Goal: Task Accomplishment & Management: Manage account settings

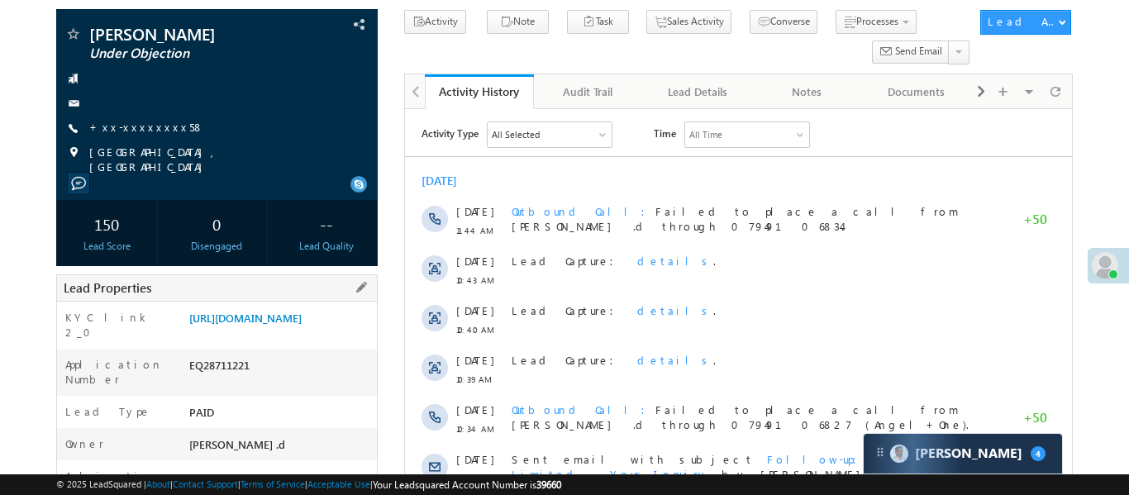
scroll to position [164, 0]
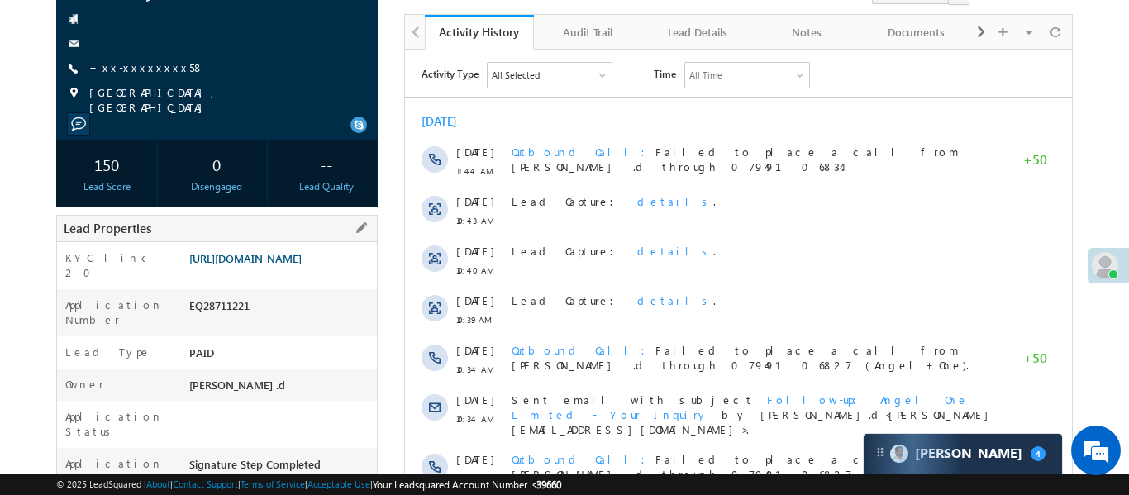
click at [302, 260] on link "https://angelbroking1-pk3em7sa.customui-test.leadsquared.com?leadId=674cafb4-05…" at bounding box center [245, 258] width 112 height 14
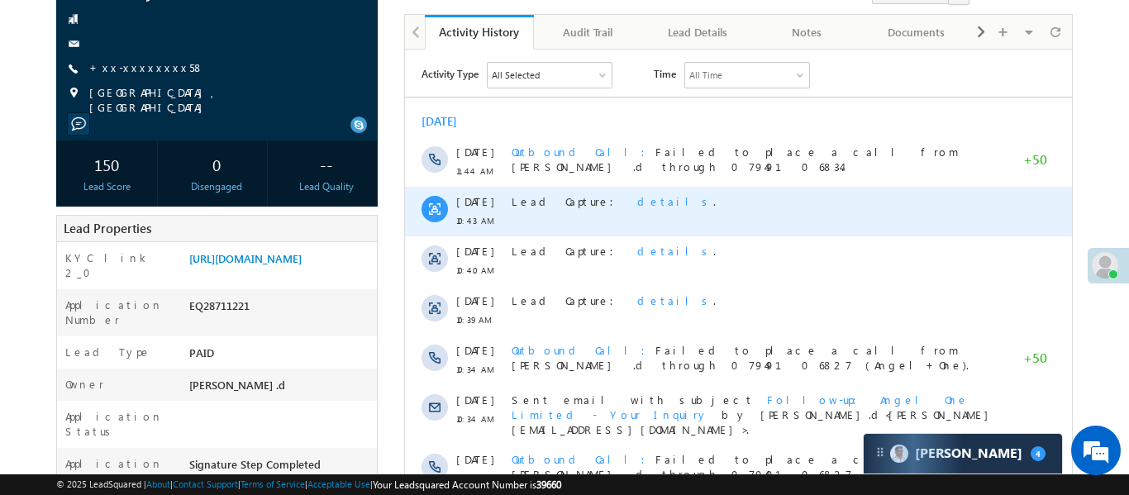
click at [636, 202] on span "details" at bounding box center [674, 201] width 76 height 14
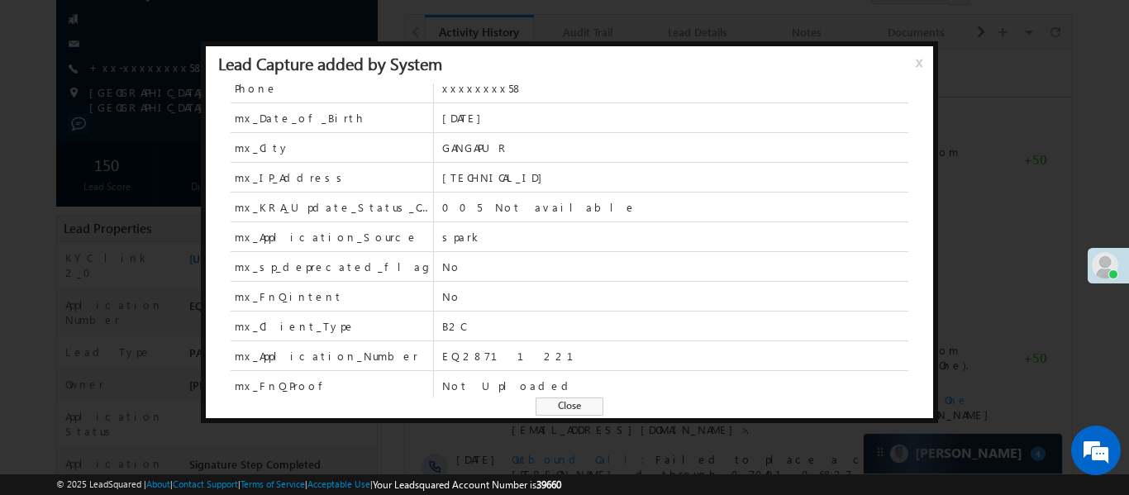
scroll to position [637, 0]
click at [920, 65] on span "x" at bounding box center [921, 69] width 13 height 30
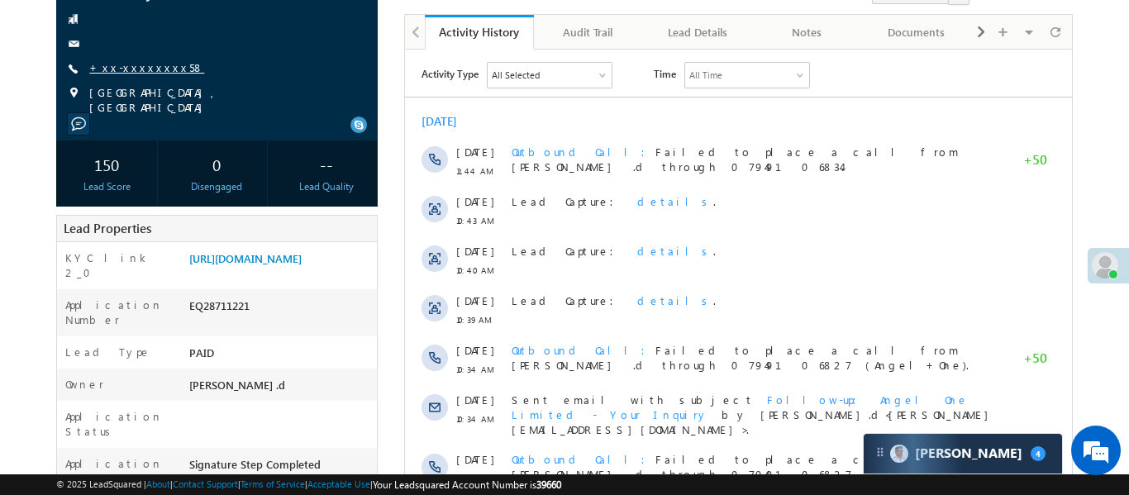
click at [132, 71] on link "+xx-xxxxxxxx58" at bounding box center [146, 67] width 115 height 14
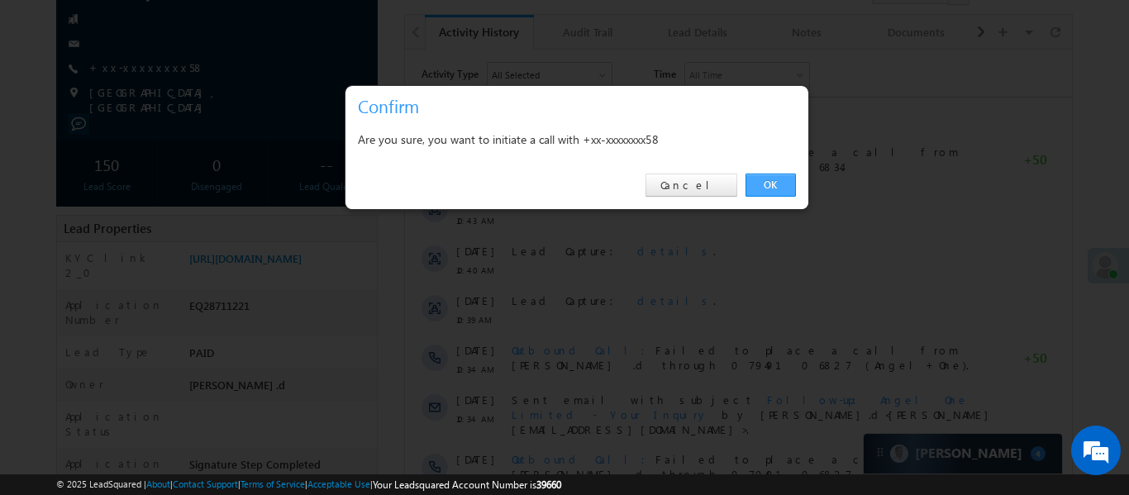
click at [758, 183] on link "OK" at bounding box center [770, 184] width 50 height 23
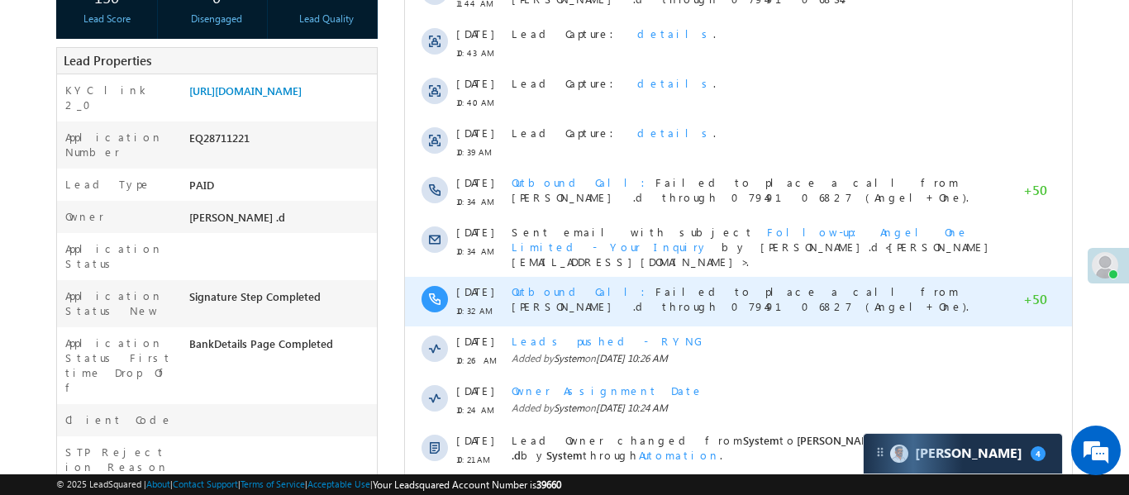
scroll to position [587, 0]
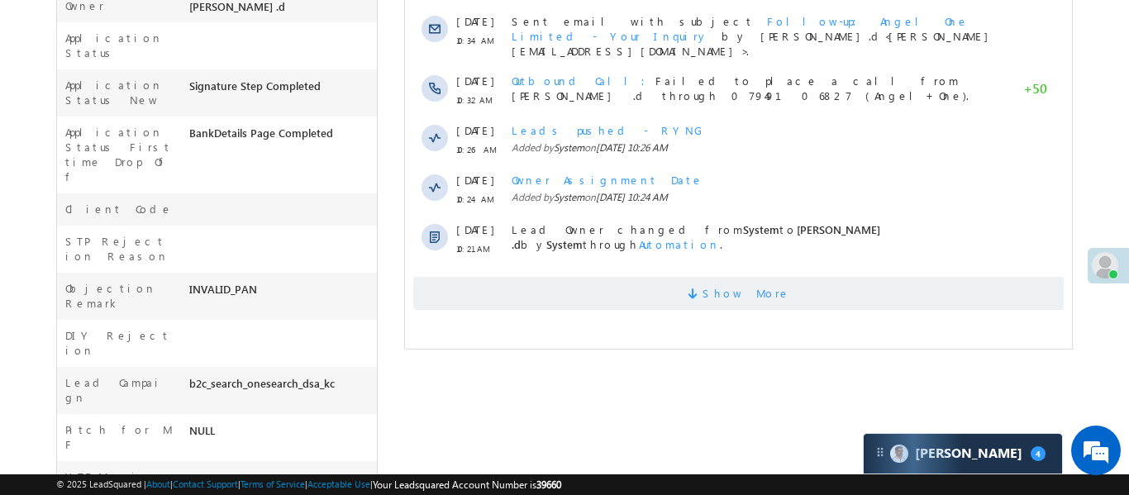
click at [760, 293] on span "Show More" at bounding box center [745, 293] width 88 height 33
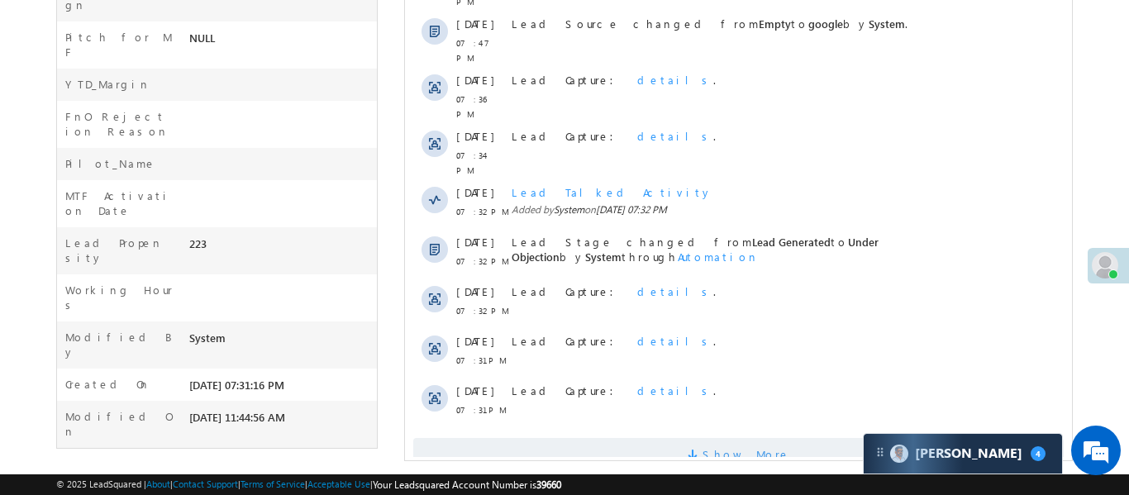
scroll to position [989, 0]
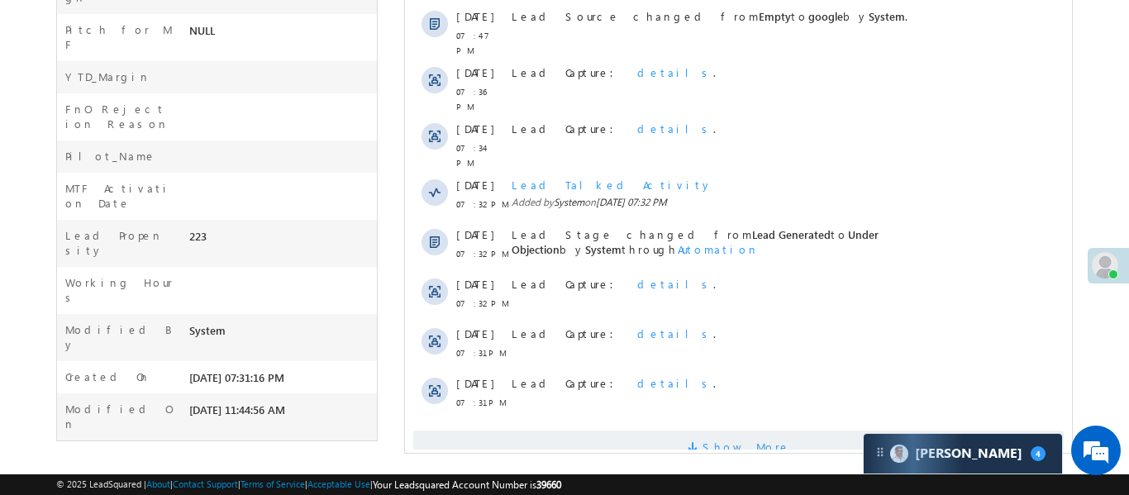
click at [757, 430] on span "Show More" at bounding box center [745, 446] width 88 height 33
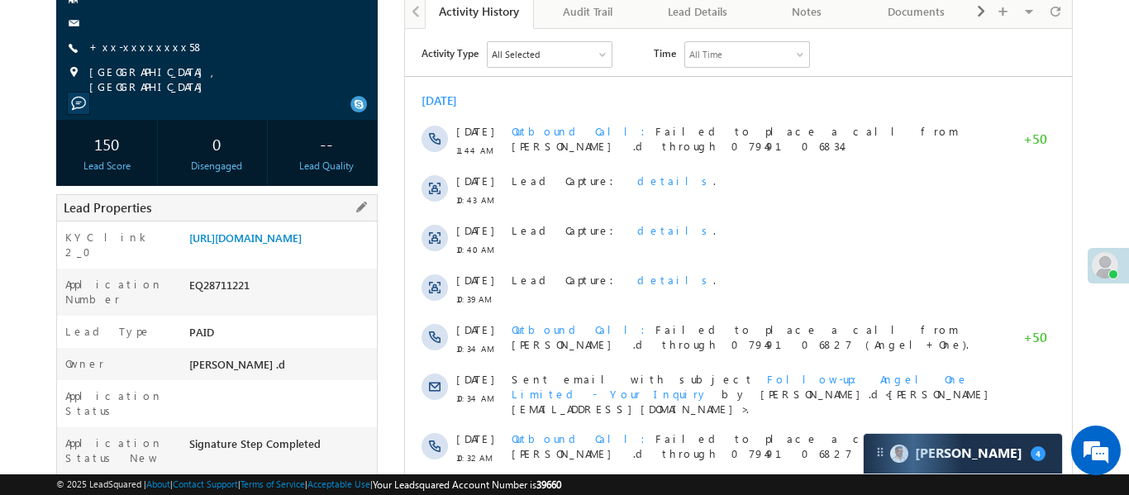
scroll to position [229, 0]
click at [140, 50] on link "+xx-xxxxxxxx58" at bounding box center [146, 47] width 115 height 14
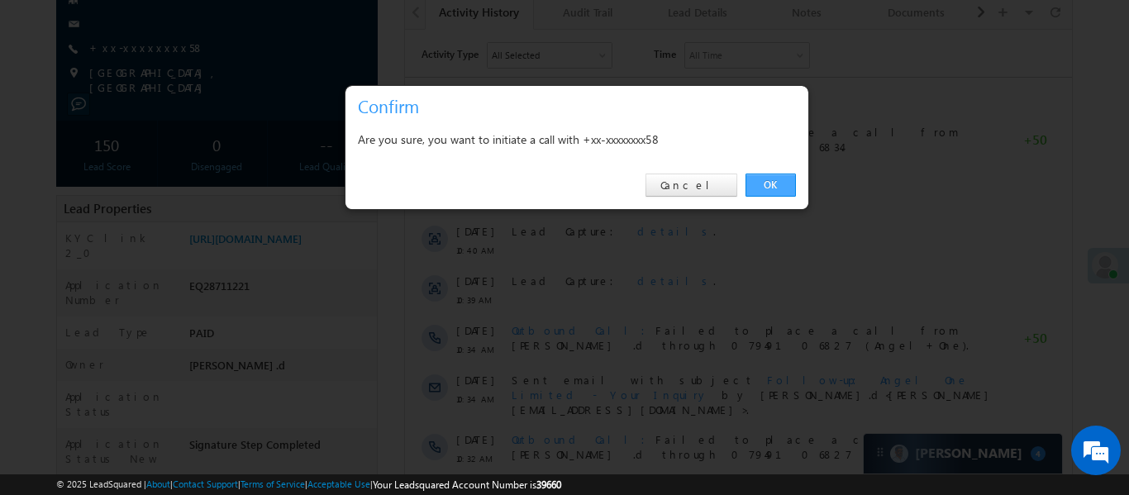
click at [761, 180] on link "OK" at bounding box center [770, 184] width 50 height 23
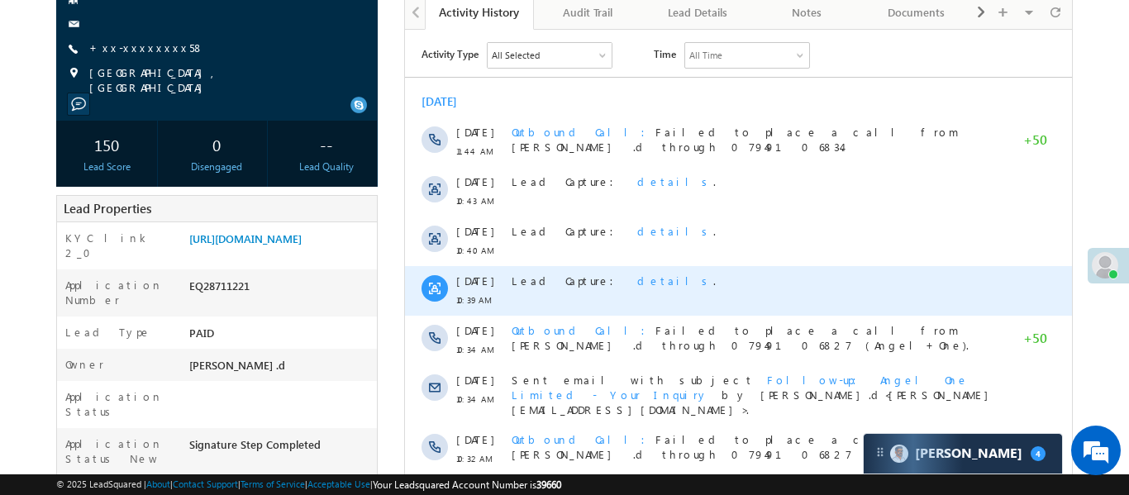
click at [636, 275] on span "details" at bounding box center [674, 280] width 76 height 14
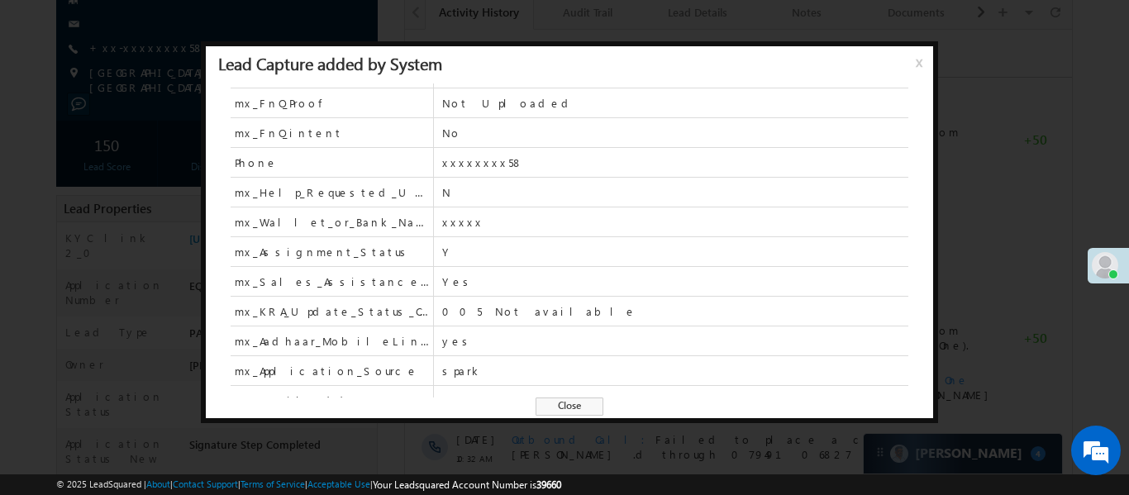
scroll to position [637, 0]
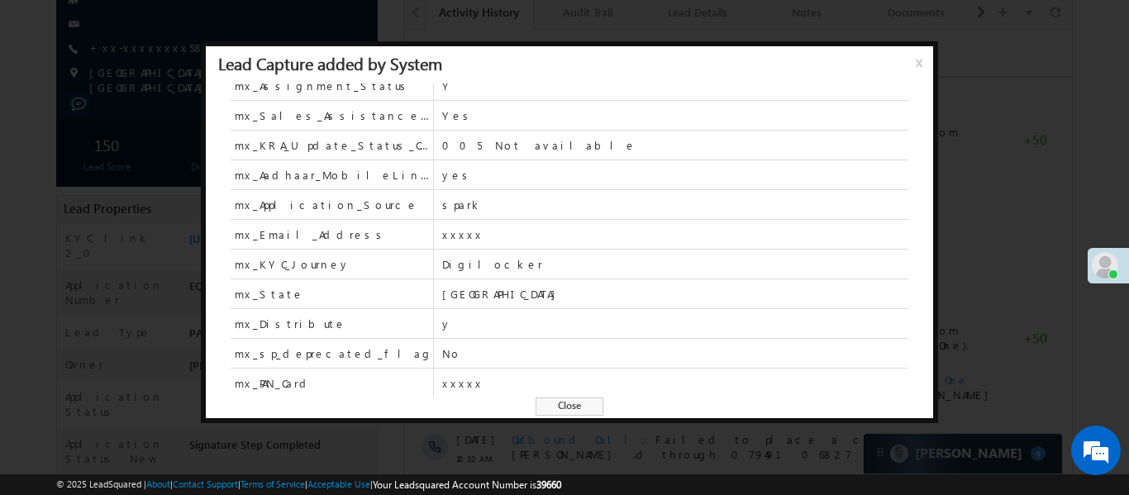
click at [1006, 204] on div at bounding box center [564, 247] width 1129 height 495
click at [1005, 202] on div "11 Sep 10:43 AM Lead Capture: details ." at bounding box center [737, 192] width 667 height 50
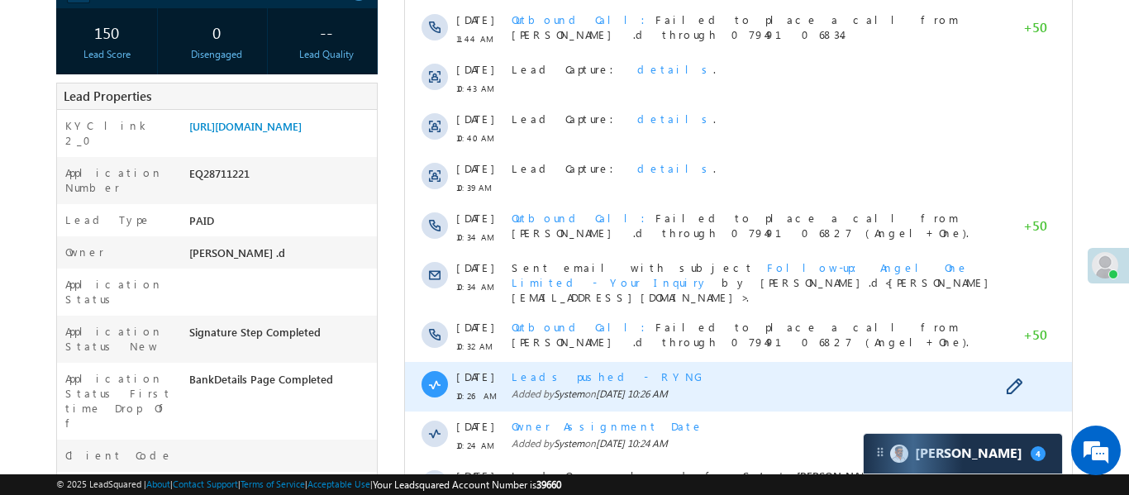
scroll to position [347, 0]
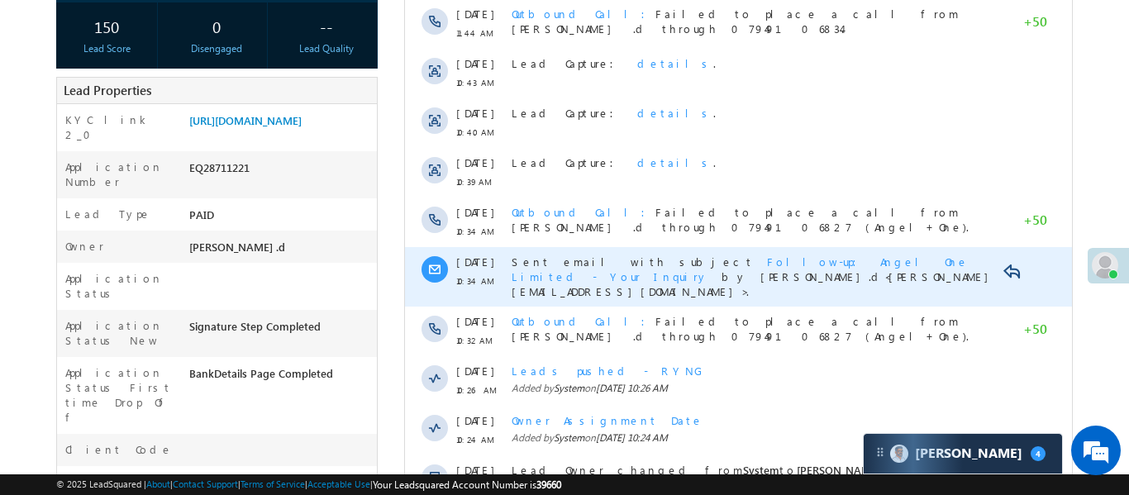
click at [678, 249] on div "Sent email with subject Follow-up: Angel One Limited - Your Inquiry by Aakansha…" at bounding box center [754, 276] width 487 height 59
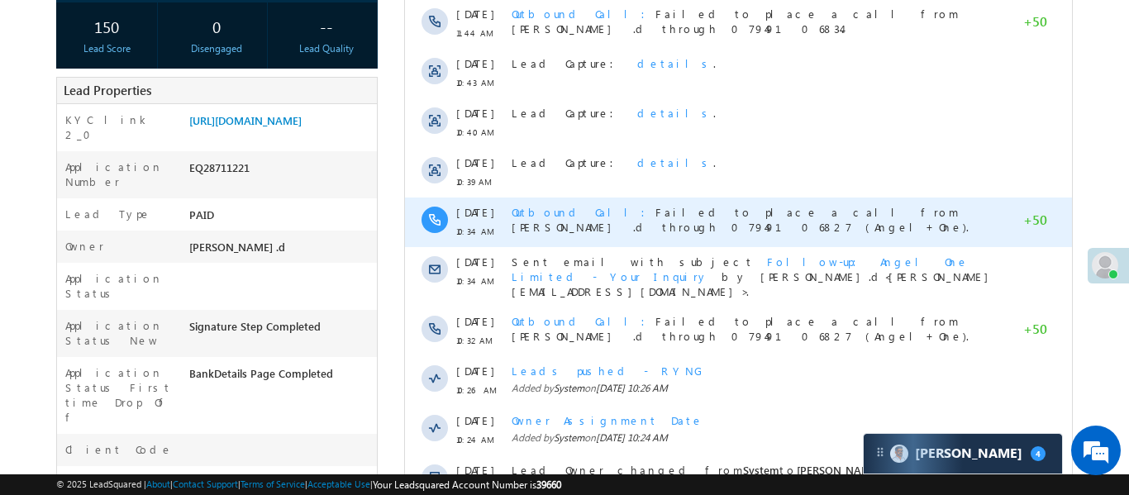
click at [539, 212] on span "Outbound Call" at bounding box center [583, 212] width 144 height 14
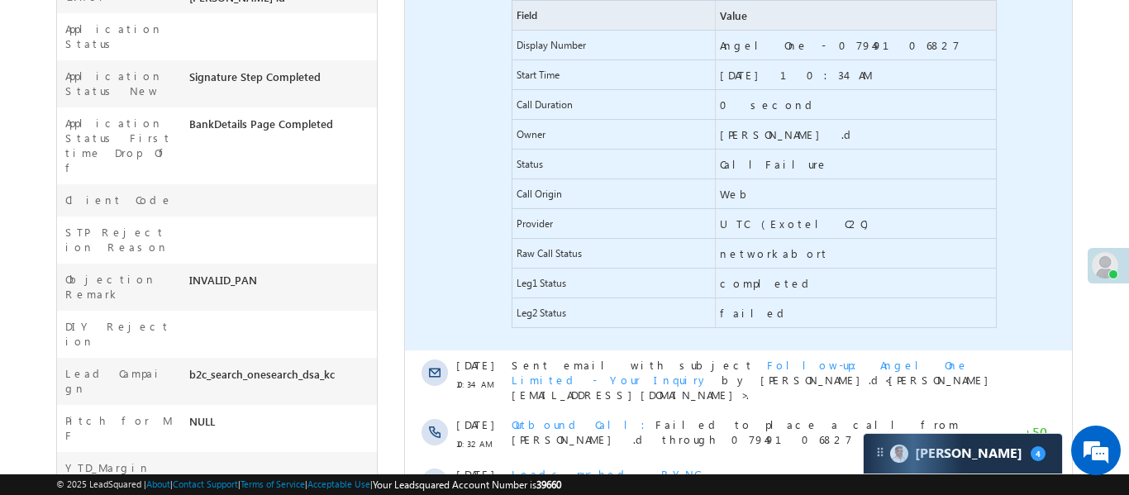
scroll to position [603, 0]
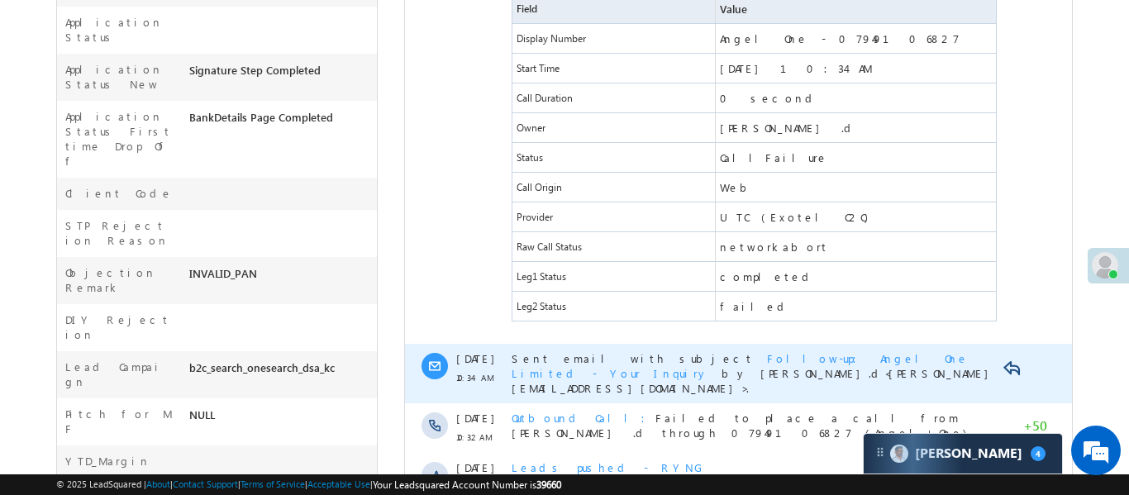
click at [863, 359] on div "Sent email with subject Follow-up: Angel One Limited - Your Inquiry by Aakansha…" at bounding box center [754, 373] width 487 height 45
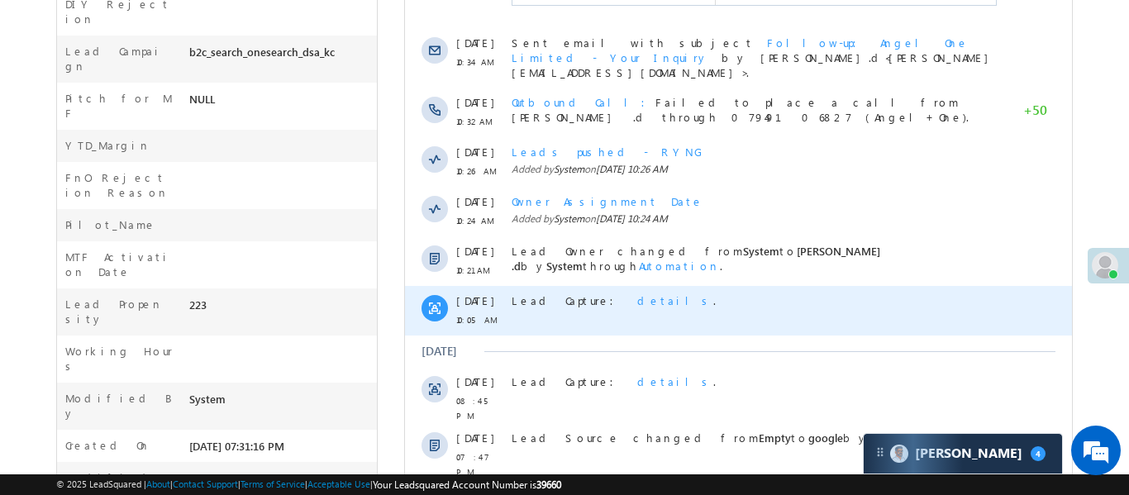
scroll to position [920, 0]
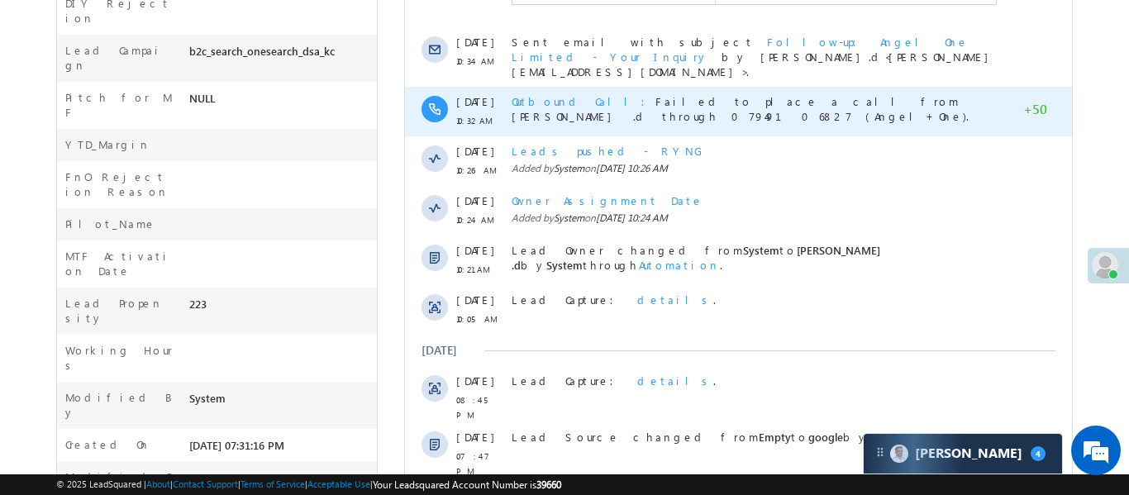
click at [520, 94] on span "Outbound Call" at bounding box center [583, 101] width 144 height 14
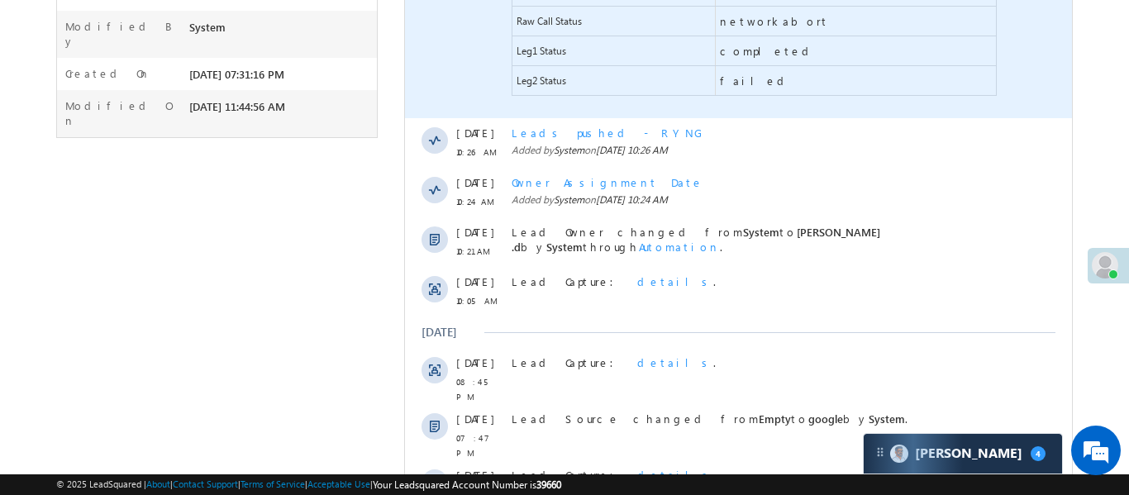
scroll to position [1314, 0]
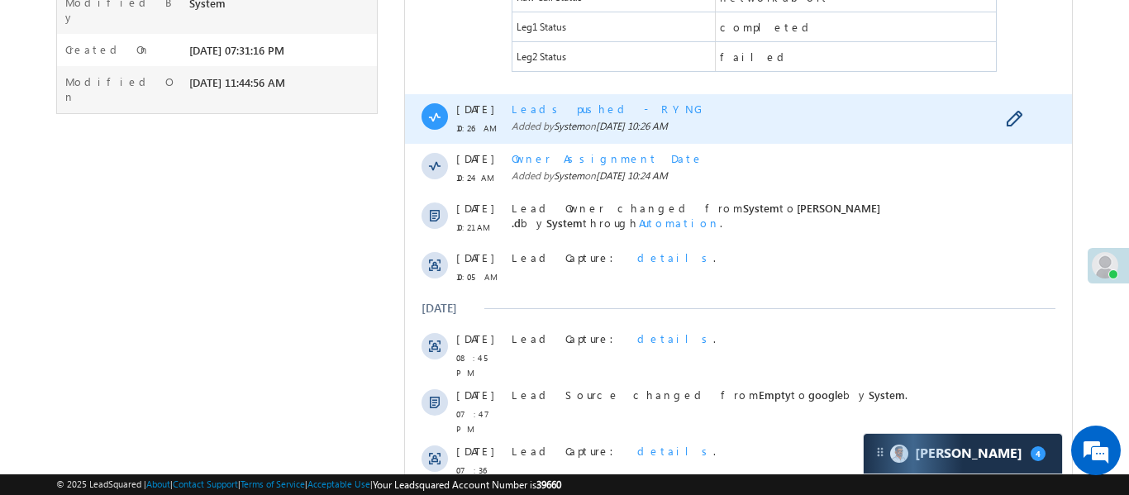
click at [554, 102] on span "Leads pushed - RYNG" at bounding box center [607, 109] width 192 height 14
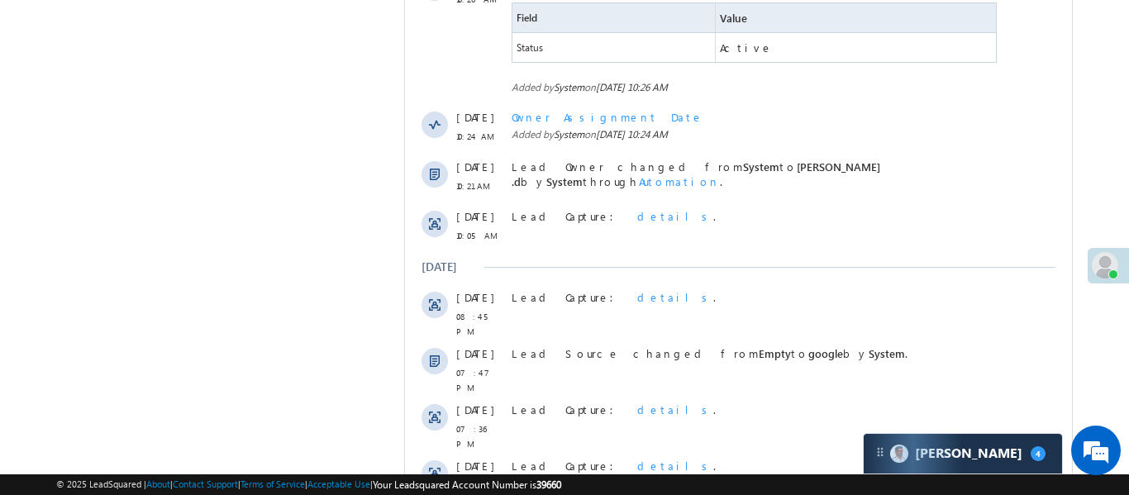
scroll to position [1456, 0]
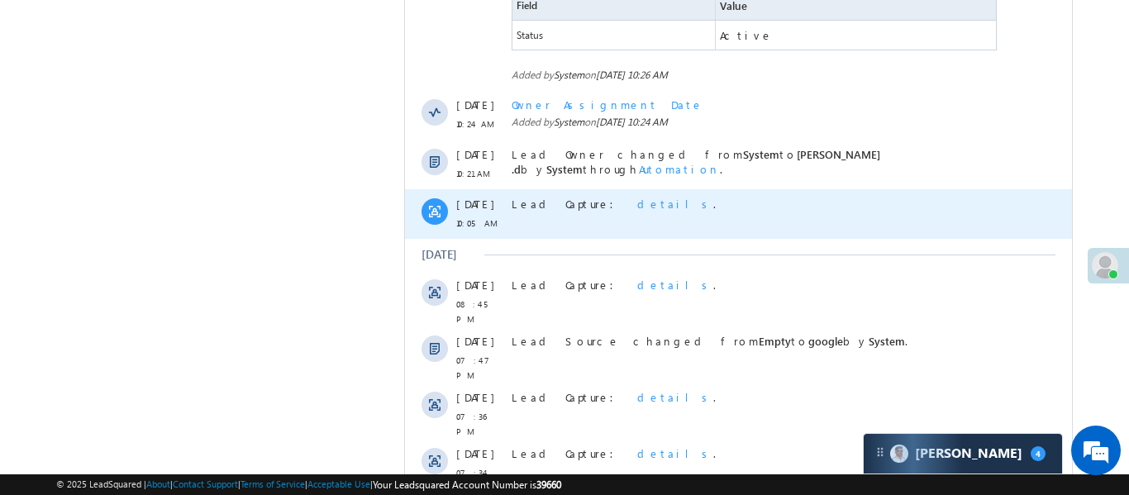
click at [636, 197] on span "details" at bounding box center [674, 204] width 76 height 14
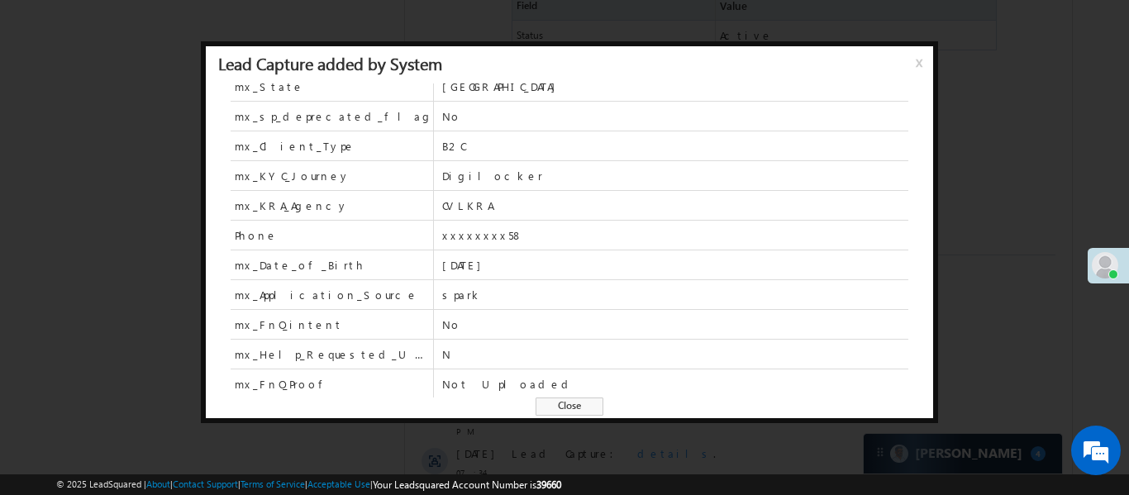
scroll to position [577, 0]
click at [571, 402] on span "Close" at bounding box center [569, 406] width 68 height 18
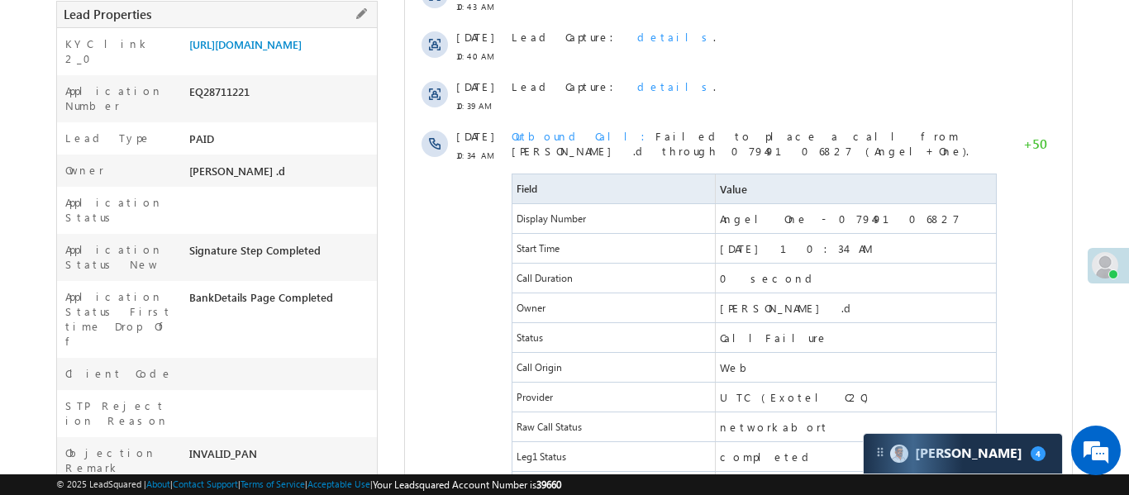
scroll to position [0, 0]
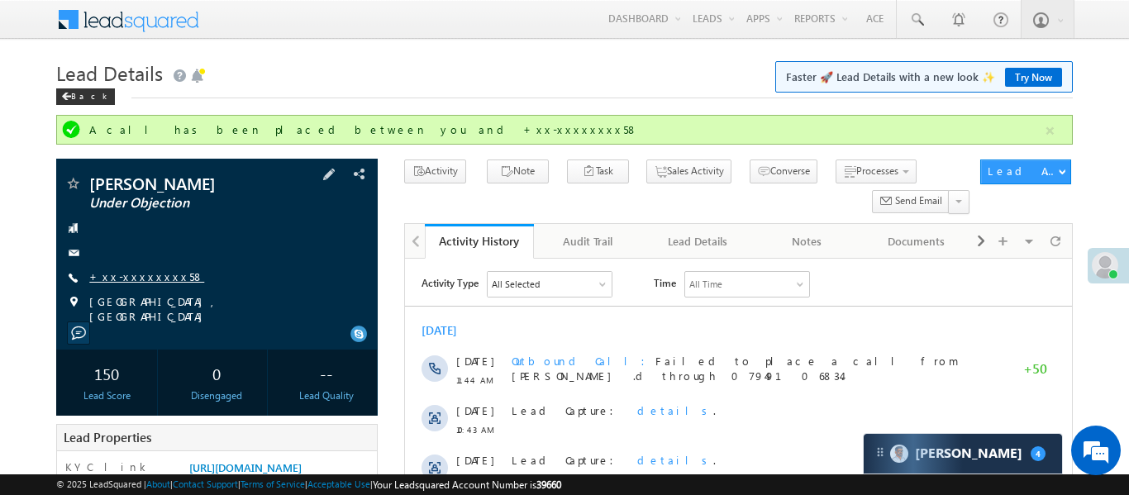
click at [148, 282] on link "+xx-xxxxxxxx58" at bounding box center [146, 276] width 115 height 14
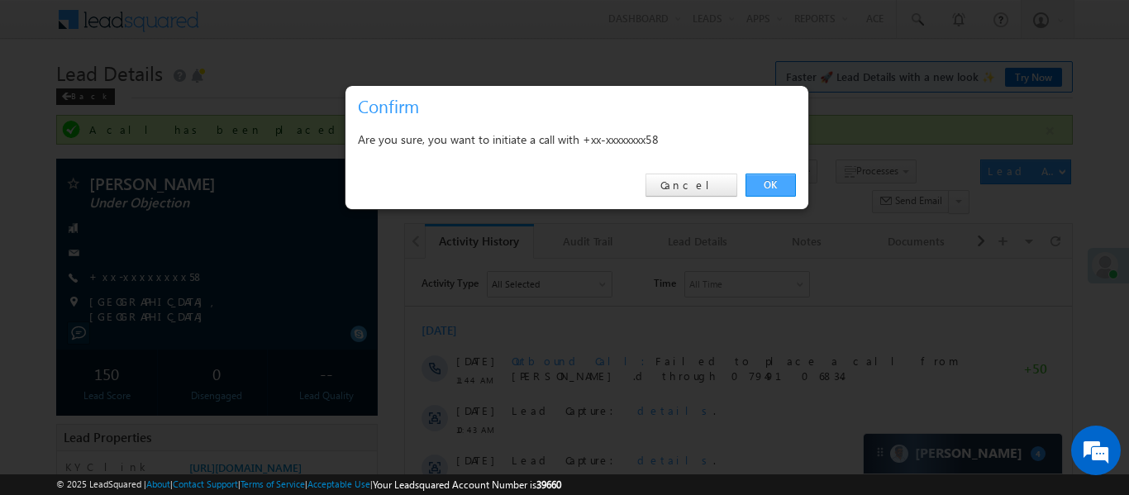
click at [791, 183] on link "OK" at bounding box center [770, 184] width 50 height 23
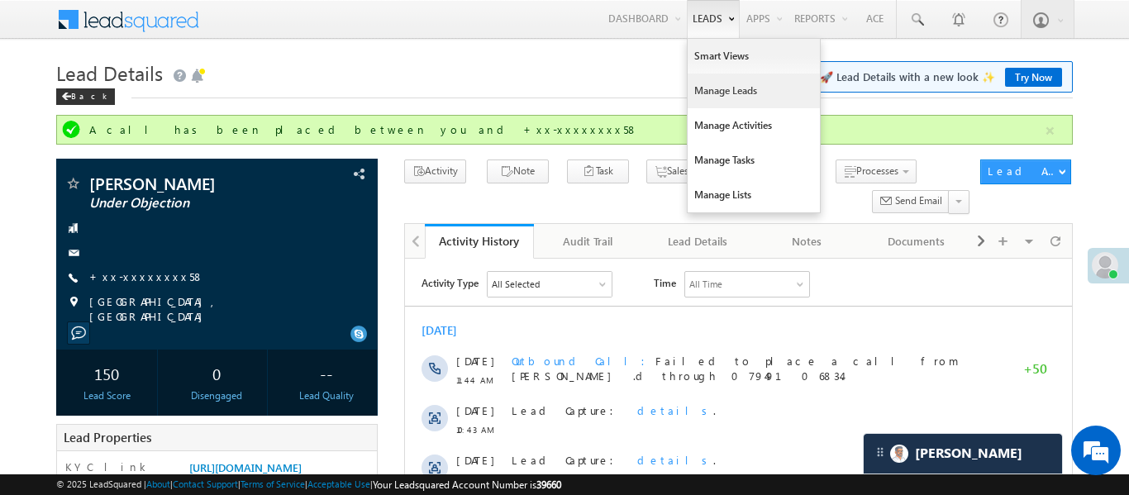
click at [718, 93] on link "Manage Leads" at bounding box center [753, 91] width 132 height 35
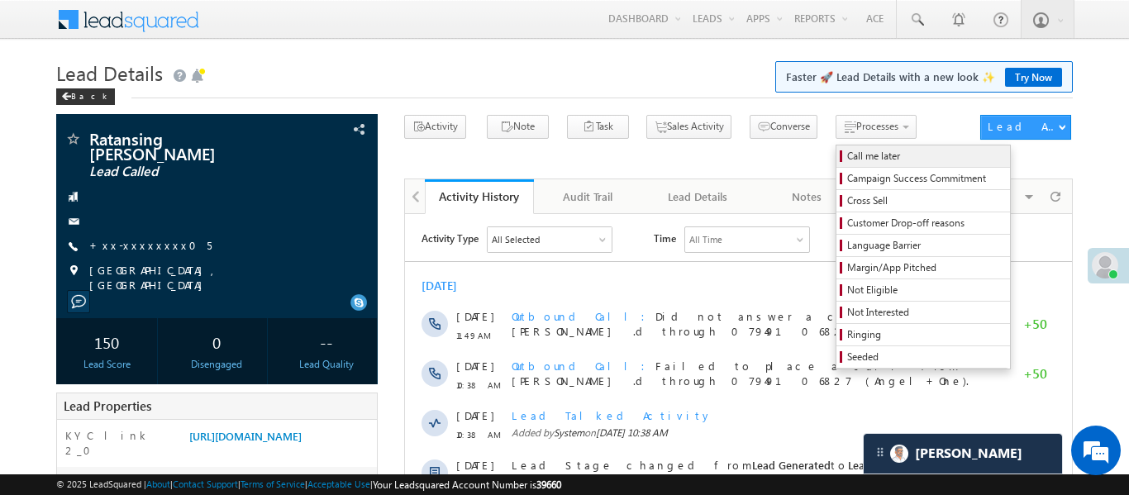
click at [853, 157] on span "Call me later" at bounding box center [925, 156] width 157 height 15
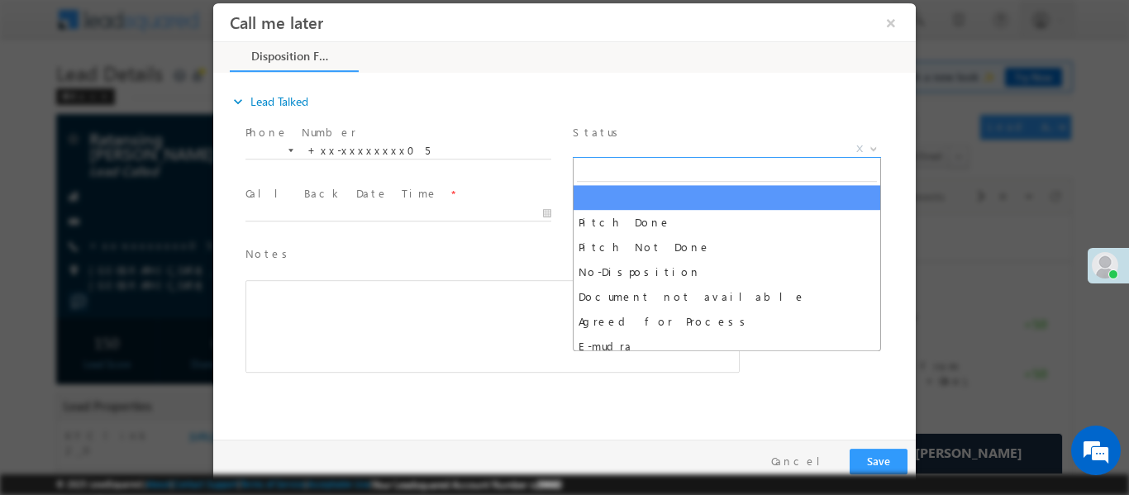
click at [649, 145] on span "X" at bounding box center [727, 148] width 308 height 17
click at [902, 21] on button "×" at bounding box center [891, 22] width 28 height 31
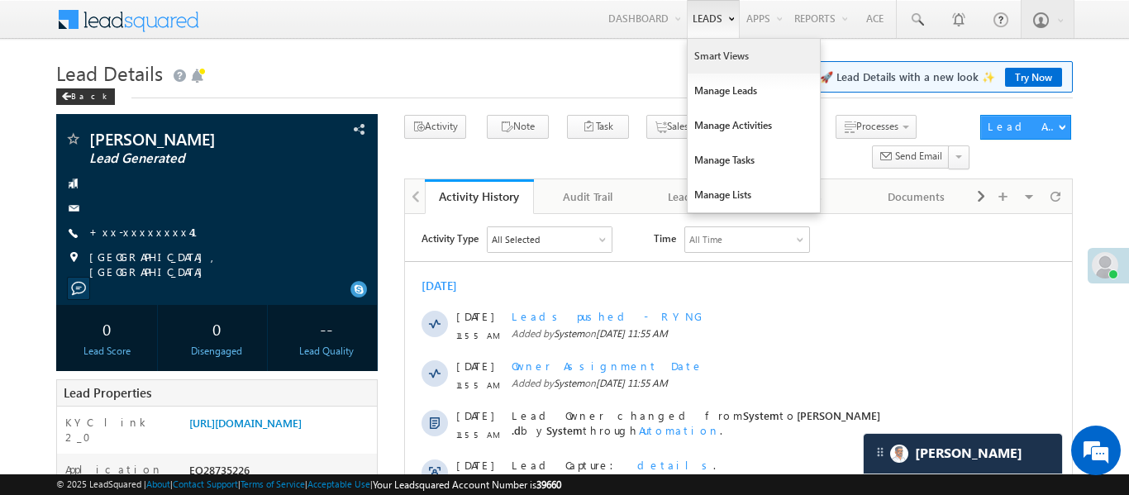
click at [706, 52] on link "Smart Views" at bounding box center [753, 56] width 132 height 35
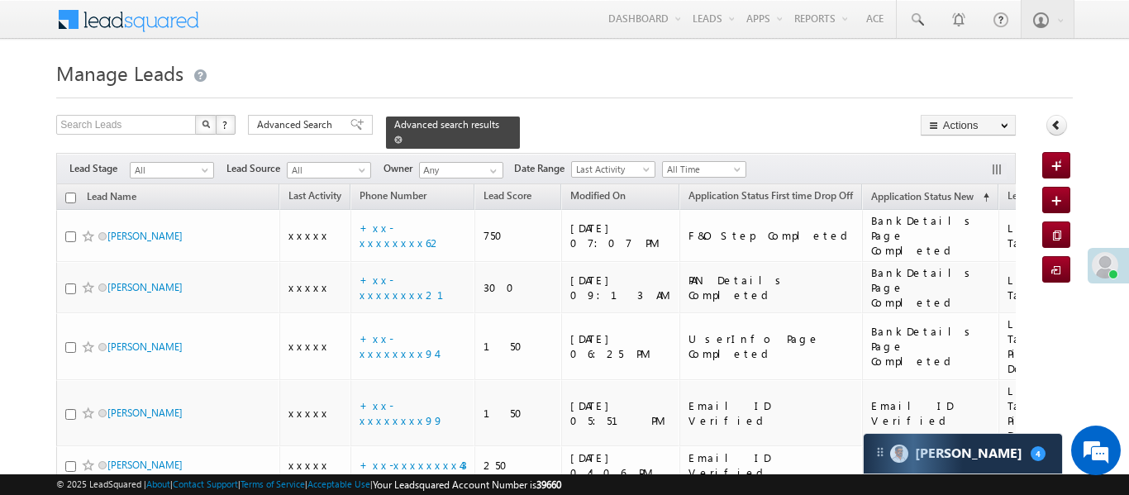
click at [402, 135] on span at bounding box center [398, 139] width 8 height 8
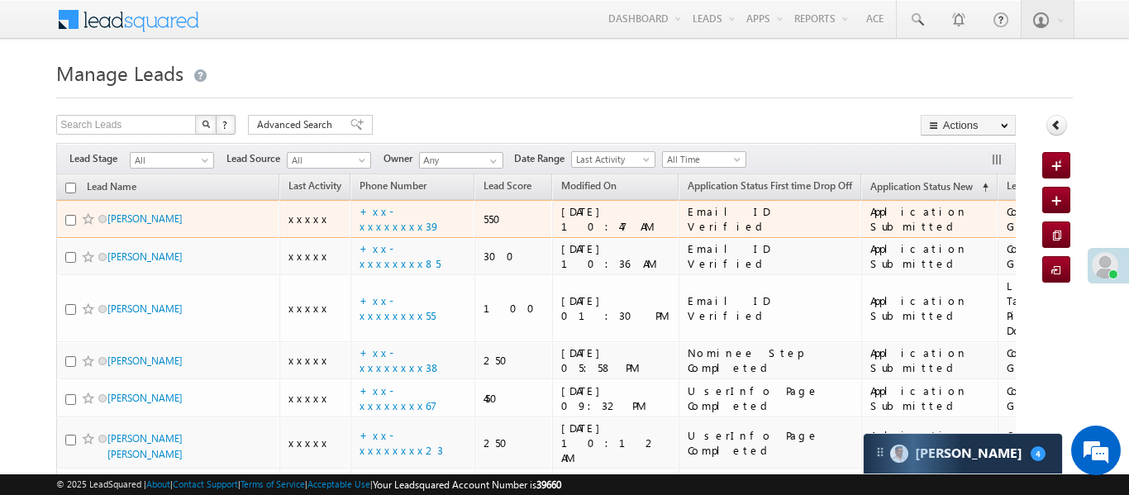
click at [300, 222] on span "xxxxx" at bounding box center [308, 219] width 41 height 14
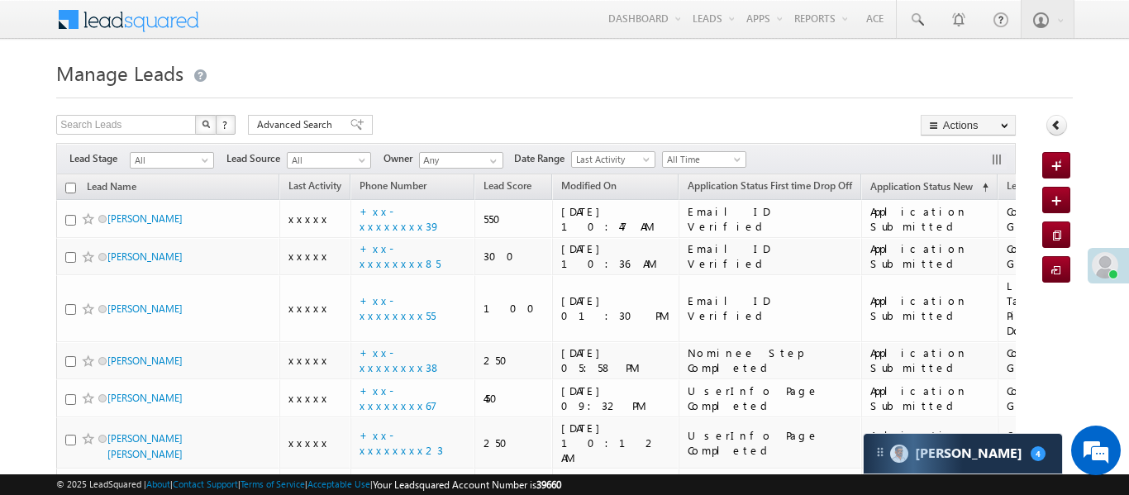
click at [803, 130] on div "Search Leads X ? 2356 results found Advanced Search Advanced Search Advanced se…" at bounding box center [535, 127] width 959 height 24
click at [998, 159] on button "button" at bounding box center [998, 161] width 17 height 17
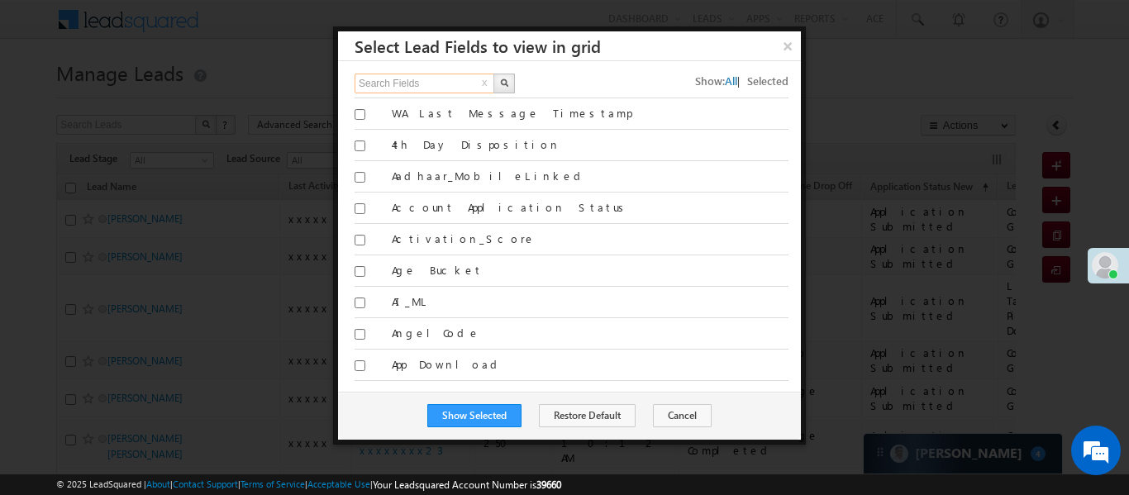
click at [472, 86] on input "Search Fields" at bounding box center [424, 84] width 141 height 20
type input "last activity date"
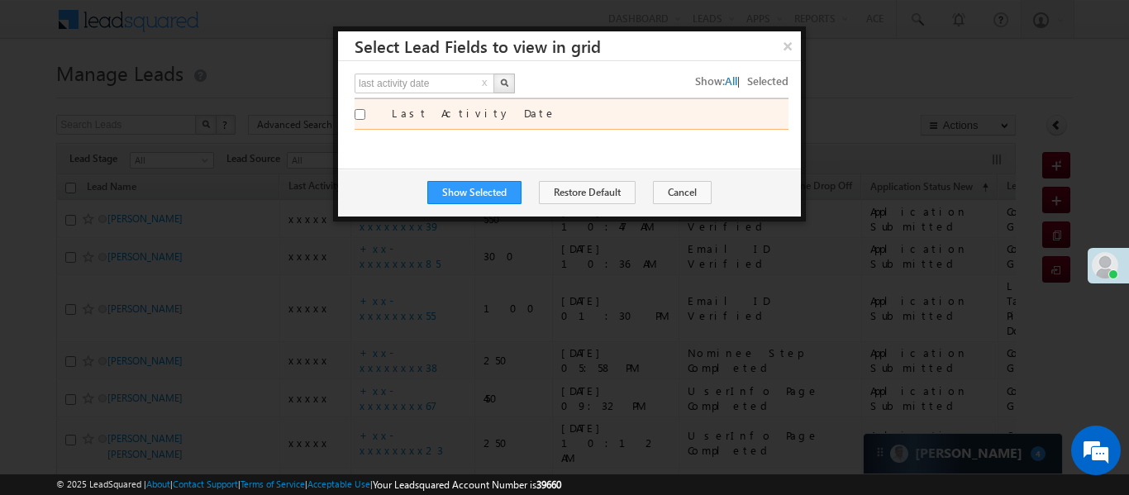
click at [359, 116] on input "Last Activity Date" at bounding box center [359, 114] width 11 height 11
checkbox input "true"
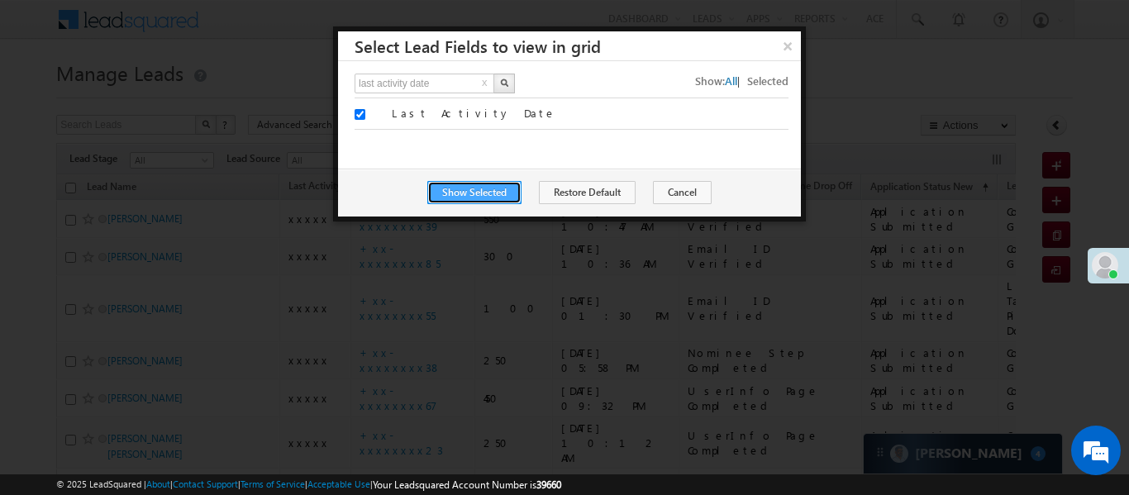
click at [497, 191] on button "Show Selected" at bounding box center [474, 192] width 94 height 23
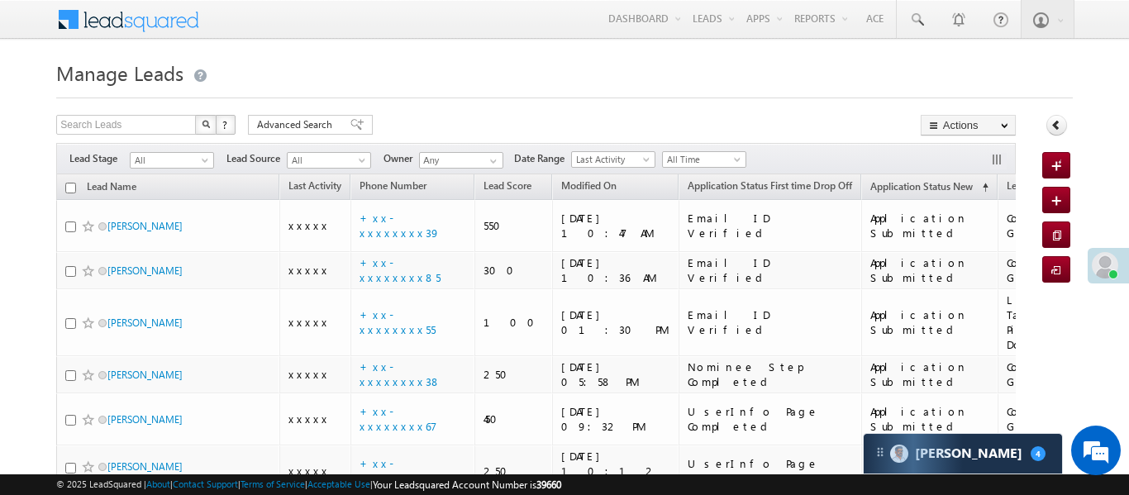
scroll to position [460, 0]
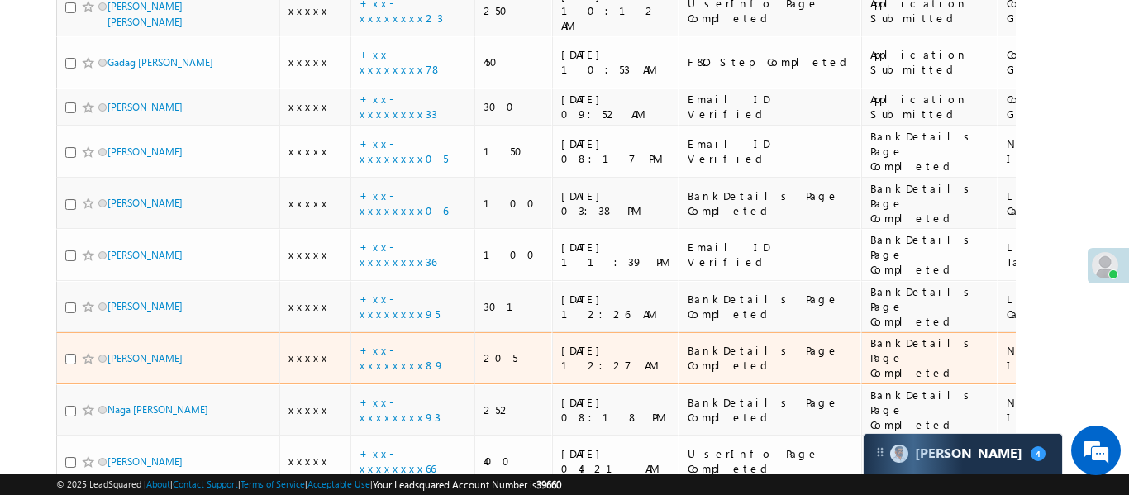
drag, startPoint x: 852, startPoint y: 239, endPoint x: 852, endPoint y: 269, distance: 29.7
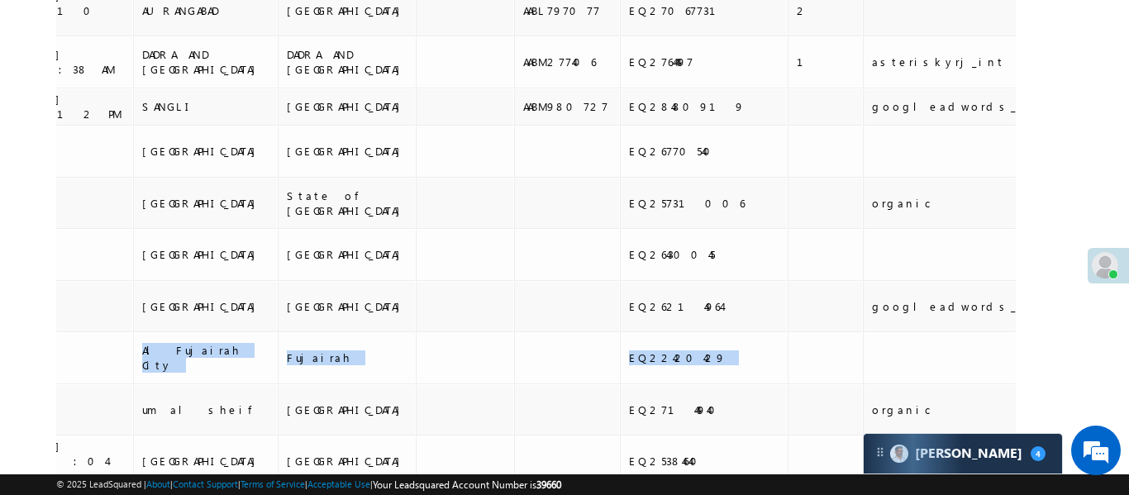
drag, startPoint x: 873, startPoint y: 244, endPoint x: 1121, endPoint y: 245, distance: 247.9
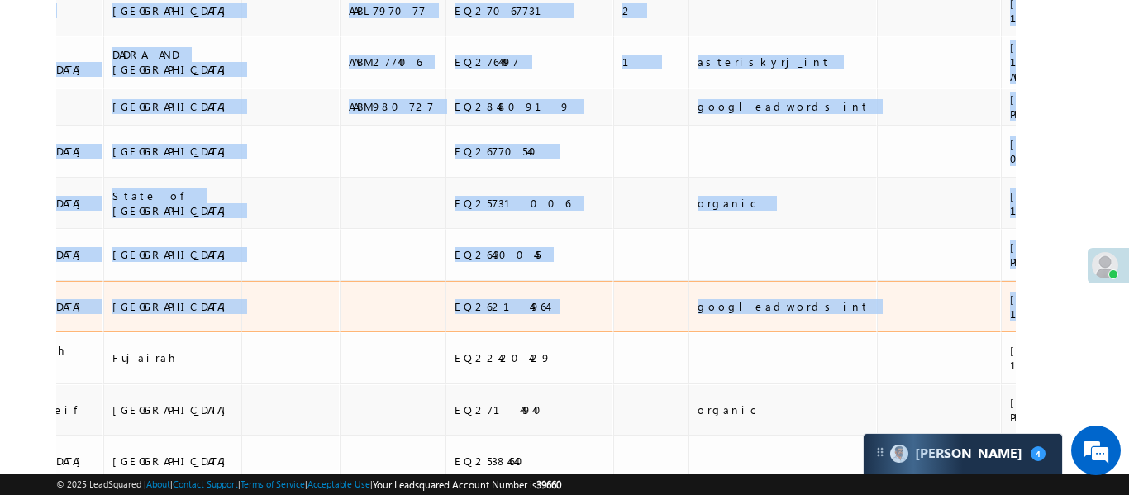
click at [877, 229] on td at bounding box center [939, 255] width 124 height 52
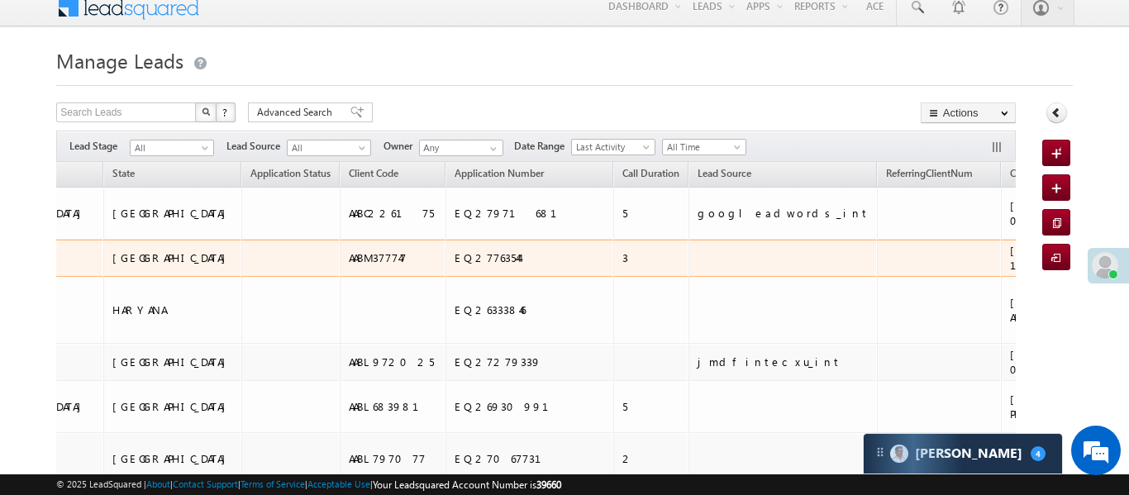
scroll to position [0, 0]
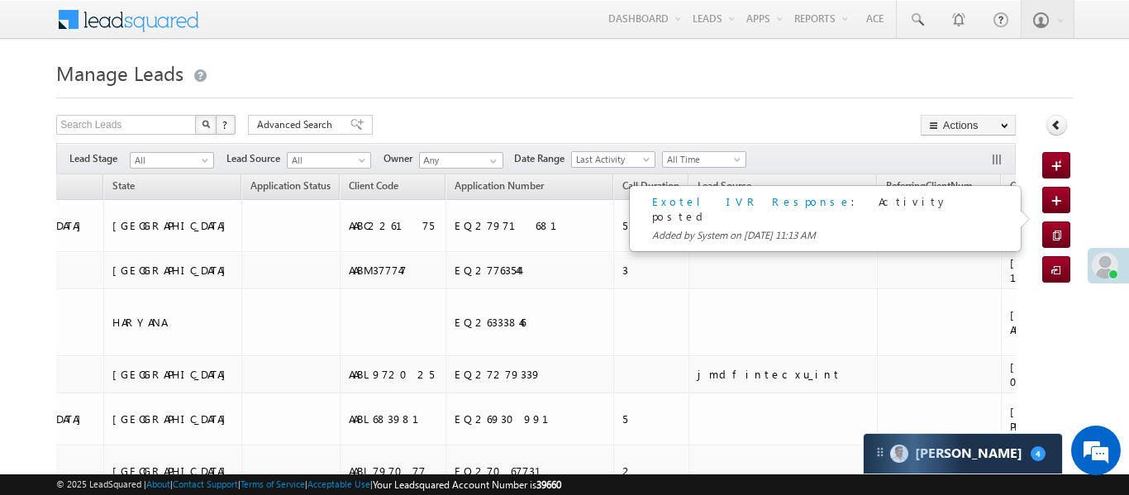
click at [879, 143] on div "Filters Lead Stage All All Lead Source All All Owner Any Any Date Range Go maxd…" at bounding box center [535, 158] width 958 height 31
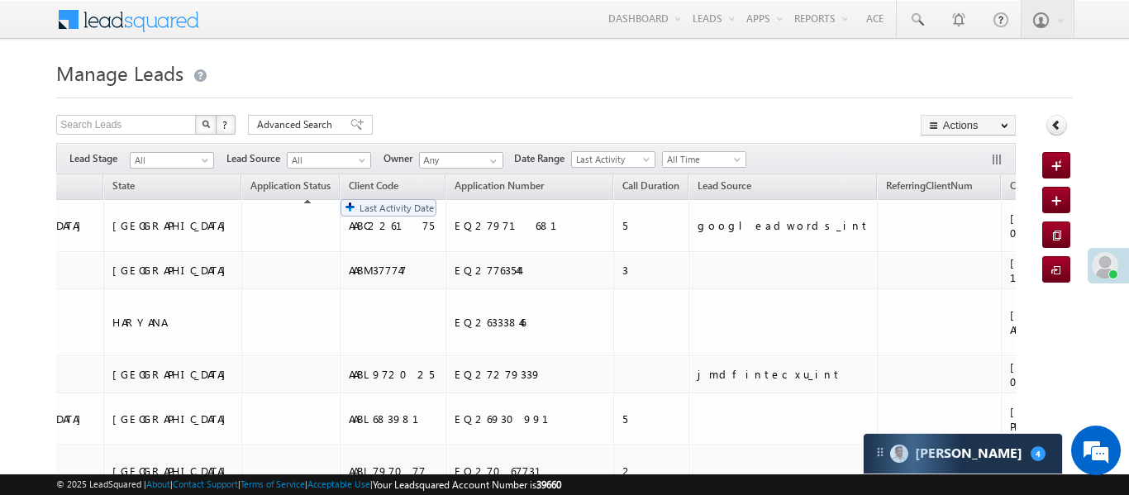
drag, startPoint x: 910, startPoint y: 188, endPoint x: 391, endPoint y: 232, distance: 521.6
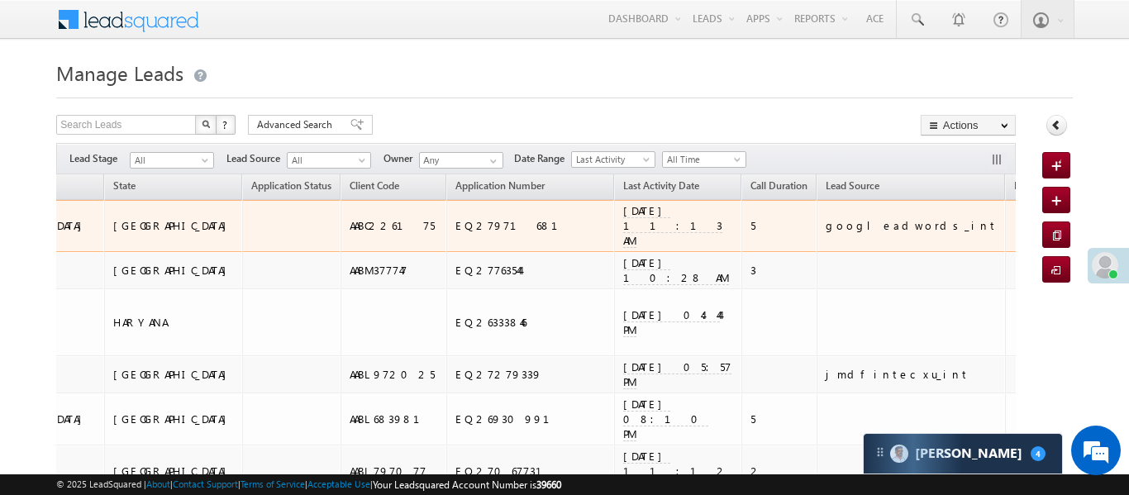
click at [623, 211] on span "30/08/25 11:13 AM" at bounding box center [672, 225] width 99 height 45
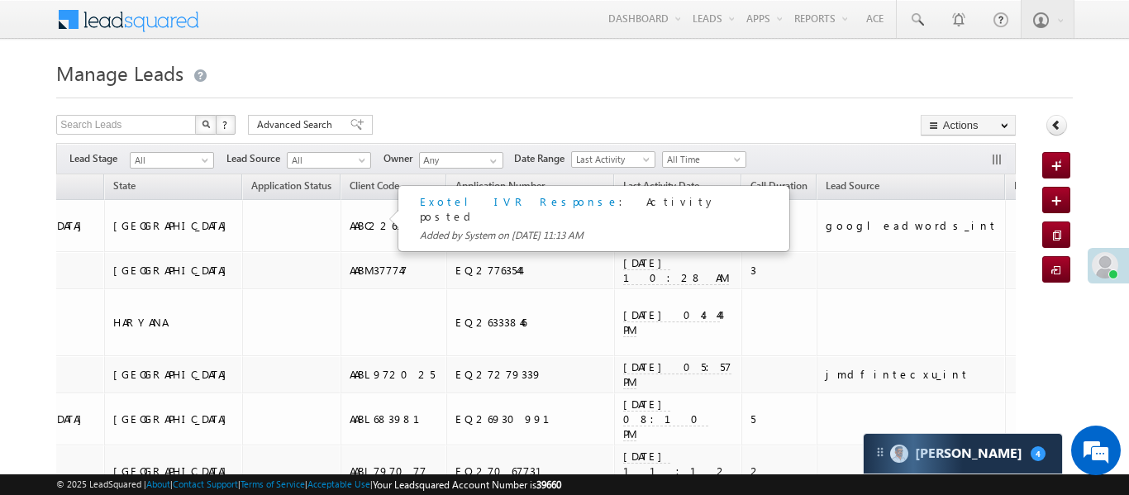
click at [473, 197] on link "Exotel IVR Response" at bounding box center [519, 201] width 199 height 14
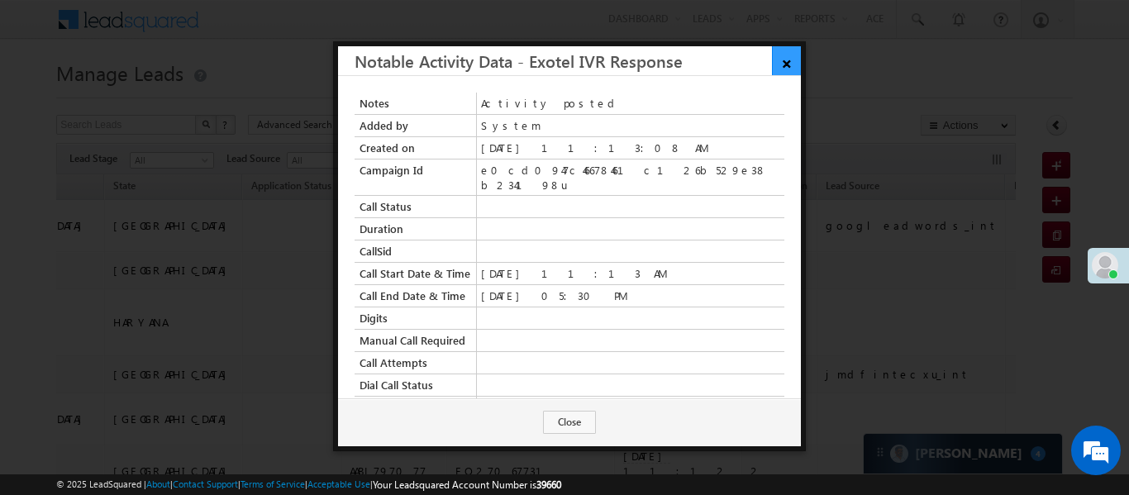
click at [786, 61] on link "×" at bounding box center [786, 60] width 29 height 29
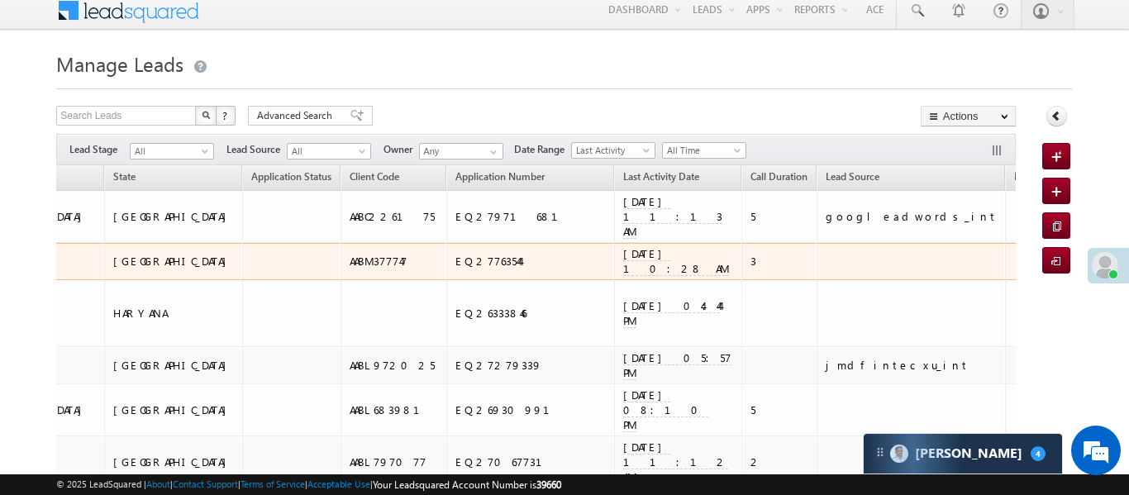
scroll to position [1230, 0]
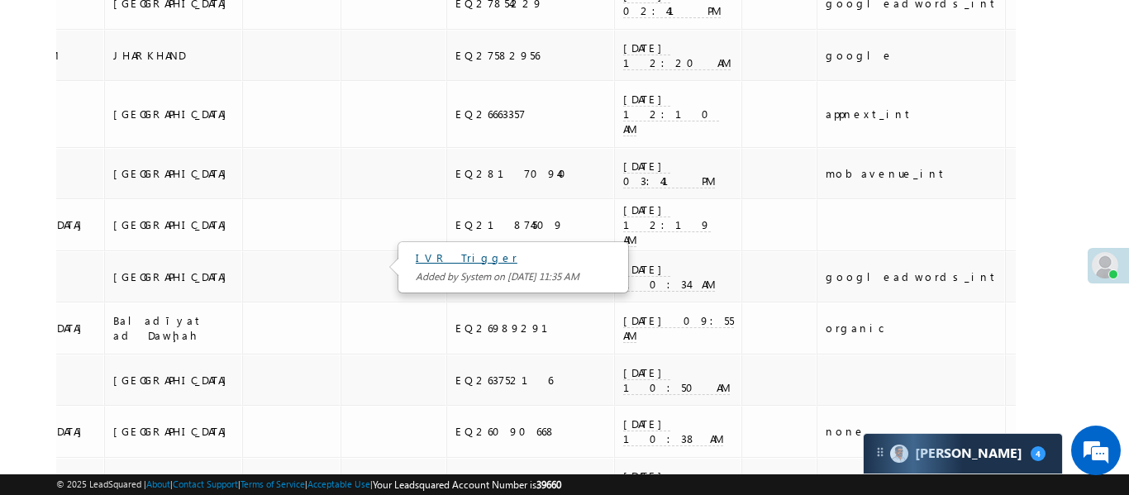
click at [443, 259] on link "IVR Trigger" at bounding box center [467, 257] width 102 height 14
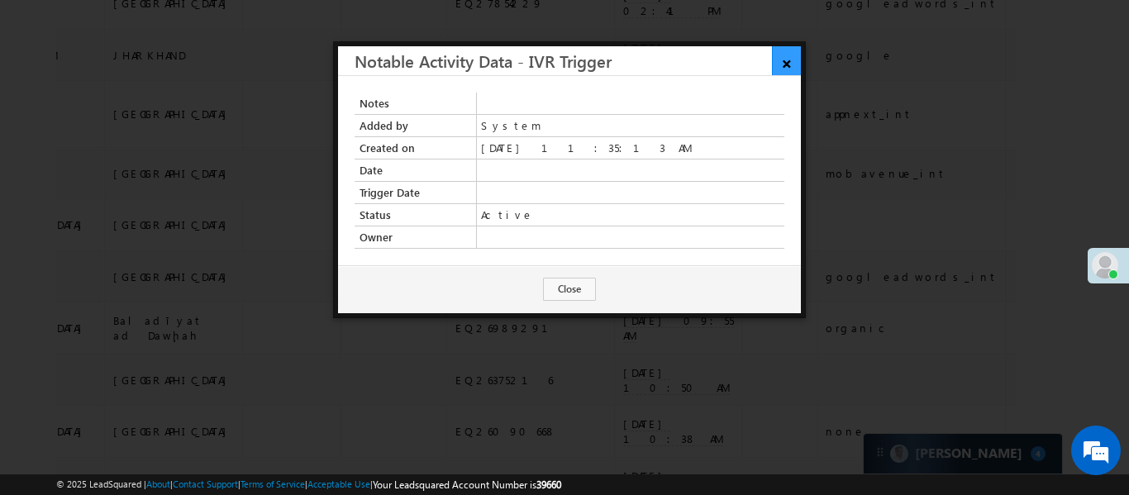
click at [785, 61] on link "×" at bounding box center [786, 60] width 29 height 29
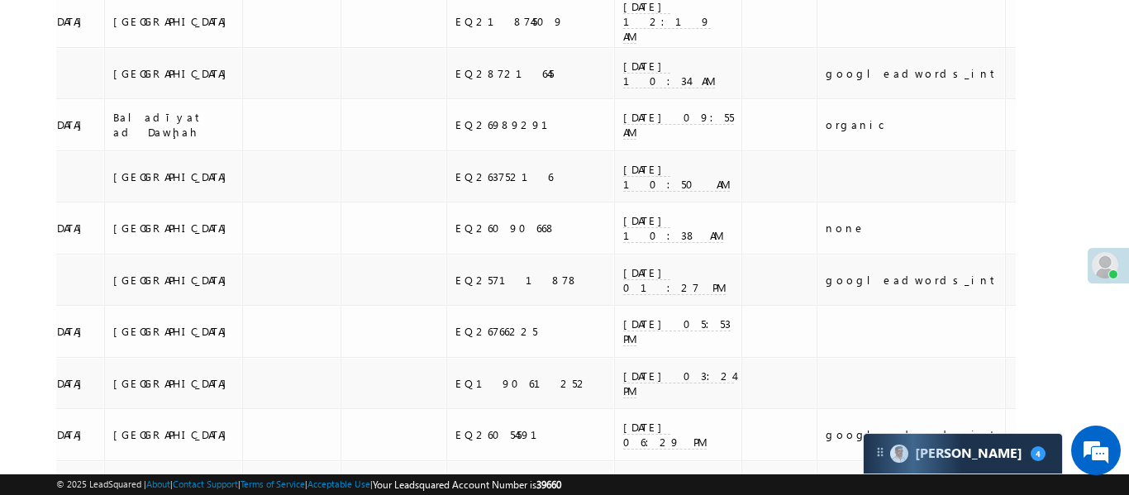
scroll to position [2687, 0]
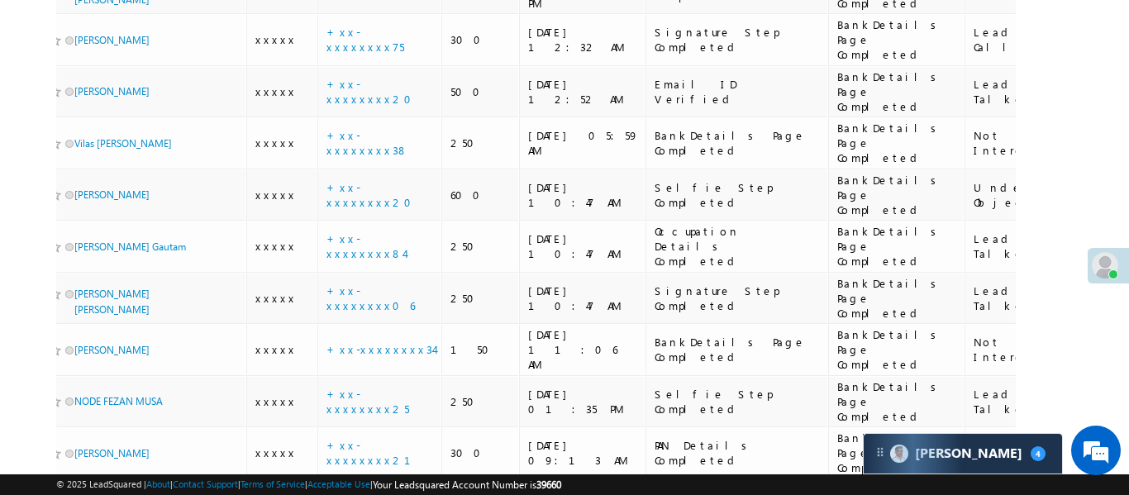
scroll to position [0, 0]
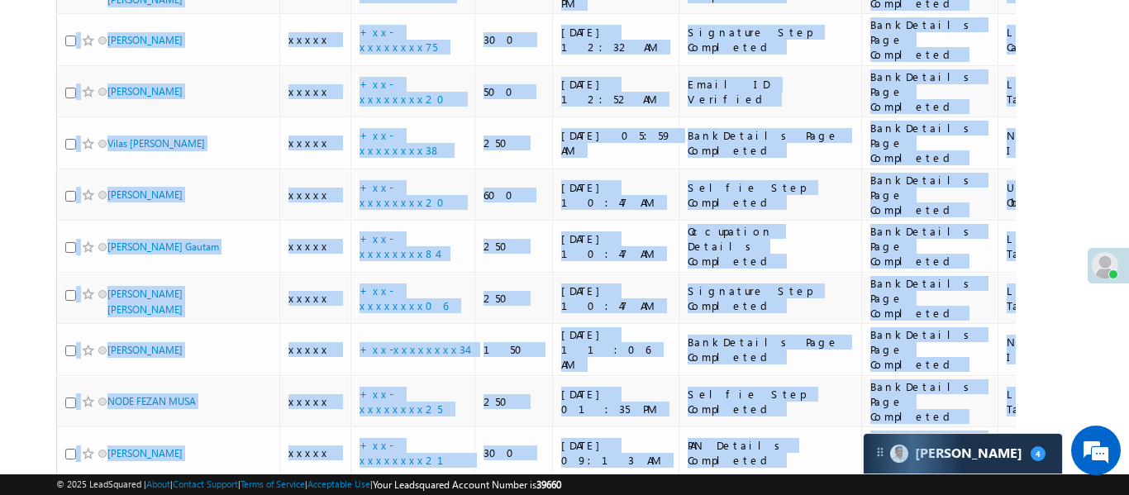
drag, startPoint x: 534, startPoint y: 180, endPoint x: 47, endPoint y: 149, distance: 487.6
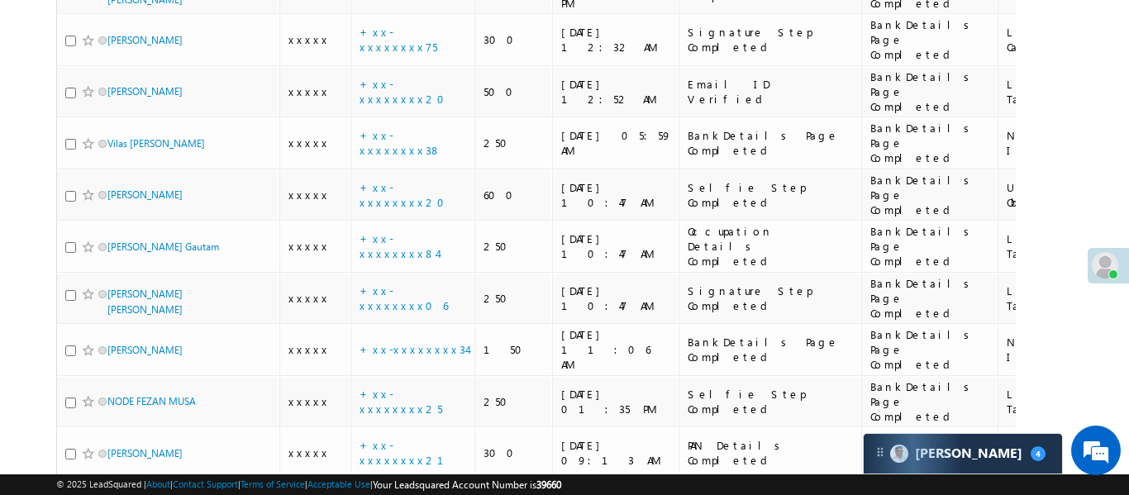
scroll to position [2238, 0]
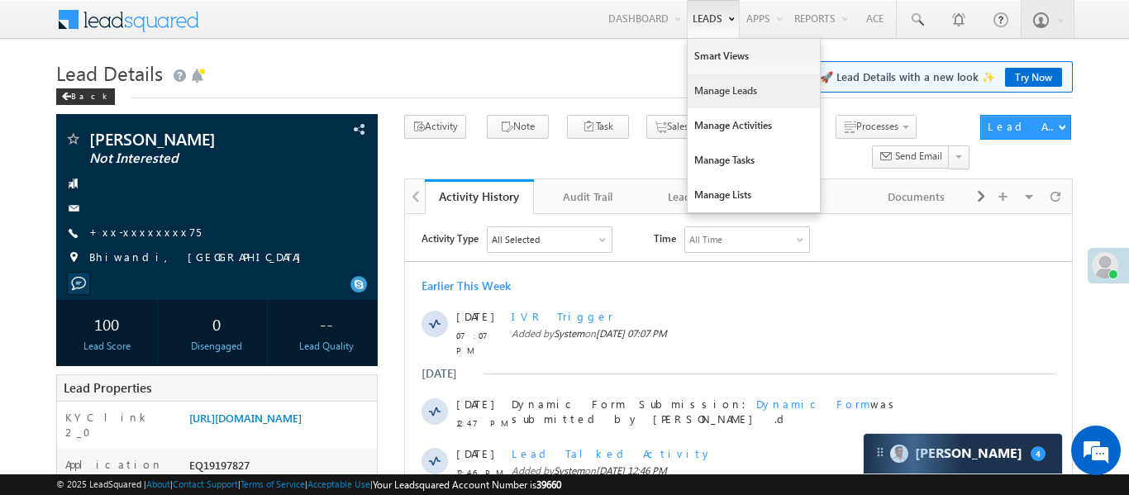
click at [711, 96] on link "Manage Leads" at bounding box center [753, 91] width 132 height 35
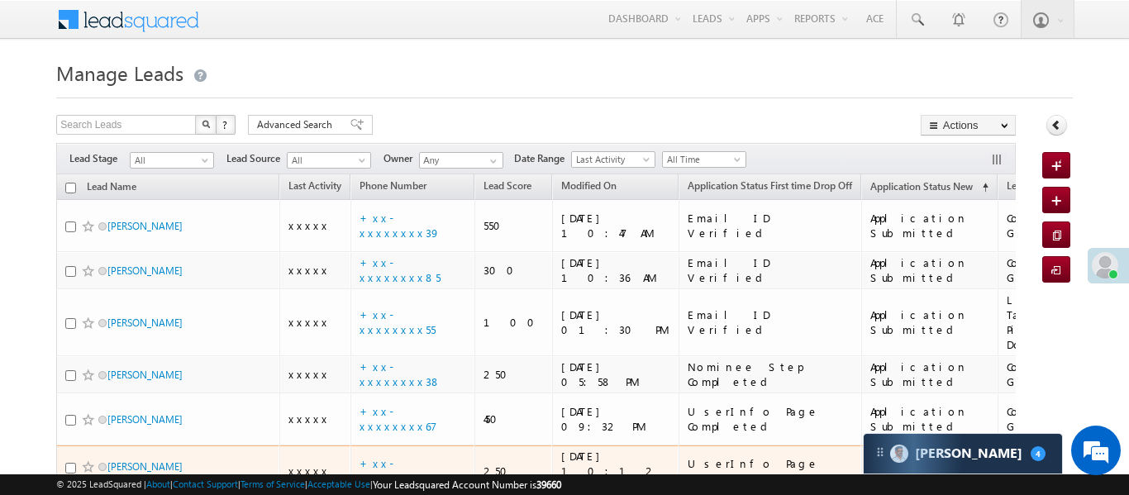
drag, startPoint x: 883, startPoint y: 169, endPoint x: 841, endPoint y: 340, distance: 176.9
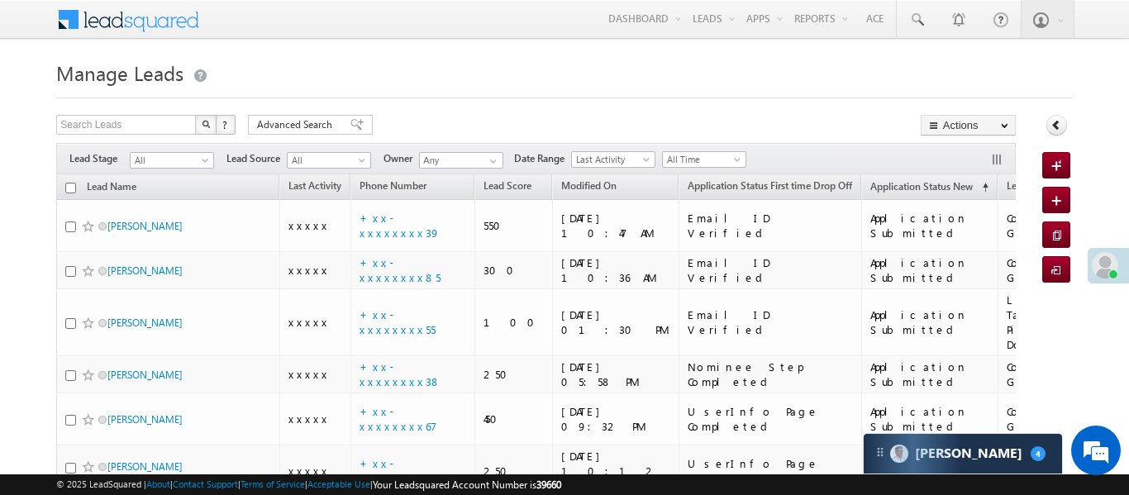
drag, startPoint x: 1093, startPoint y: 339, endPoint x: 1029, endPoint y: 337, distance: 63.6
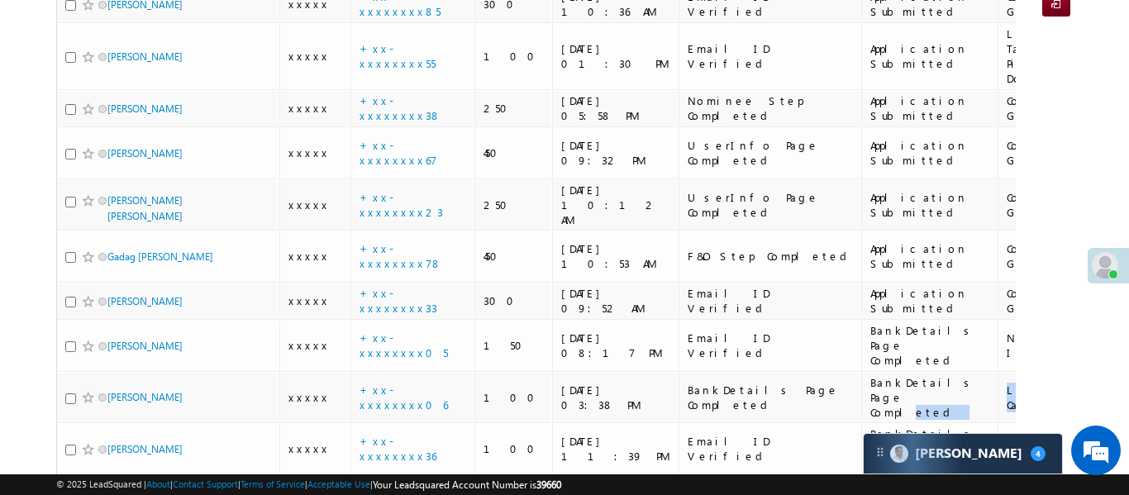
click at [759, 320] on td "Email ID Verified" at bounding box center [769, 346] width 183 height 52
drag, startPoint x: 1128, startPoint y: 300, endPoint x: 1004, endPoint y: 212, distance: 151.7
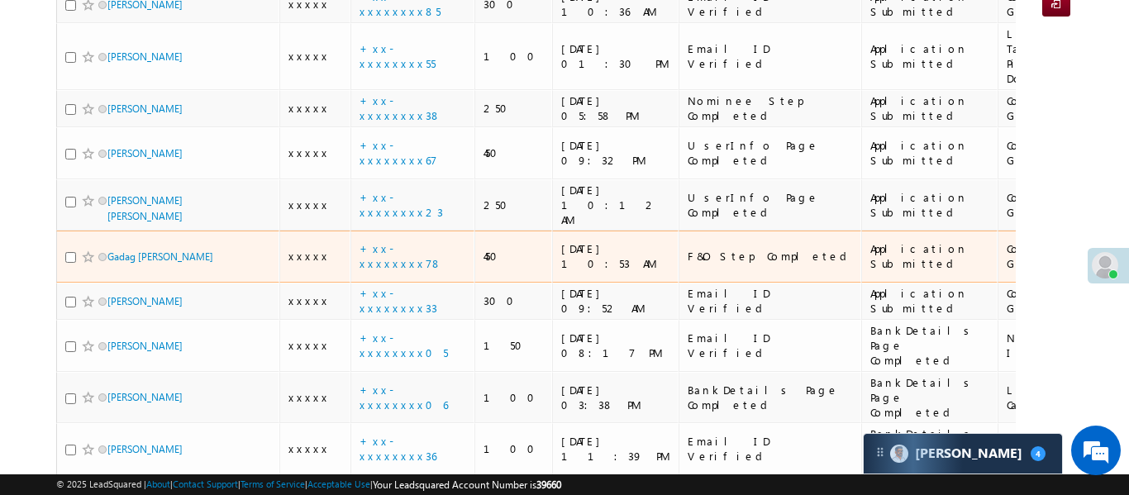
click at [1008, 231] on td "Code Generated" at bounding box center [1052, 257] width 110 height 52
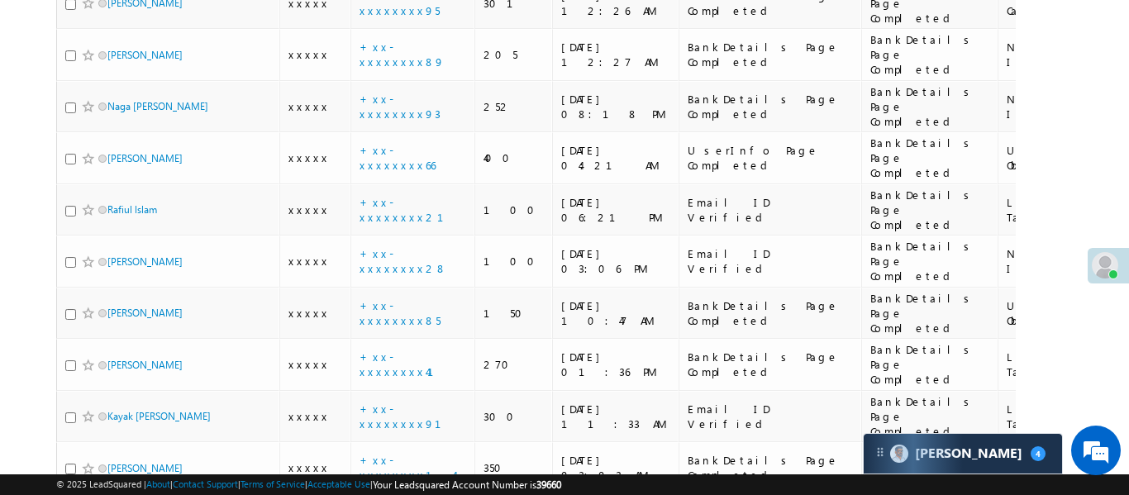
scroll to position [0, 0]
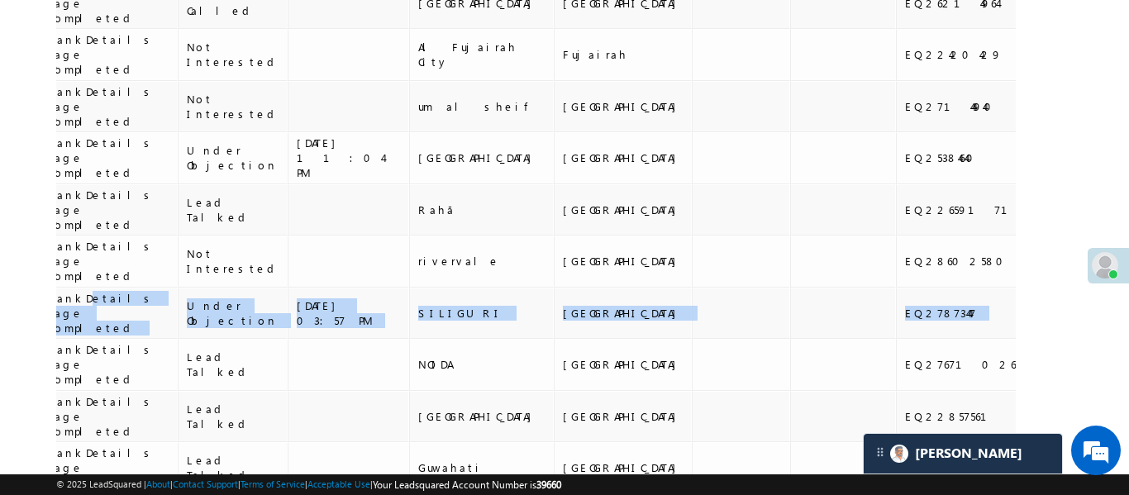
drag, startPoint x: 842, startPoint y: 127, endPoint x: 977, endPoint y: 125, distance: 135.5
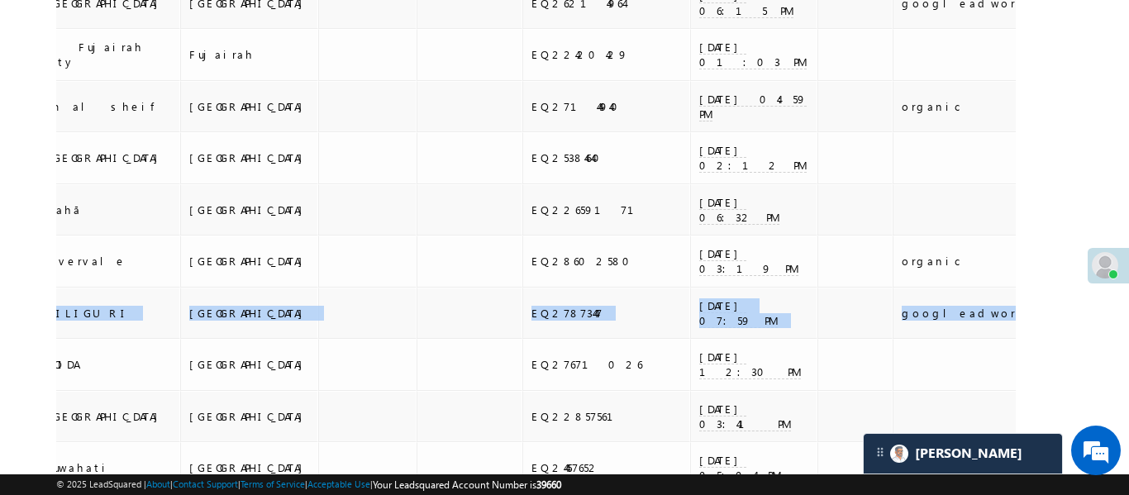
click at [1081, 235] on td at bounding box center [1143, 261] width 124 height 52
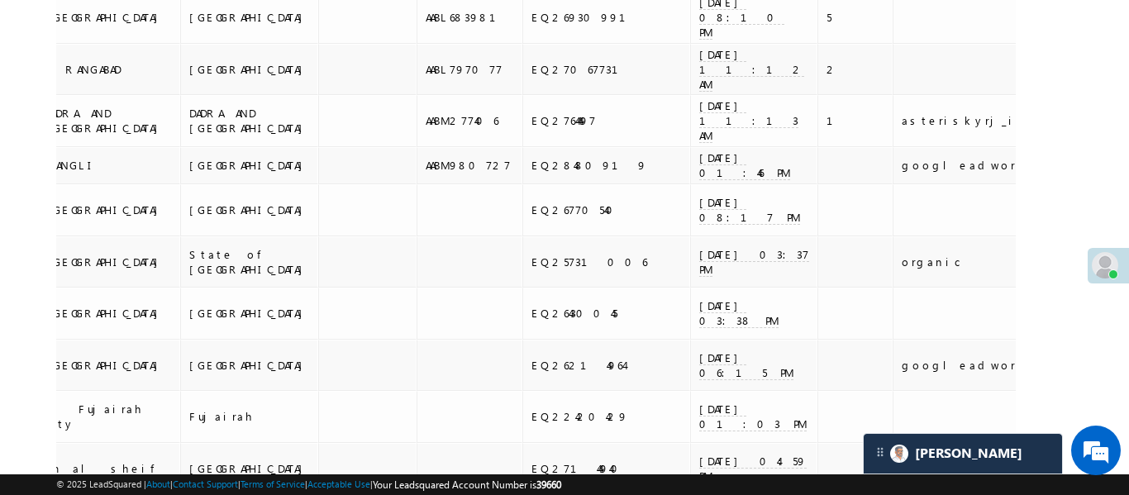
scroll to position [50, 0]
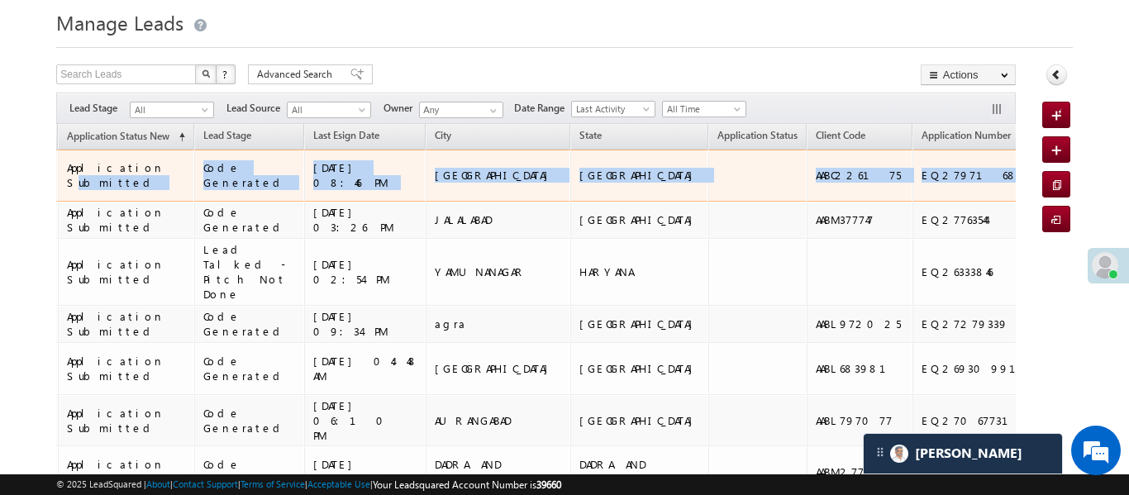
drag, startPoint x: 831, startPoint y: 160, endPoint x: 56, endPoint y: 163, distance: 775.0
click at [56, 163] on tr "Ayush singh xxxxx +xx-xxxxxxxx39 550 03/09/25 10:47 AM Email ID Verified Applic…" at bounding box center [639, 176] width 2773 height 52
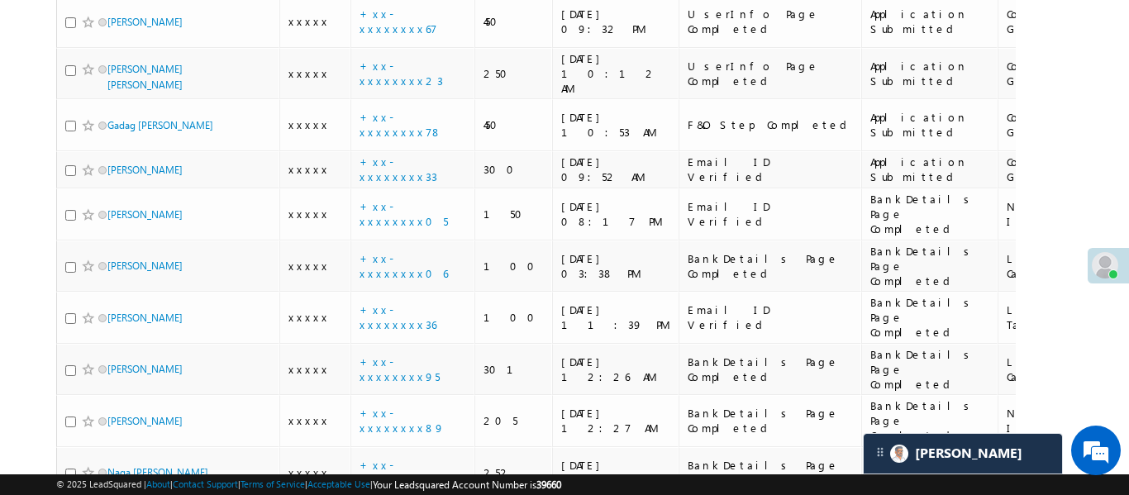
scroll to position [0, 0]
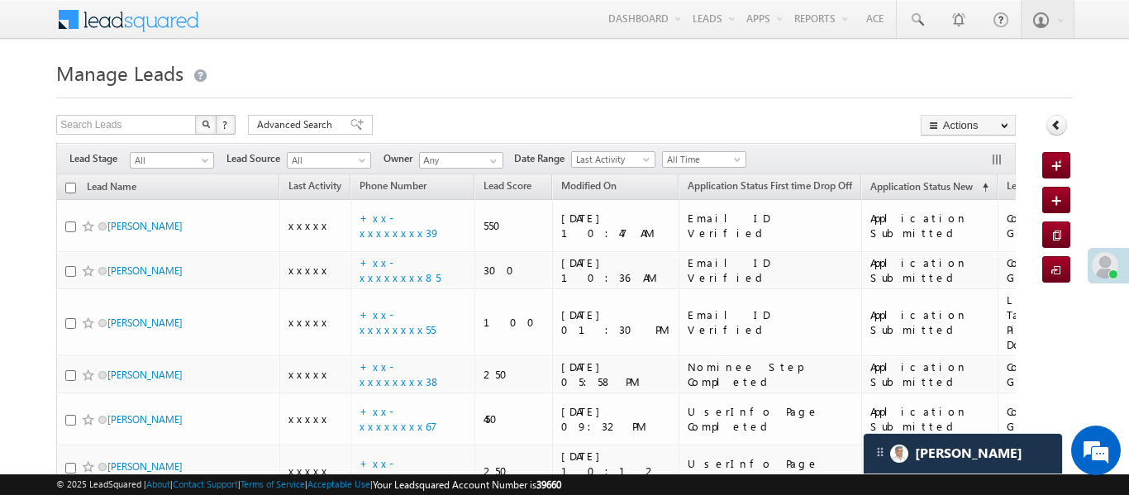
click at [688, 165] on span "All Time" at bounding box center [702, 159] width 78 height 15
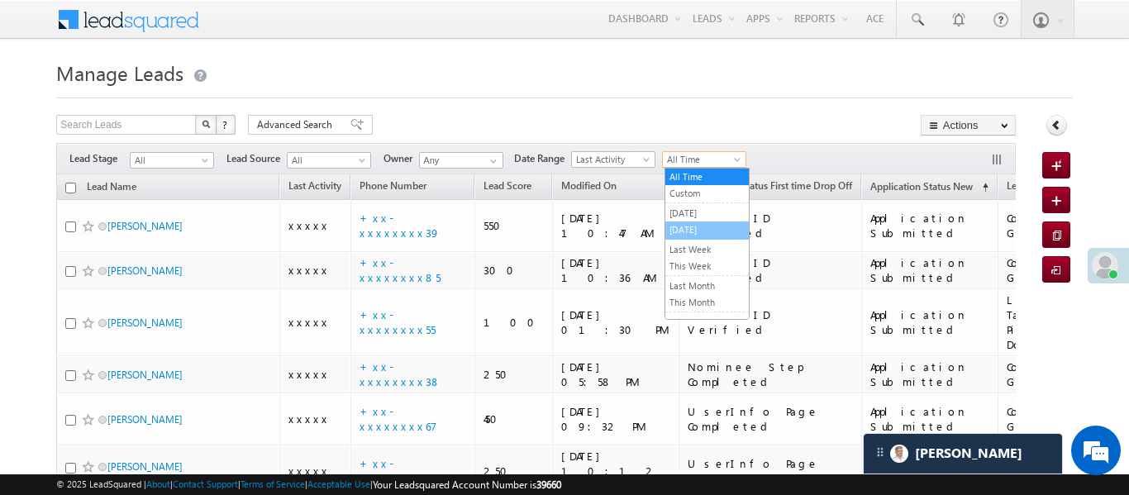
click at [700, 229] on link "[DATE]" at bounding box center [706, 229] width 83 height 15
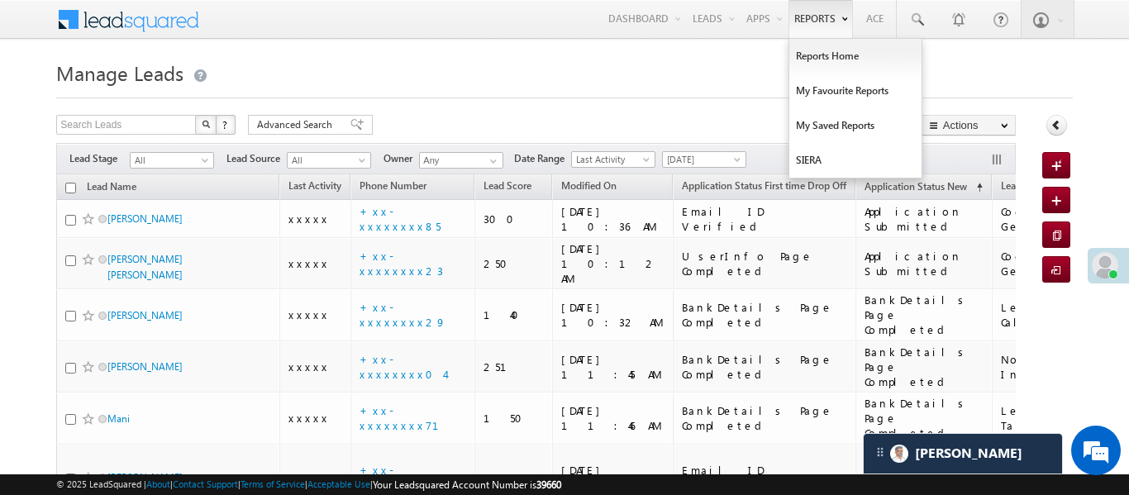
scroll to position [1175, 0]
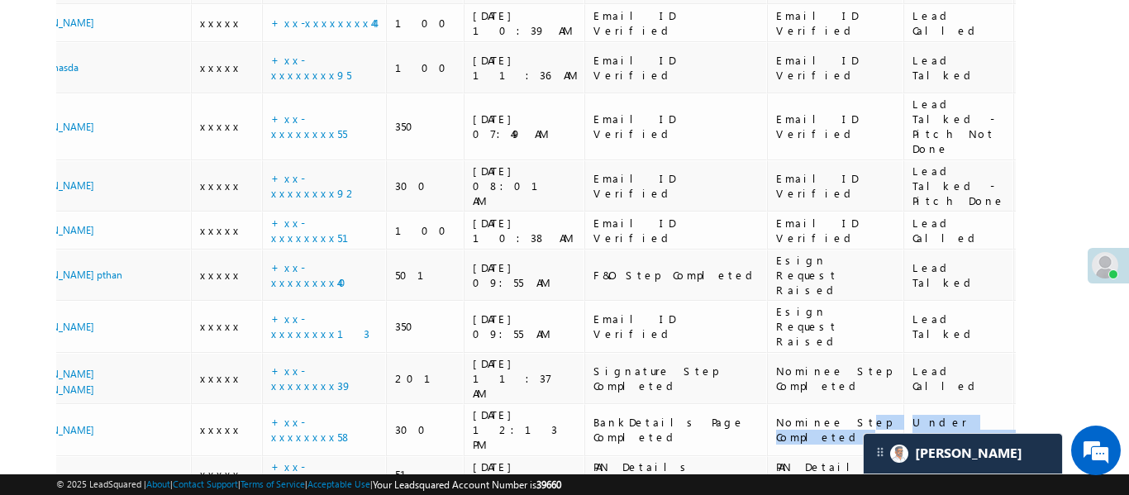
drag, startPoint x: 870, startPoint y: 249, endPoint x: 1025, endPoint y: 256, distance: 155.5
click at [1025, 256] on div "Search Leads X ? 59 results found Advanced Search Advanced Search Advanced sear…" at bounding box center [563, 504] width 1015 height 3129
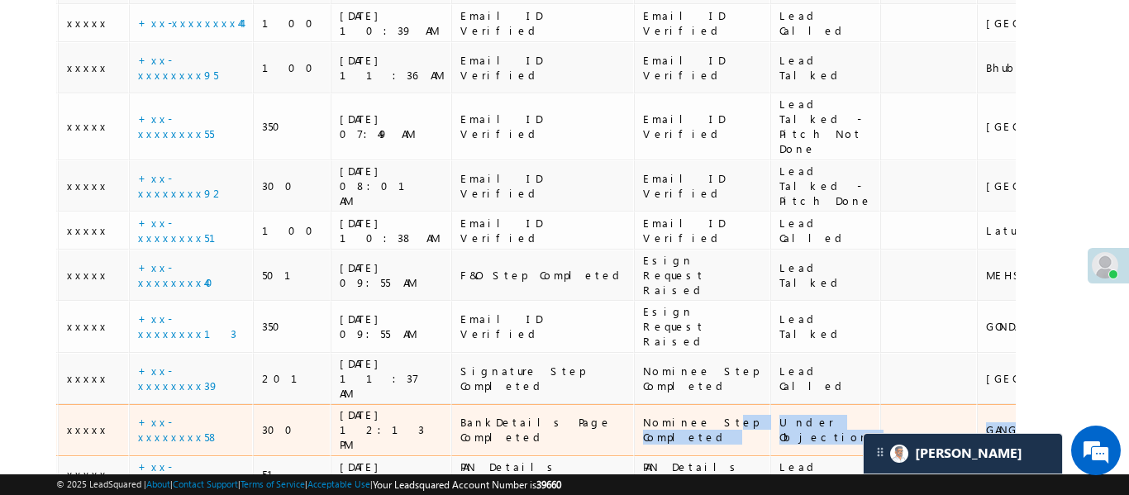
drag, startPoint x: 805, startPoint y: 257, endPoint x: 860, endPoint y: 256, distance: 55.4
click at [880, 404] on td at bounding box center [928, 430] width 97 height 52
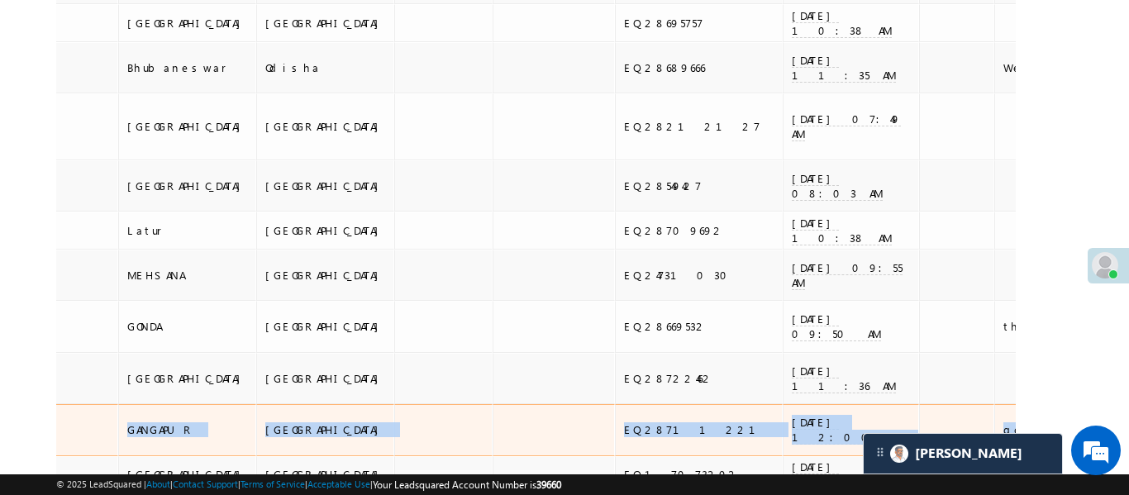
scroll to position [0, 1262]
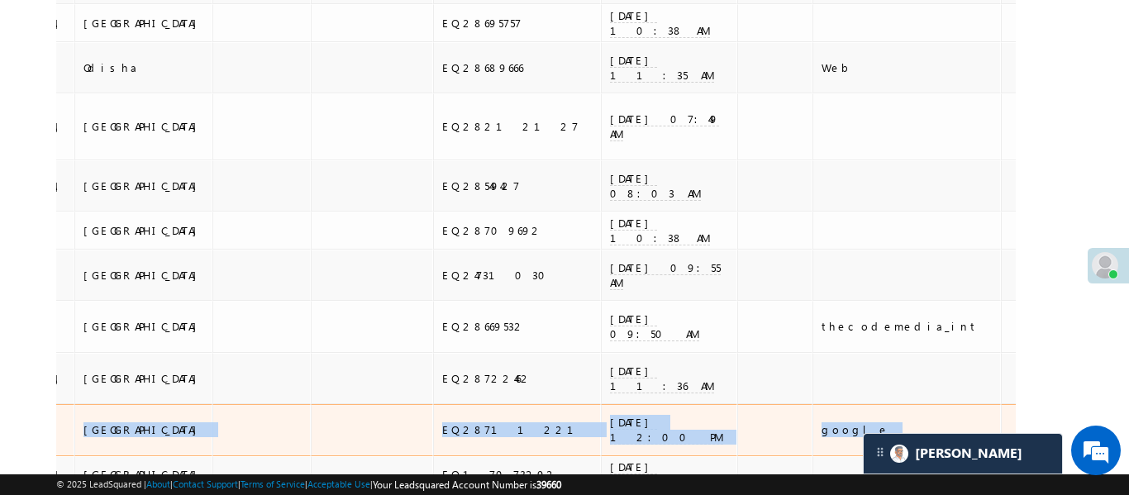
drag, startPoint x: 644, startPoint y: 247, endPoint x: 349, endPoint y: 251, distance: 295.0
click at [349, 404] on tr "Sunil saini xxxxx +xx-xxxxxxxx58 300 11/09/25 12:13 PM BankDetails Page Complet…" at bounding box center [171, 430] width 2752 height 52
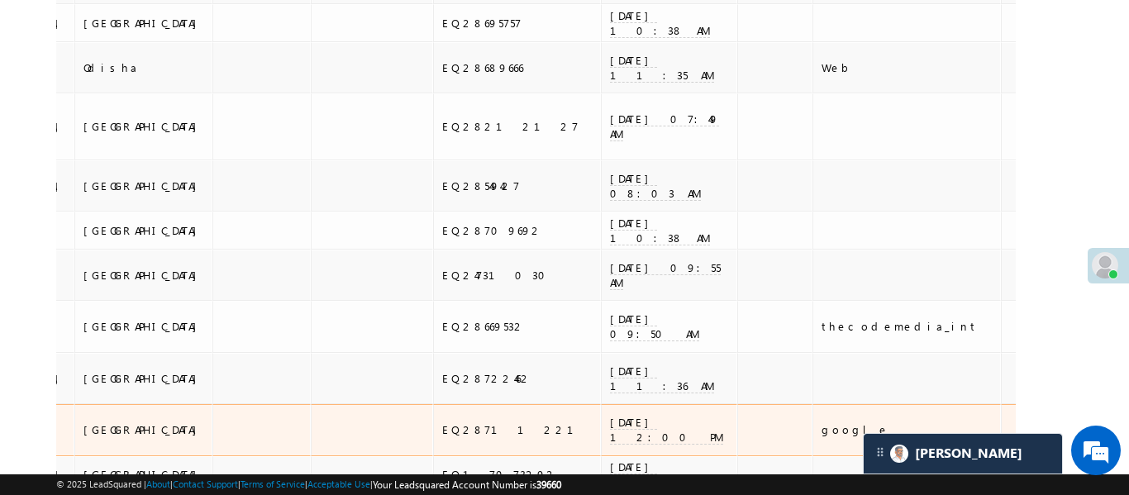
click at [821, 422] on div "google" at bounding box center [907, 429] width 172 height 15
click at [610, 415] on span "11/09/25 12:00 PM" at bounding box center [666, 430] width 113 height 30
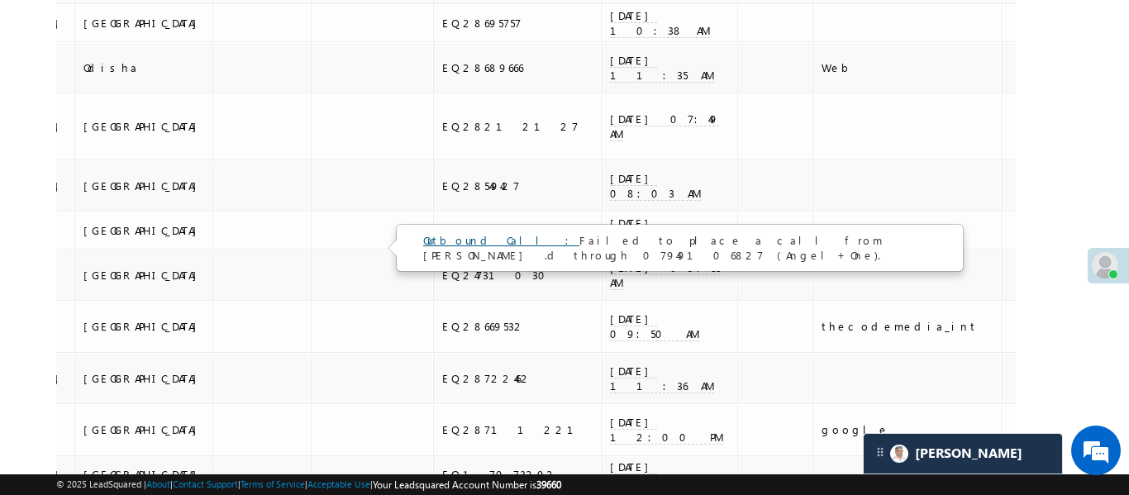
click at [474, 236] on link "Outbound Call :" at bounding box center [501, 240] width 156 height 14
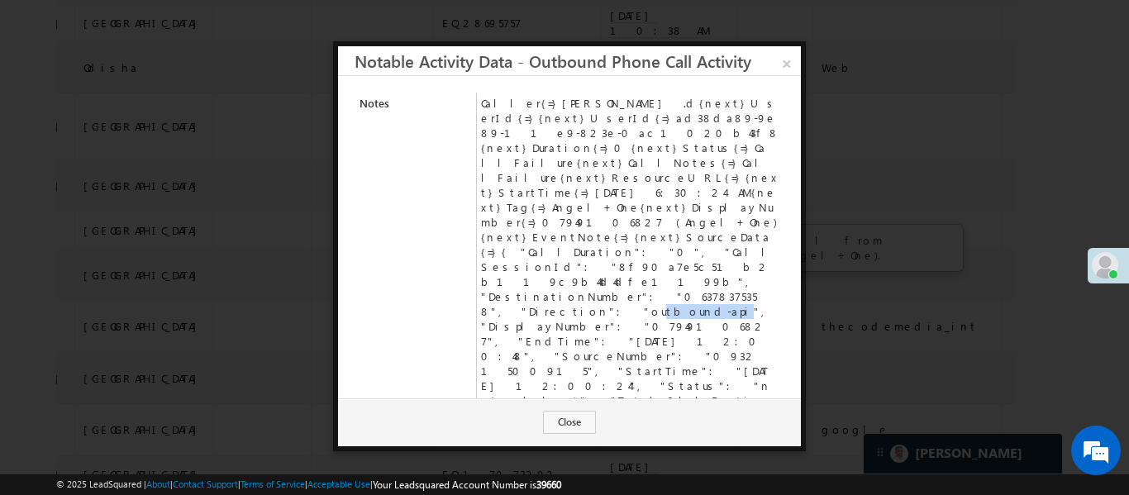
drag, startPoint x: 507, startPoint y: 211, endPoint x: 565, endPoint y: 214, distance: 57.9
click at [565, 214] on td "Caller{=}Aakansha .d{next}UserId{=}{next}UserId{=}ad38da89-9e89-11e9-823e-0ac10…" at bounding box center [631, 275] width 308 height 364
click at [787, 60] on link "×" at bounding box center [786, 60] width 29 height 29
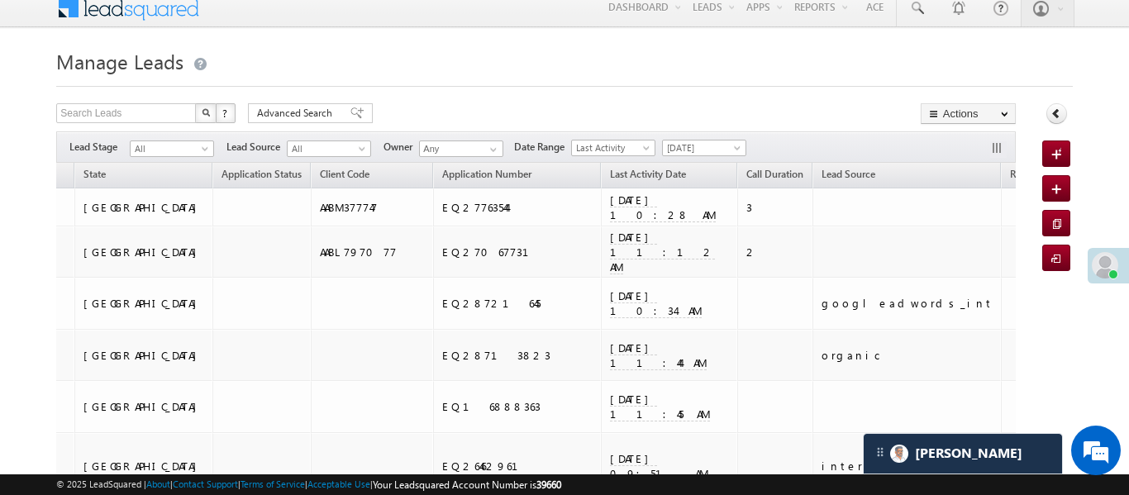
scroll to position [0, 0]
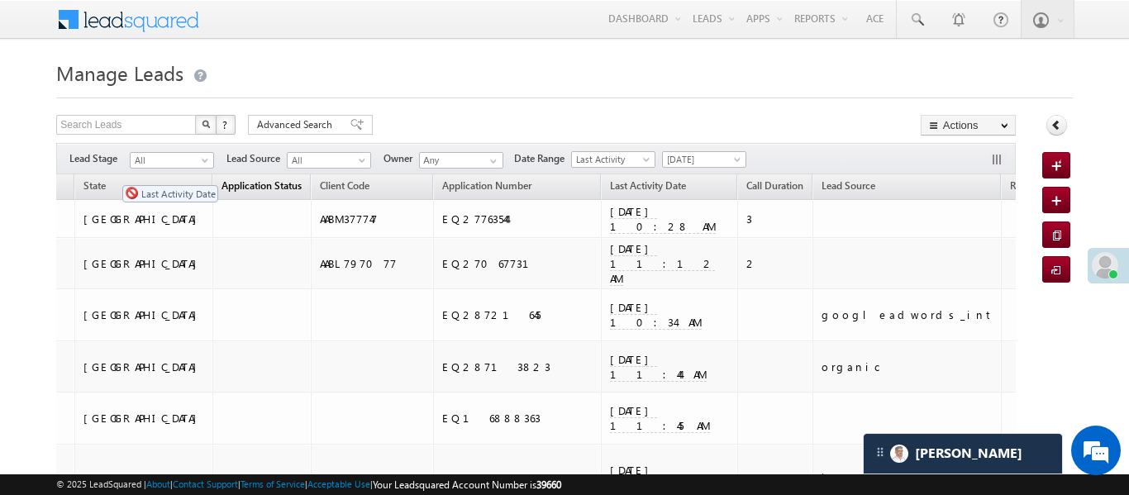
drag, startPoint x: 345, startPoint y: 184, endPoint x: 105, endPoint y: 180, distance: 239.6
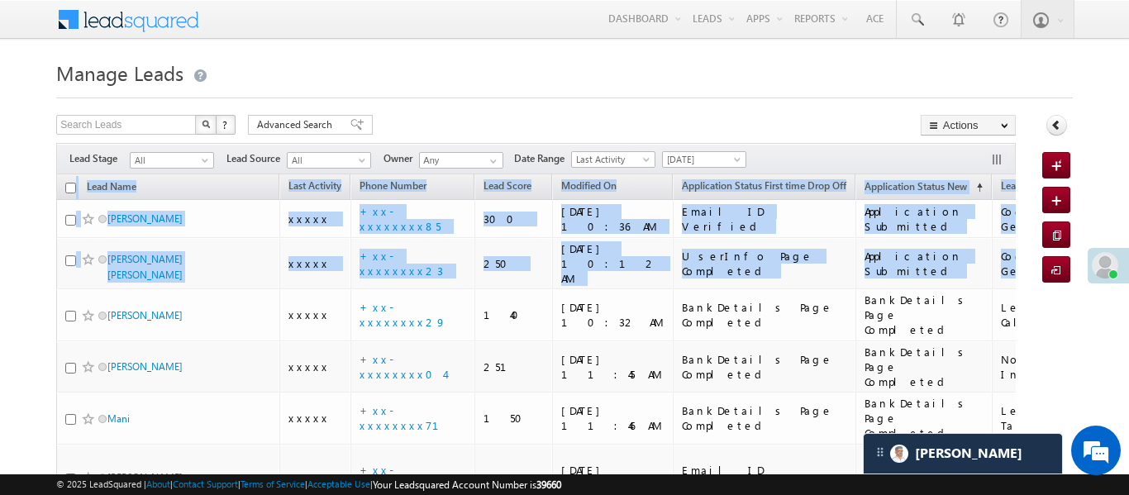
drag, startPoint x: 339, startPoint y: 260, endPoint x: 0, endPoint y: 255, distance: 338.8
click at [890, 77] on h1 "Manage Leads" at bounding box center [563, 71] width 1015 height 32
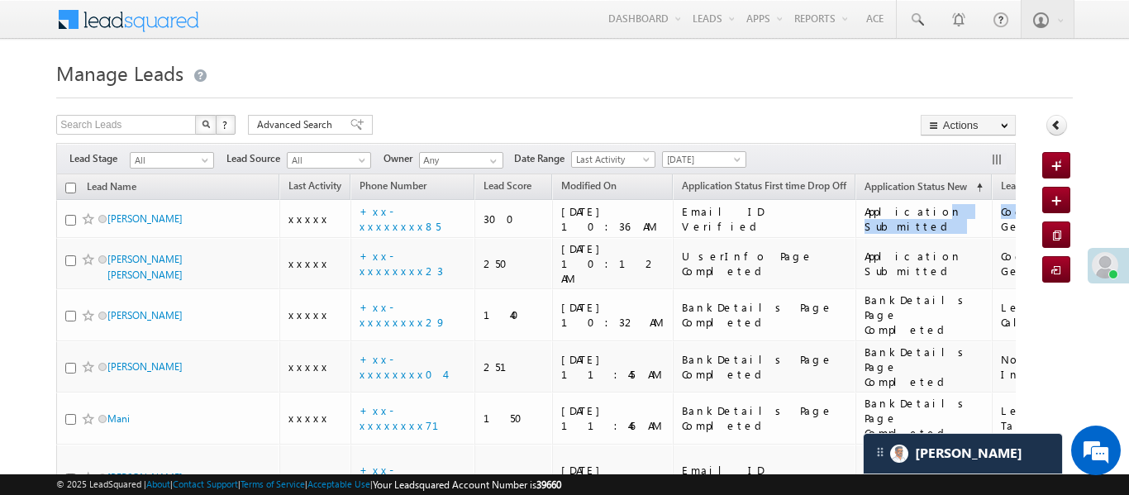
scroll to position [0, 796]
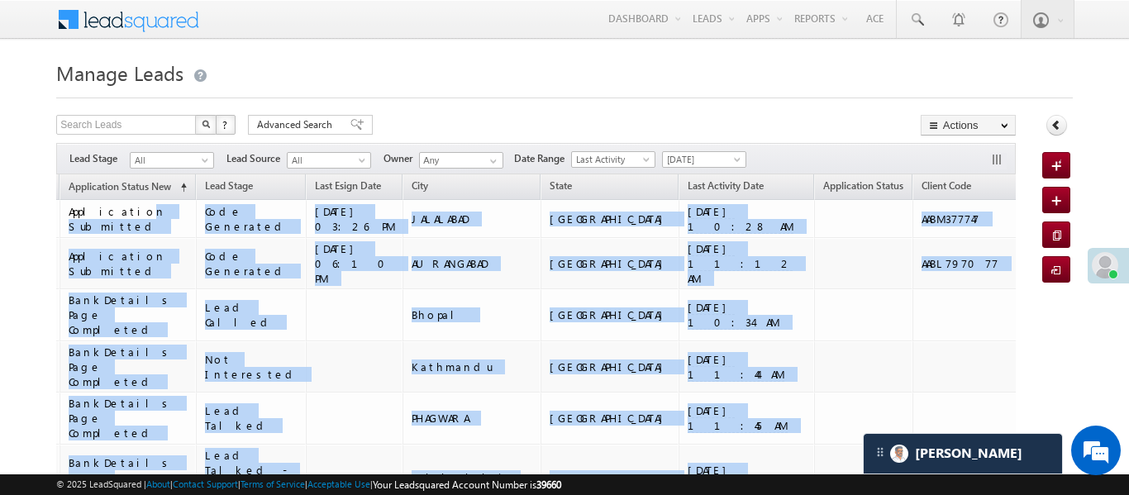
drag, startPoint x: 864, startPoint y: 218, endPoint x: 1053, endPoint y: 216, distance: 188.4
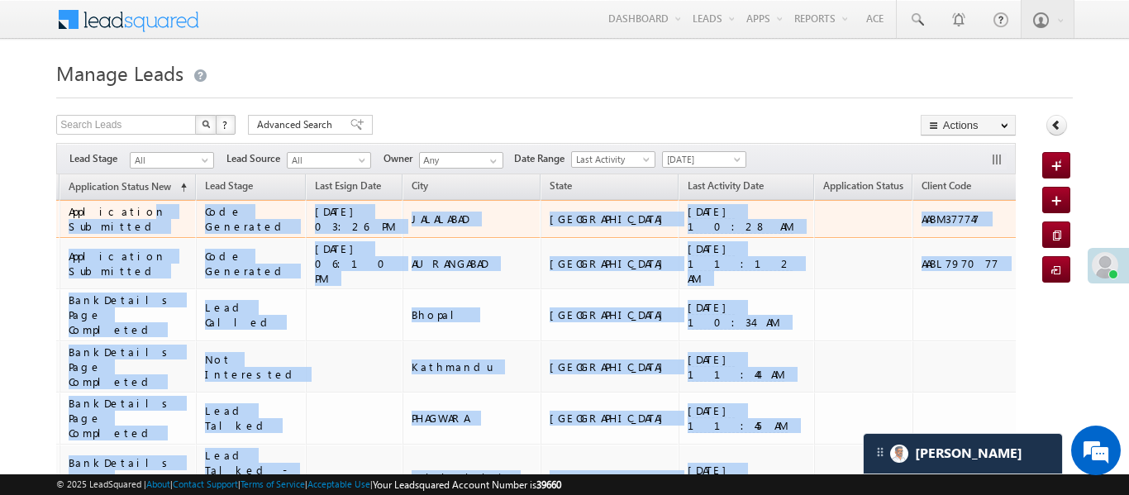
click at [814, 225] on td at bounding box center [863, 219] width 98 height 38
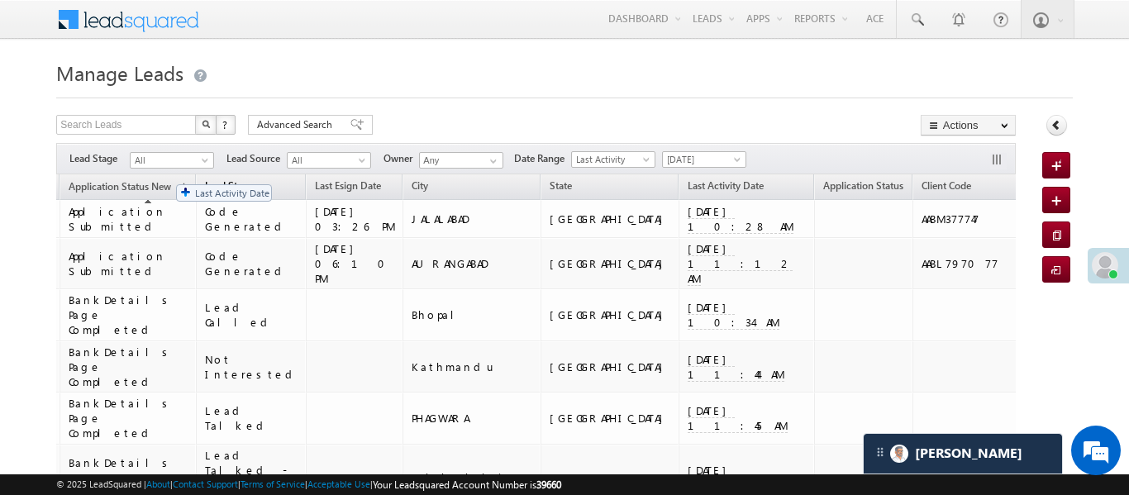
drag, startPoint x: 548, startPoint y: 187, endPoint x: 168, endPoint y: 176, distance: 380.2
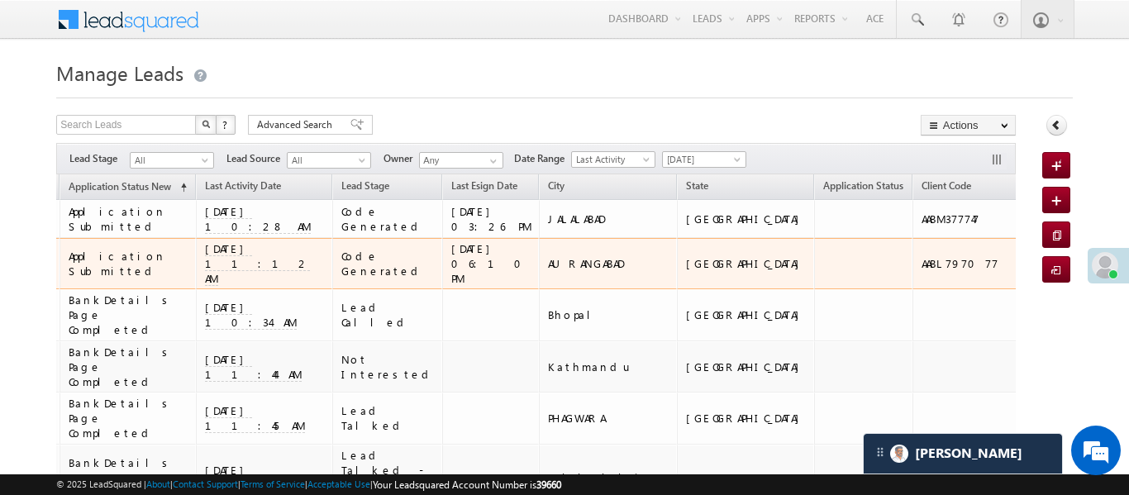
click at [442, 239] on td "10/09/25 06:10 PM" at bounding box center [490, 264] width 97 height 52
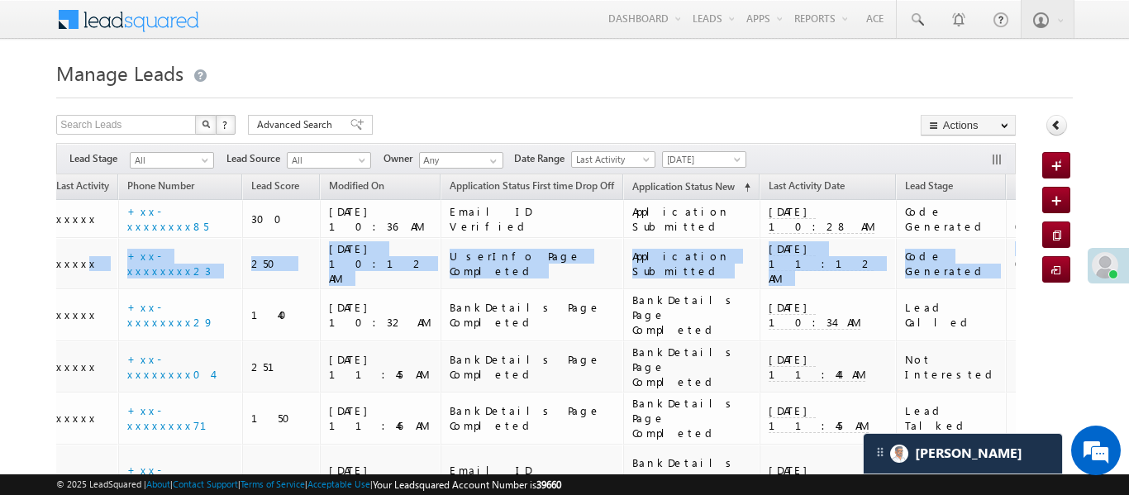
scroll to position [0, 0]
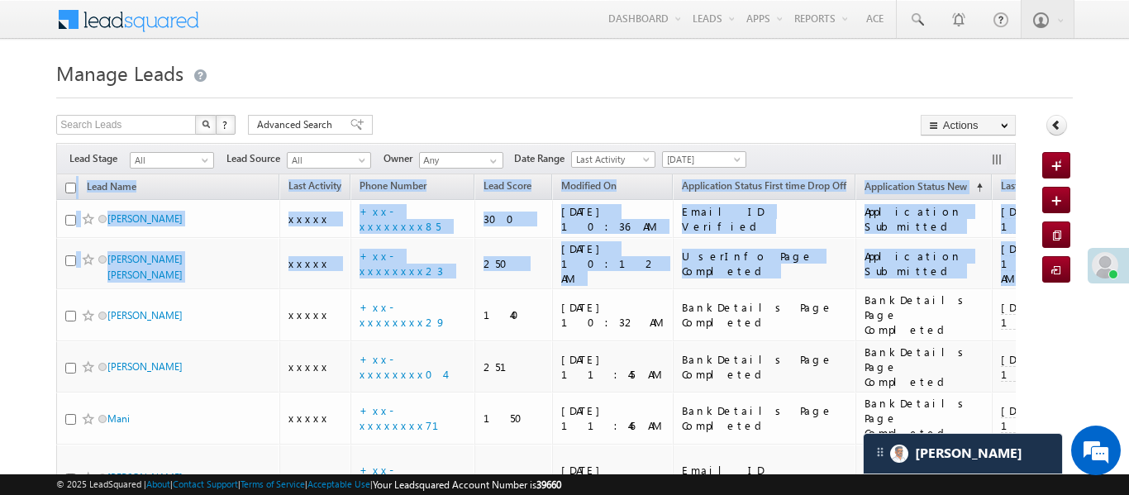
drag, startPoint x: 351, startPoint y: 255, endPoint x: 0, endPoint y: 238, distance: 351.6
click at [776, 83] on h1 "Manage Leads" at bounding box center [563, 71] width 1015 height 32
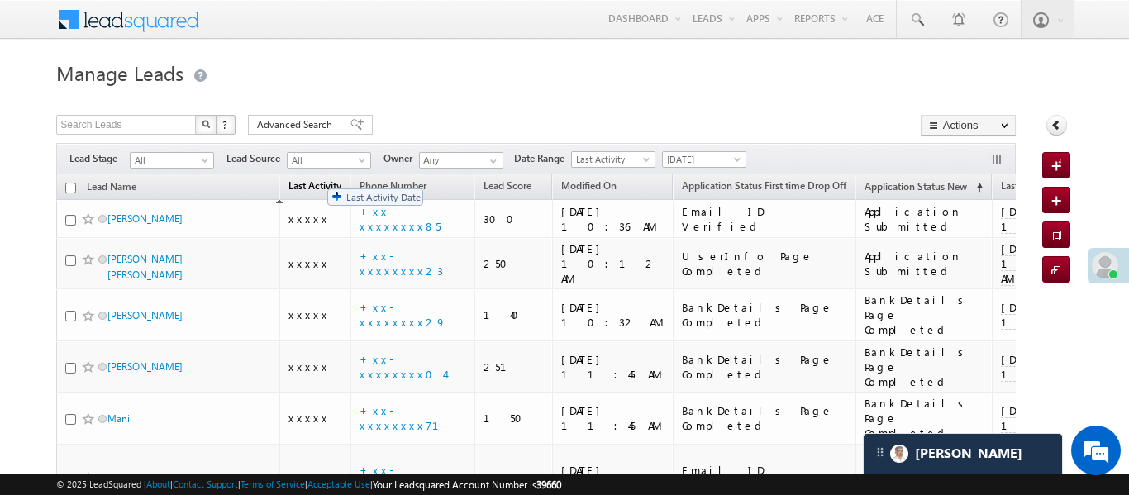
drag, startPoint x: 987, startPoint y: 184, endPoint x: 319, endPoint y: 180, distance: 668.4
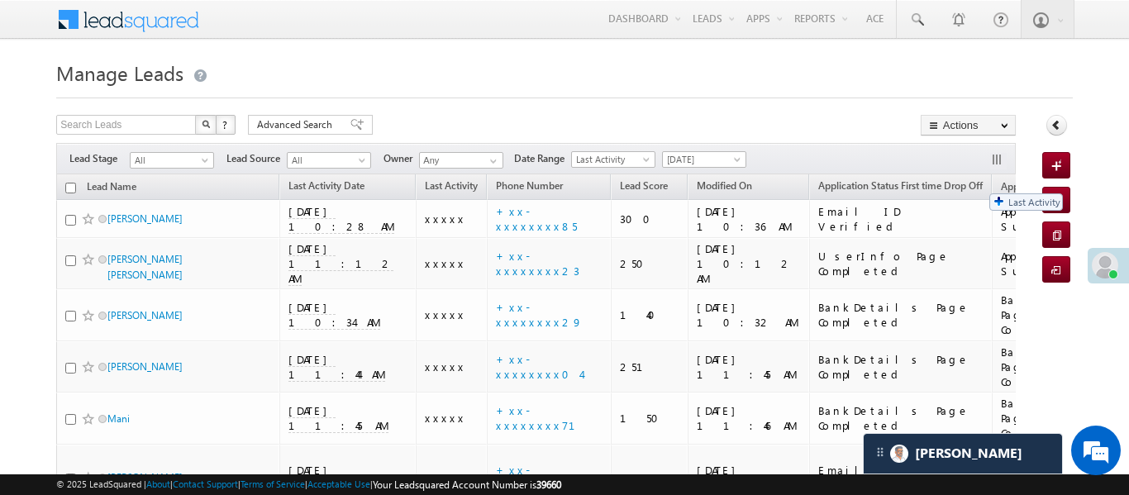
drag, startPoint x: 405, startPoint y: 189, endPoint x: 832, endPoint y: 205, distance: 427.4
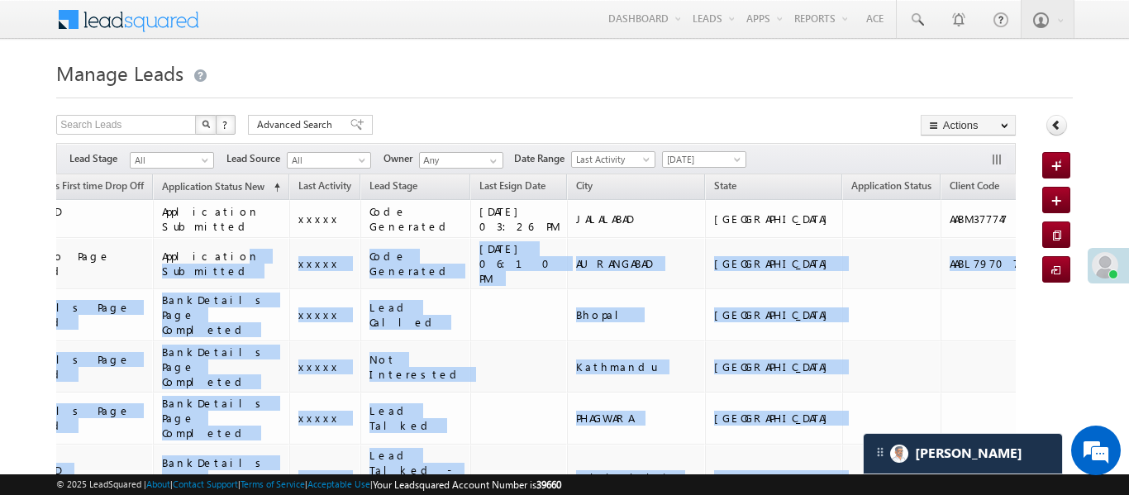
drag, startPoint x: 884, startPoint y: 264, endPoint x: 1106, endPoint y: 270, distance: 222.3
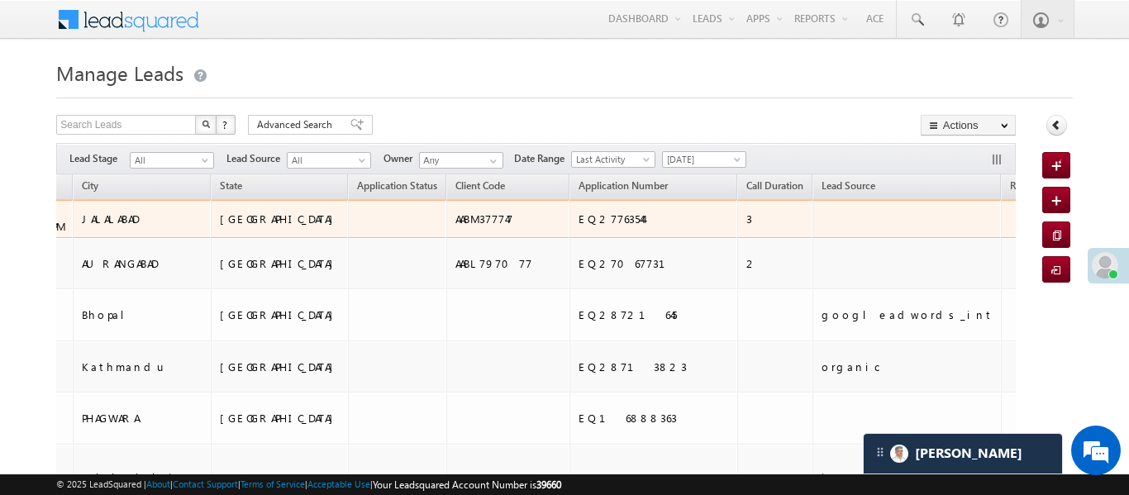
click at [812, 229] on td at bounding box center [906, 219] width 188 height 38
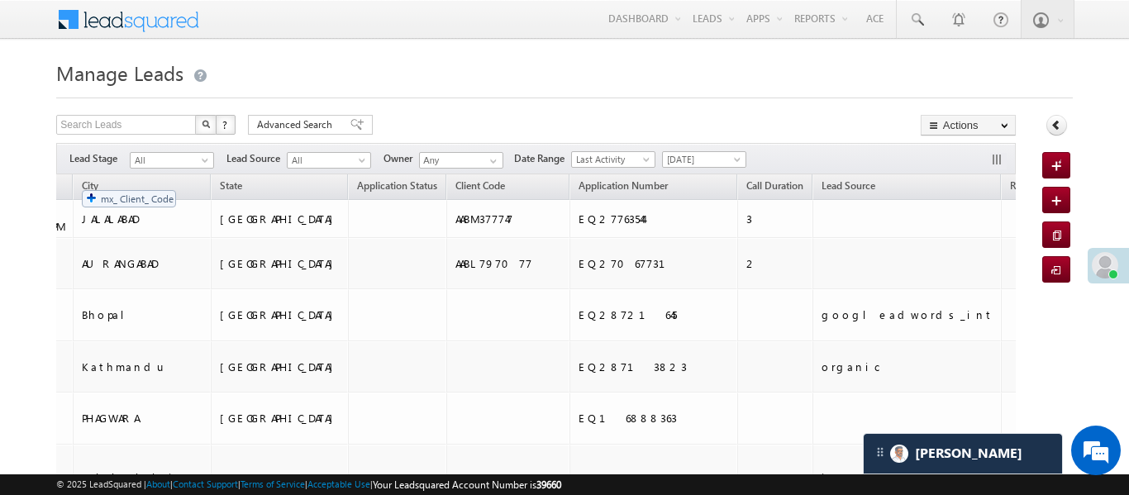
drag, startPoint x: 240, startPoint y: 182, endPoint x: 52, endPoint y: 182, distance: 188.4
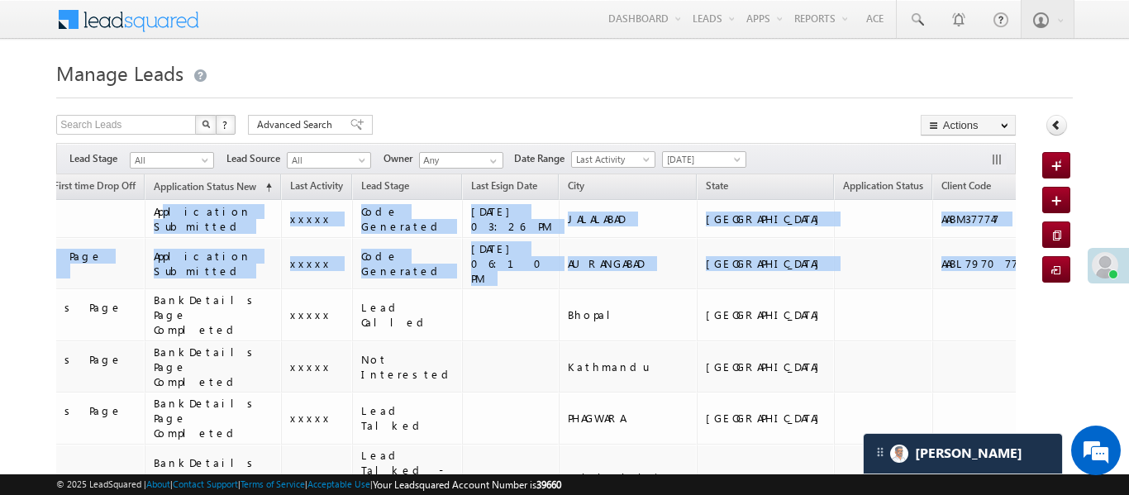
drag, startPoint x: 343, startPoint y: 255, endPoint x: 21, endPoint y: 233, distance: 323.0
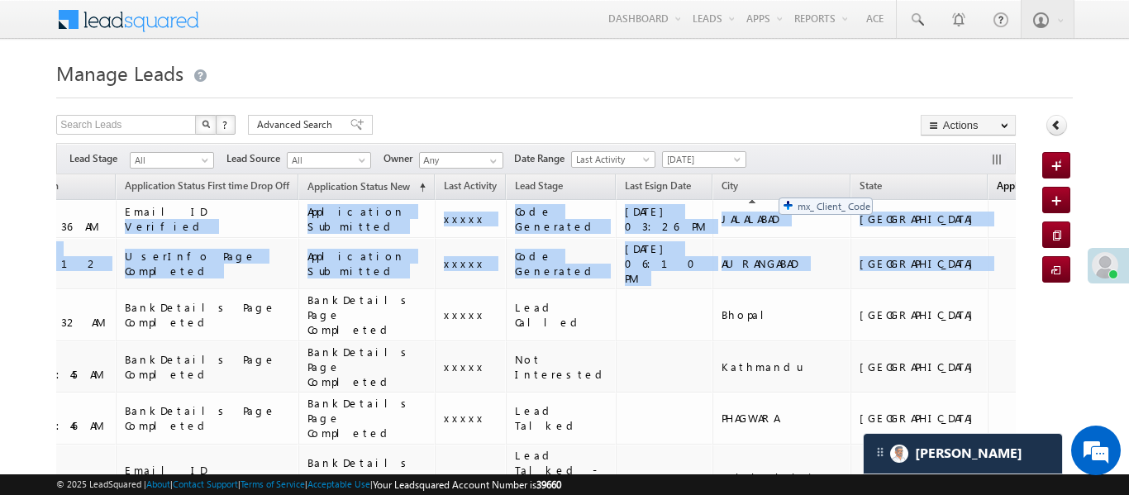
drag, startPoint x: 876, startPoint y: 186, endPoint x: 770, endPoint y: 189, distance: 105.8
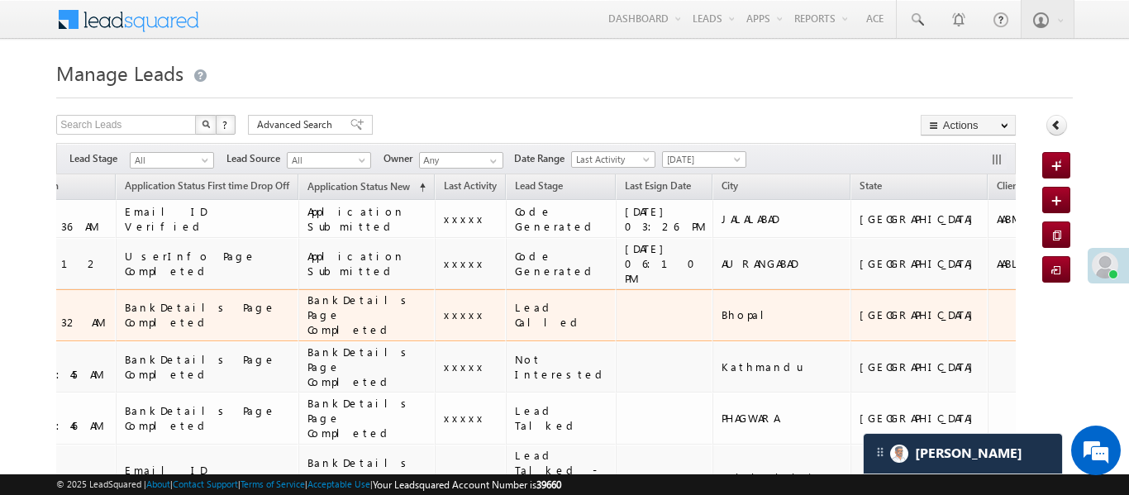
click at [850, 310] on td "Madhya Pradesh" at bounding box center [919, 315] width 138 height 52
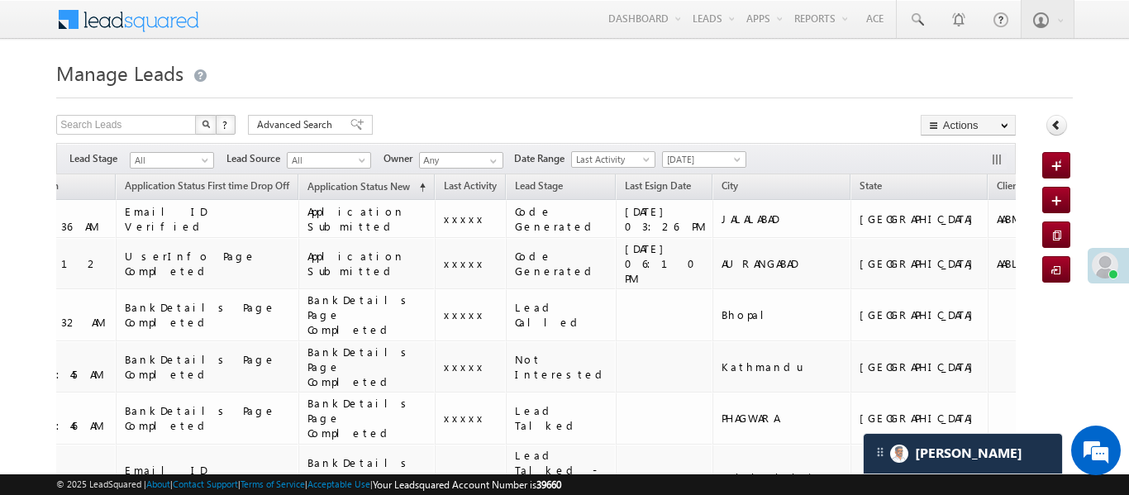
scroll to position [0, 0]
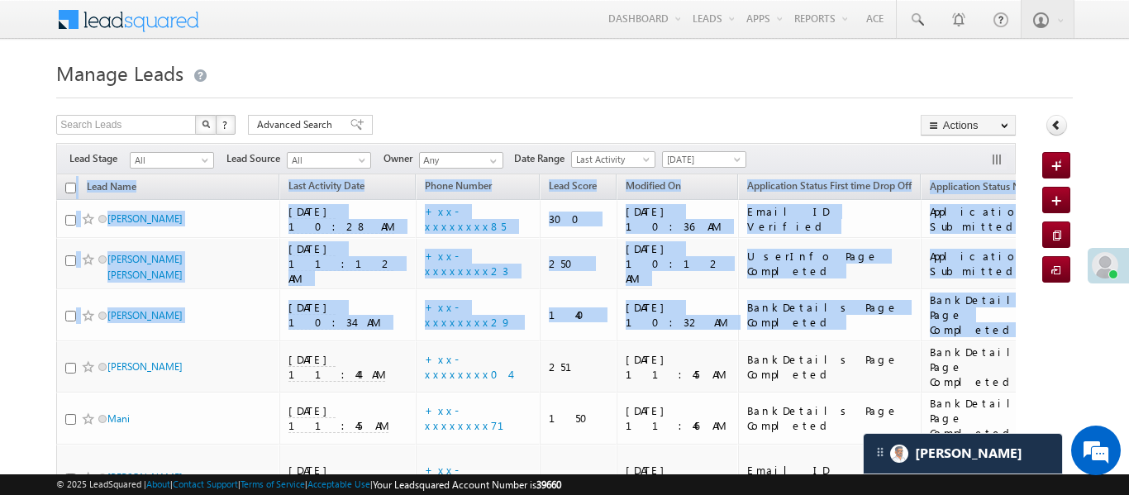
drag, startPoint x: 683, startPoint y: 292, endPoint x: 0, endPoint y: 195, distance: 690.2
click at [788, 116] on div "Search Leads X ? 59 results found Advanced Search Advanced Search Advanced sear…" at bounding box center [535, 127] width 959 height 24
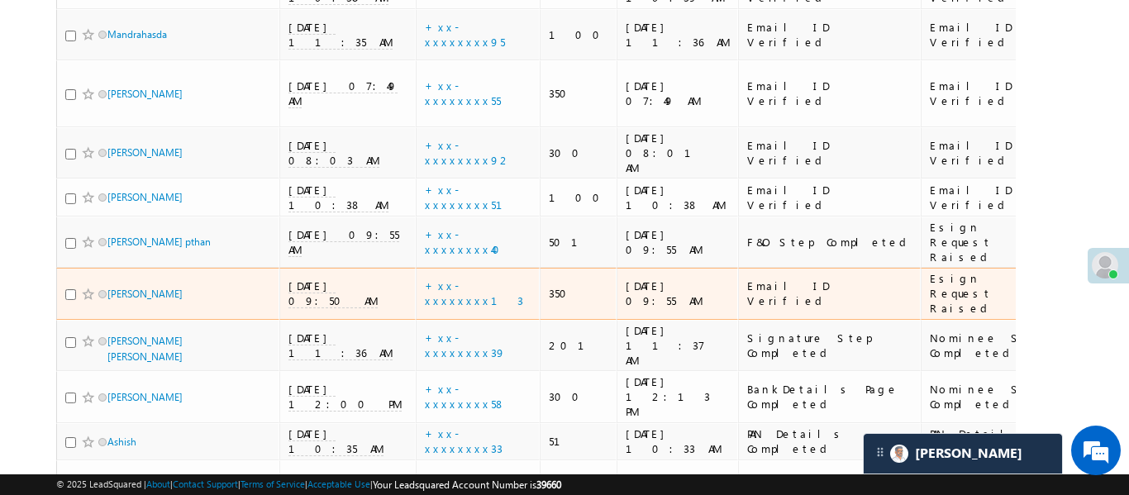
scroll to position [1205, 0]
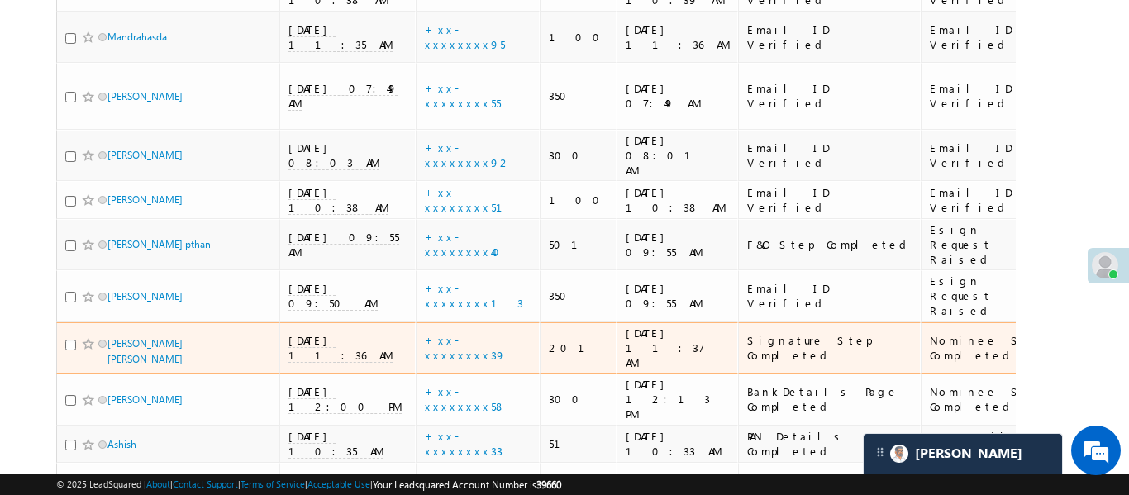
click at [311, 333] on span "11/09/25 11:36 AM" at bounding box center [340, 348] width 104 height 30
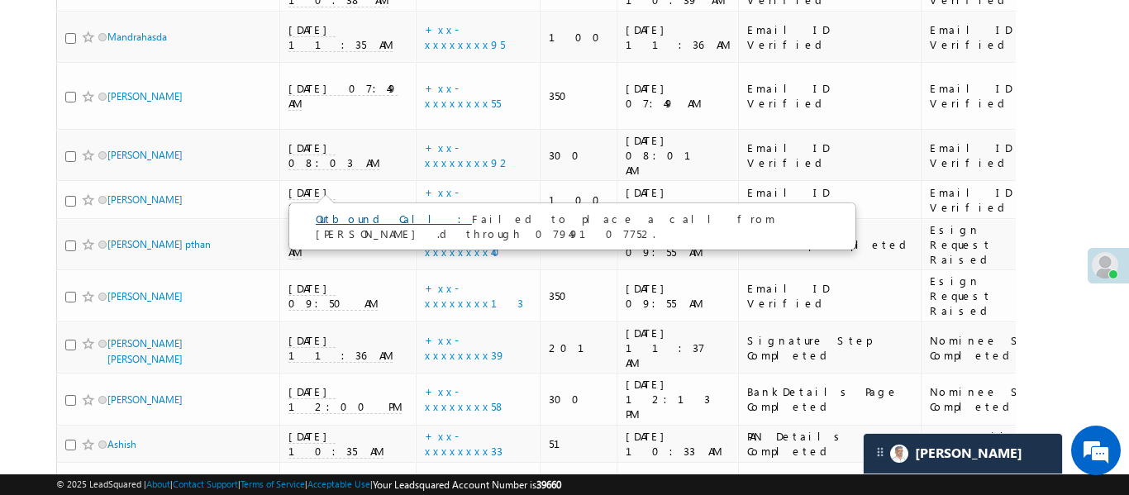
click at [372, 219] on link "Outbound Call :" at bounding box center [394, 219] width 156 height 14
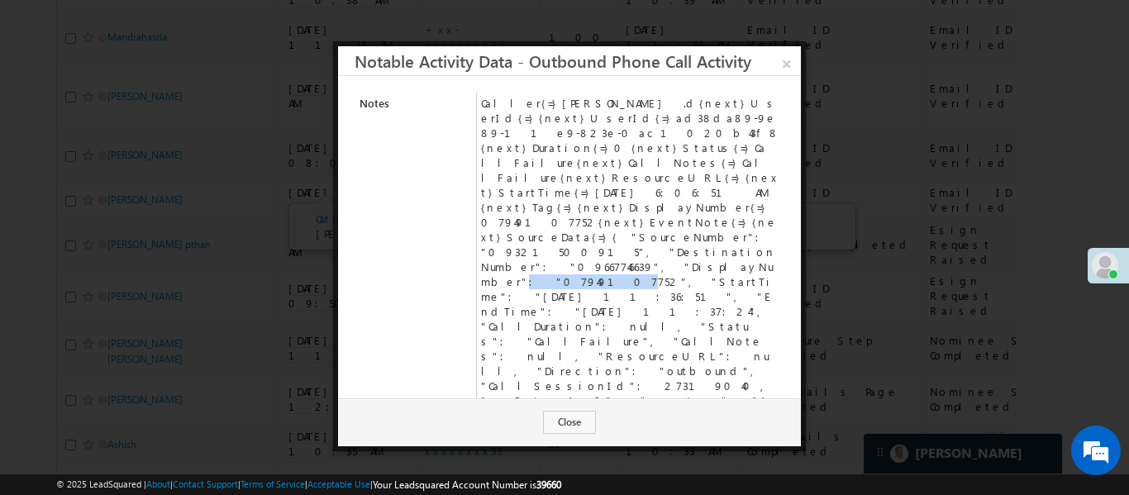
drag, startPoint x: 487, startPoint y: 197, endPoint x: 549, endPoint y: 194, distance: 61.2
click at [549, 194] on td "Caller{=}Aakansha .d{next}UserId{=}{next}UserId{=}ad38da89-9e89-11e9-823e-0ac10…" at bounding box center [631, 282] width 308 height 378
click at [782, 58] on link "×" at bounding box center [786, 60] width 29 height 29
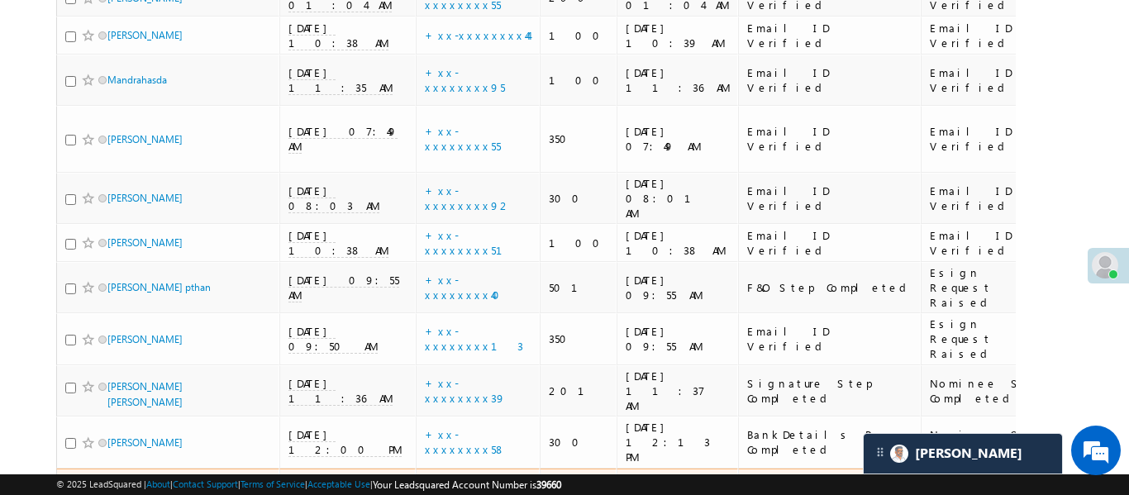
scroll to position [1159, 0]
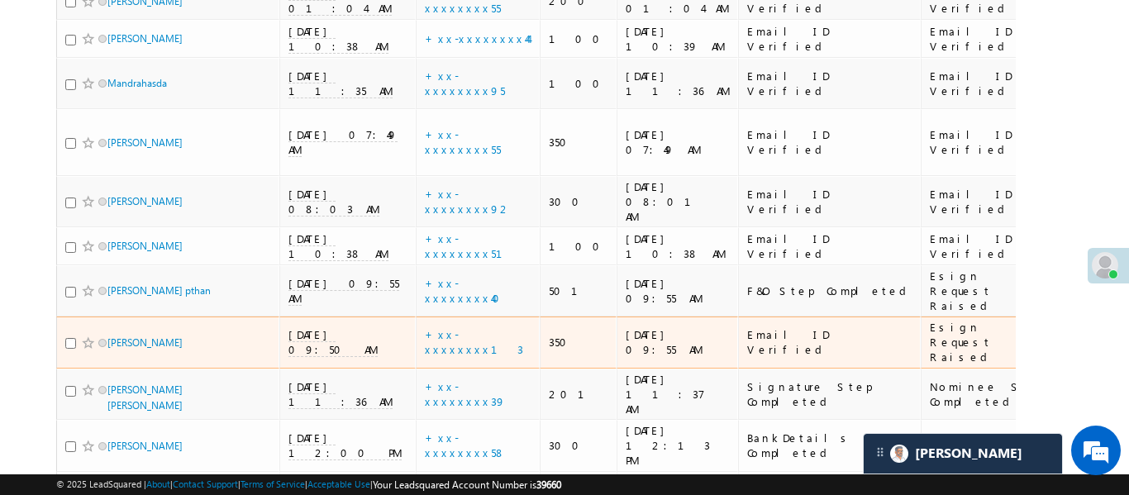
click at [316, 327] on span "11/09/25 09:50 AM" at bounding box center [332, 342] width 89 height 30
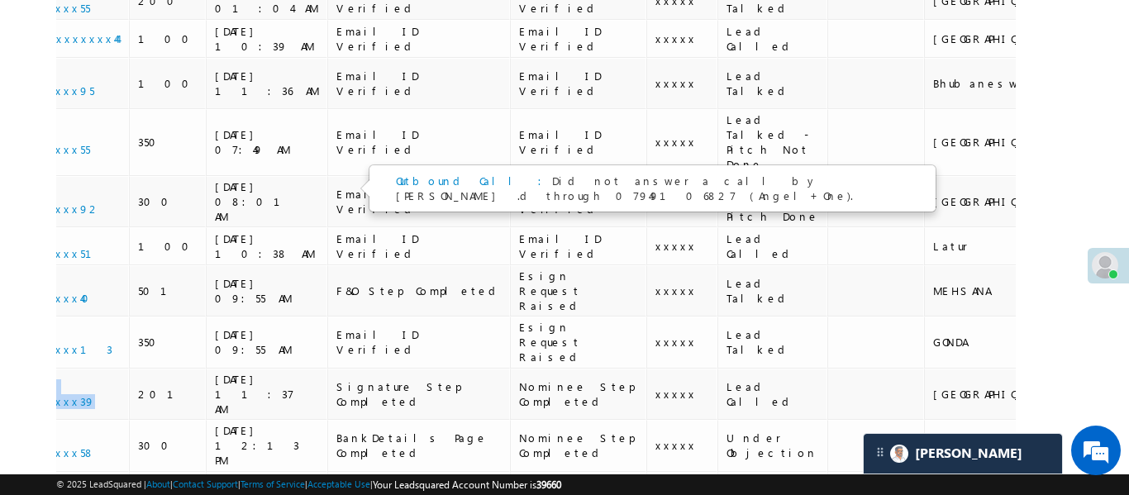
scroll to position [0, 0]
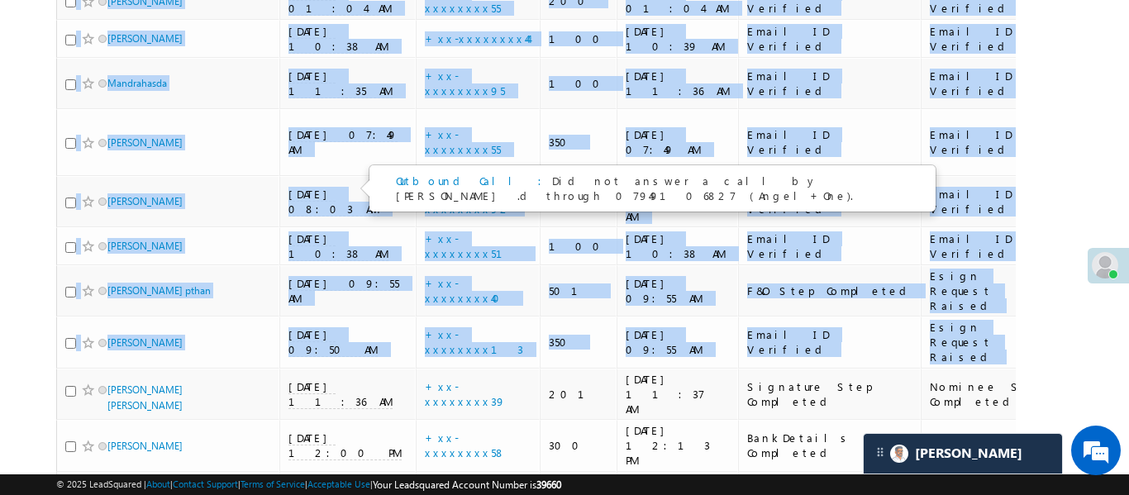
drag, startPoint x: 300, startPoint y: 170, endPoint x: 51, endPoint y: 197, distance: 250.1
click at [2, 207] on body "Menu Aakansha .d Aakan sha.D @ange lbrok ing.c om" at bounding box center [564, 463] width 1129 height 3244
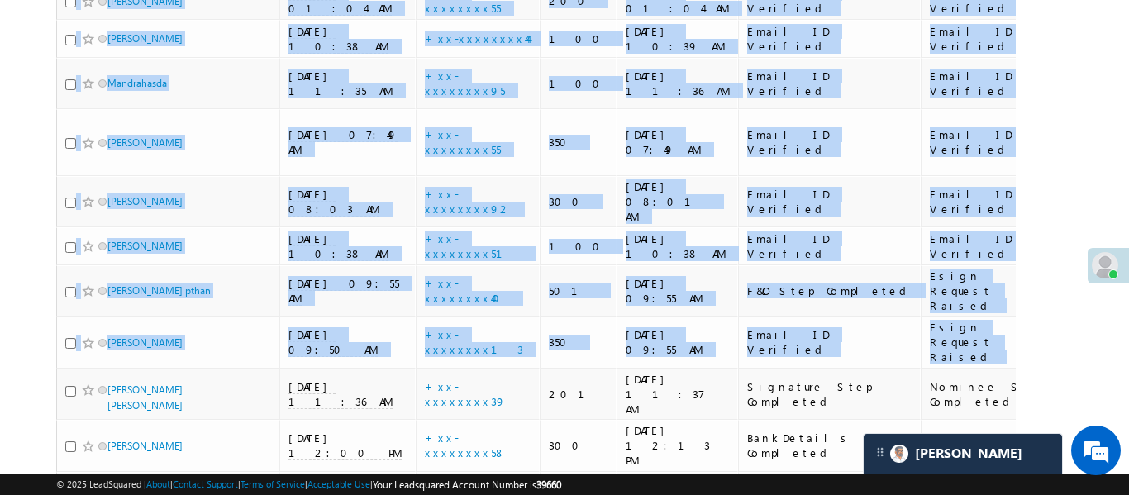
click at [46, 199] on body "Menu Aakansha .d Aakan sha.D @ange lbrok ing.c om" at bounding box center [564, 463] width 1129 height 3244
click at [34, 81] on body "Menu Aakansha .d Aakan sha.D @ange lbrok ing.c om" at bounding box center [564, 463] width 1129 height 3244
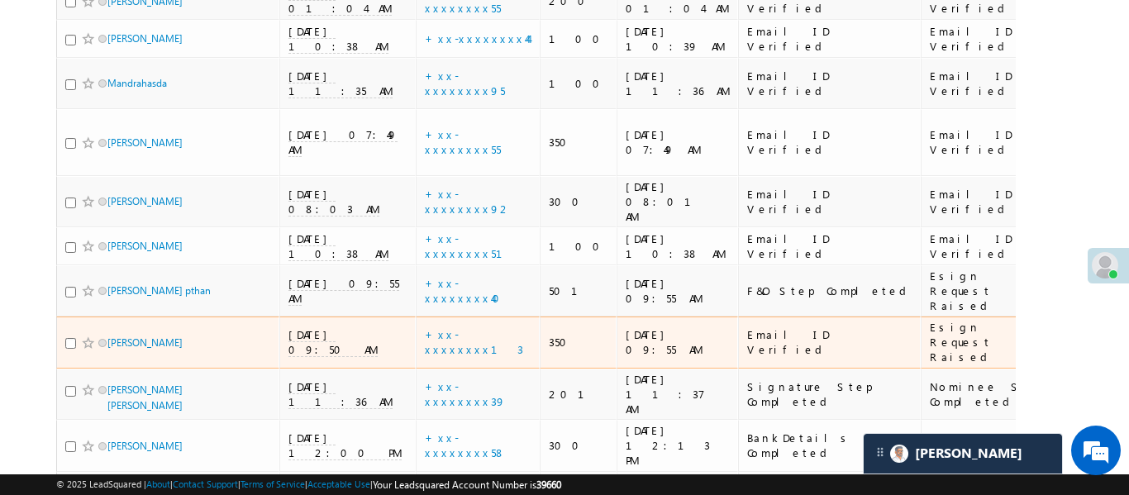
click at [330, 327] on span "11/09/25 09:50 AM" at bounding box center [332, 342] width 89 height 30
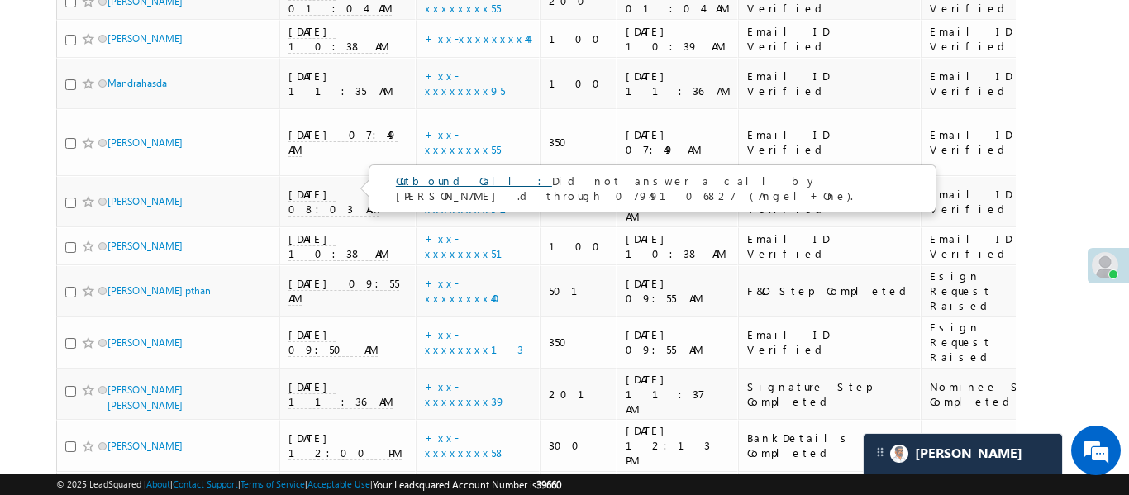
click at [398, 177] on link "Outbound Call :" at bounding box center [474, 180] width 156 height 14
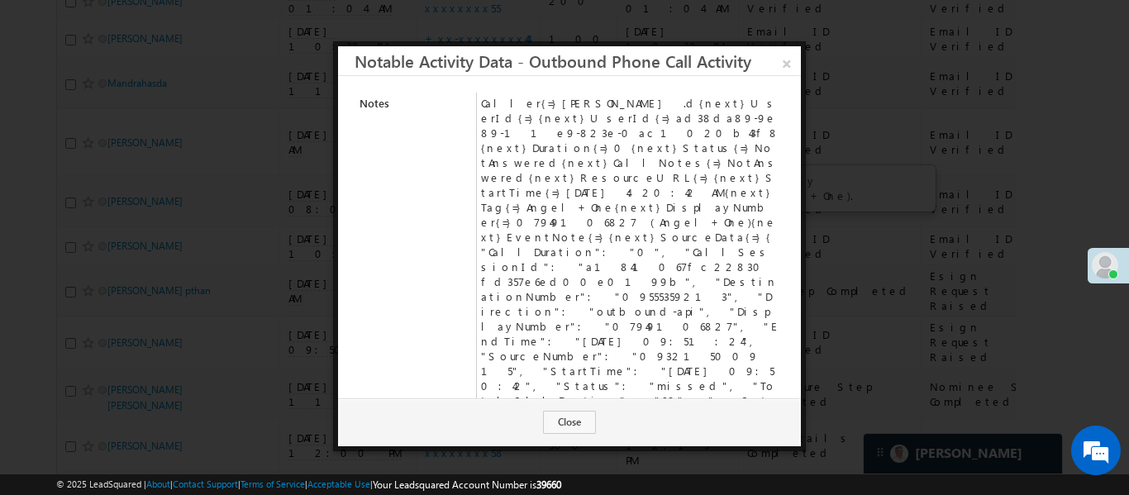
drag, startPoint x: 787, startPoint y: 60, endPoint x: 504, endPoint y: 237, distance: 334.0
click at [791, 58] on link "×" at bounding box center [786, 60] width 28 height 29
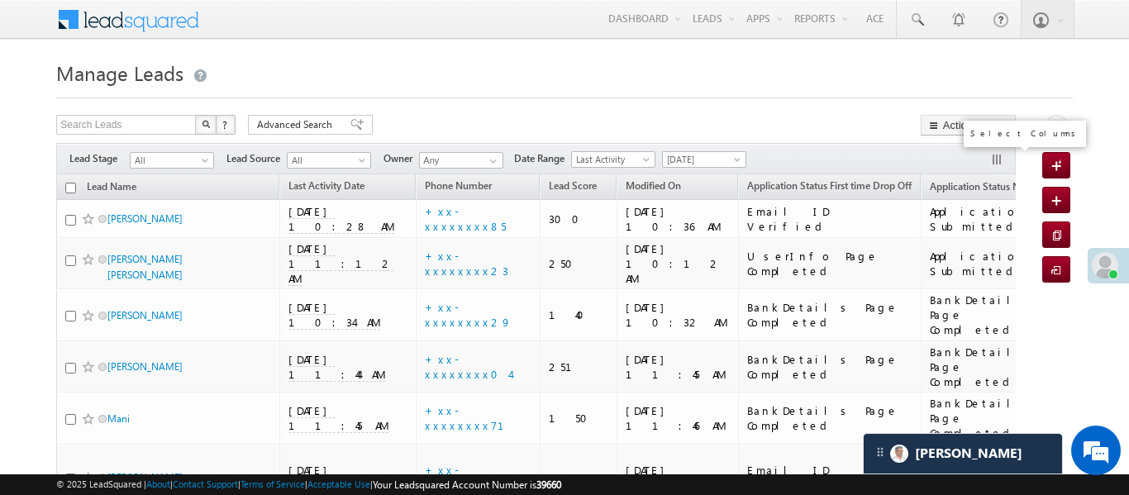
click at [996, 159] on button "button" at bounding box center [998, 161] width 17 height 17
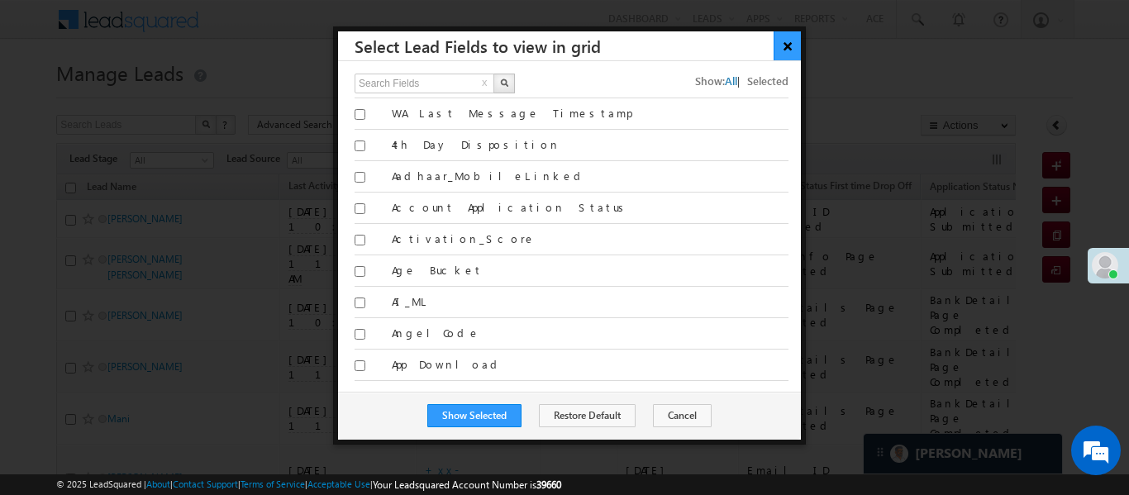
click at [795, 40] on button "×" at bounding box center [786, 45] width 27 height 29
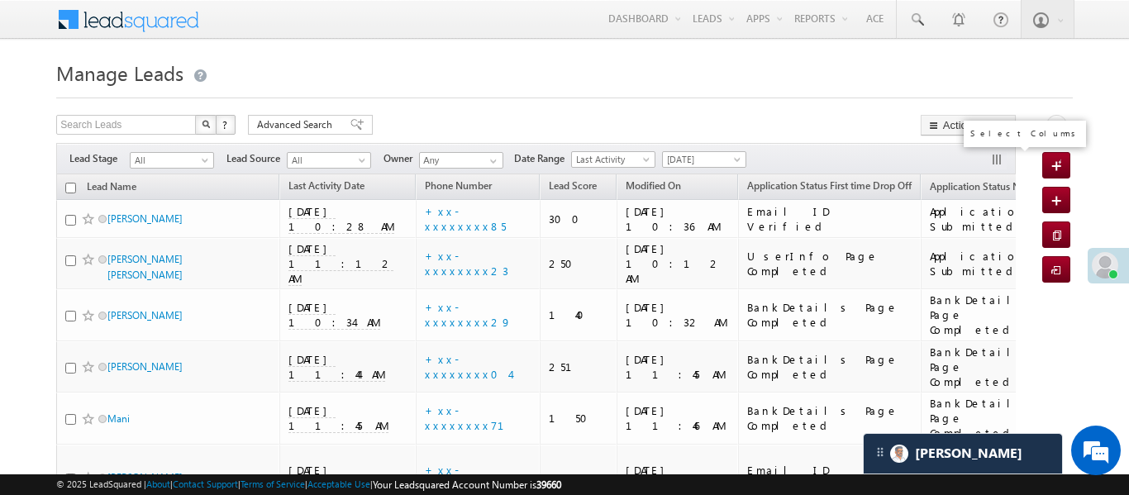
click at [995, 156] on button "button" at bounding box center [998, 161] width 17 height 17
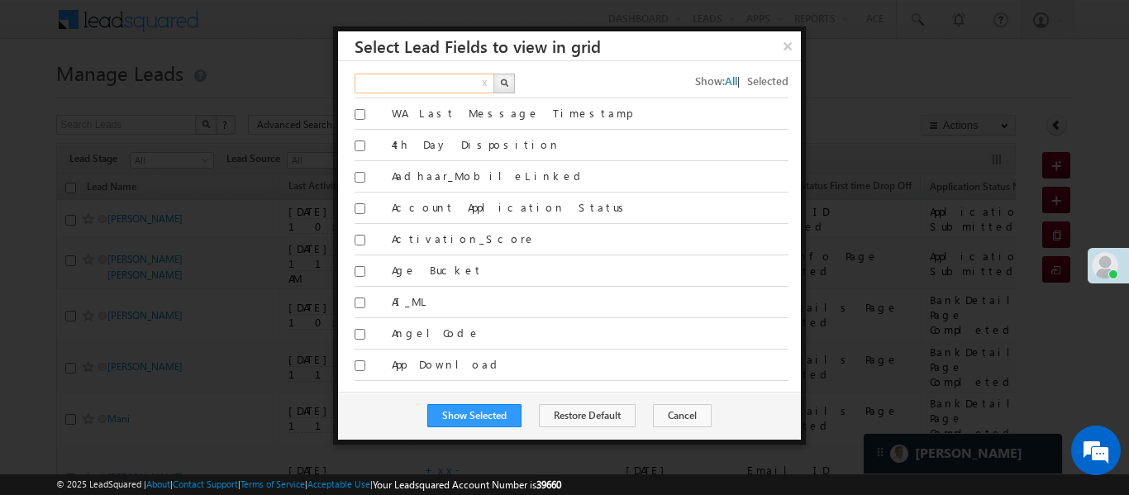
click at [448, 82] on input "text" at bounding box center [424, 84] width 141 height 20
type input "last activity dae"
click at [799, 49] on button "×" at bounding box center [786, 45] width 27 height 29
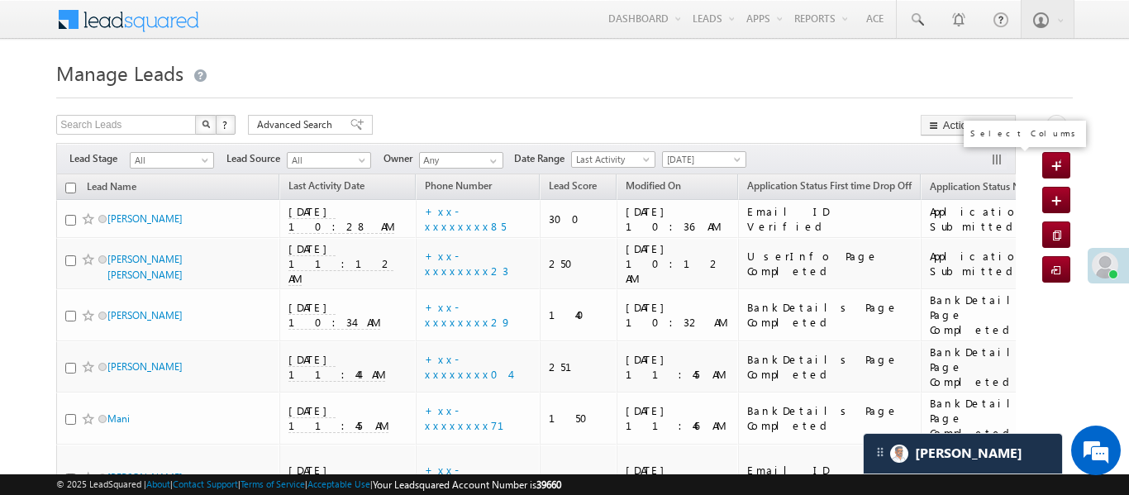
click at [992, 161] on button "button" at bounding box center [998, 161] width 17 height 17
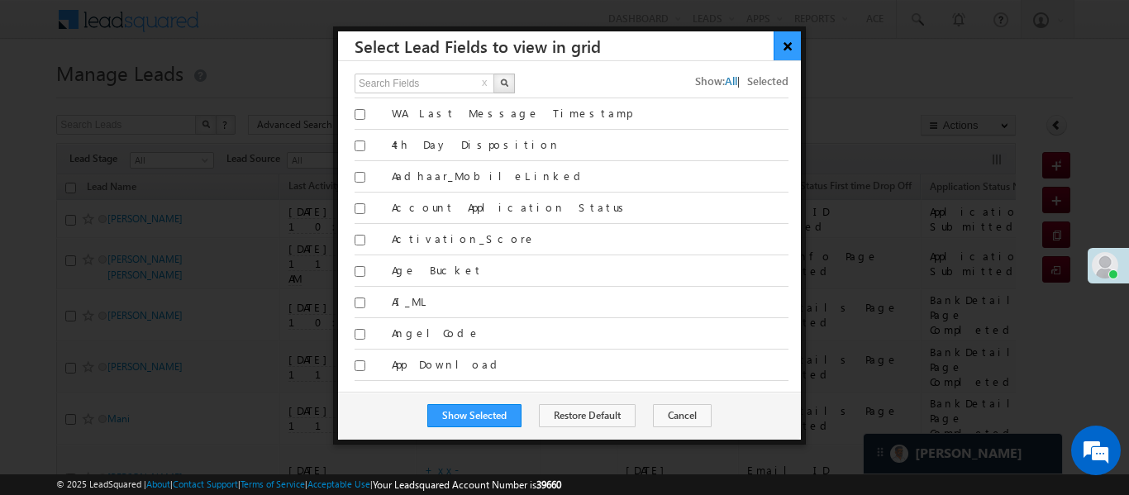
click at [784, 46] on button "×" at bounding box center [786, 45] width 27 height 29
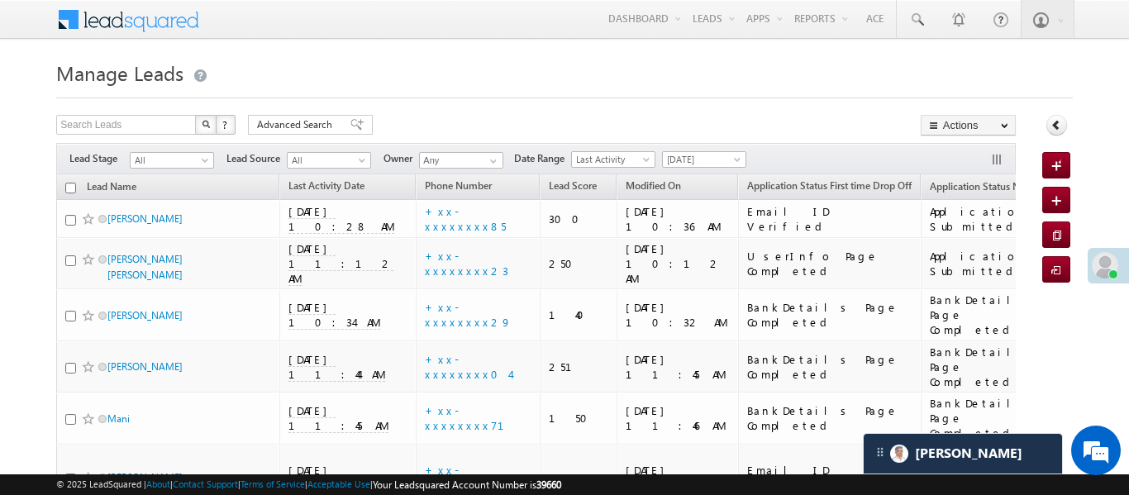
click at [991, 164] on button "button" at bounding box center [998, 161] width 17 height 17
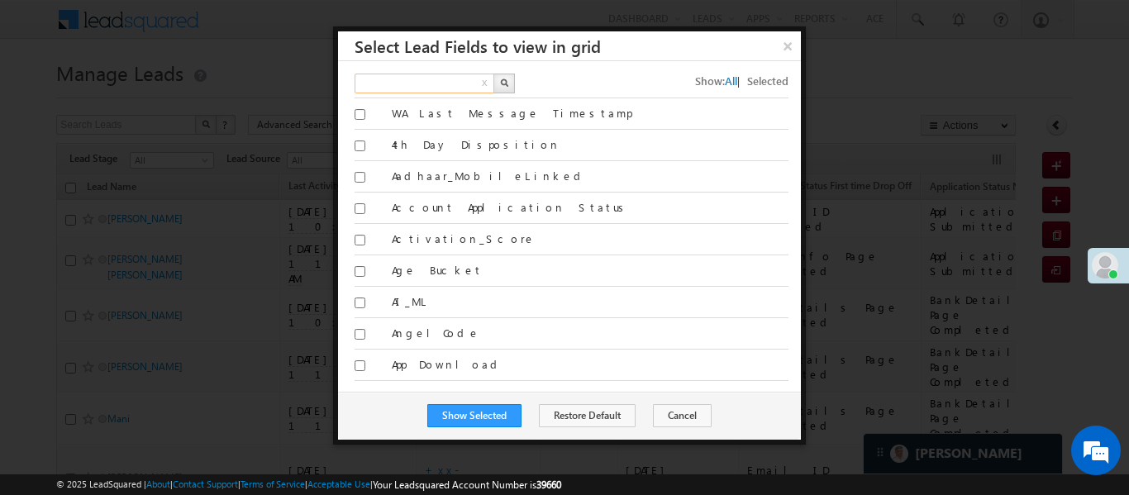
click at [431, 79] on input "text" at bounding box center [424, 84] width 141 height 20
type input "last activity date"
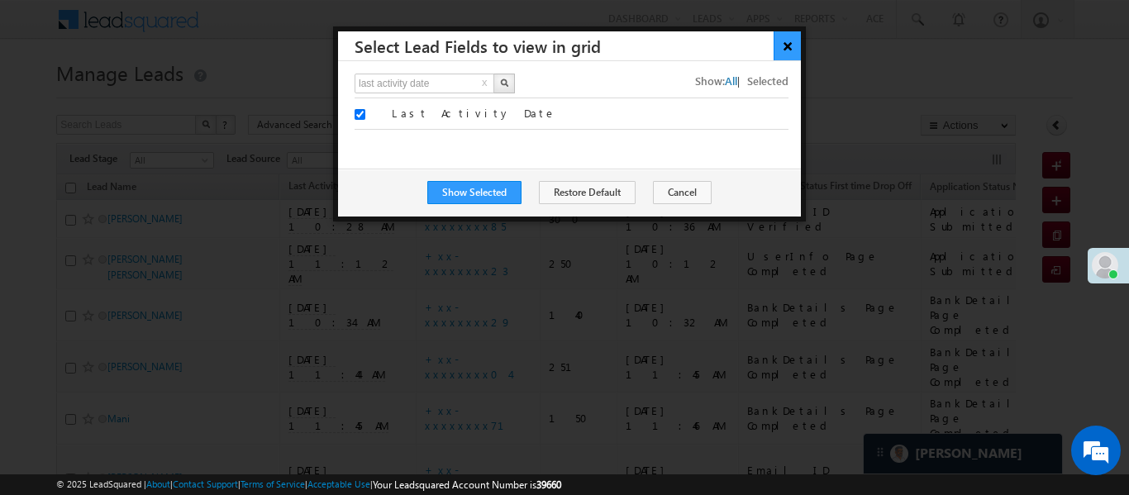
click at [791, 50] on button "×" at bounding box center [786, 45] width 27 height 29
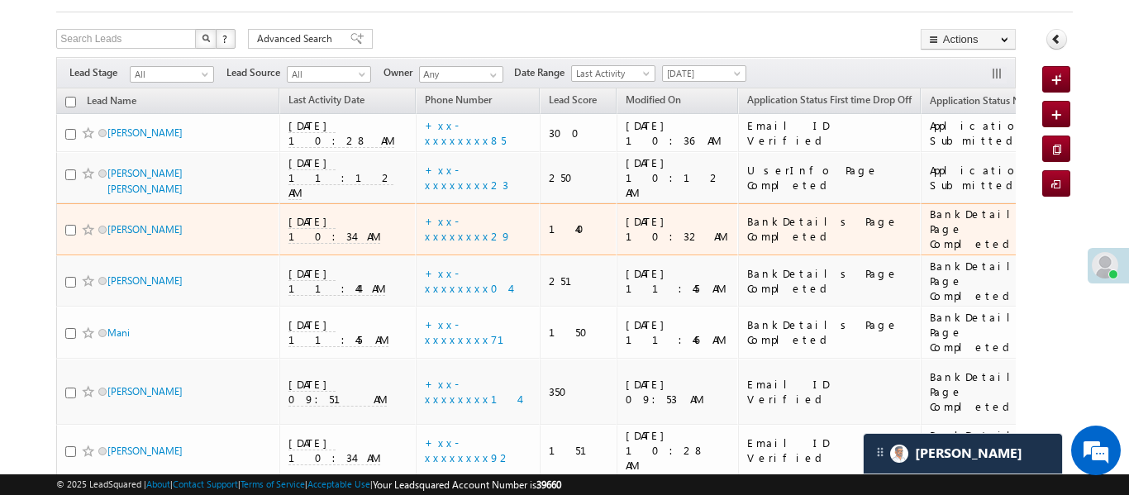
scroll to position [90, 0]
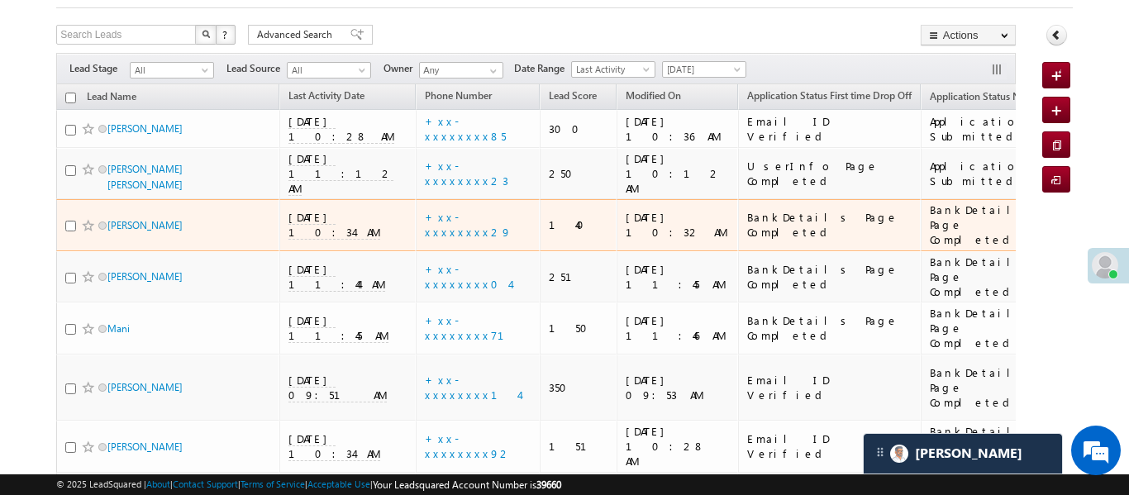
click at [314, 210] on span "11/09/25 10:34 AM" at bounding box center [334, 225] width 92 height 30
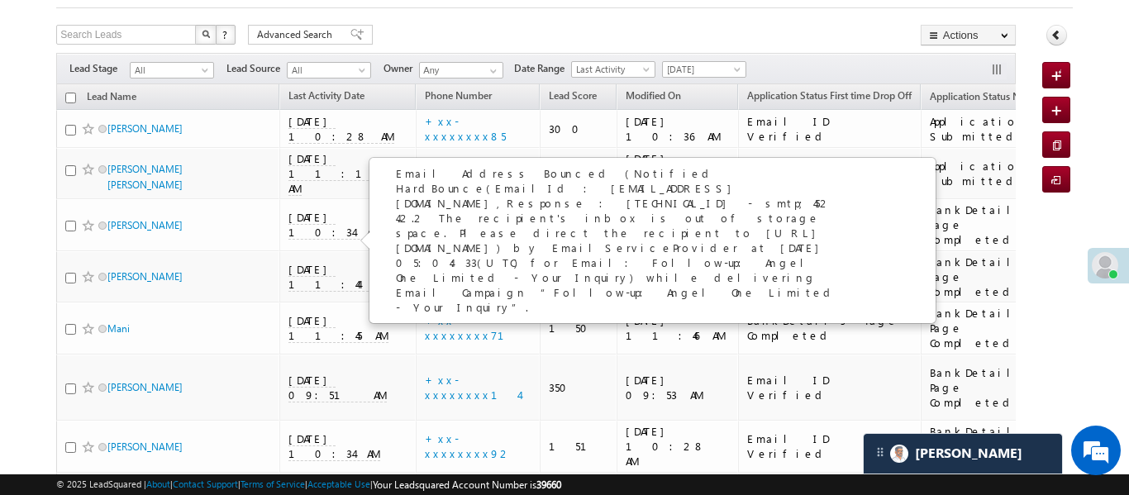
click at [696, 7] on div at bounding box center [563, 3] width 1015 height 11
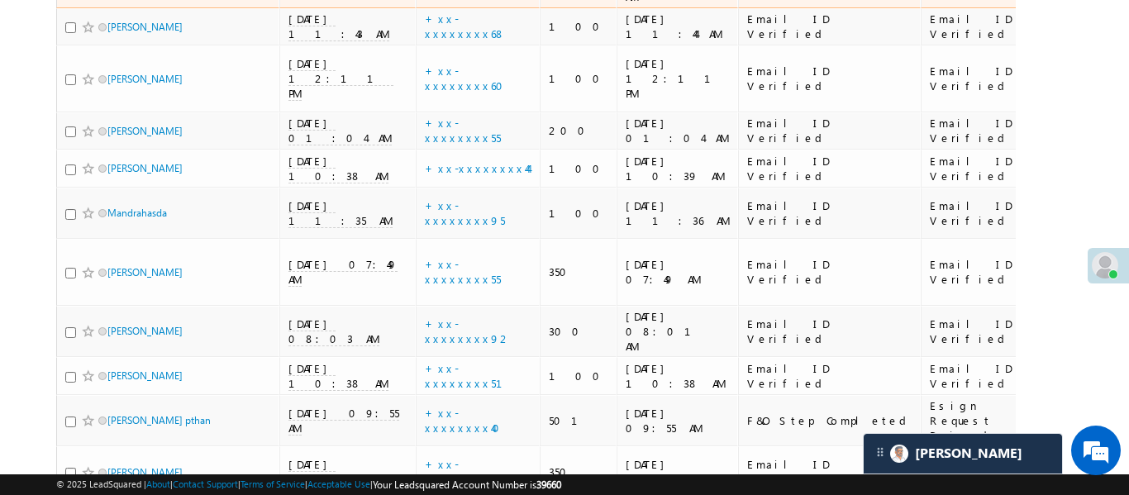
scroll to position [1354, 0]
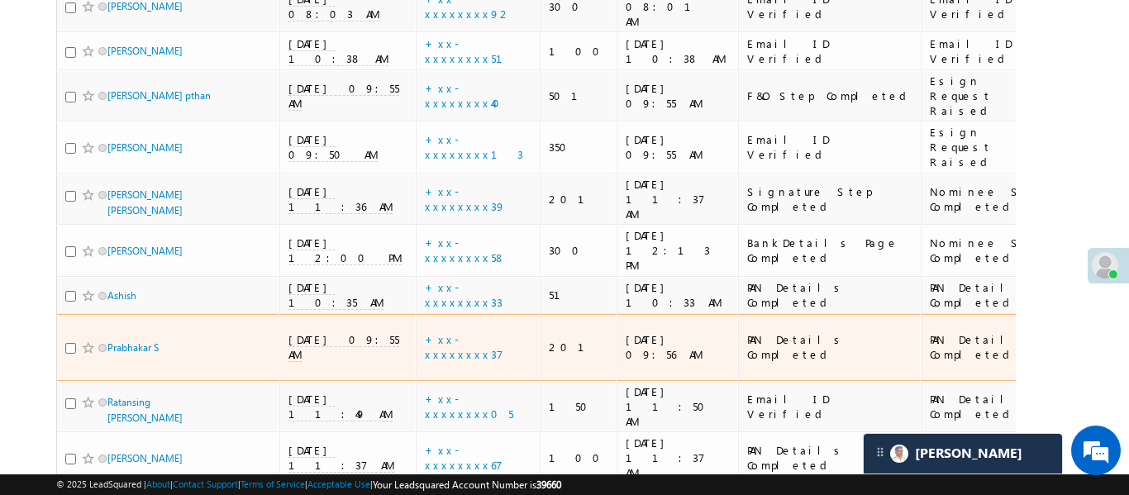
click at [322, 332] on span "11/09/25 09:55 AM" at bounding box center [343, 347] width 111 height 30
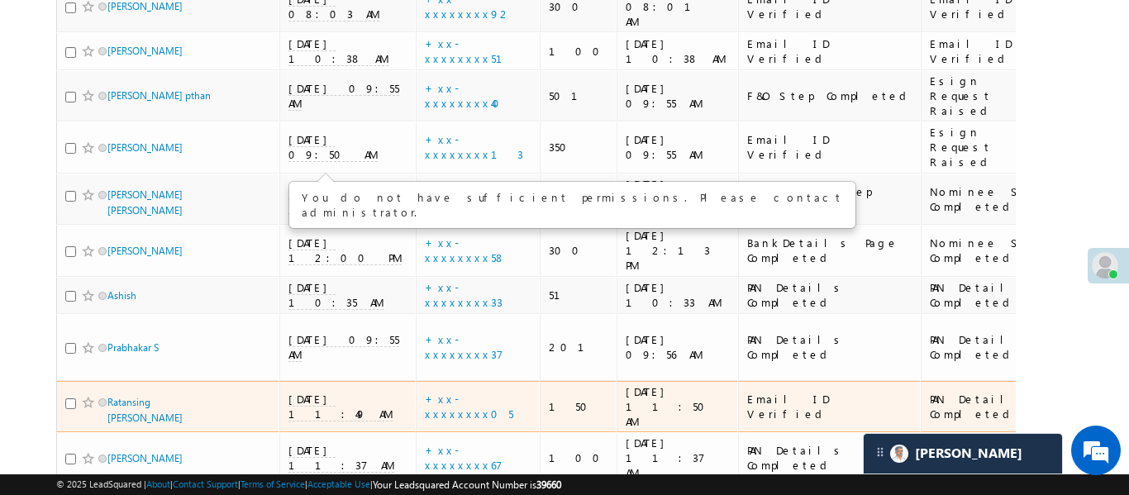
click at [220, 381] on td "Ratansing [PERSON_NAME]" at bounding box center [167, 407] width 223 height 52
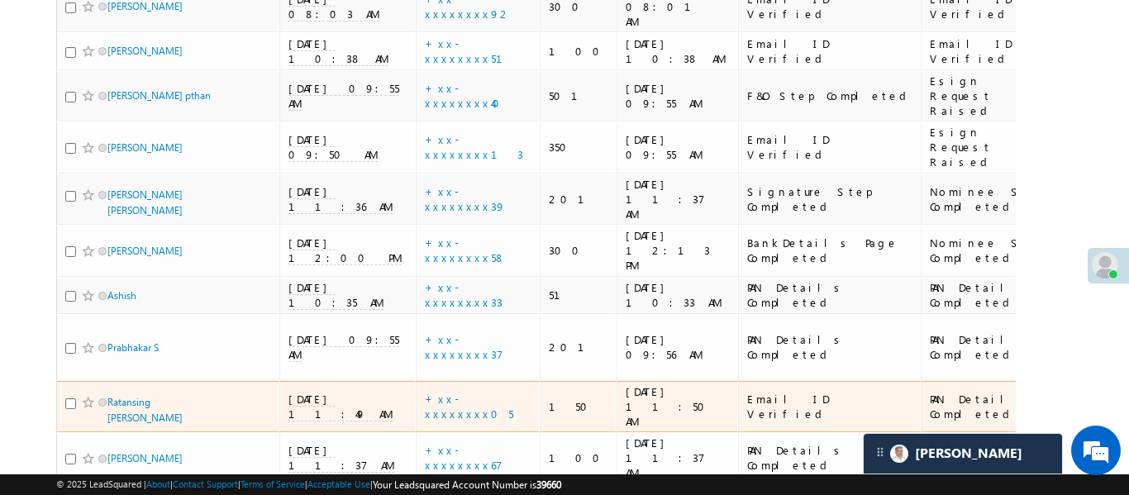
click at [316, 392] on span "[DATE] 11:49 AM" at bounding box center [340, 407] width 104 height 30
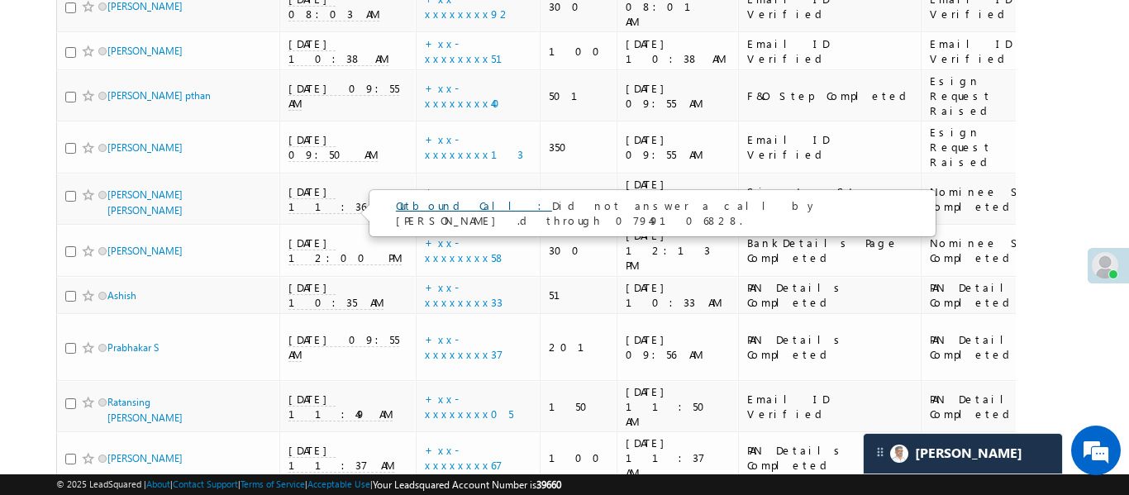
click at [435, 208] on link "Outbound Call :" at bounding box center [474, 205] width 156 height 14
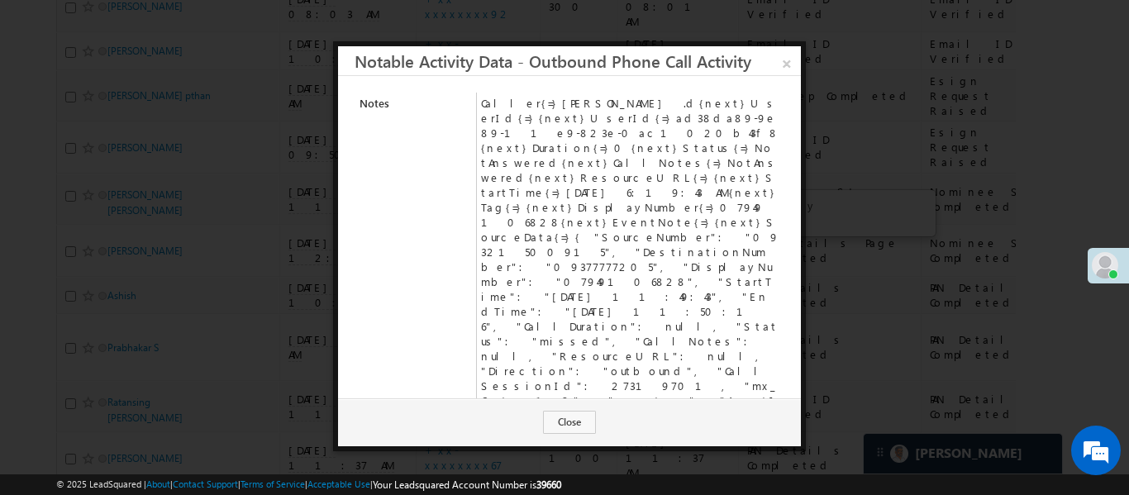
click at [542, 201] on td "Caller{=}Aakansha .d{next}UserId{=}{next}UserId{=}ad38da89-9e89-11e9-823e-0ac10…" at bounding box center [631, 282] width 308 height 378
click at [561, 194] on td "Caller{=}Aakansha .d{next}UserId{=}{next}UserId{=}ad38da89-9e89-11e9-823e-0ac10…" at bounding box center [631, 282] width 308 height 378
click at [791, 57] on link "×" at bounding box center [786, 60] width 29 height 29
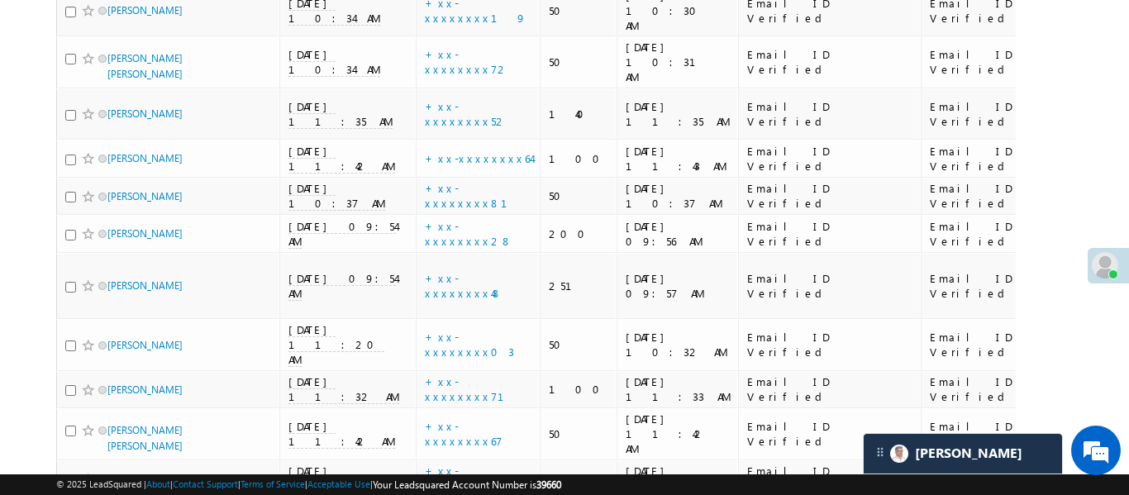
scroll to position [584, 0]
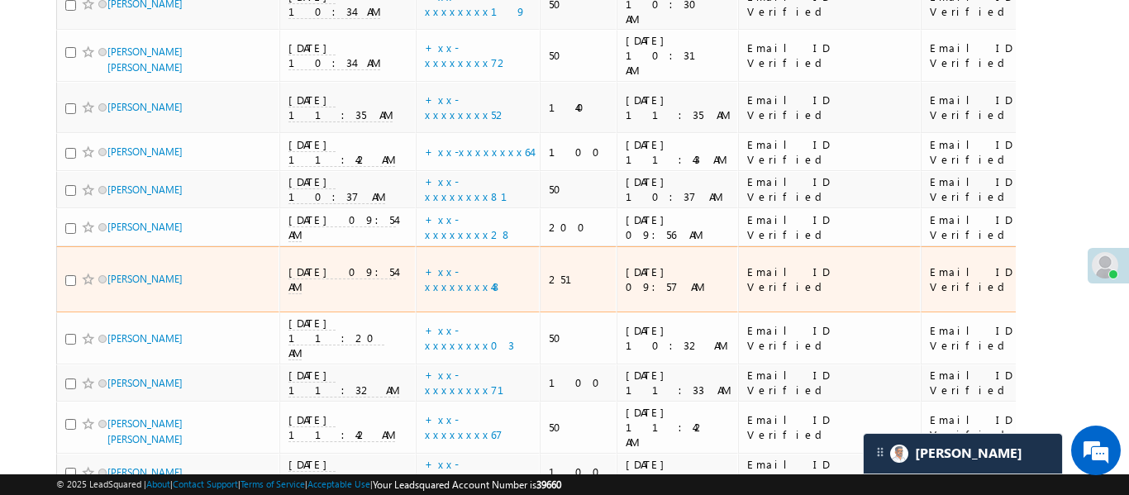
click at [317, 264] on span "11/09/25 09:54 AM" at bounding box center [341, 279] width 107 height 30
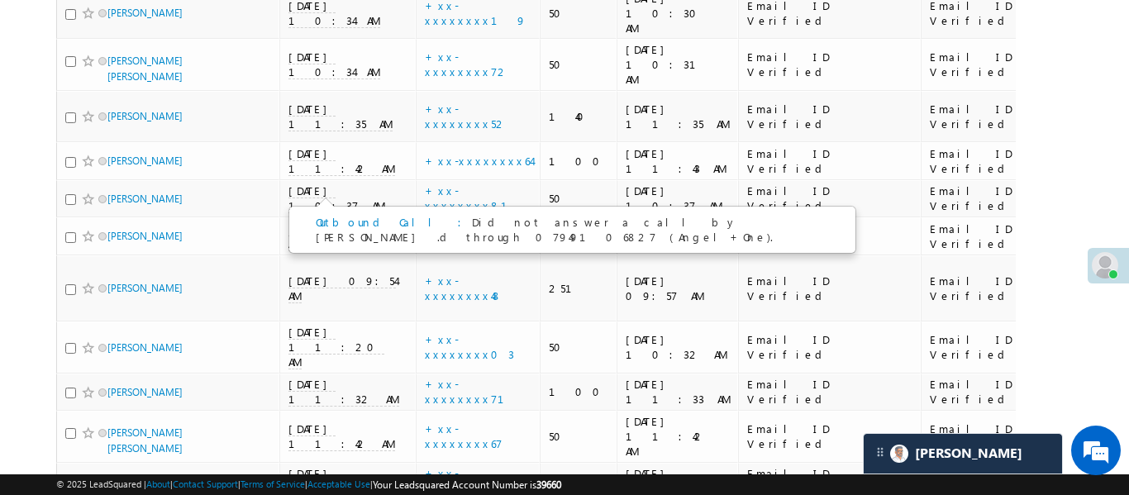
scroll to position [568, 0]
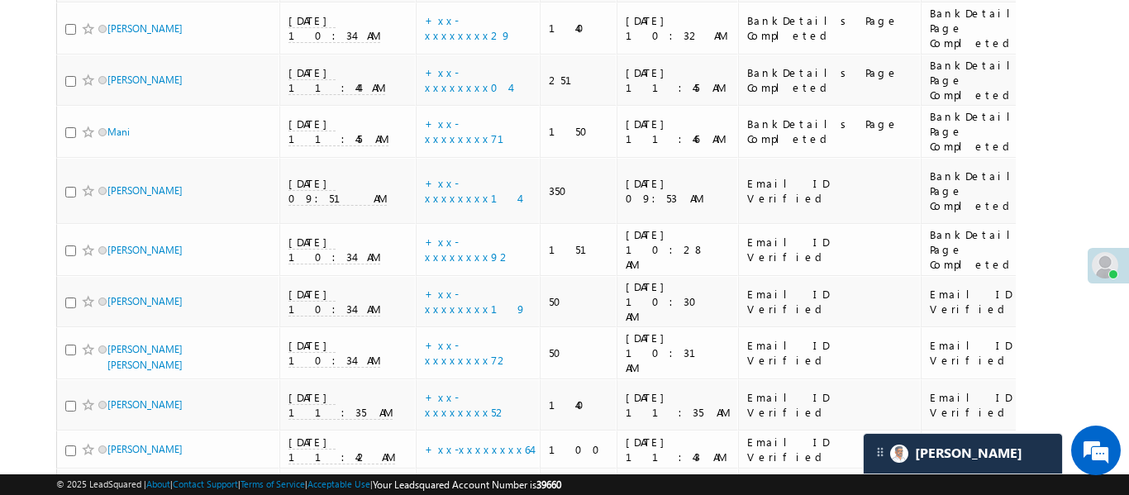
scroll to position [0, 0]
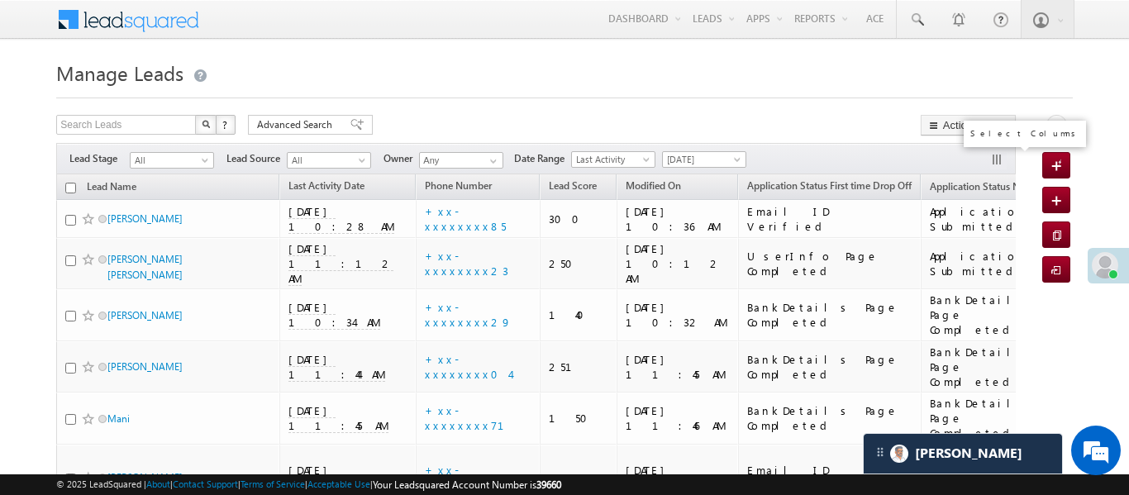
click at [996, 159] on button "button" at bounding box center [998, 161] width 17 height 17
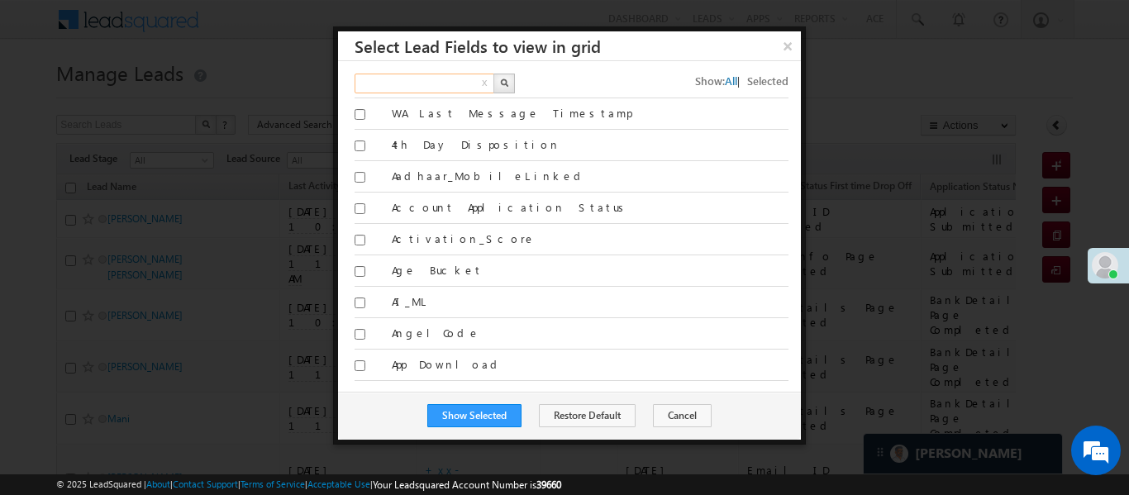
click at [422, 75] on input "text" at bounding box center [424, 84] width 141 height 20
type input "last activity date"
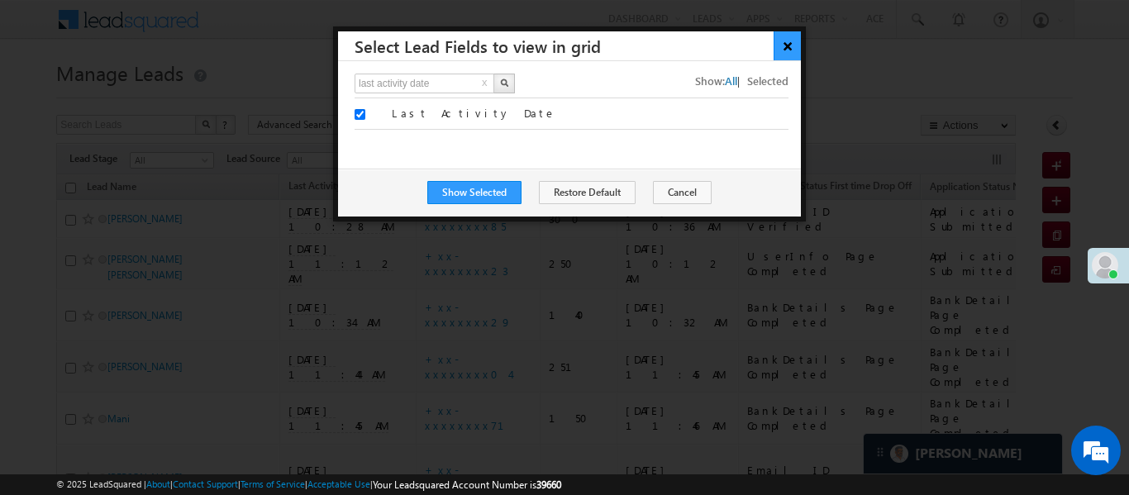
click at [791, 44] on button "×" at bounding box center [786, 45] width 27 height 29
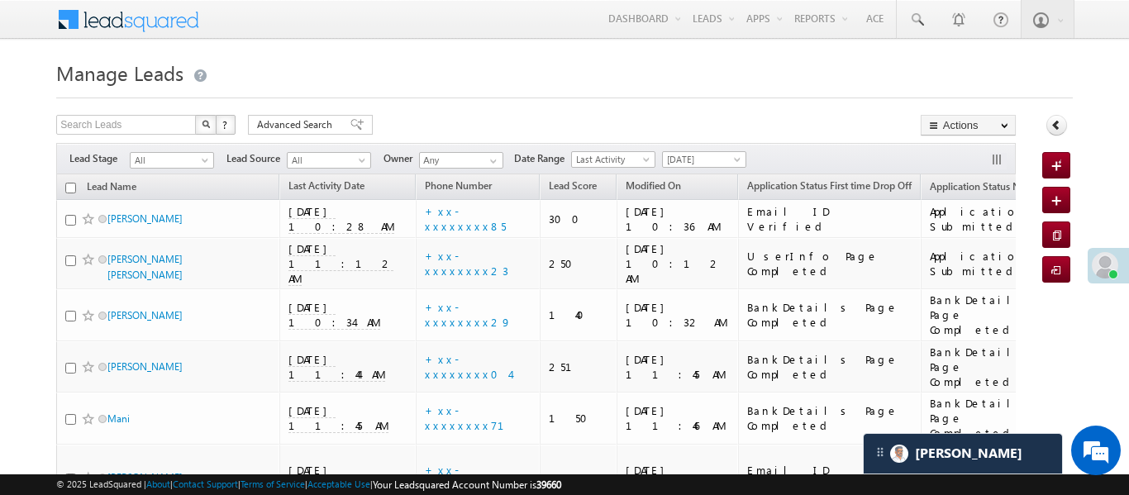
click at [995, 154] on button "button" at bounding box center [998, 161] width 17 height 17
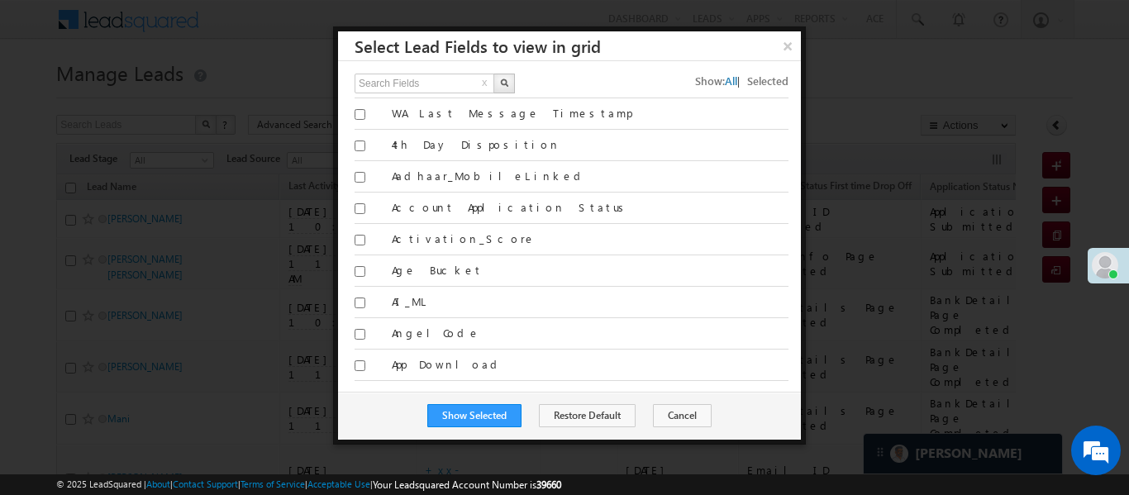
drag, startPoint x: 553, startPoint y: -64, endPoint x: 536, endPoint y: -72, distance: 18.5
click at [786, 40] on button "×" at bounding box center [786, 45] width 27 height 29
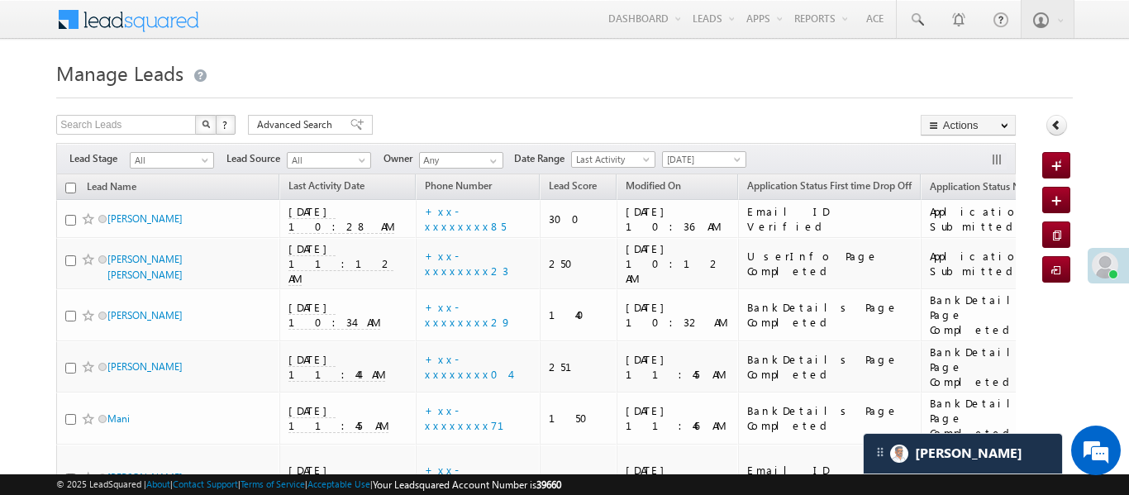
click at [995, 159] on button "button" at bounding box center [998, 161] width 17 height 17
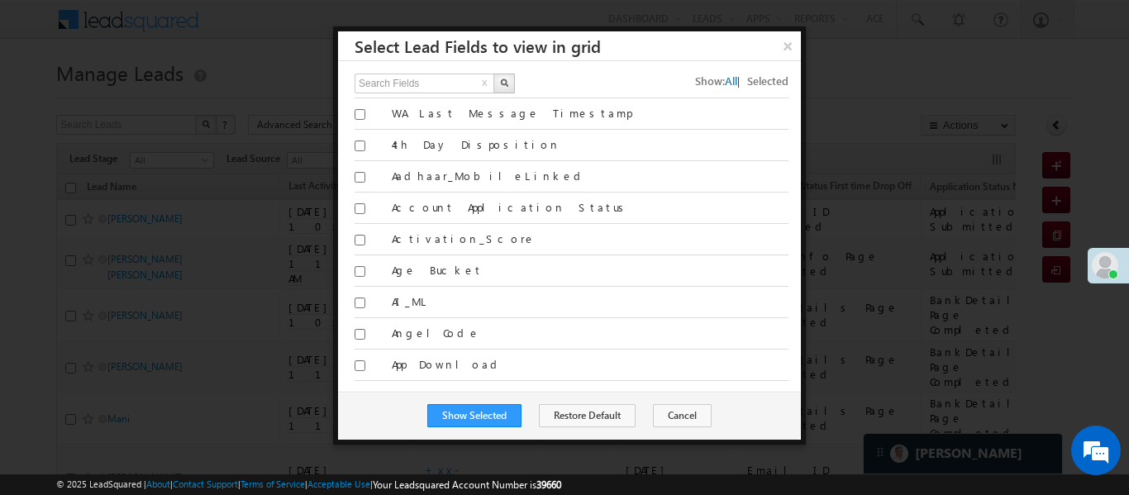
drag, startPoint x: 767, startPoint y: 49, endPoint x: 796, endPoint y: 102, distance: 61.4
drag, startPoint x: 796, startPoint y: 28, endPoint x: 739, endPoint y: 40, distance: 59.1
click at [782, 32] on button "×" at bounding box center [787, 45] width 26 height 29
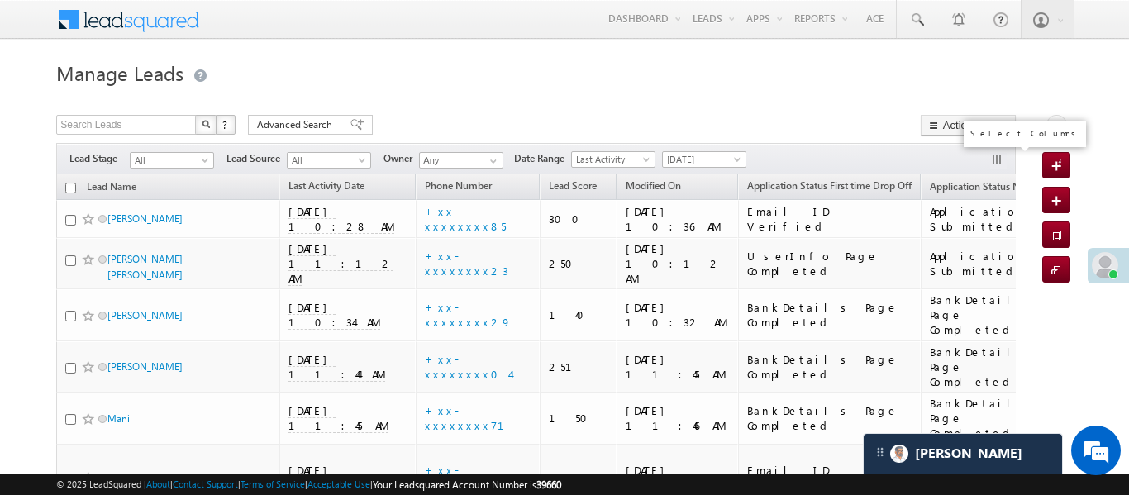
click at [990, 155] on button "button" at bounding box center [998, 161] width 17 height 17
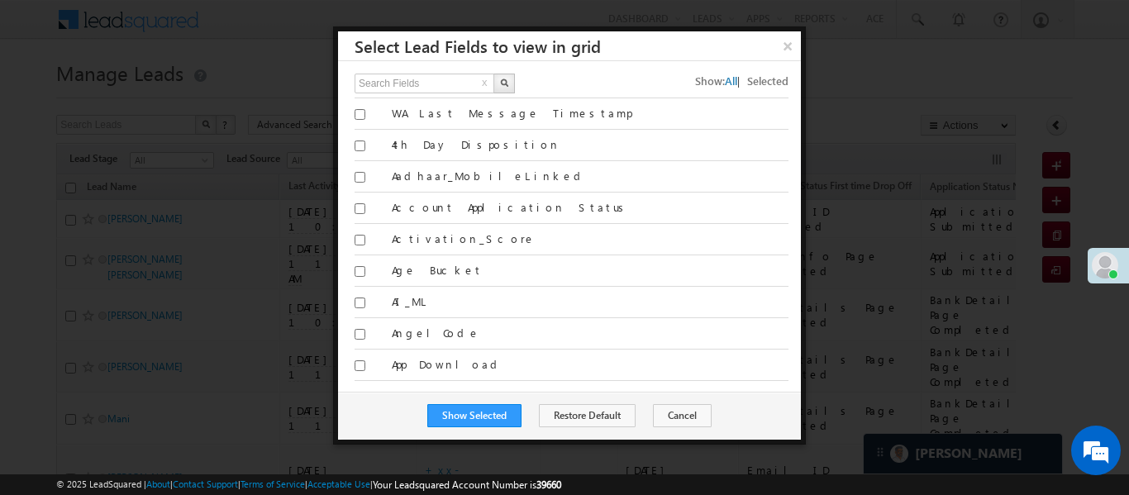
click at [858, 74] on div at bounding box center [564, 247] width 1129 height 495
click at [794, 50] on button "×" at bounding box center [786, 45] width 27 height 29
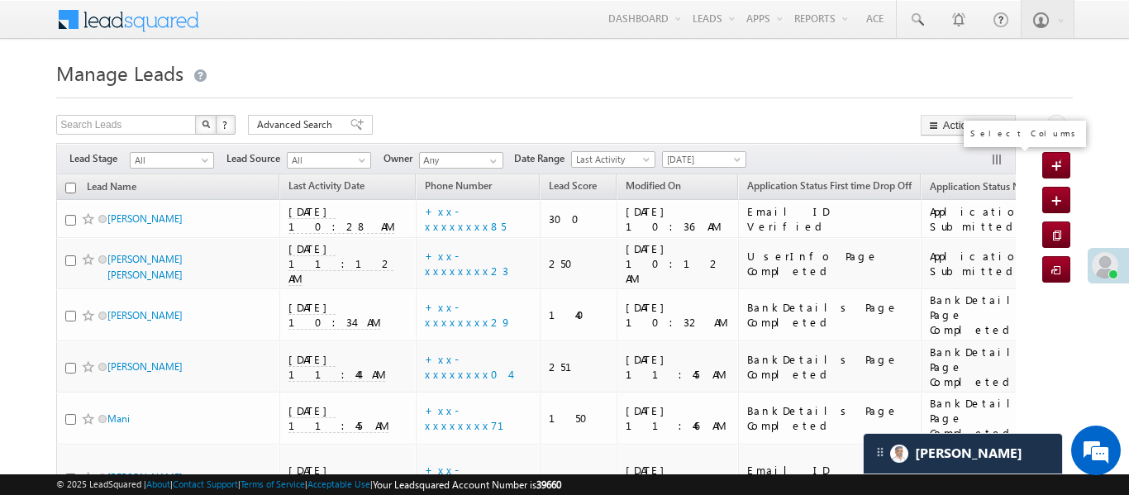
drag, startPoint x: 996, startPoint y: 160, endPoint x: 979, endPoint y: 137, distance: 28.9
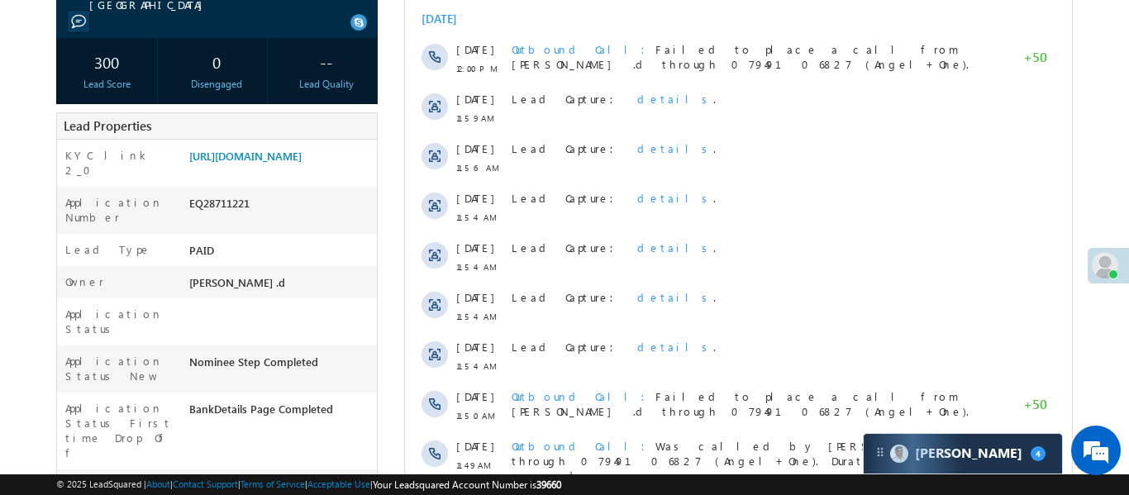
scroll to position [9, 0]
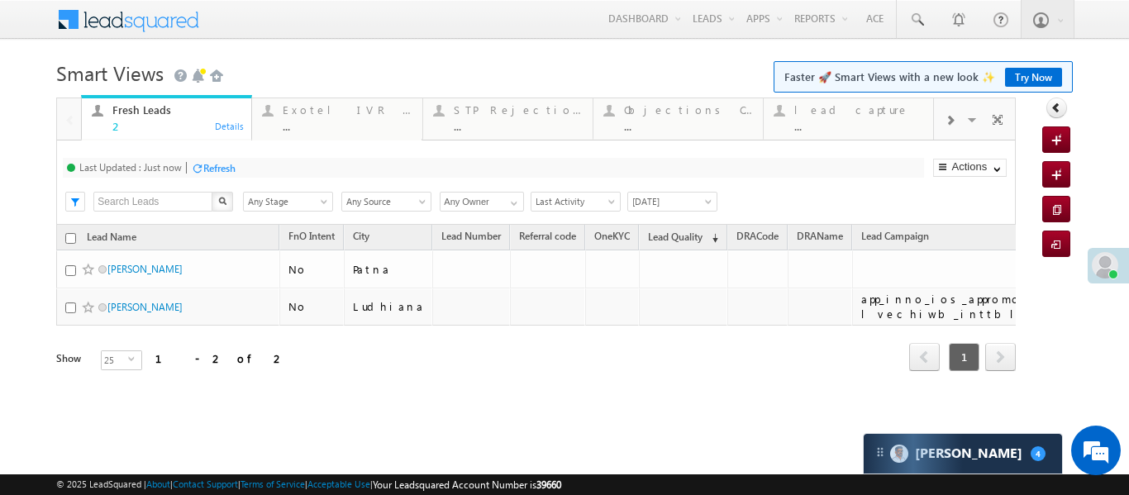
click at [944, 121] on span at bounding box center [949, 120] width 10 height 13
click at [847, 127] on div "..." at bounding box center [858, 126] width 129 height 12
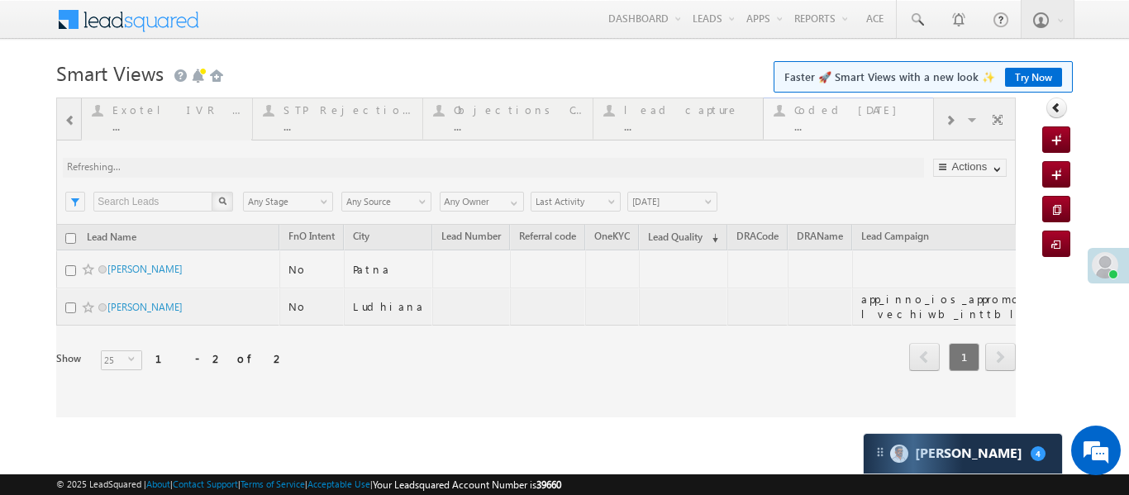
click at [847, 127] on div at bounding box center [535, 257] width 959 height 320
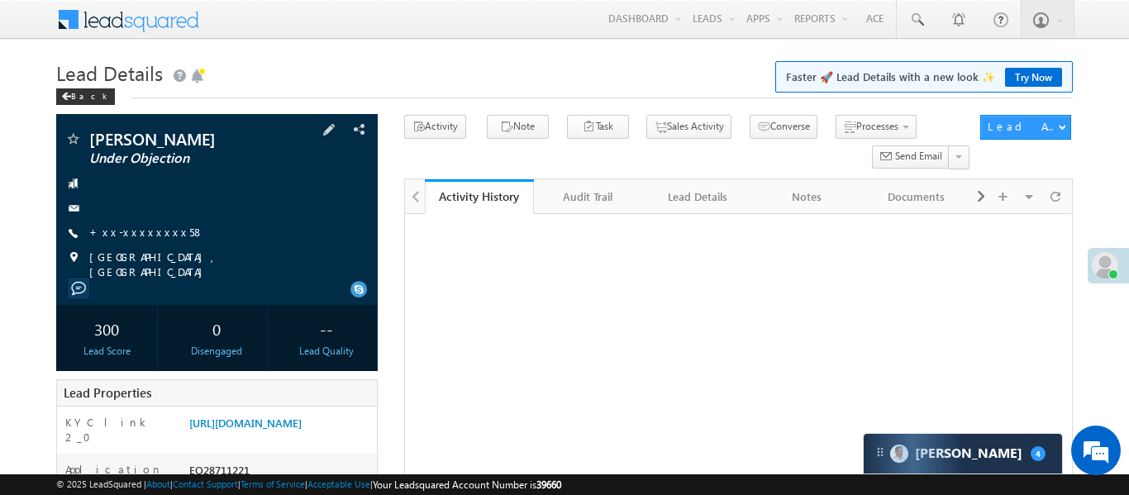
scroll to position [179, 0]
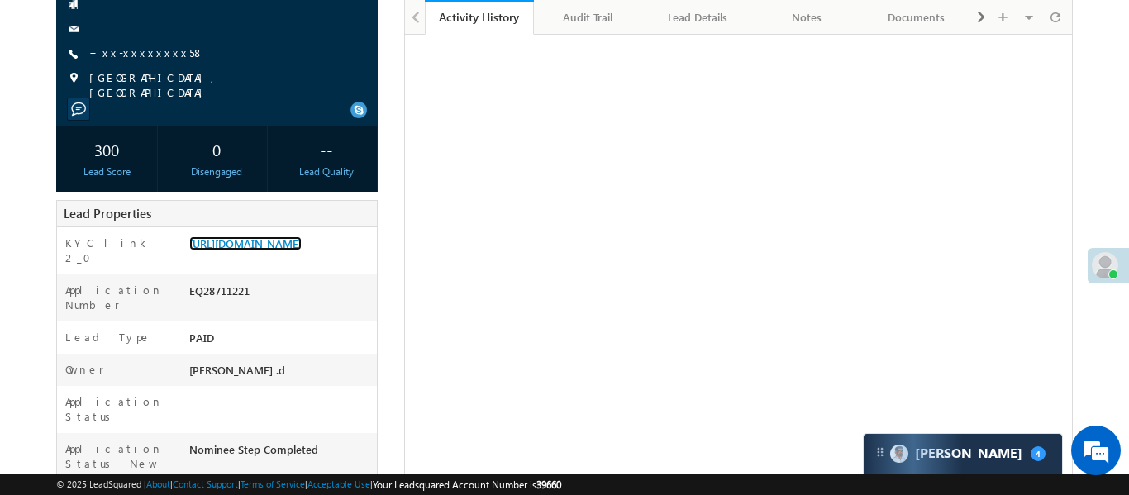
click at [302, 250] on link "[URL][DOMAIN_NAME]" at bounding box center [245, 243] width 112 height 14
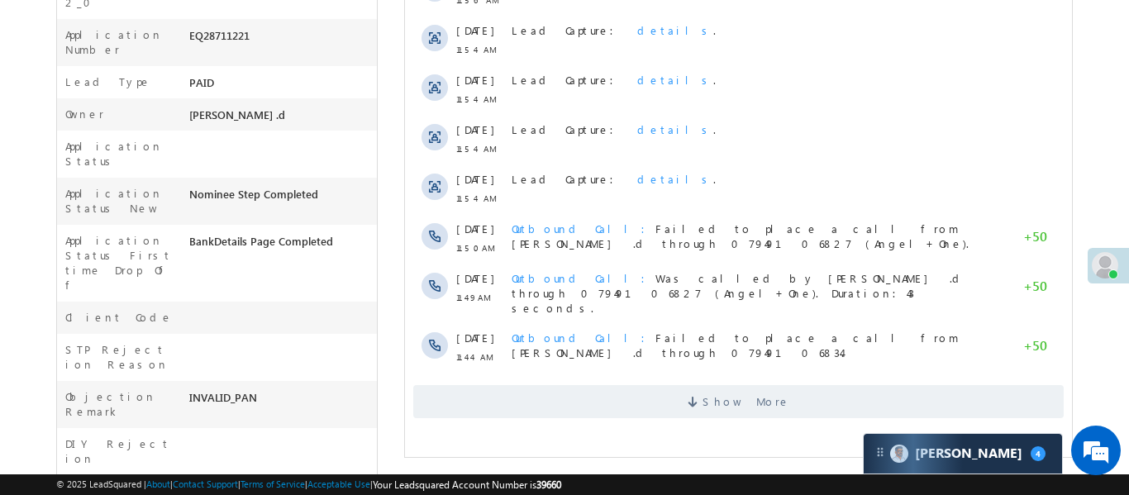
scroll to position [573, 0]
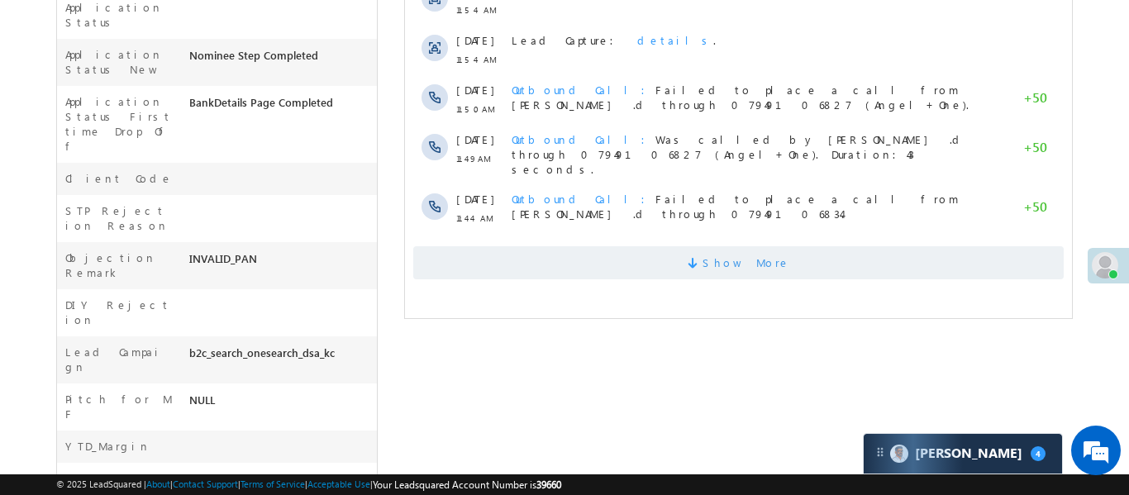
click at [701, 258] on span at bounding box center [694, 266] width 15 height 16
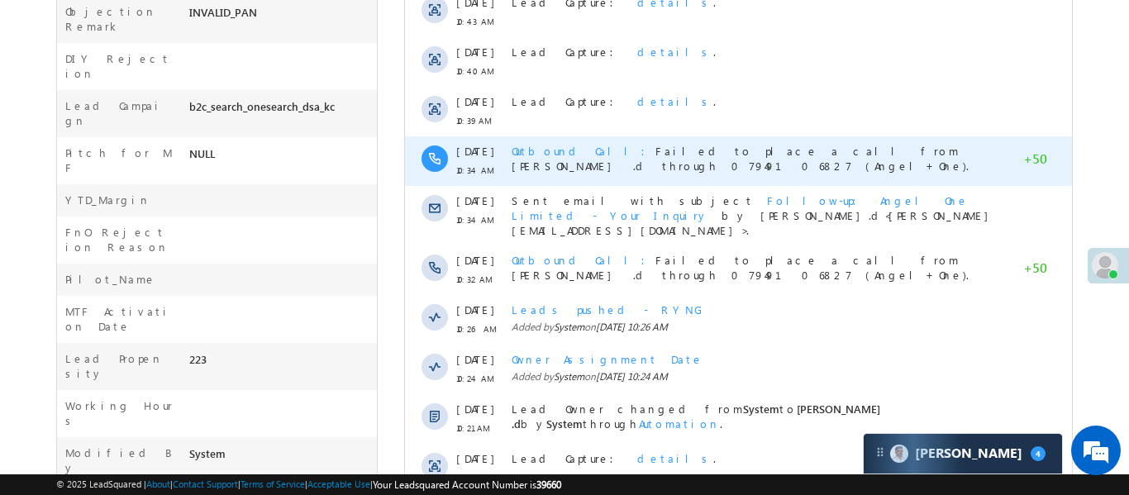
scroll to position [913, 0]
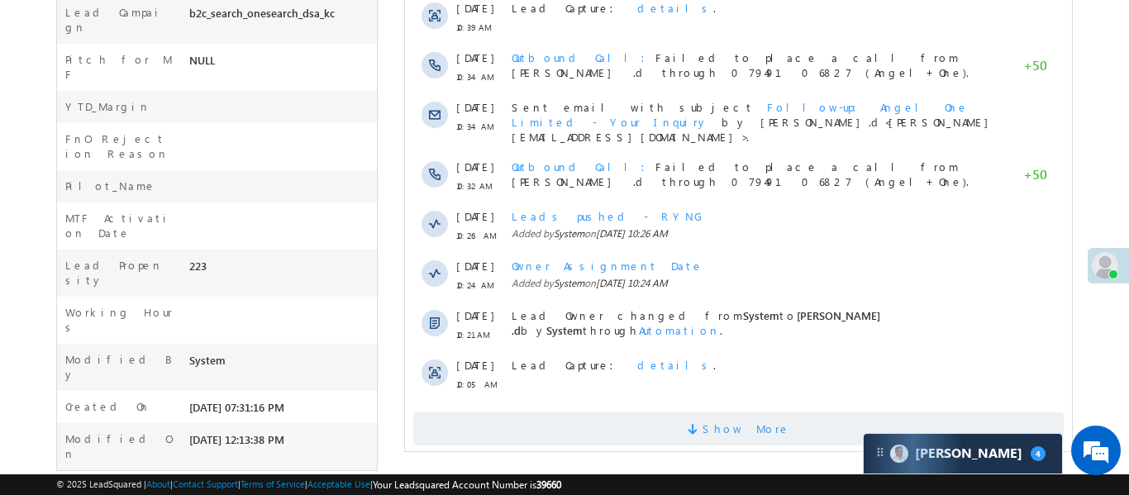
click at [789, 412] on span "Show More" at bounding box center [737, 428] width 650 height 33
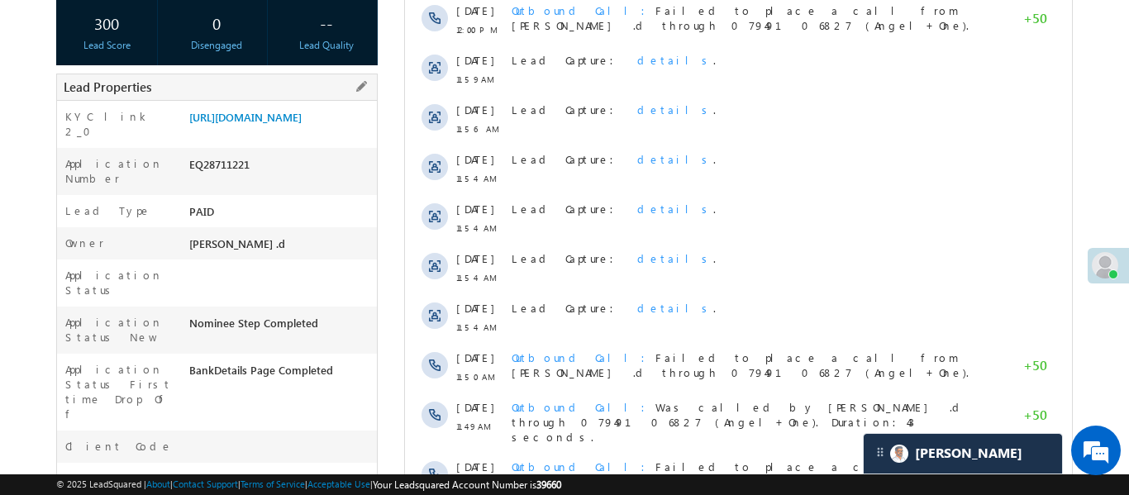
scroll to position [10, 0]
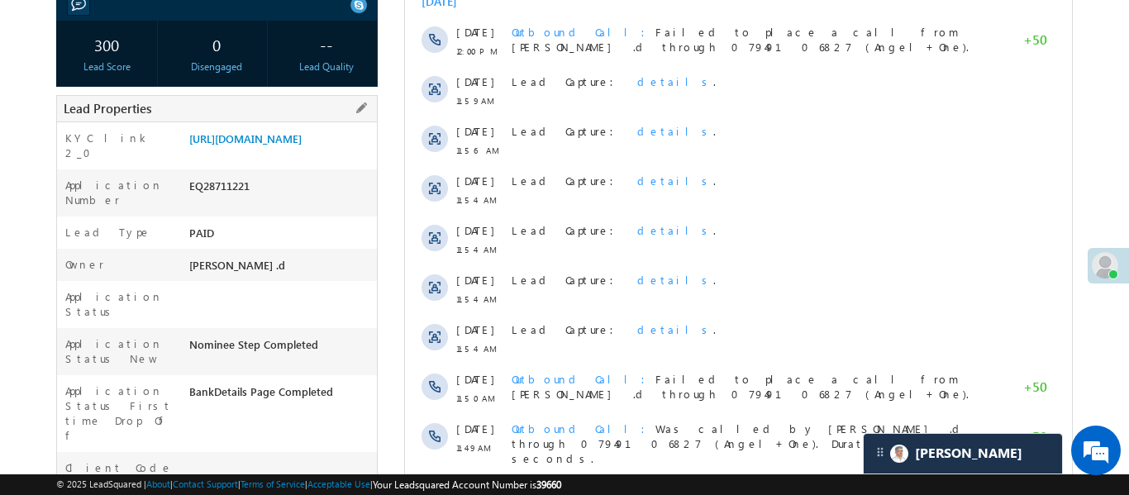
scroll to position [273, 0]
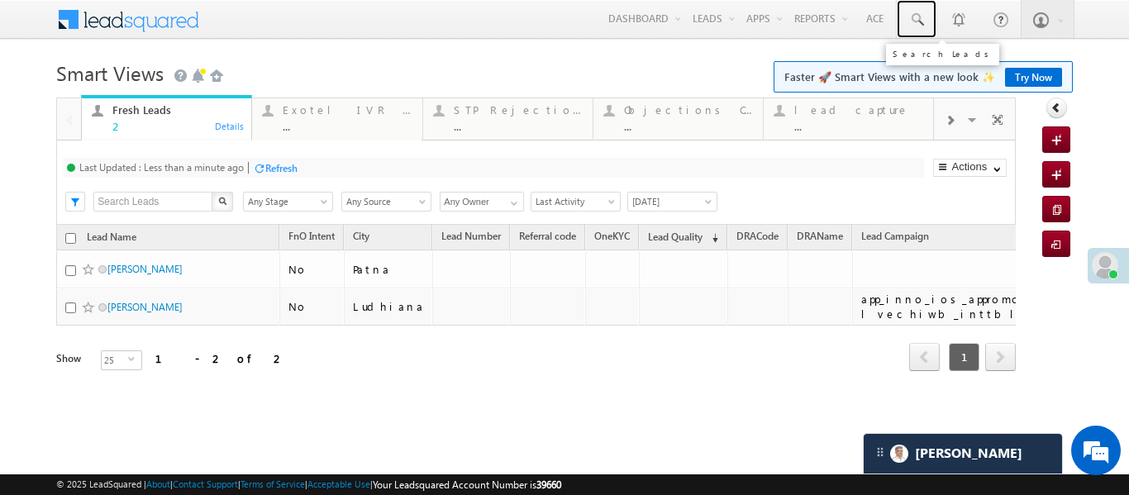
drag, startPoint x: 914, startPoint y: 25, endPoint x: 986, endPoint y: 72, distance: 85.9
click at [914, 25] on span at bounding box center [916, 20] width 17 height 17
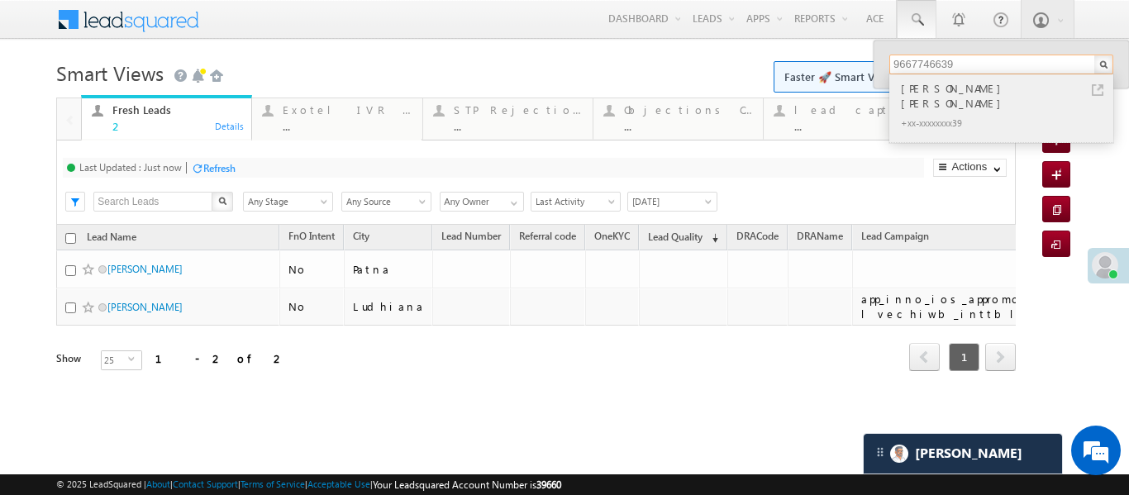
type input "9667746639"
click at [908, 89] on div "[PERSON_NAME] [PERSON_NAME]" at bounding box center [1007, 95] width 221 height 33
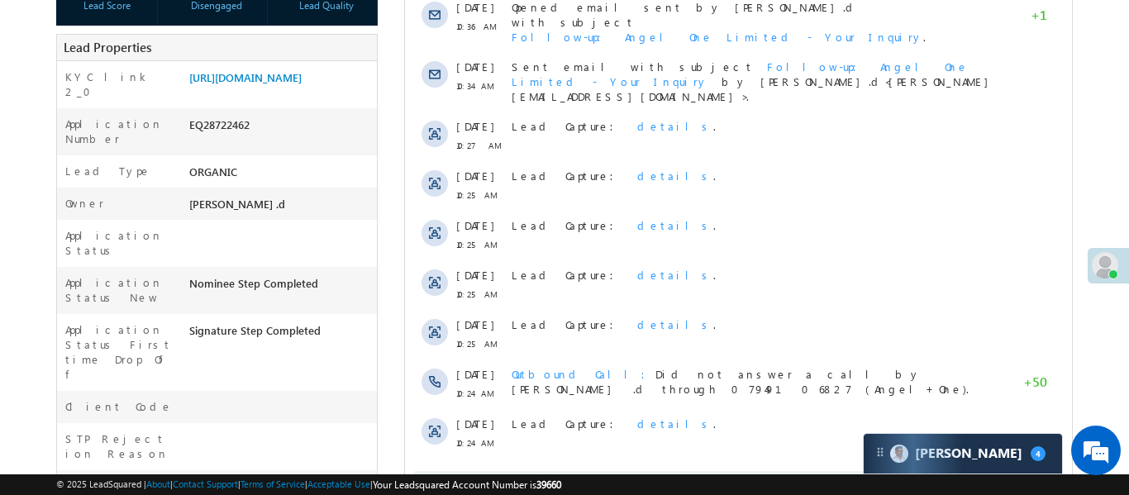
scroll to position [504, 0]
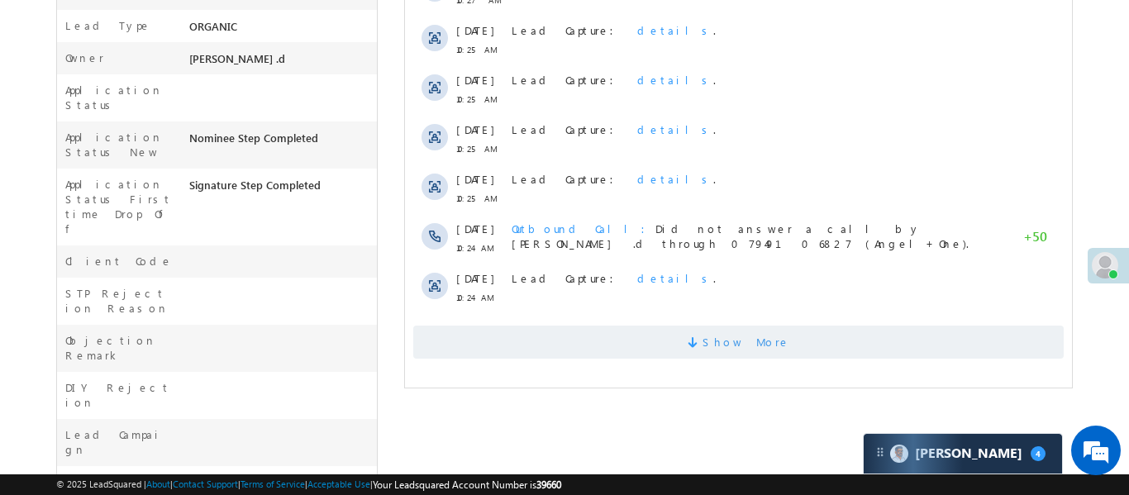
click at [650, 334] on span "Show More" at bounding box center [737, 342] width 650 height 33
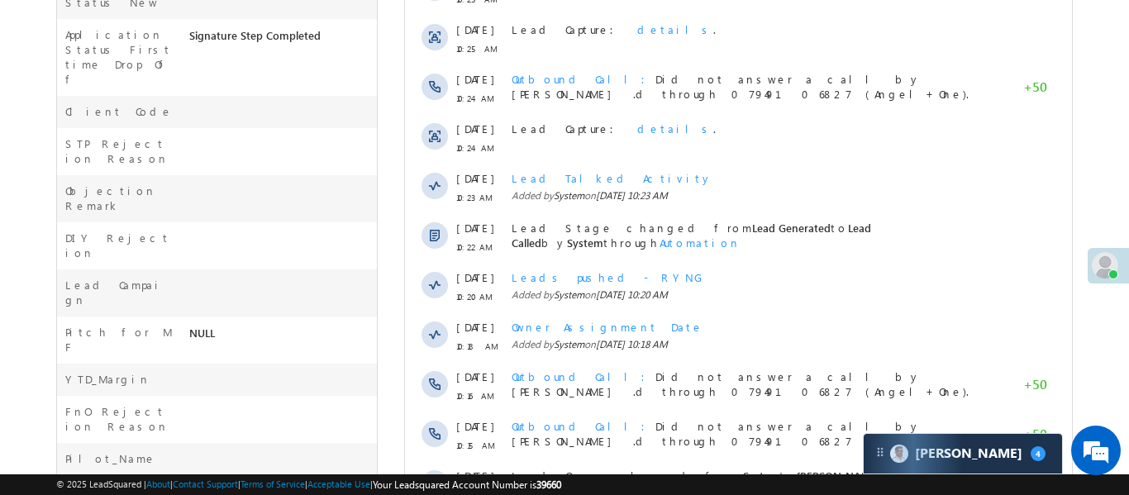
scroll to position [913, 0]
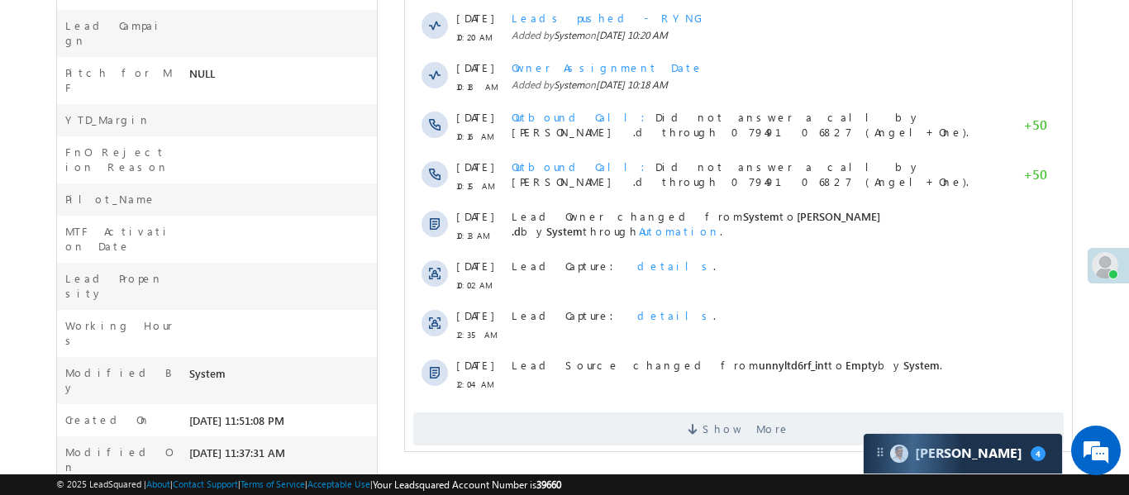
click at [674, 419] on span "Show More" at bounding box center [737, 428] width 650 height 33
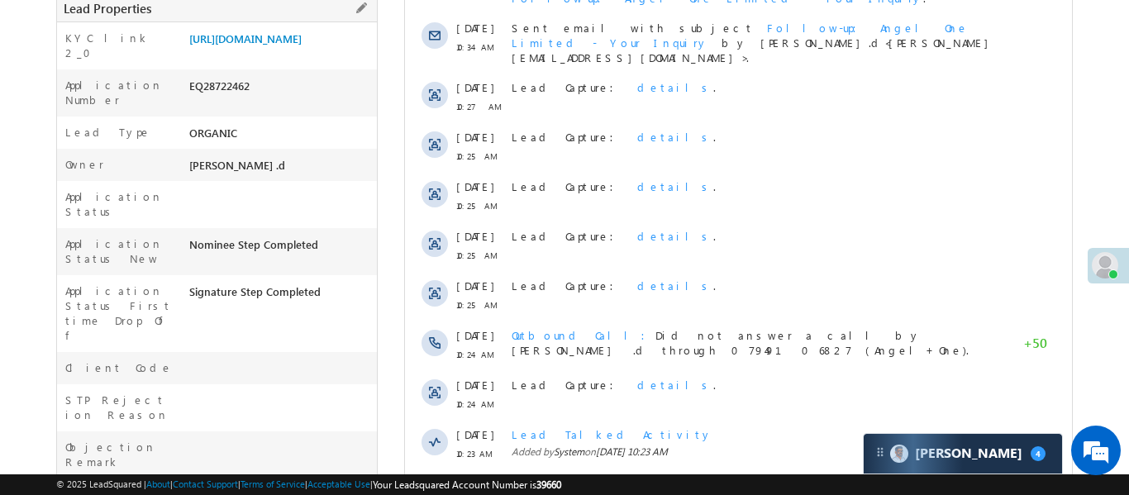
scroll to position [387, 0]
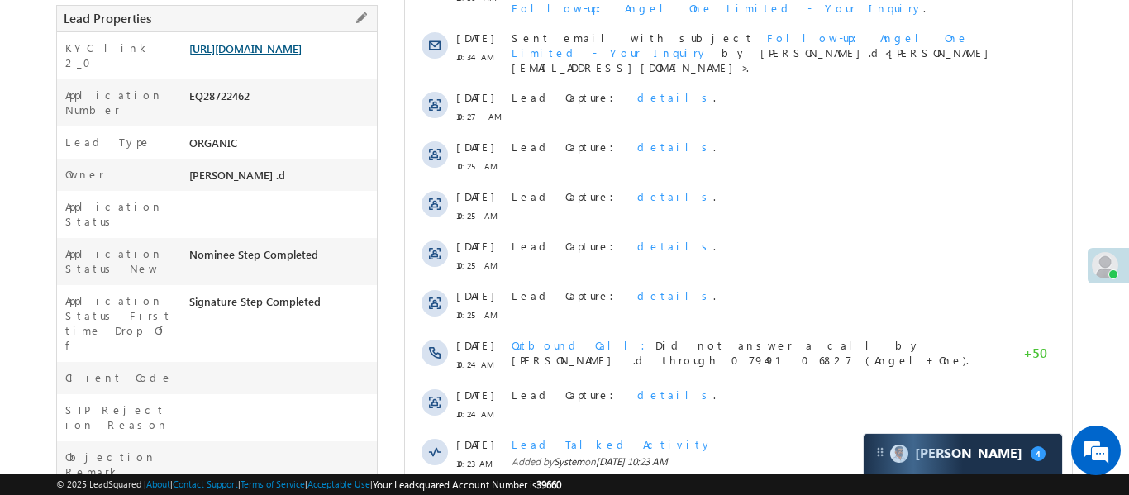
click at [254, 49] on link "https://angelbroking1-pk3em7sa.customui-test.leadsquared.com?leadId=04f750aa-e2…" at bounding box center [245, 48] width 112 height 14
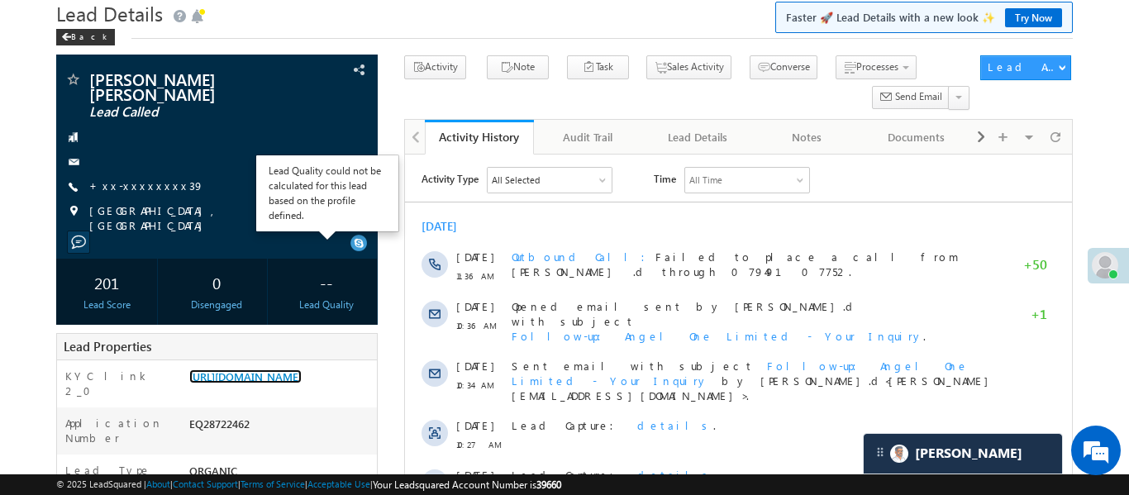
scroll to position [69, 0]
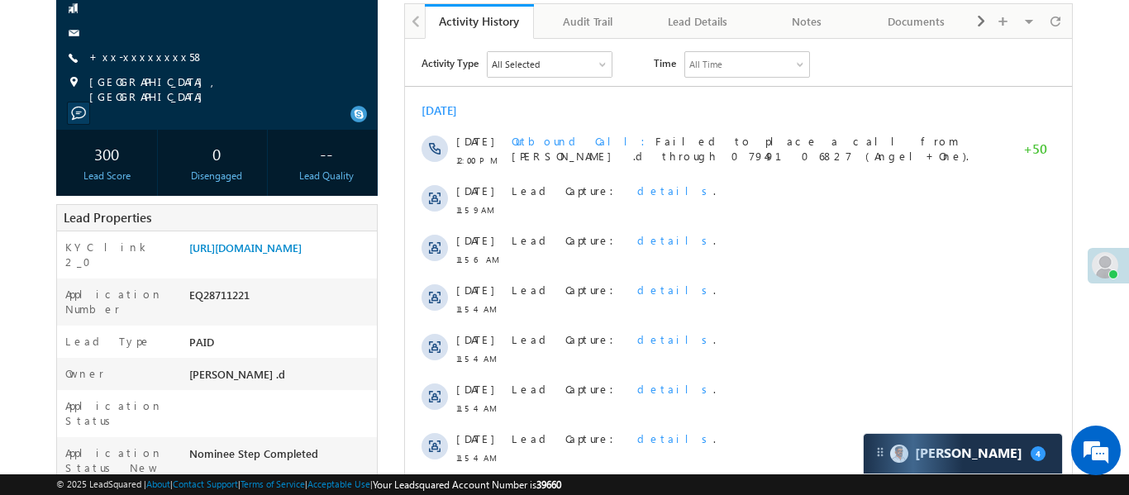
scroll to position [173, 0]
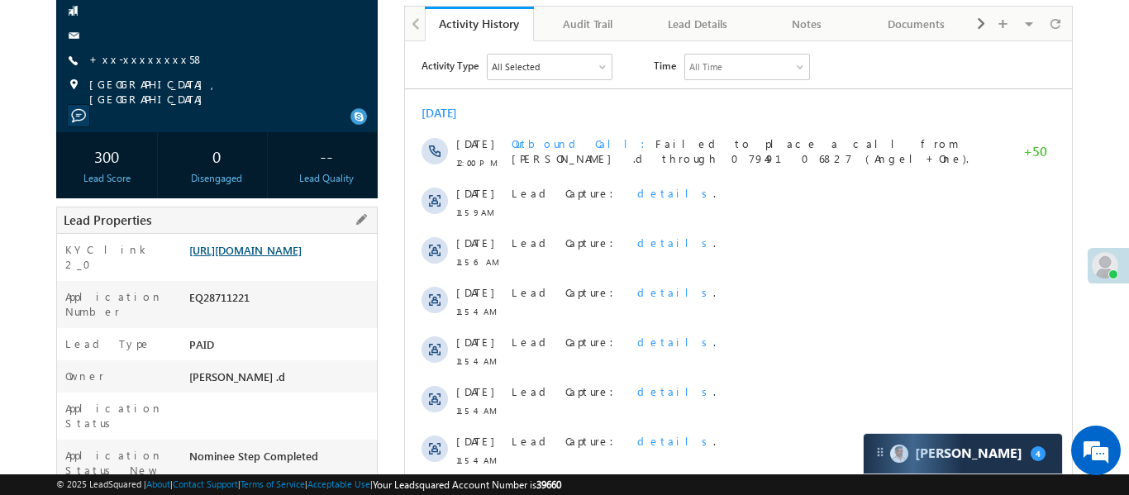
click at [235, 257] on link "[URL][DOMAIN_NAME]" at bounding box center [245, 250] width 112 height 14
click at [294, 250] on link "https://angelbroking1-pk3em7sa.customui-test.leadsquared.com?leadId=674cafb4-05…" at bounding box center [245, 250] width 112 height 14
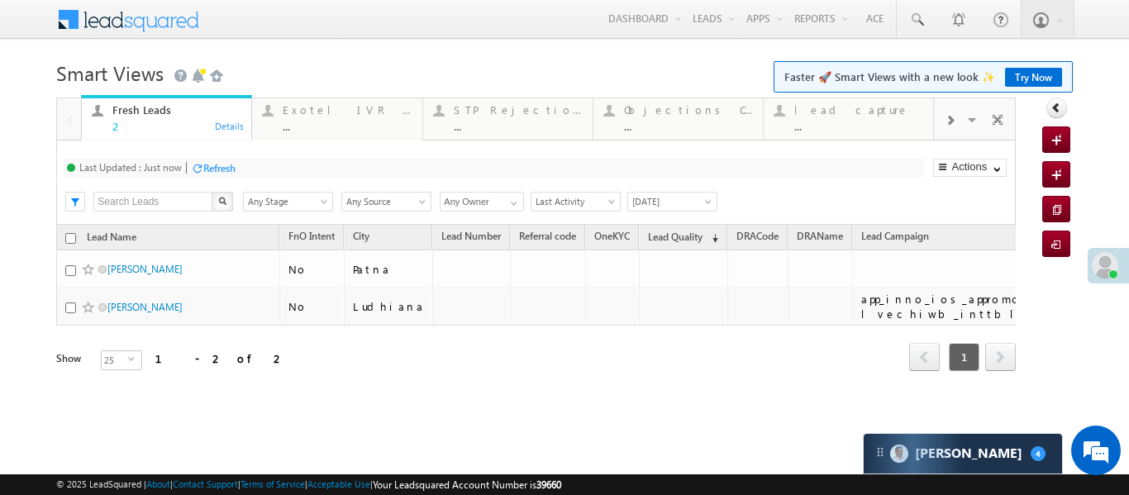
click at [947, 126] on span at bounding box center [949, 120] width 10 height 13
click at [834, 127] on div "..." at bounding box center [858, 126] width 129 height 12
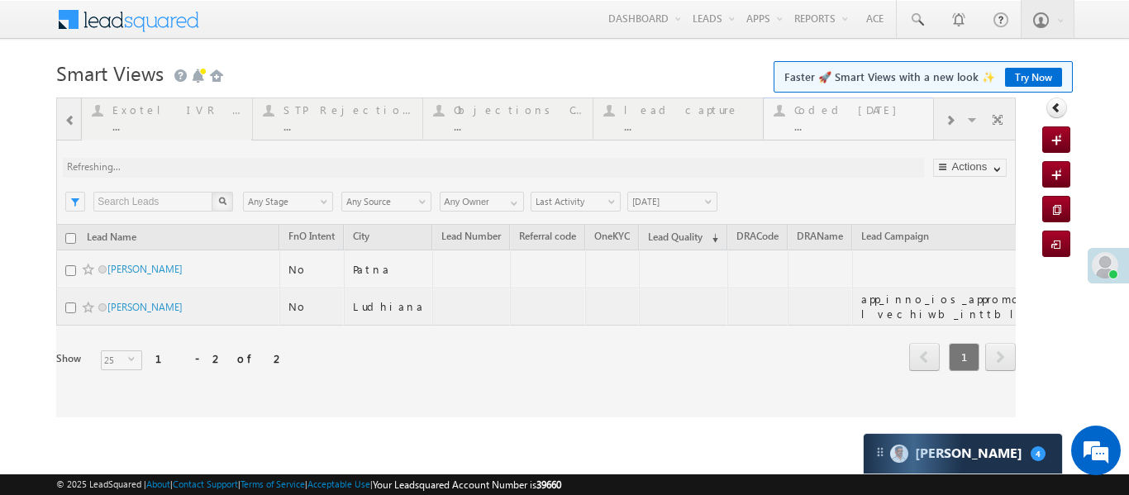
click at [834, 127] on div at bounding box center [535, 257] width 959 height 320
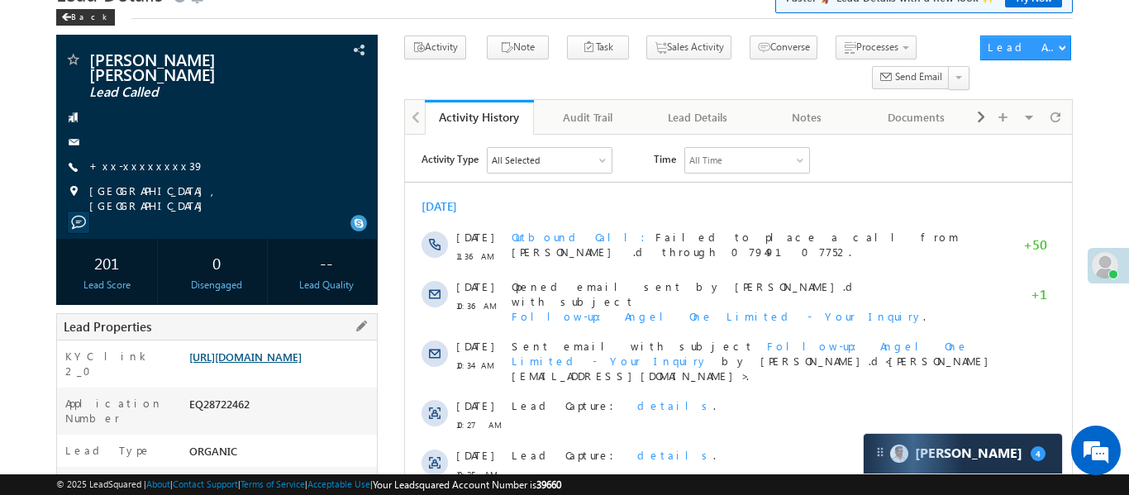
scroll to position [106, 0]
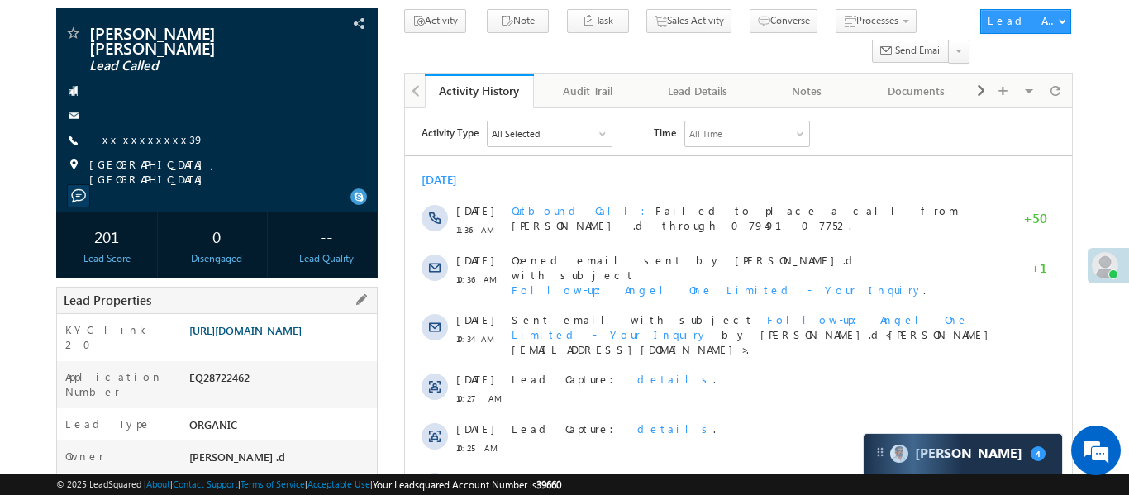
click at [269, 323] on link "[URL][DOMAIN_NAME]" at bounding box center [245, 330] width 112 height 14
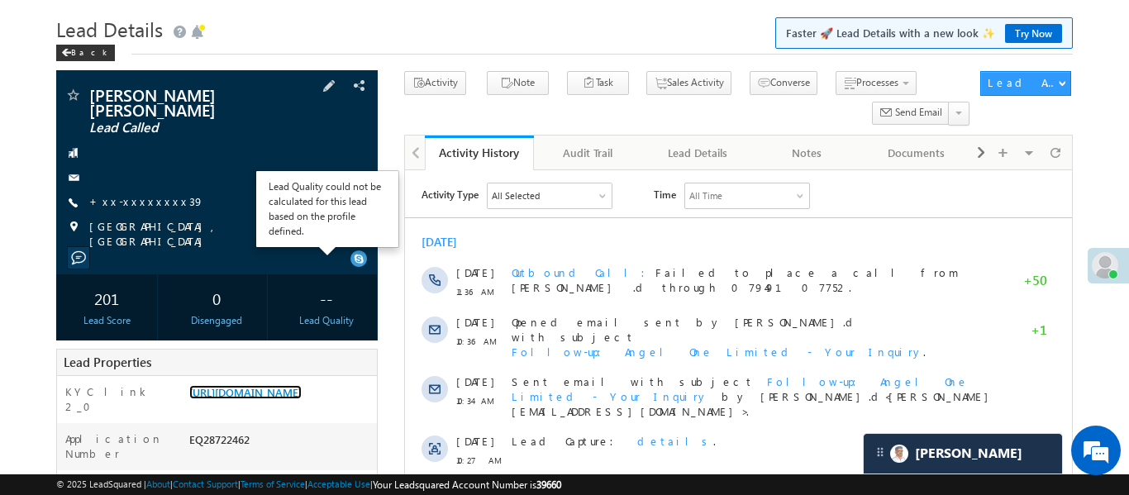
scroll to position [0, 0]
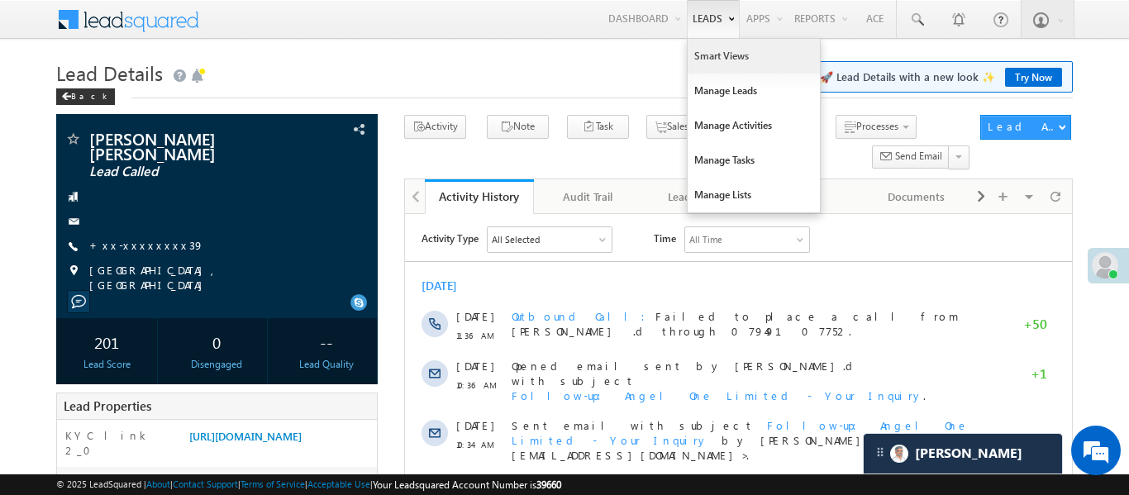
click at [720, 56] on link "Smart Views" at bounding box center [753, 56] width 132 height 35
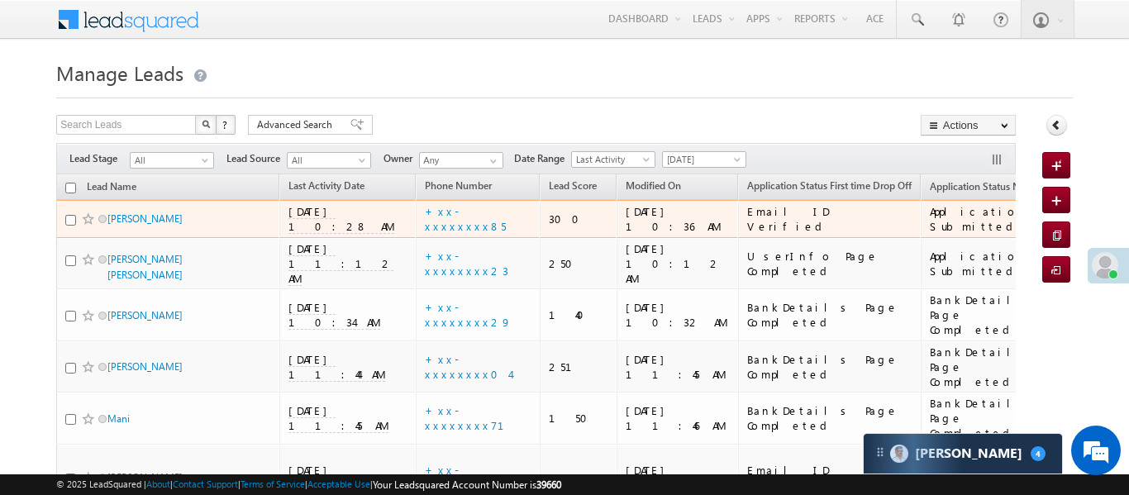
click at [330, 216] on span "[DATE] 10:28 AM" at bounding box center [341, 219] width 106 height 30
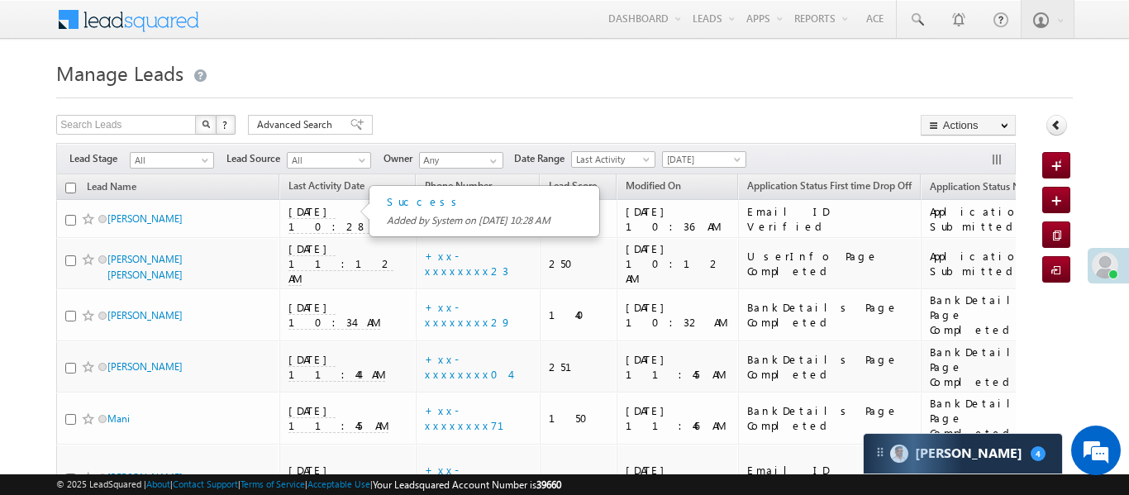
click at [412, 148] on div "Filters Lead Stage All All Lead Source All All Owner Any Any Date Range Go 11/0…" at bounding box center [535, 158] width 958 height 31
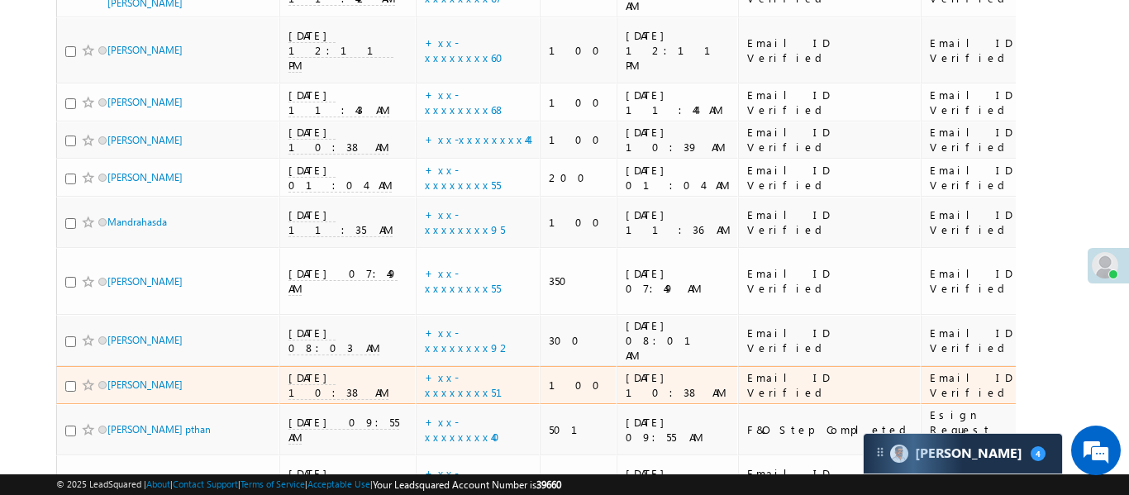
scroll to position [1021, 0]
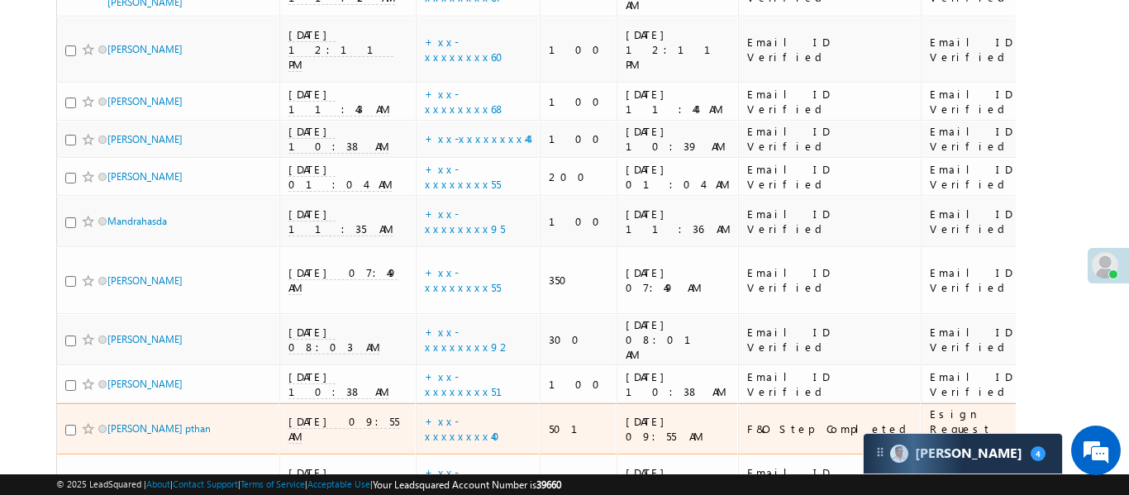
click at [318, 414] on span "11/09/25 09:55 AM" at bounding box center [343, 429] width 111 height 30
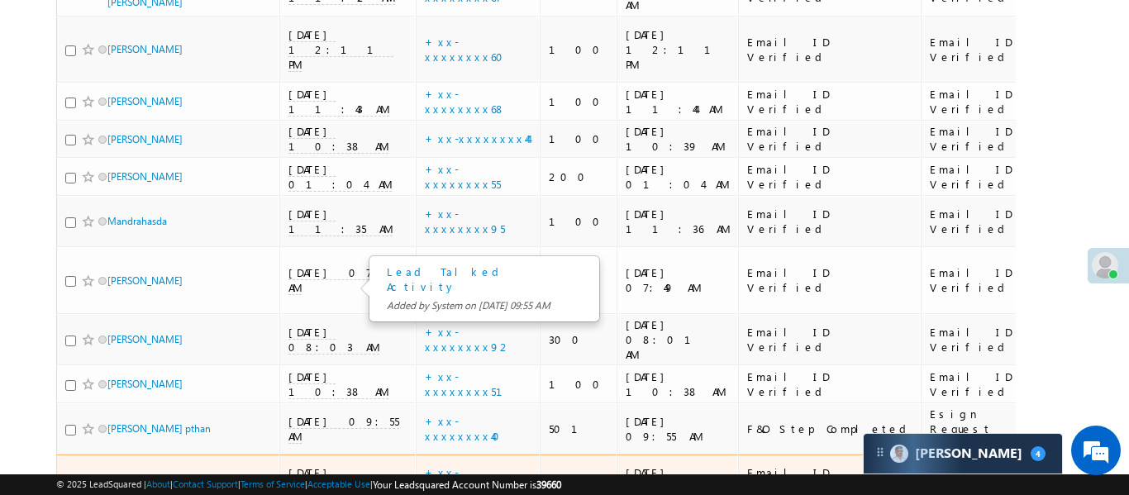
click at [316, 465] on span "11/09/25 09:50 AM" at bounding box center [332, 480] width 89 height 30
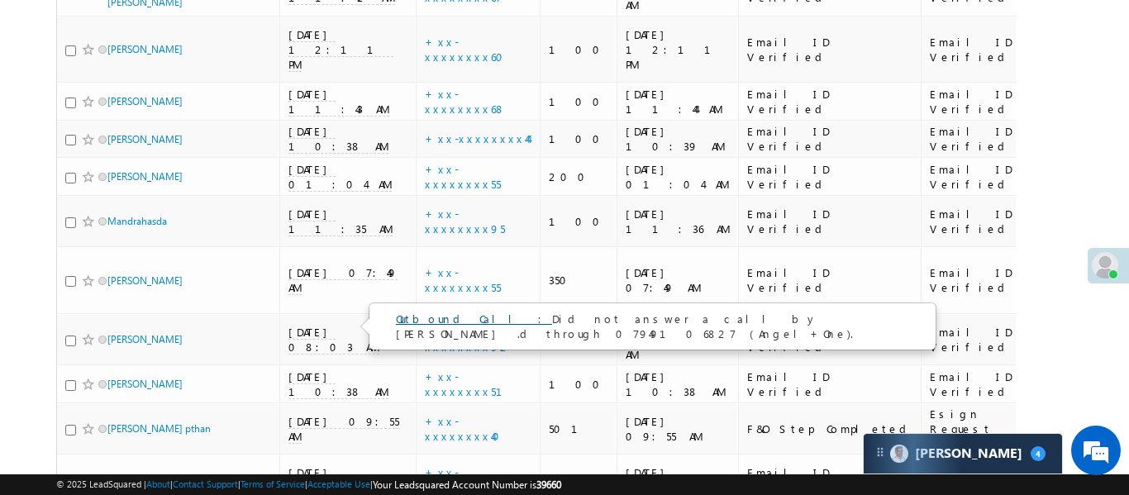
click at [430, 319] on link "Outbound Call :" at bounding box center [474, 318] width 156 height 14
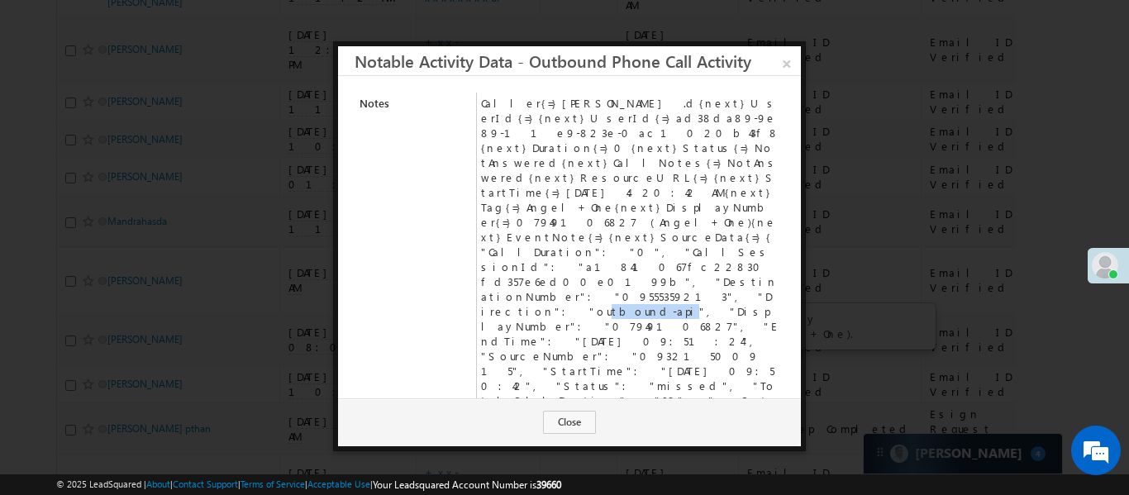
drag, startPoint x: 544, startPoint y: 209, endPoint x: 601, endPoint y: 204, distance: 56.4
click at [601, 204] on td "Caller{=}Aakansha .d{next}UserId{=}{next}UserId{=}ad38da89-9e89-11e9-823e-0ac10…" at bounding box center [631, 267] width 308 height 349
drag, startPoint x: 776, startPoint y: 69, endPoint x: 497, endPoint y: 3, distance: 287.0
click at [778, 68] on link "×" at bounding box center [786, 60] width 28 height 29
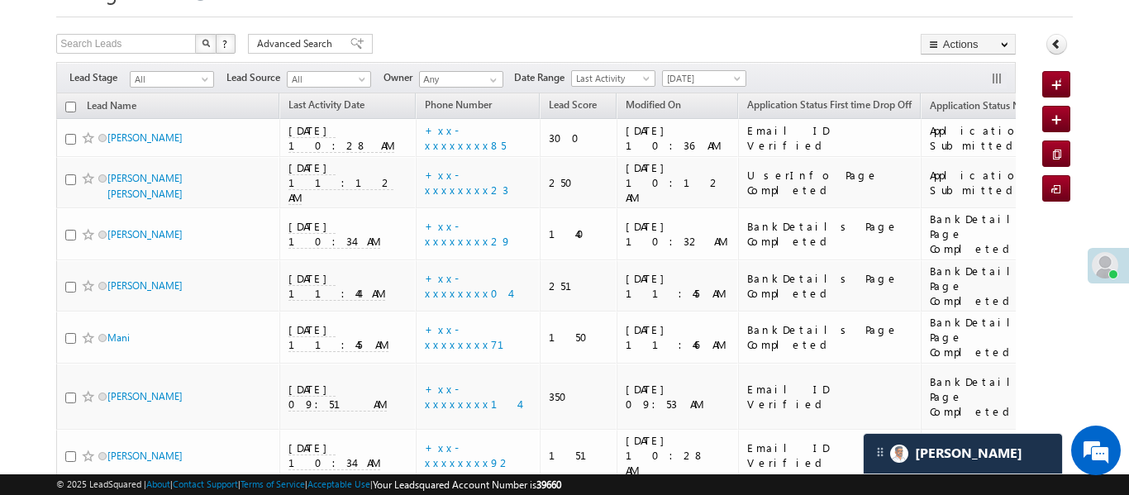
scroll to position [0, 0]
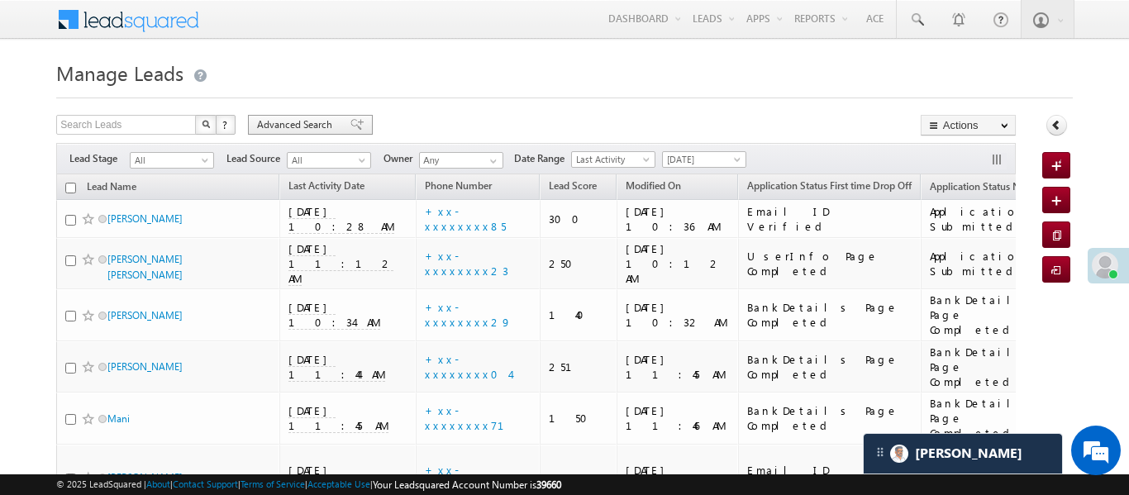
click at [294, 126] on span "Advanced Search" at bounding box center [297, 124] width 80 height 15
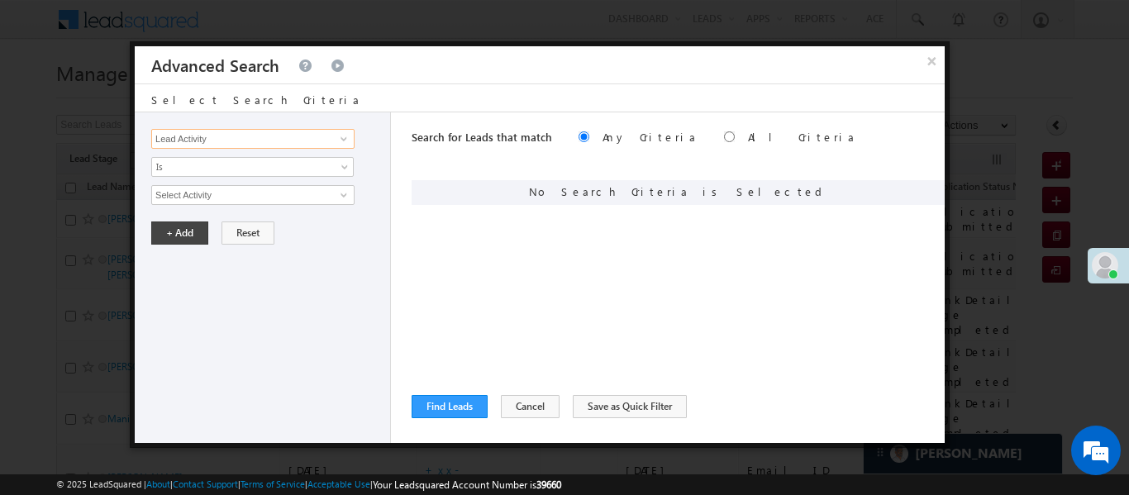
click at [295, 143] on input "Lead Activity" at bounding box center [252, 139] width 203 height 20
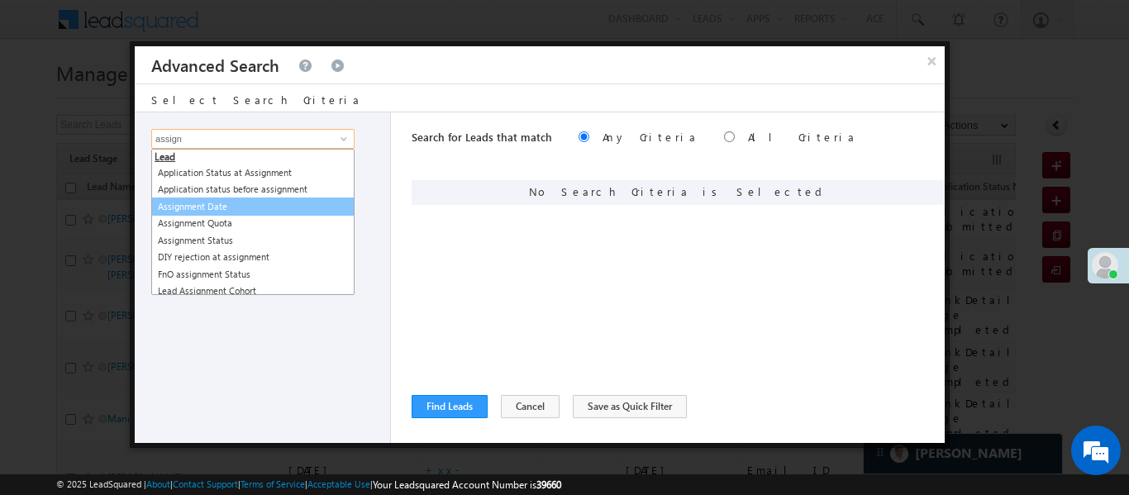
click at [276, 207] on link "Assignment Date" at bounding box center [252, 206] width 203 height 19
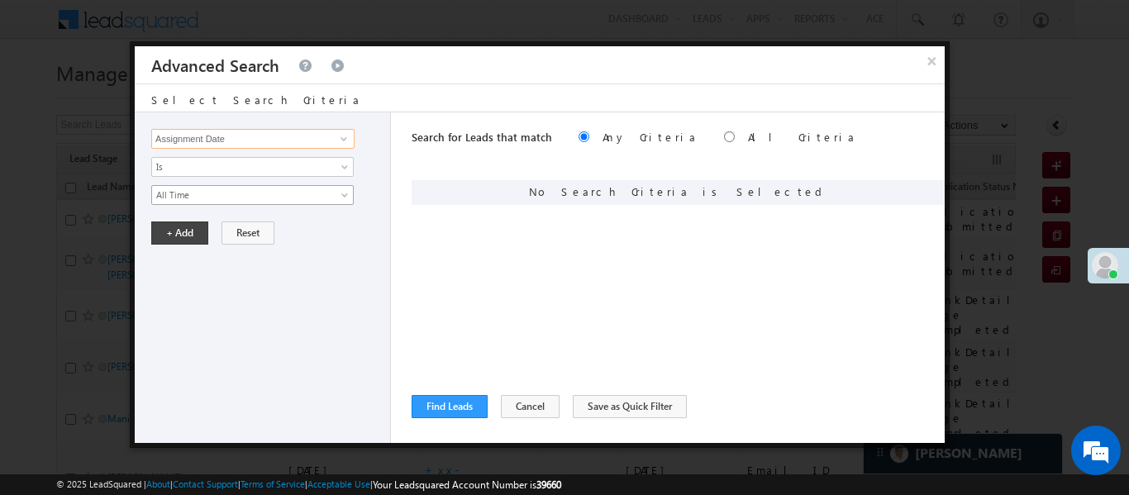
type input "Assignment Date"
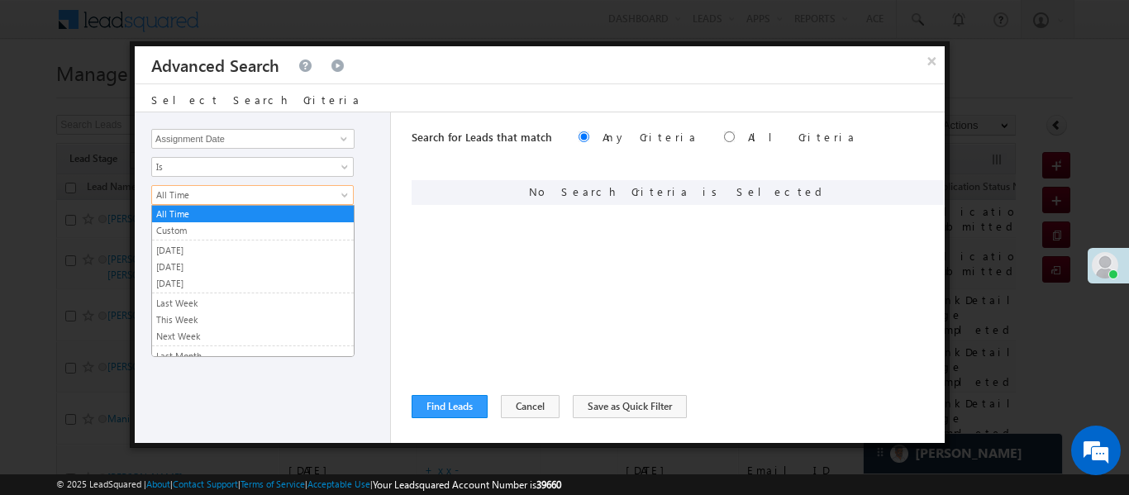
click at [205, 200] on span "All Time" at bounding box center [241, 195] width 179 height 15
click at [184, 265] on link "[DATE]" at bounding box center [253, 266] width 202 height 15
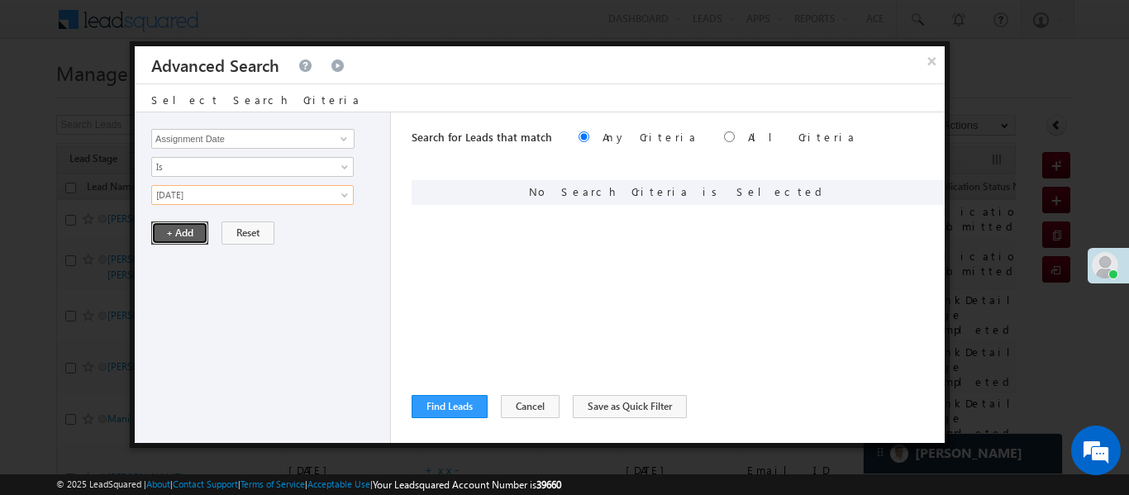
click at [172, 229] on button "+ Add" at bounding box center [179, 232] width 57 height 23
click at [724, 135] on input "radio" at bounding box center [729, 136] width 11 height 11
radio input "true"
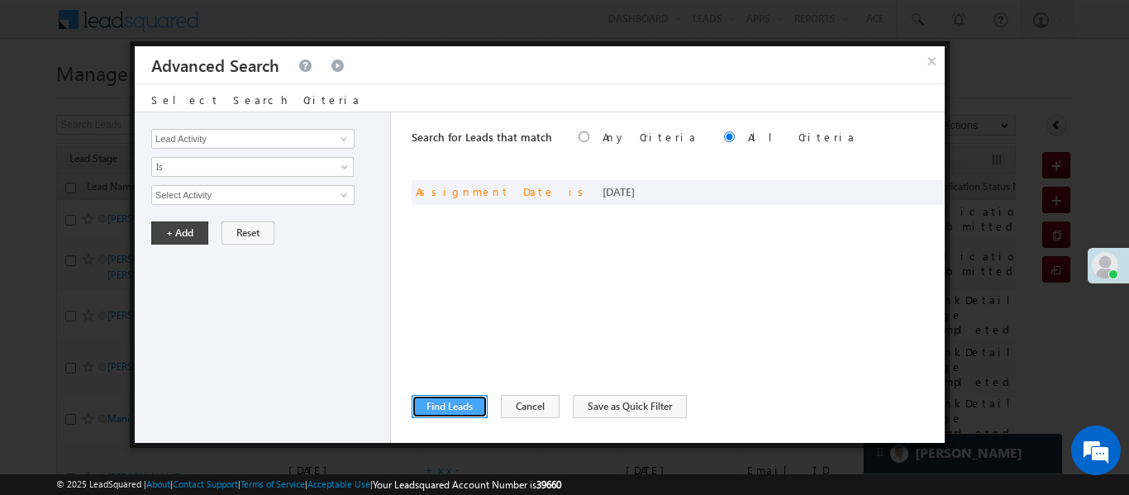
click at [473, 406] on button "Find Leads" at bounding box center [449, 406] width 76 height 23
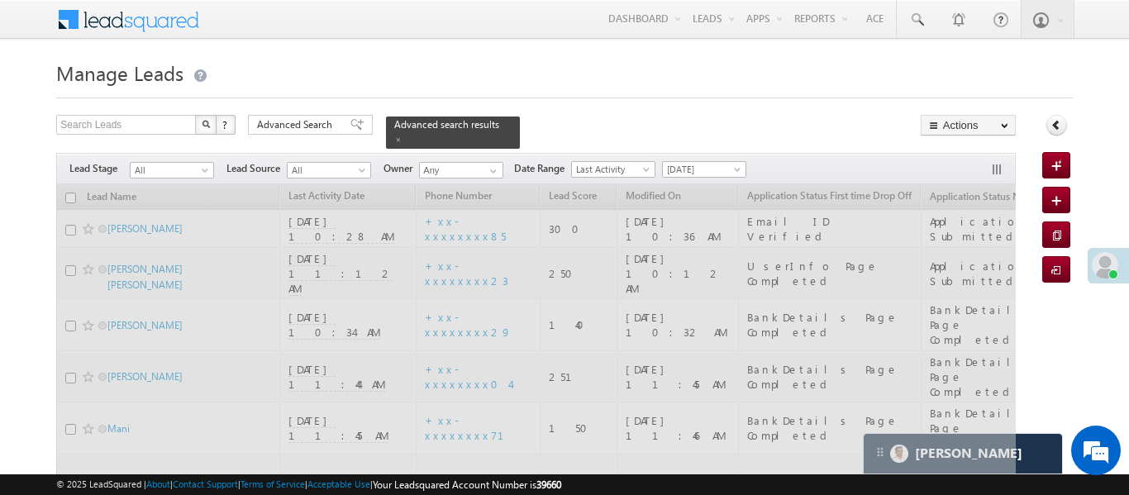
click at [716, 162] on span "[DATE]" at bounding box center [702, 169] width 78 height 15
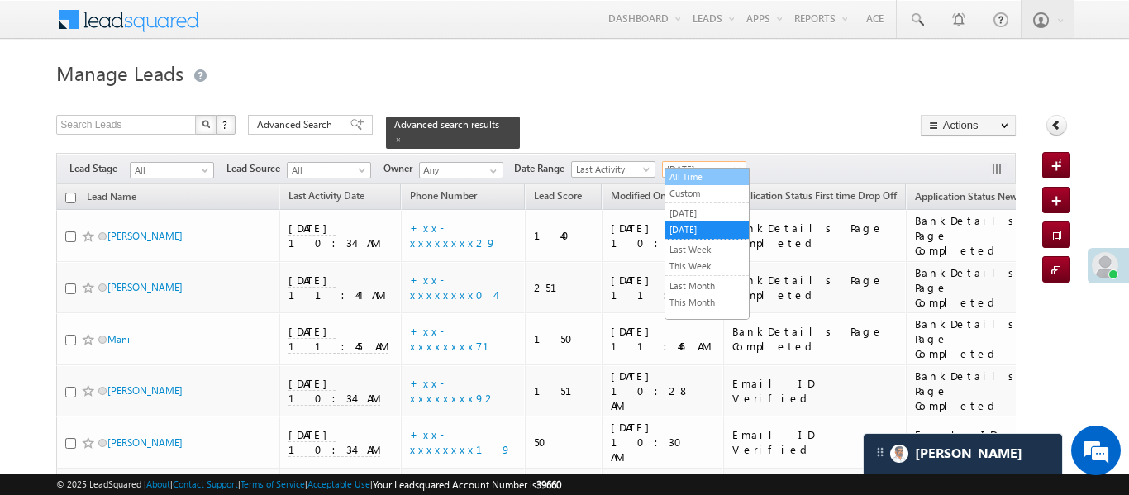
click at [687, 182] on link "All Time" at bounding box center [706, 176] width 83 height 15
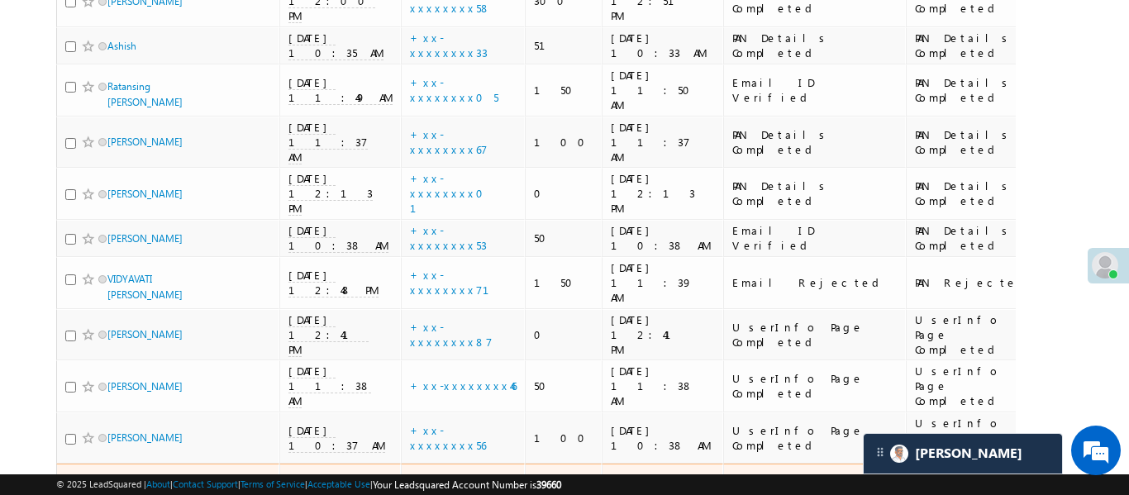
scroll to position [1158, 0]
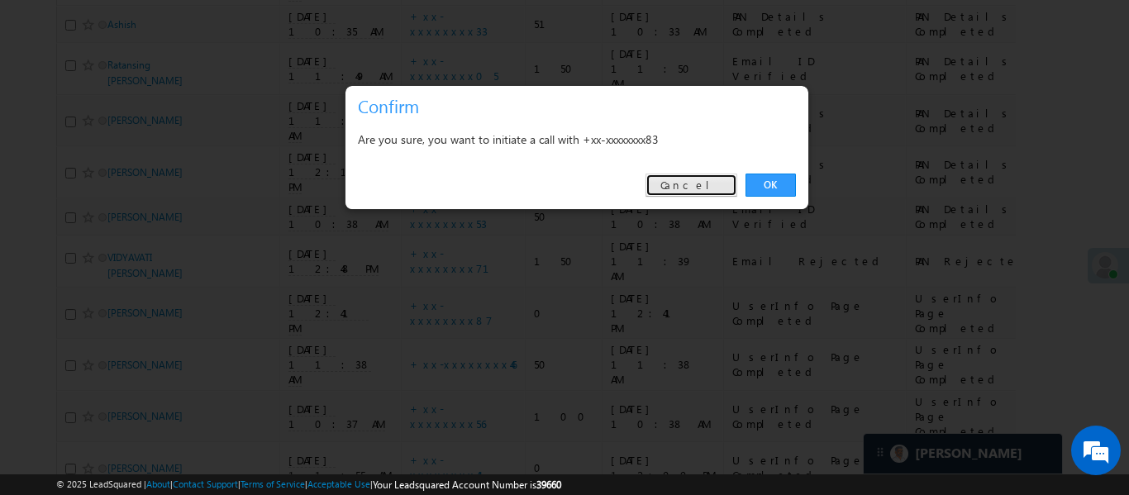
click at [713, 190] on link "Cancel" at bounding box center [691, 184] width 92 height 23
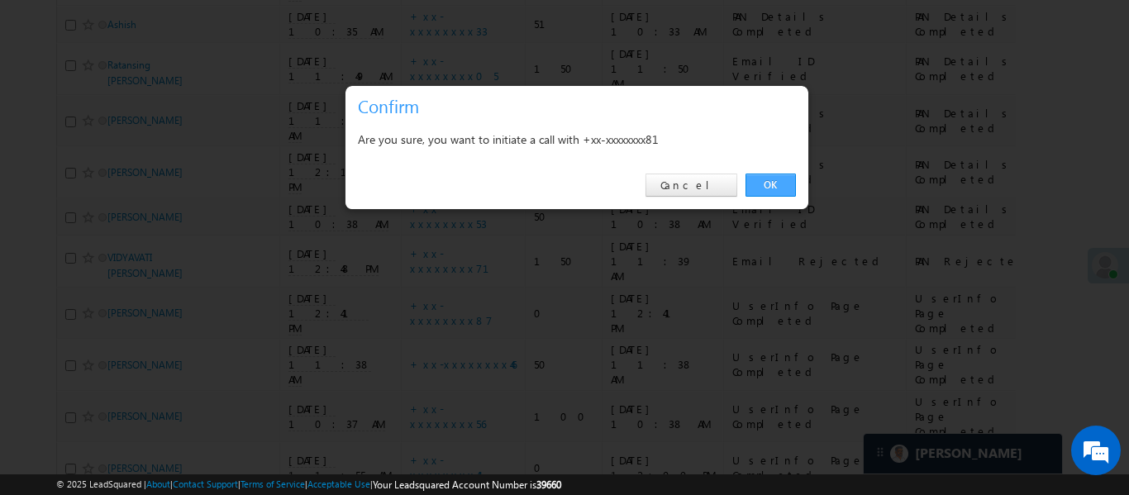
click at [780, 179] on link "OK" at bounding box center [770, 184] width 50 height 23
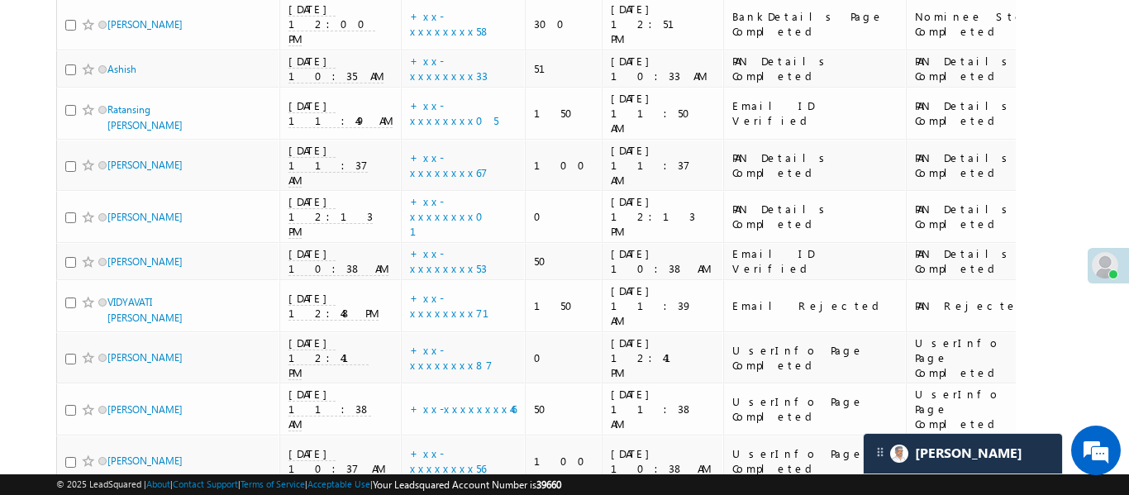
scroll to position [1203, 0]
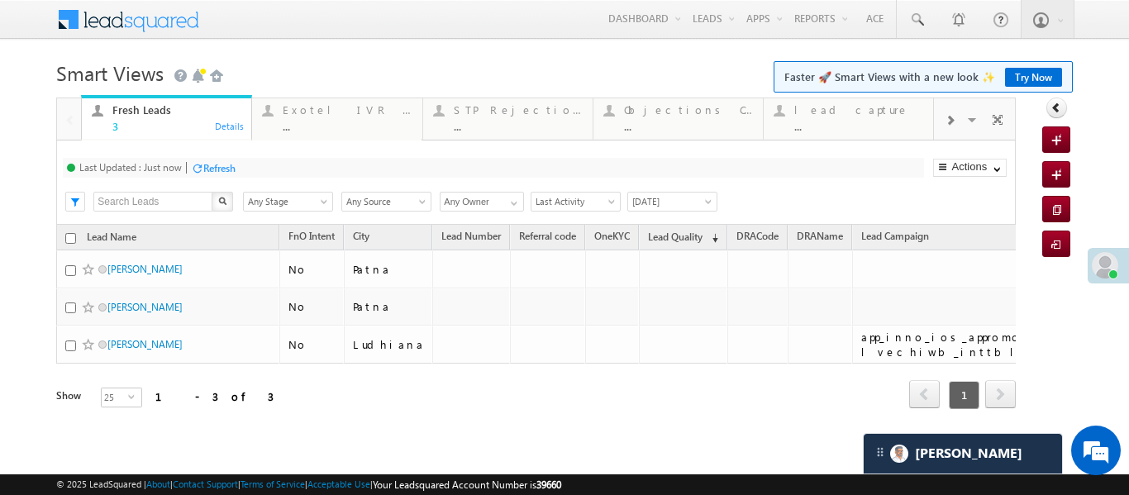
click at [958, 129] on div at bounding box center [949, 119] width 31 height 37
click at [863, 123] on div "..." at bounding box center [858, 126] width 129 height 12
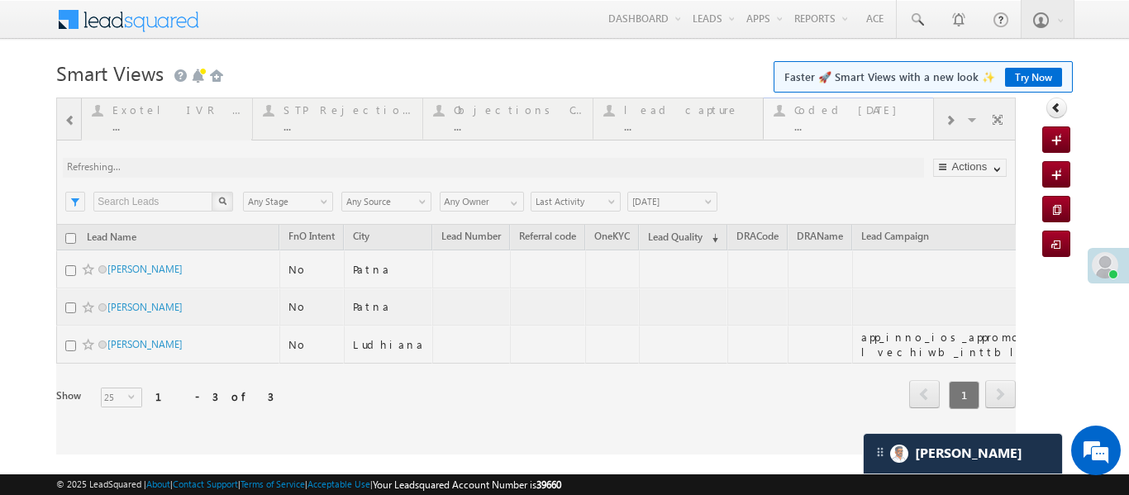
click at [863, 123] on div at bounding box center [535, 275] width 959 height 357
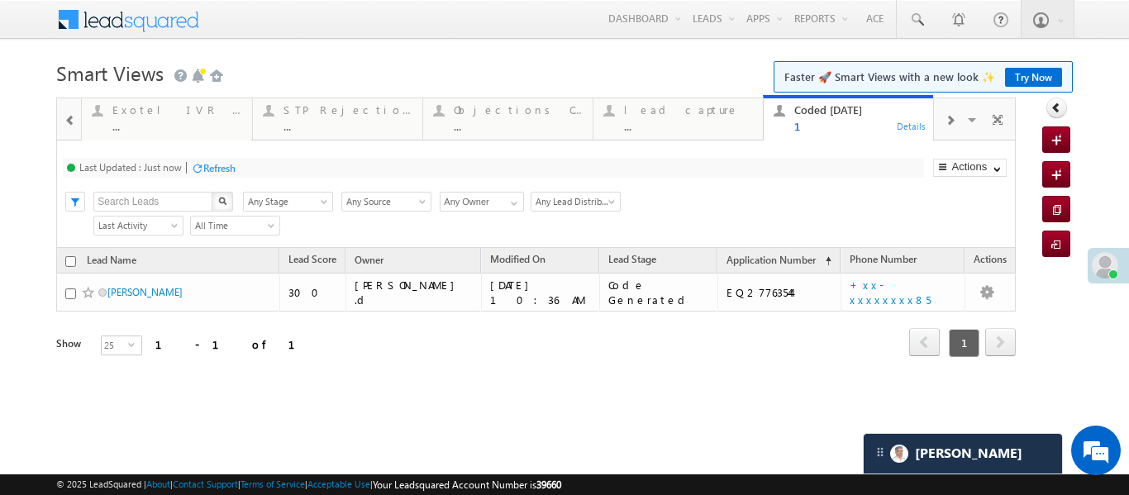
click at [74, 130] on div at bounding box center [69, 119] width 21 height 37
click at [74, 130] on div at bounding box center [69, 118] width 24 height 40
click at [147, 122] on div "3" at bounding box center [176, 126] width 129 height 12
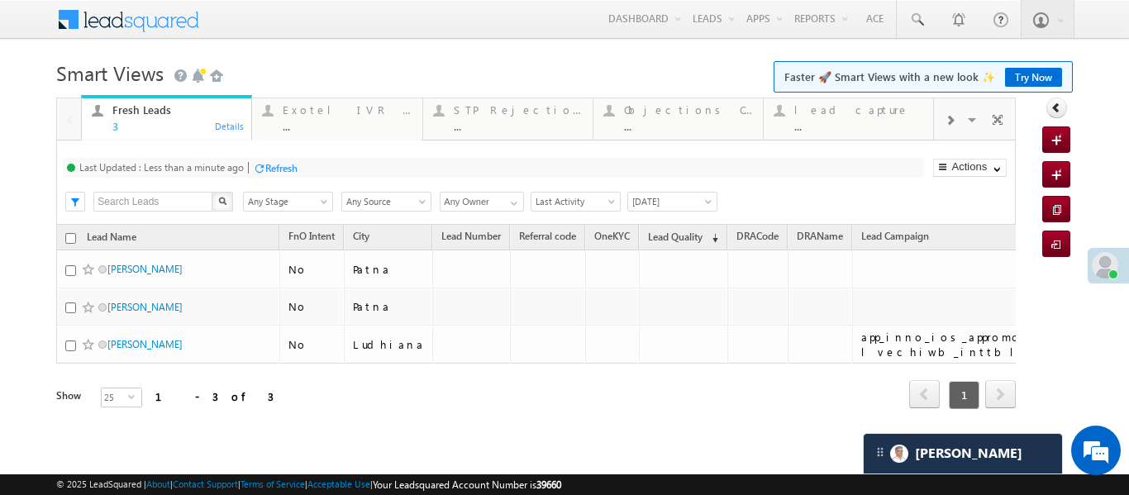
click at [147, 122] on div "3" at bounding box center [176, 126] width 129 height 12
click at [844, 123] on div "..." at bounding box center [858, 126] width 129 height 12
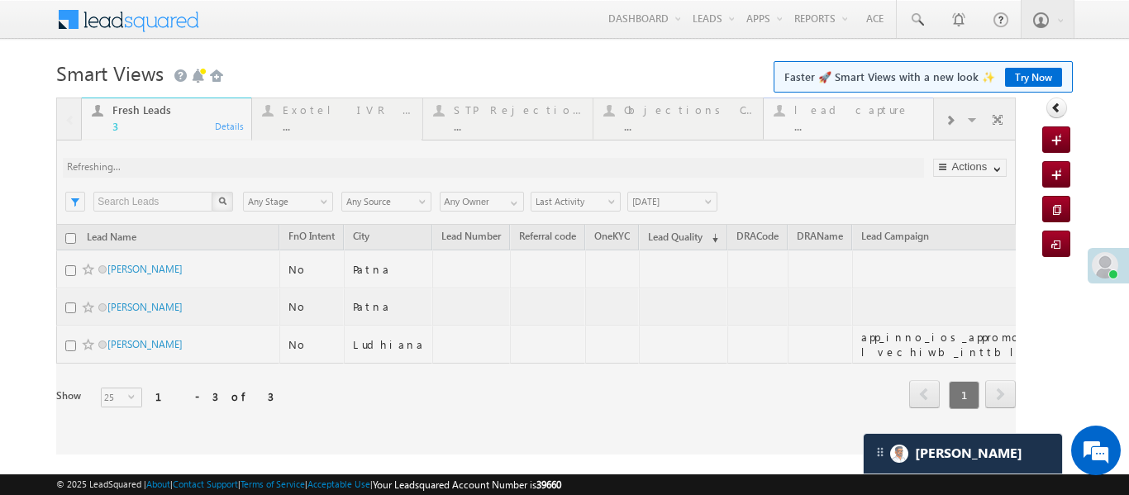
click at [844, 123] on div at bounding box center [535, 275] width 959 height 357
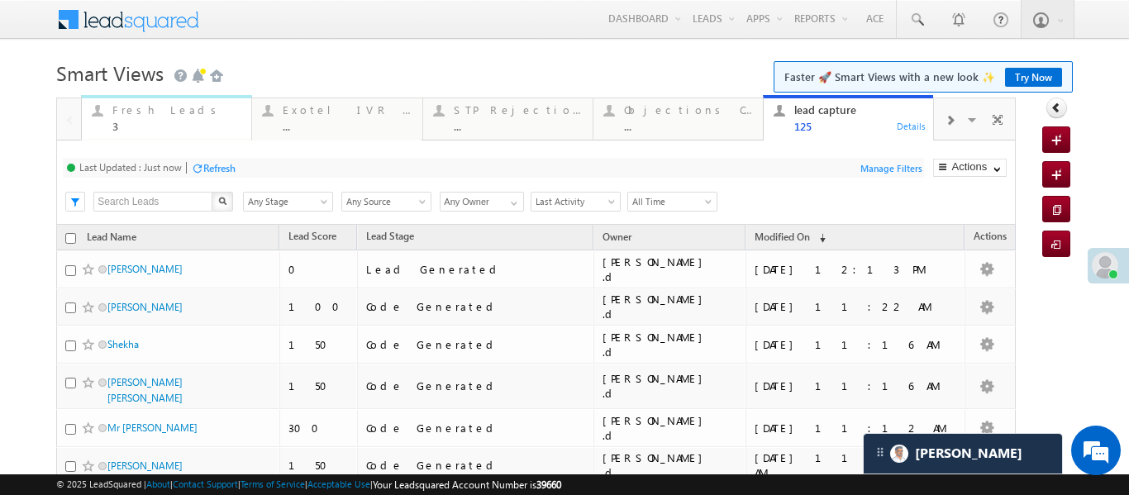
click at [156, 101] on div "Fresh Leads 3" at bounding box center [176, 116] width 129 height 32
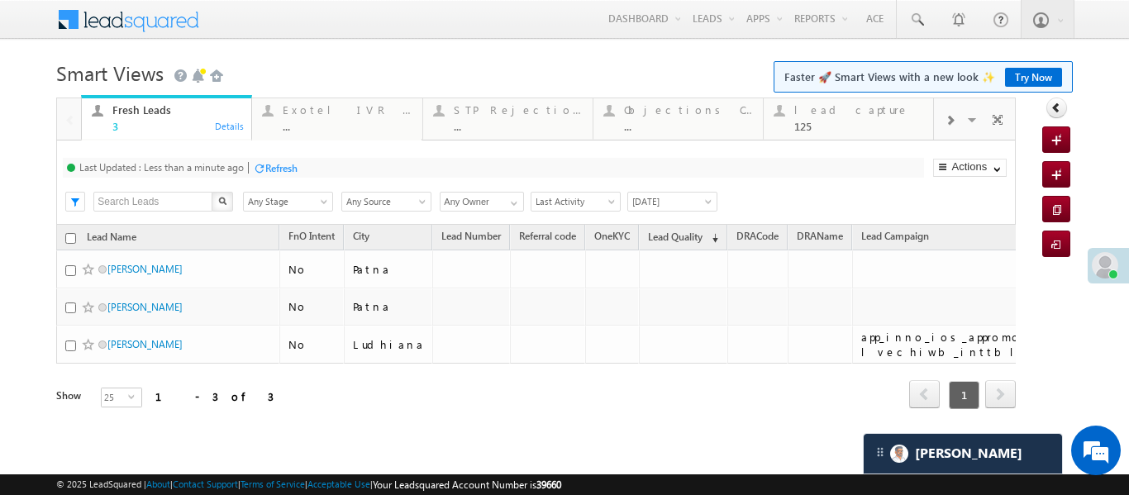
click at [156, 101] on div "Fresh Leads 3" at bounding box center [176, 116] width 129 height 32
click at [950, 124] on span at bounding box center [949, 120] width 10 height 13
click at [863, 128] on div "1" at bounding box center [858, 126] width 129 height 12
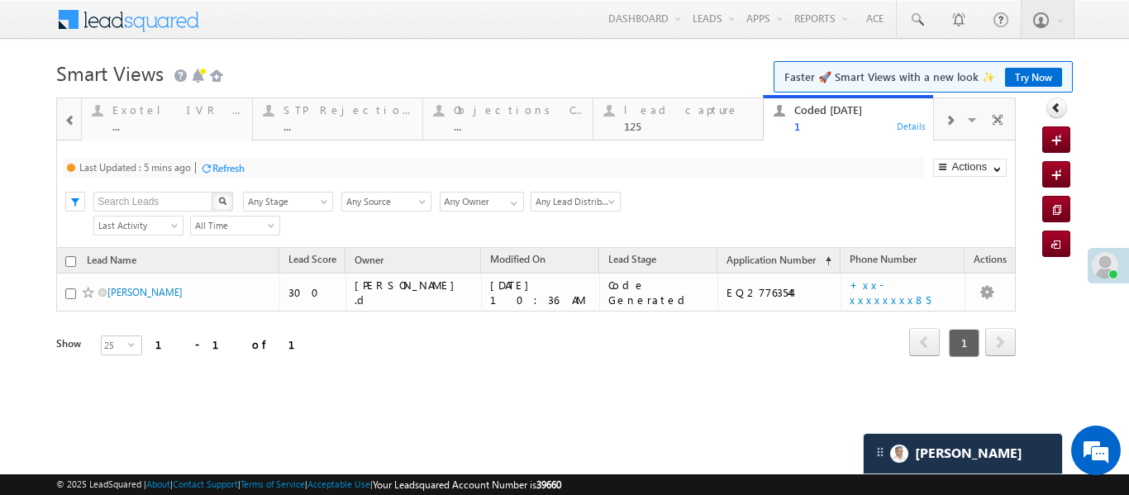
click at [863, 128] on div "1" at bounding box center [858, 126] width 129 height 12
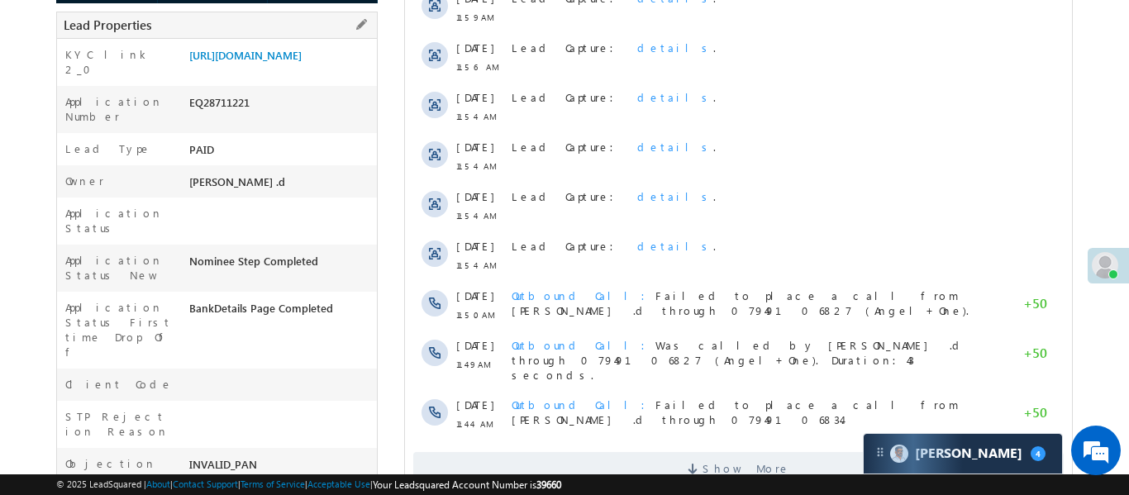
scroll to position [239, 0]
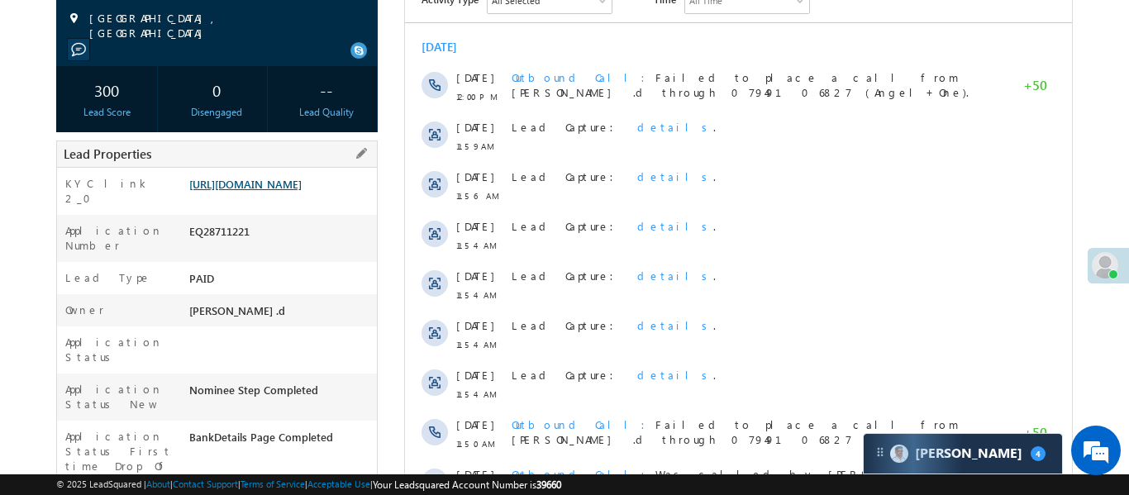
click at [288, 191] on link "[URL][DOMAIN_NAME]" at bounding box center [245, 184] width 112 height 14
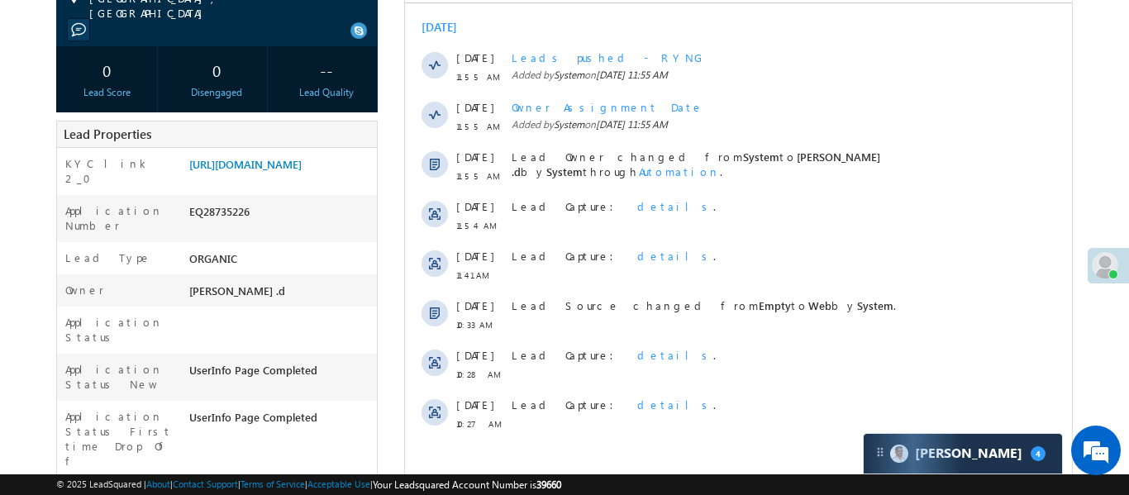
scroll to position [264, 0]
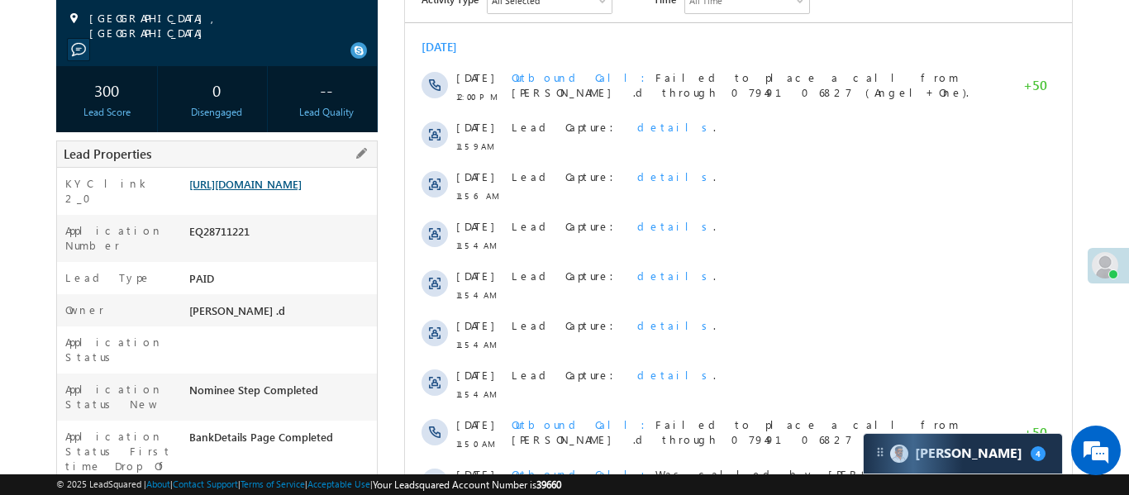
click at [302, 188] on link "[URL][DOMAIN_NAME]" at bounding box center [245, 184] width 112 height 14
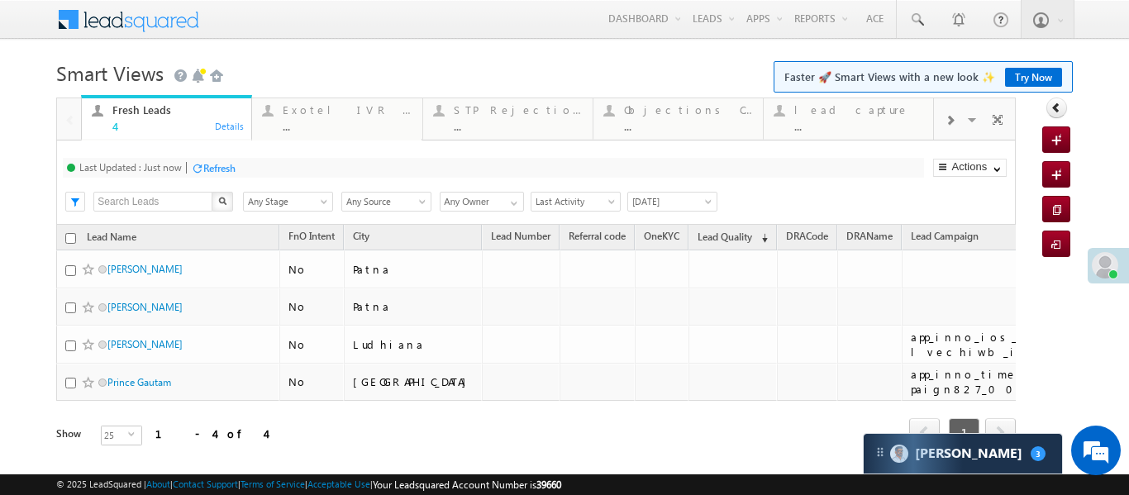
click at [945, 120] on span at bounding box center [949, 120] width 10 height 13
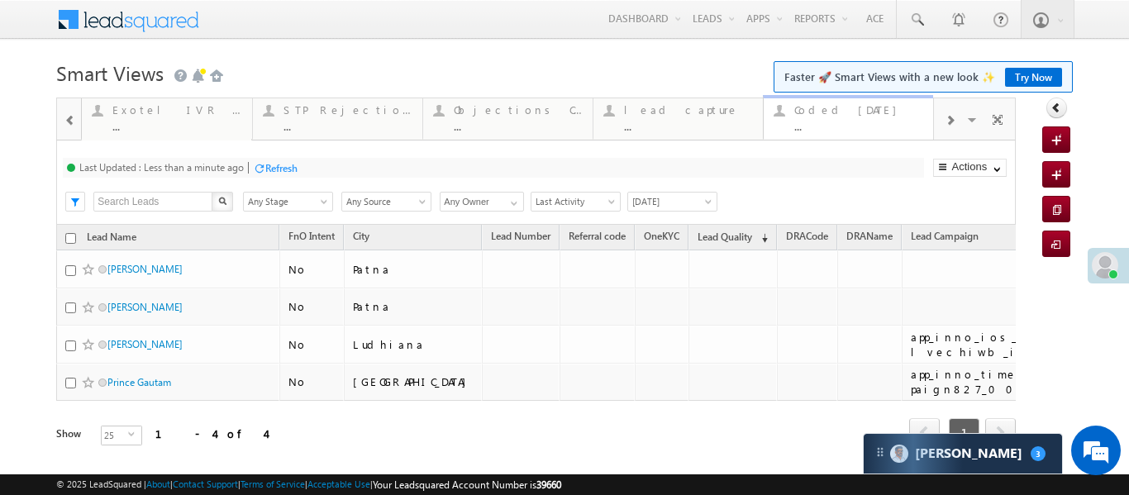
click at [866, 126] on div "..." at bounding box center [858, 126] width 129 height 12
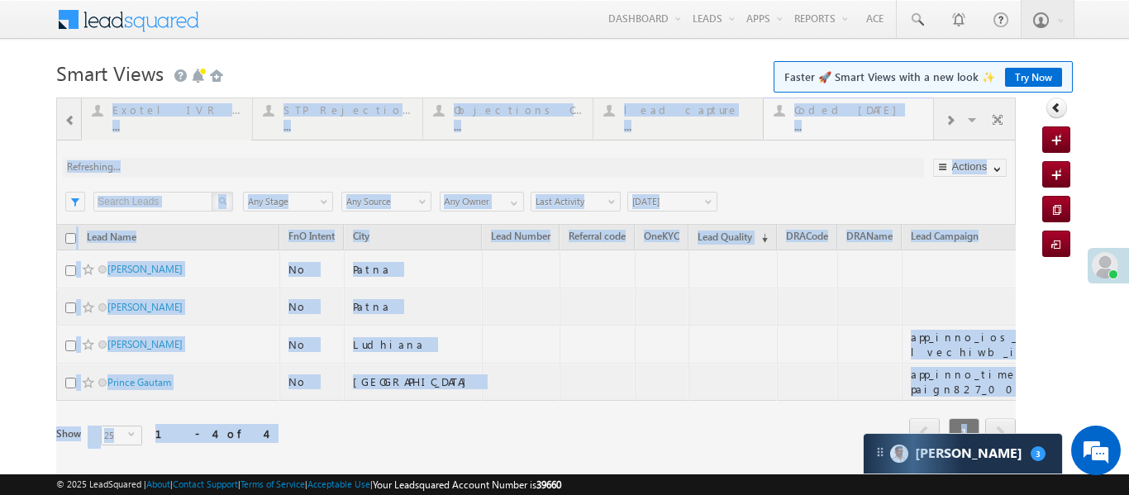
click at [866, 126] on div at bounding box center [535, 294] width 959 height 395
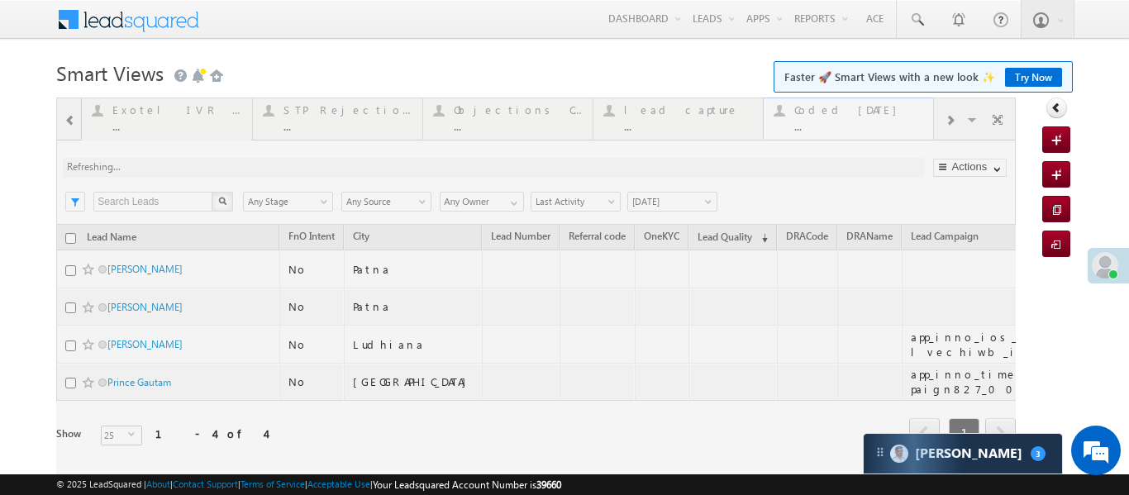
click at [866, 126] on div at bounding box center [535, 294] width 959 height 395
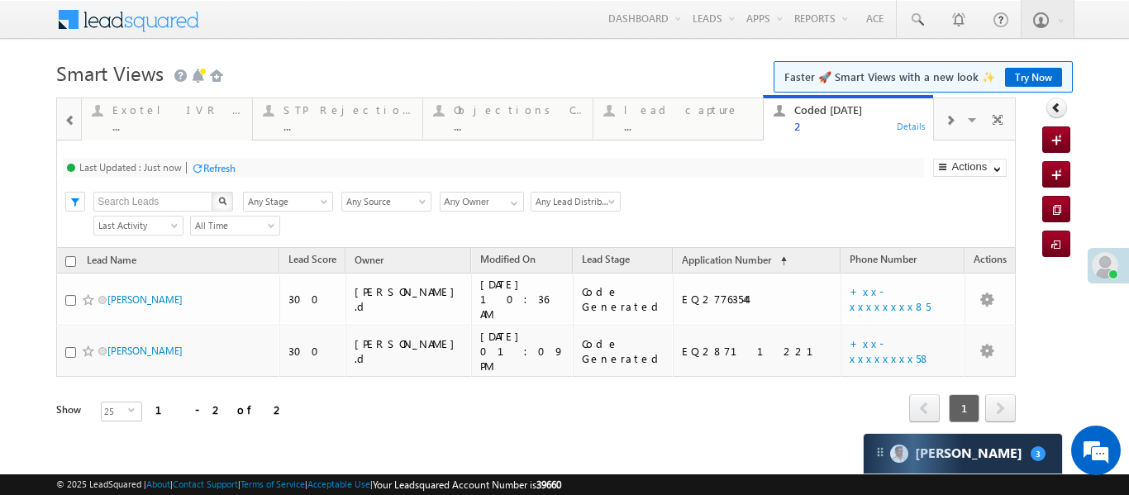
click at [74, 125] on span at bounding box center [70, 120] width 12 height 13
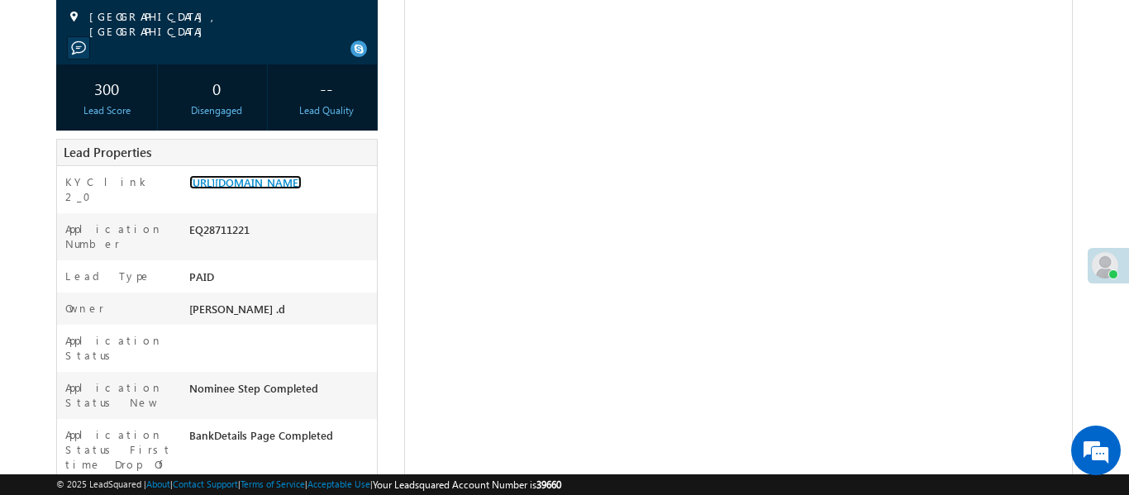
click at [247, 189] on link "[URL][DOMAIN_NAME]" at bounding box center [245, 182] width 112 height 14
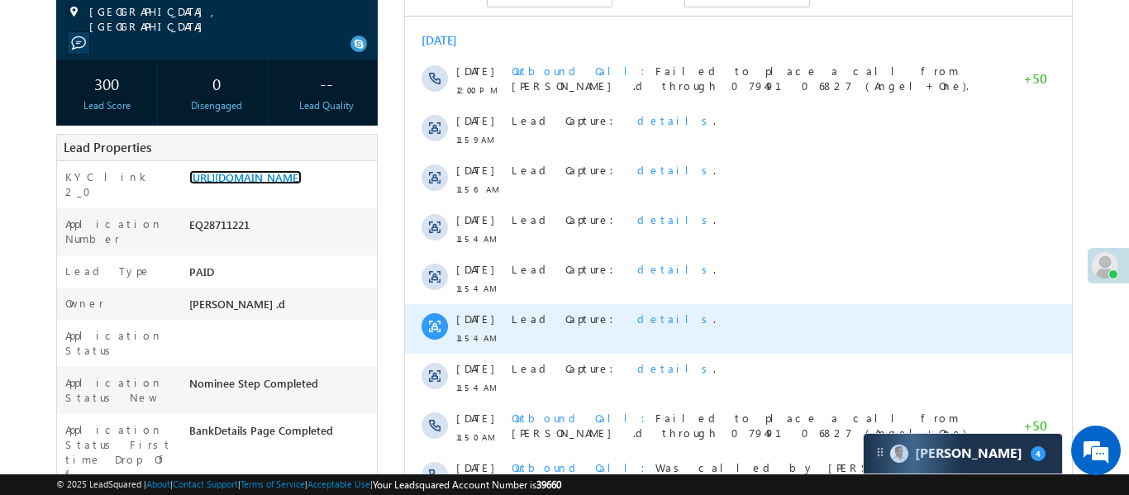
scroll to position [247, 0]
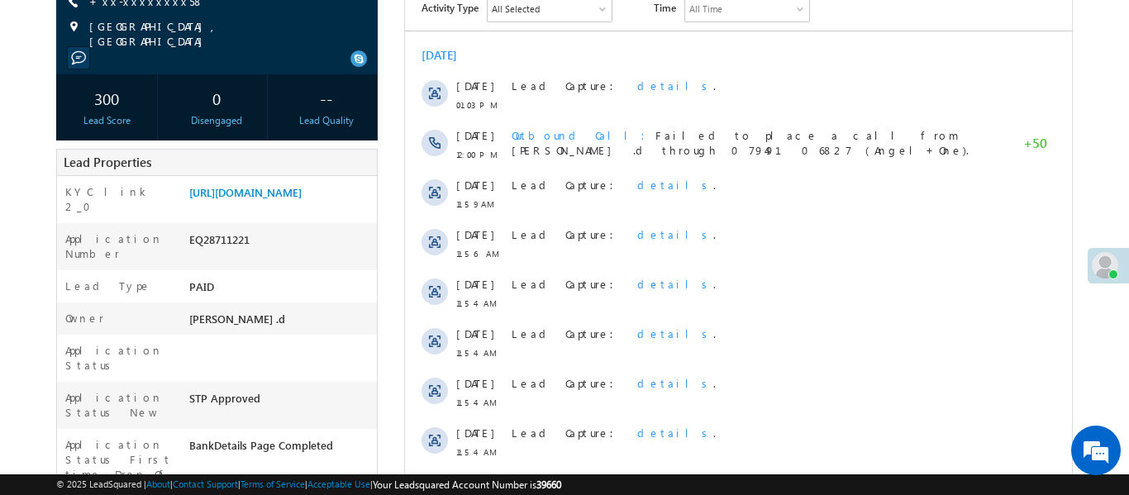
scroll to position [49, 0]
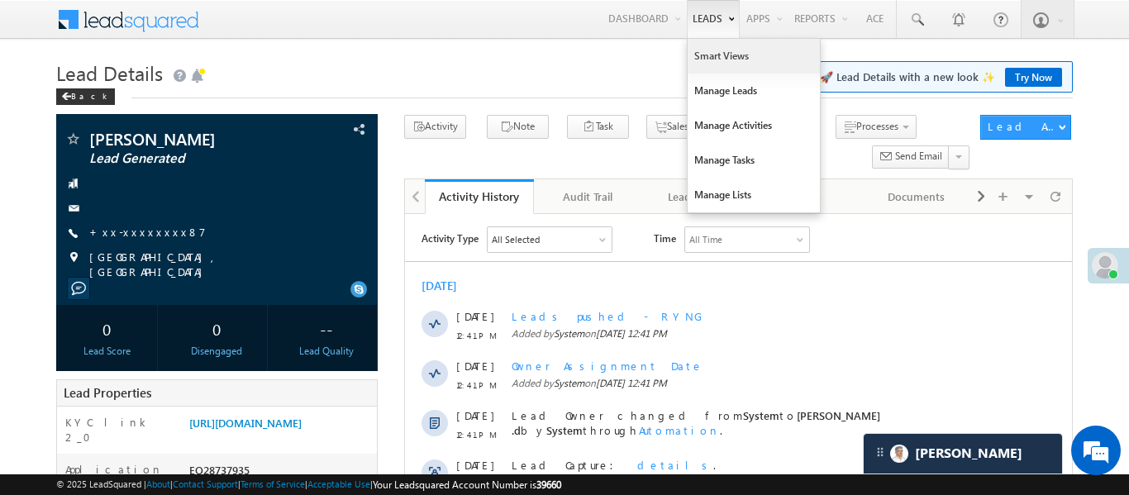
click at [727, 64] on link "Smart Views" at bounding box center [753, 56] width 132 height 35
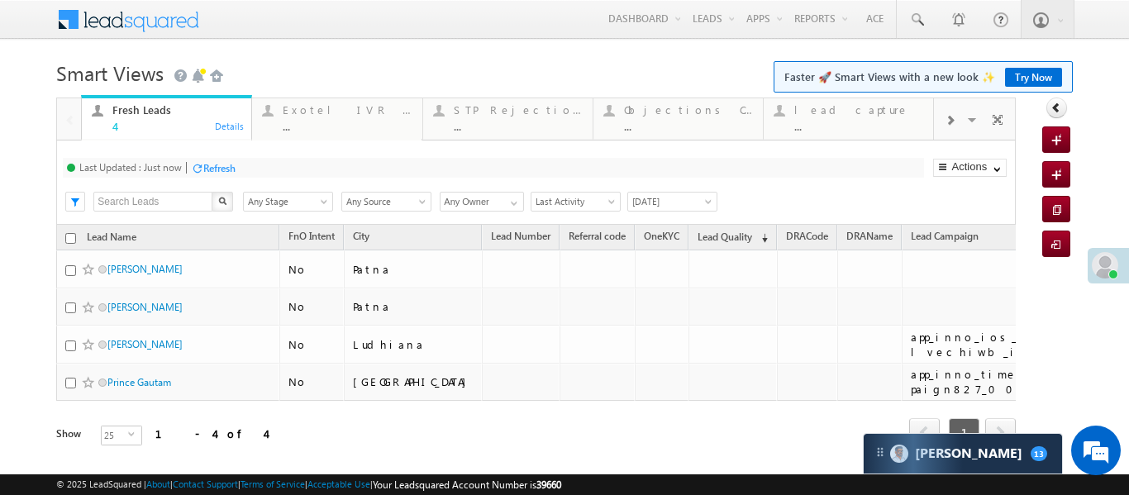
click at [956, 127] on div at bounding box center [949, 119] width 31 height 37
click at [865, 118] on div "Coded Today ..." at bounding box center [858, 116] width 129 height 32
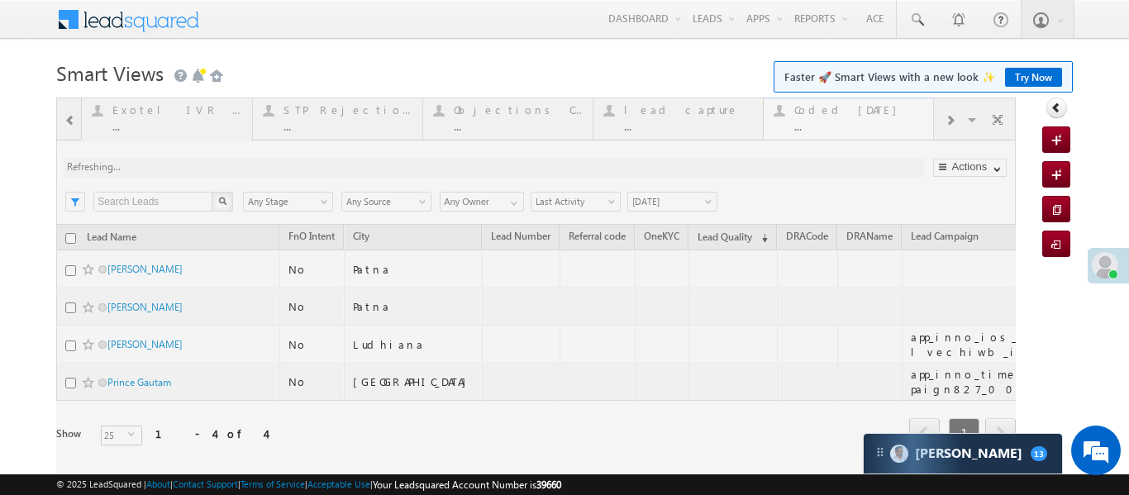
click at [865, 118] on div at bounding box center [535, 294] width 959 height 395
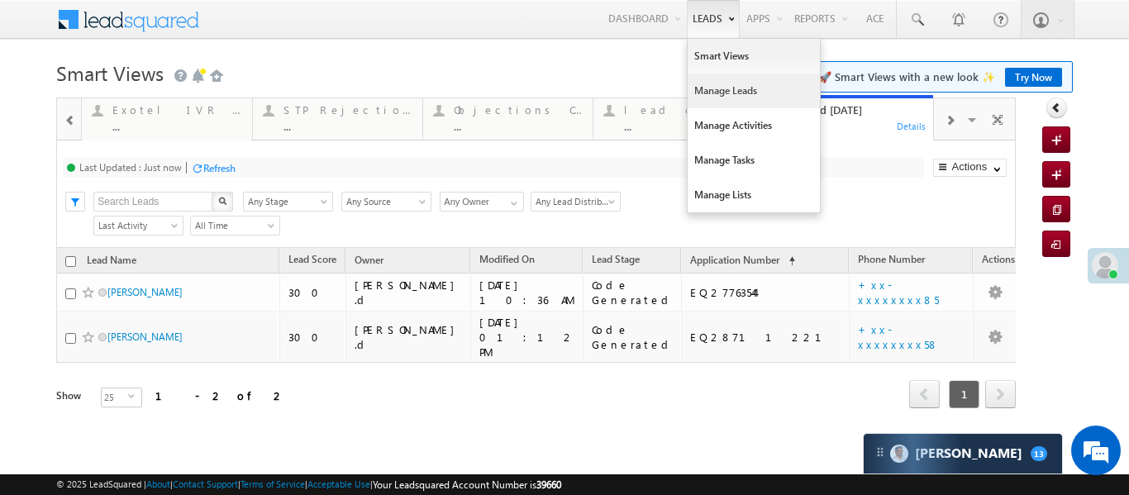
click at [724, 93] on link "Manage Leads" at bounding box center [753, 91] width 132 height 35
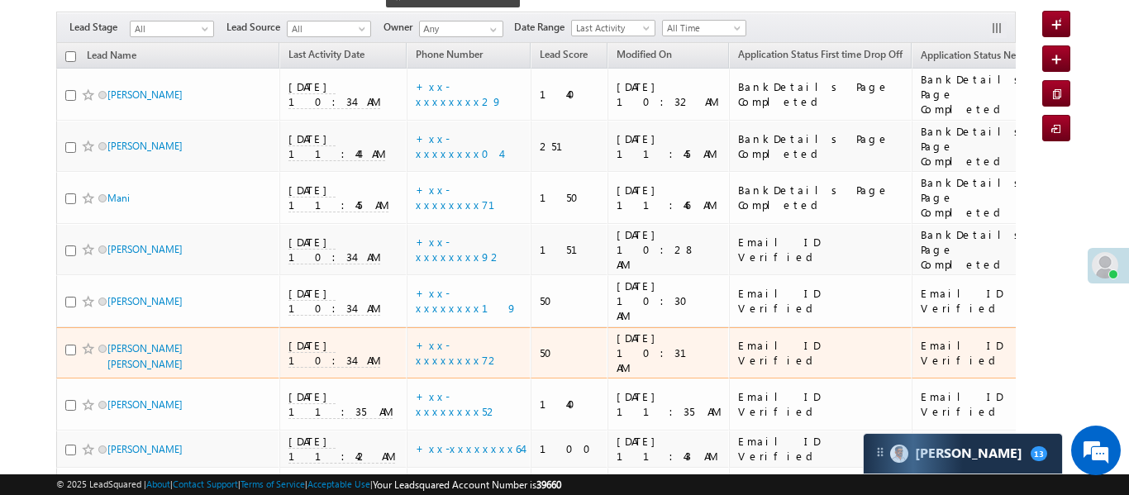
scroll to position [140, 0]
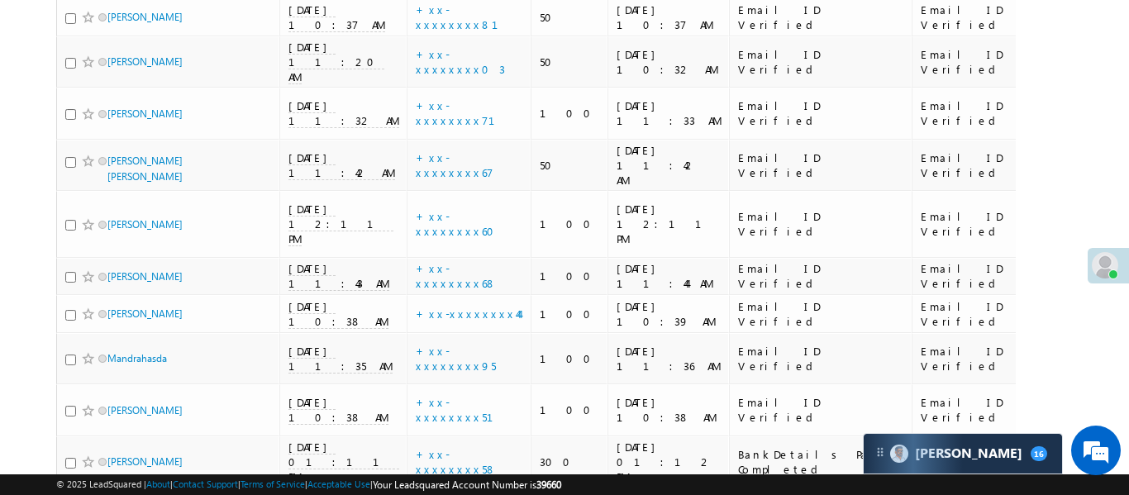
scroll to position [114, 0]
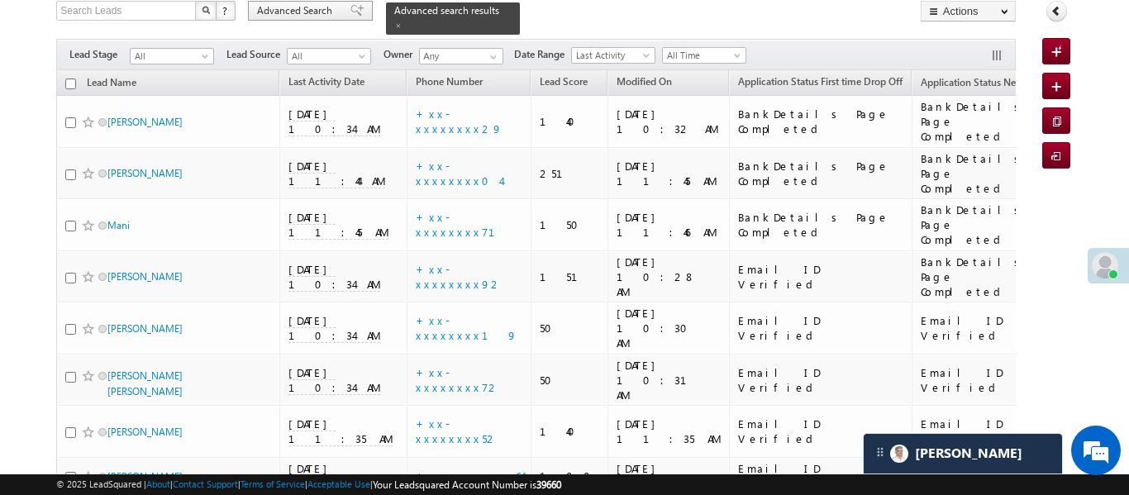
click at [328, 11] on span "Advanced Search" at bounding box center [297, 10] width 80 height 15
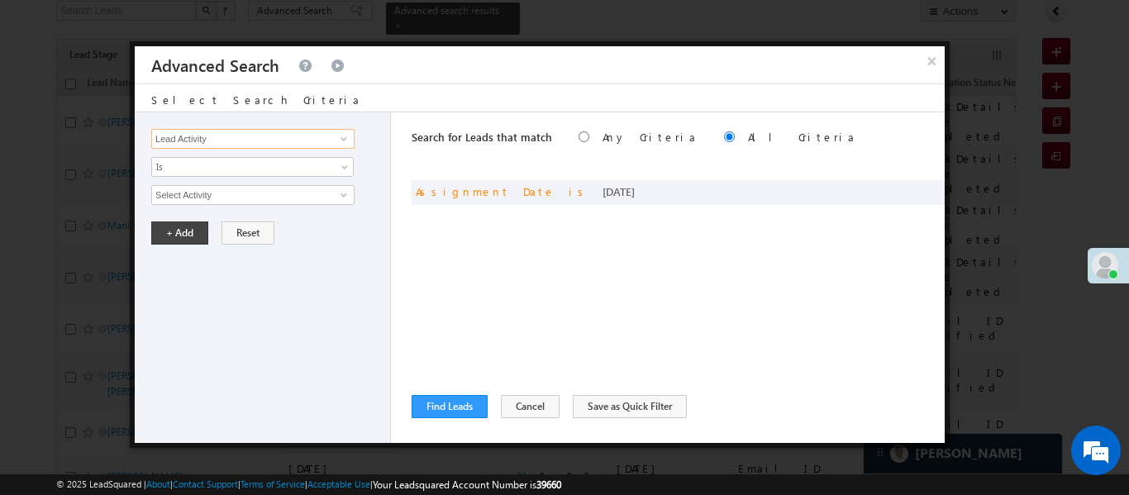
click at [307, 145] on input "Lead Activity" at bounding box center [252, 139] width 203 height 20
click at [905, 189] on span at bounding box center [907, 190] width 12 height 12
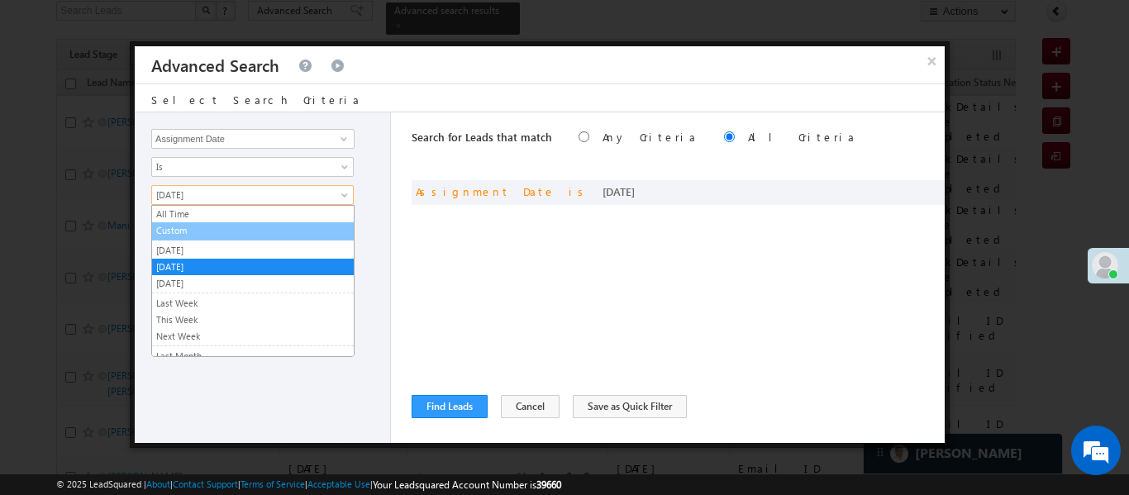
click at [211, 231] on link "Custom" at bounding box center [253, 230] width 202 height 15
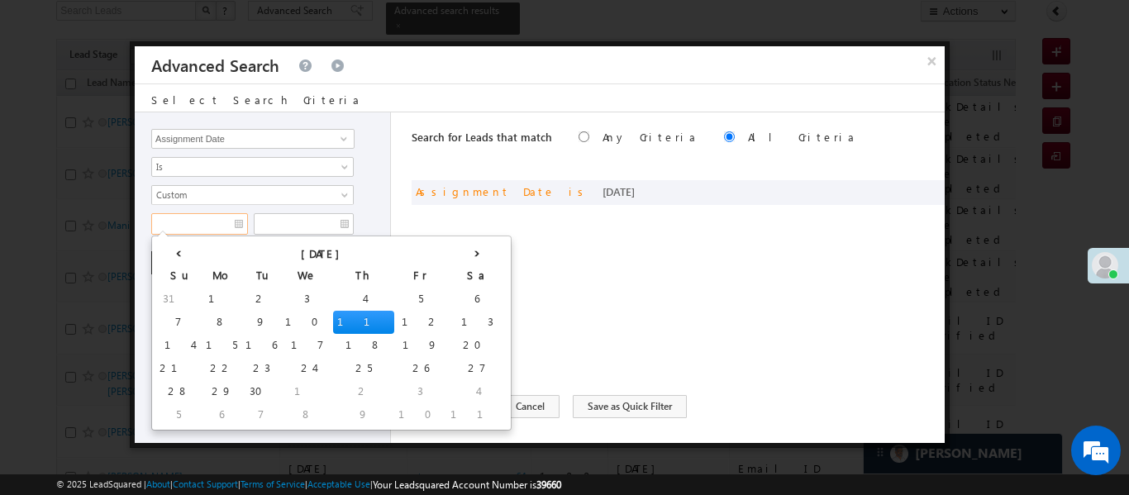
click at [180, 223] on input "text" at bounding box center [199, 223] width 97 height 21
click at [202, 320] on td "8" at bounding box center [222, 322] width 40 height 23
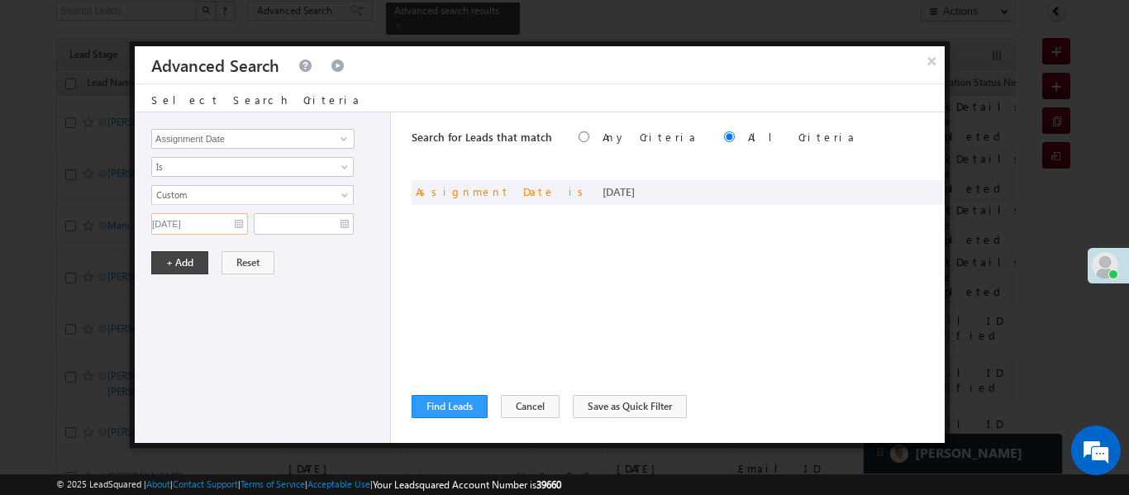
click at [197, 219] on input "08/09/25" at bounding box center [199, 223] width 97 height 21
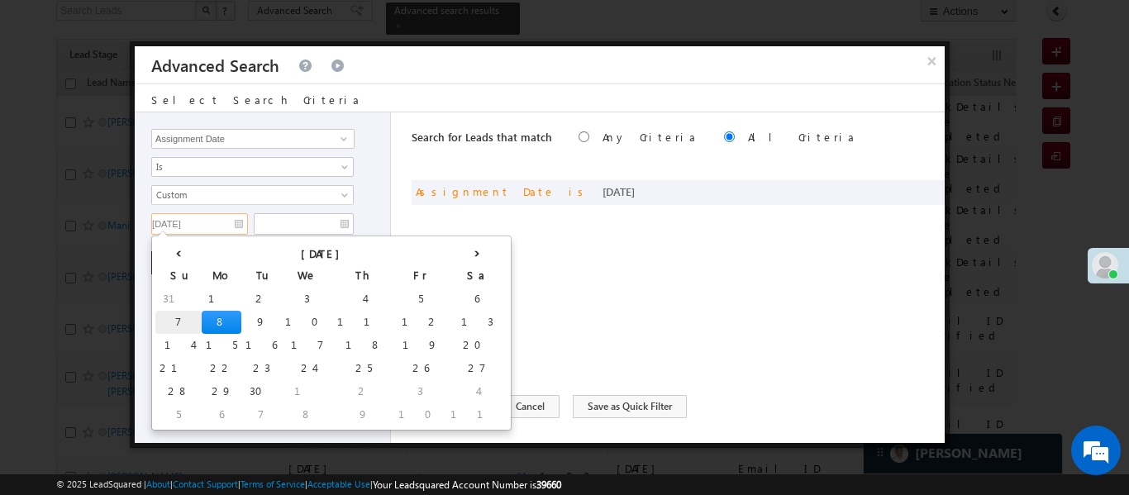
click at [168, 314] on td "7" at bounding box center [178, 322] width 46 height 23
type input "07/09/25"
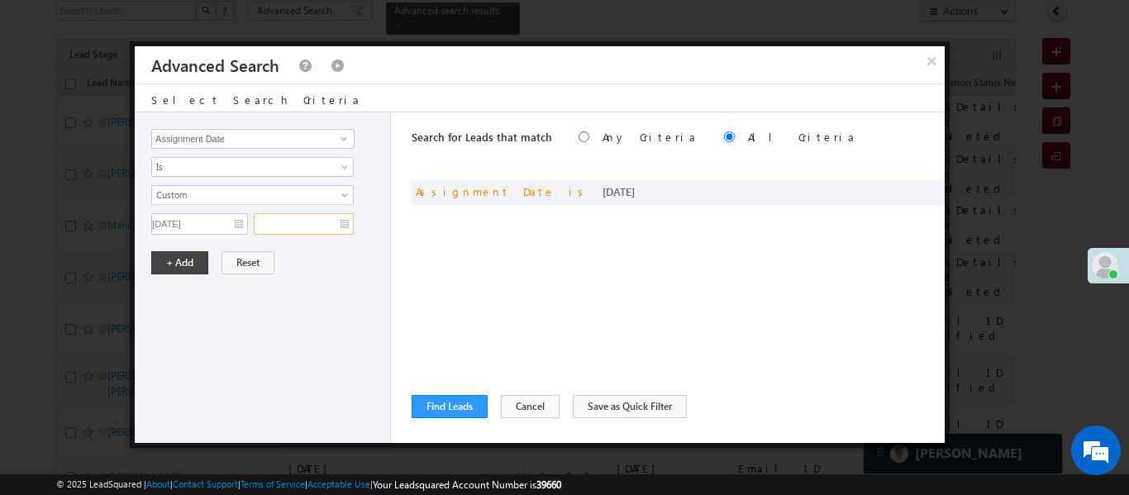
click at [285, 222] on input "text" at bounding box center [304, 223] width 100 height 21
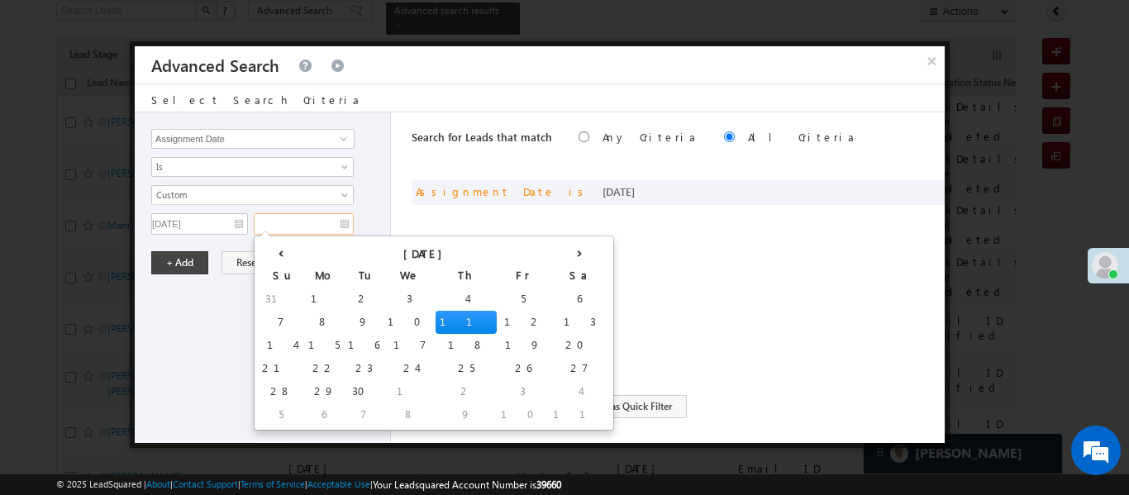
click at [435, 322] on td "11" at bounding box center [465, 322] width 61 height 23
type input "11/09/25"
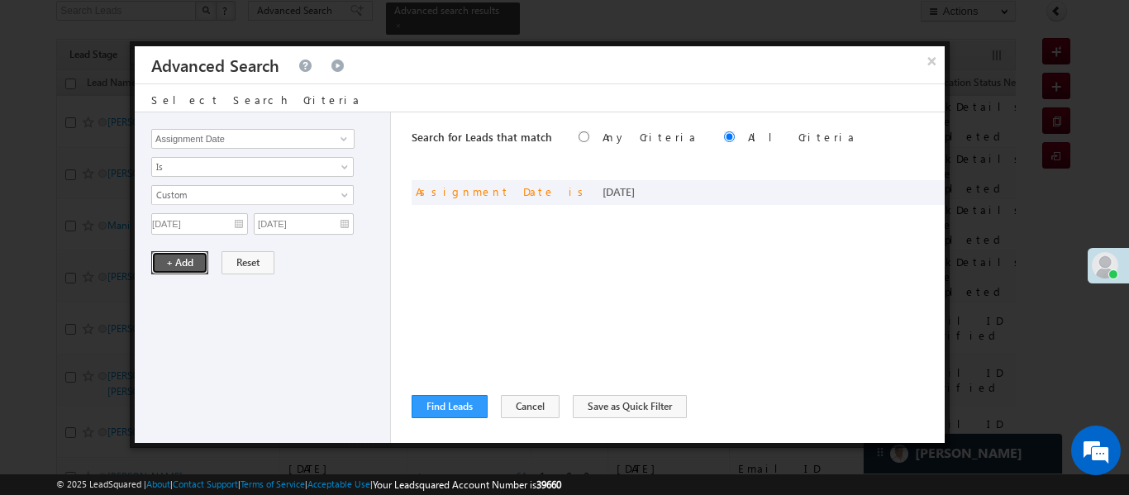
click at [168, 261] on button "+ Add" at bounding box center [179, 262] width 57 height 23
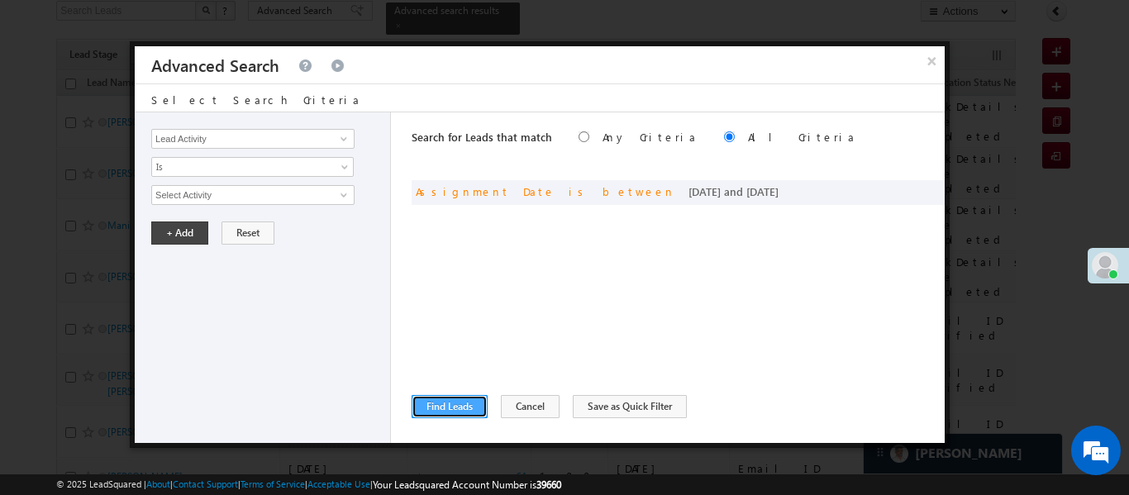
click at [468, 397] on button "Find Leads" at bounding box center [449, 406] width 76 height 23
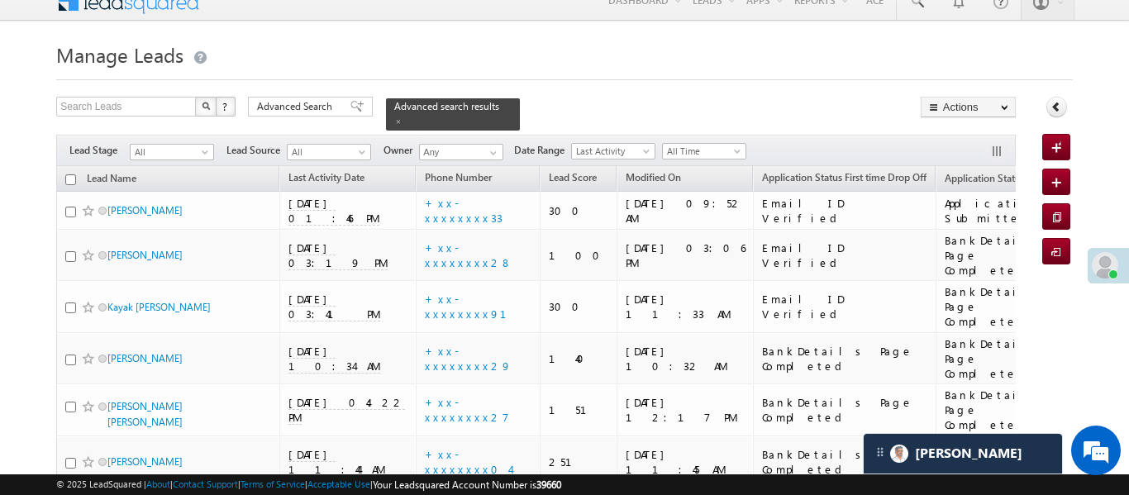
scroll to position [0, 0]
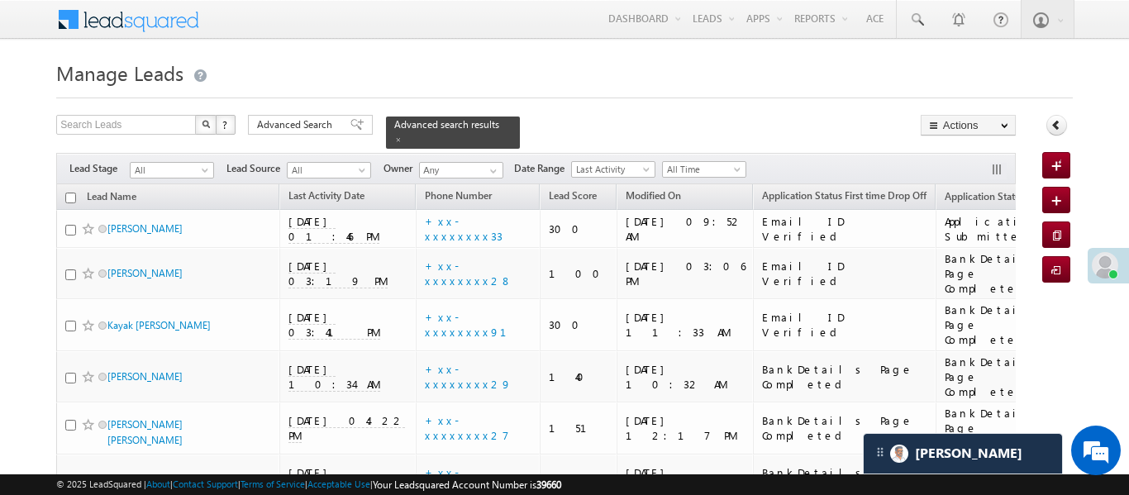
click at [289, 134] on div "Advanced Search" at bounding box center [310, 125] width 125 height 20
click at [0, 0] on div "Lead Activity Task Sales Group Prospect Id WA Last Message Timestamp 4th Day Di…" at bounding box center [0, 0] width 0 height 0
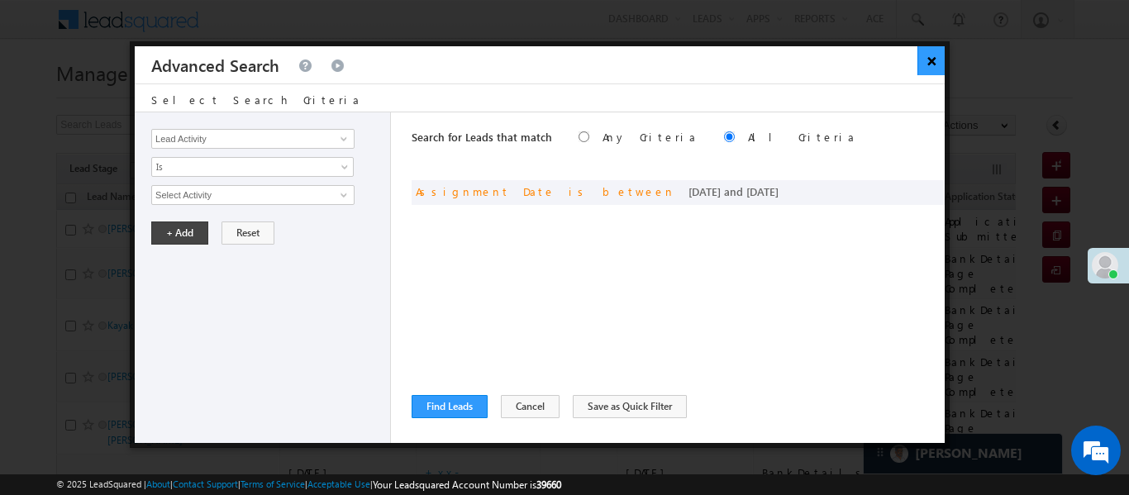
click at [923, 64] on button "×" at bounding box center [930, 60] width 27 height 29
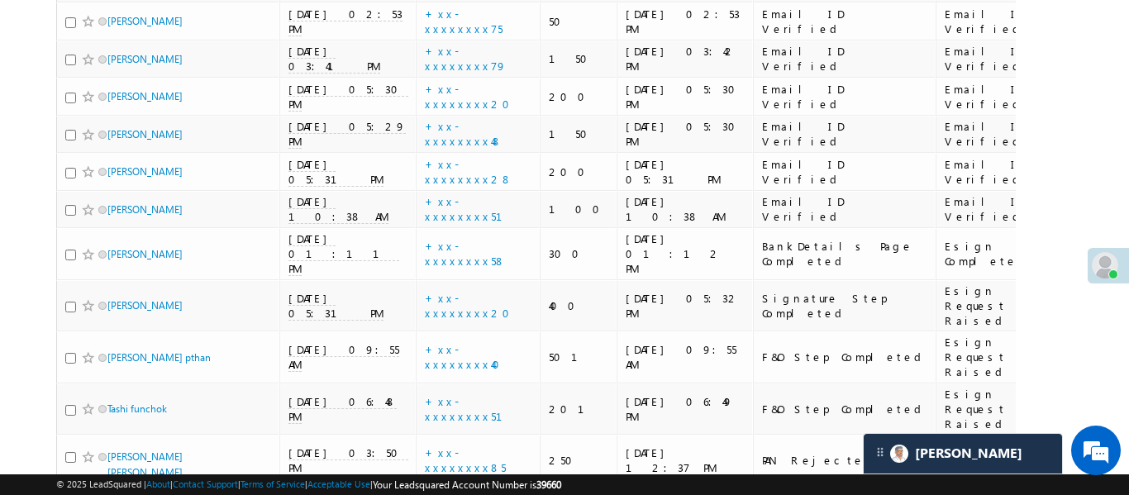
scroll to position [3566, 0]
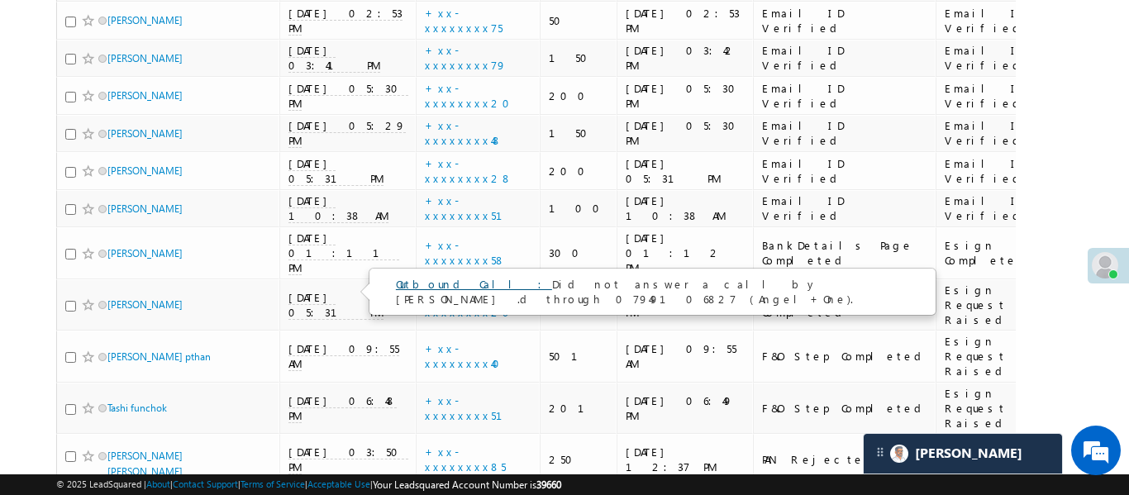
click at [402, 278] on link "Outbound Call :" at bounding box center [474, 284] width 156 height 14
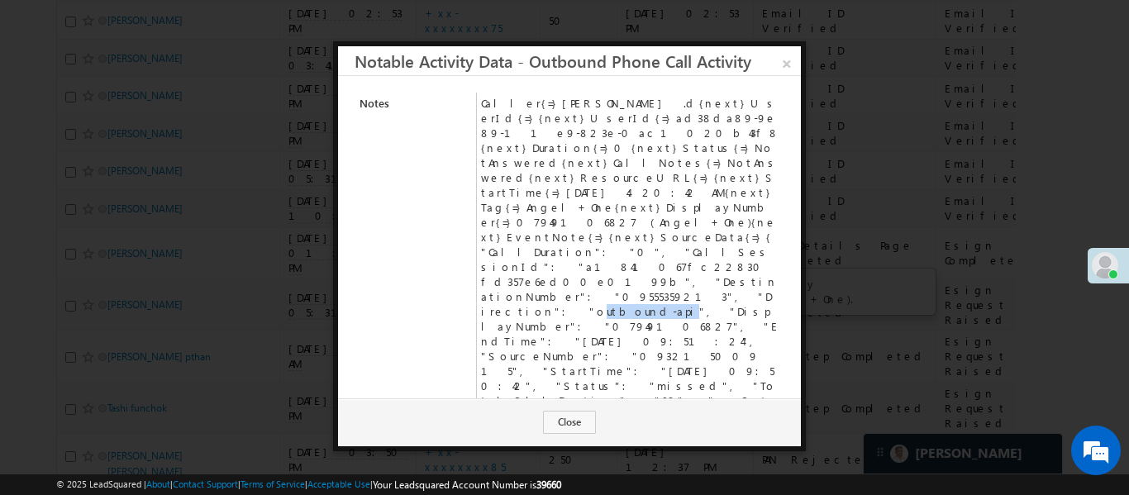
drag, startPoint x: 539, startPoint y: 207, endPoint x: 602, endPoint y: 208, distance: 63.6
click at [602, 208] on td "Caller{=}Aakansha .d{next}UserId{=}{next}UserId{=}ad38da89-9e89-11e9-823e-0ac10…" at bounding box center [631, 267] width 308 height 349
copy td "09555359213"
click at [785, 64] on link "×" at bounding box center [786, 60] width 29 height 29
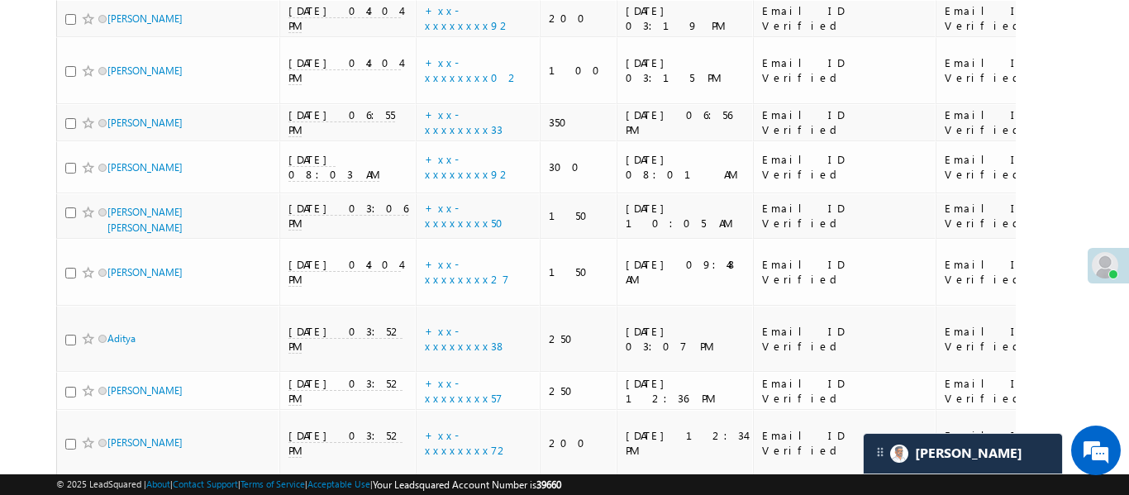
scroll to position [2380, 0]
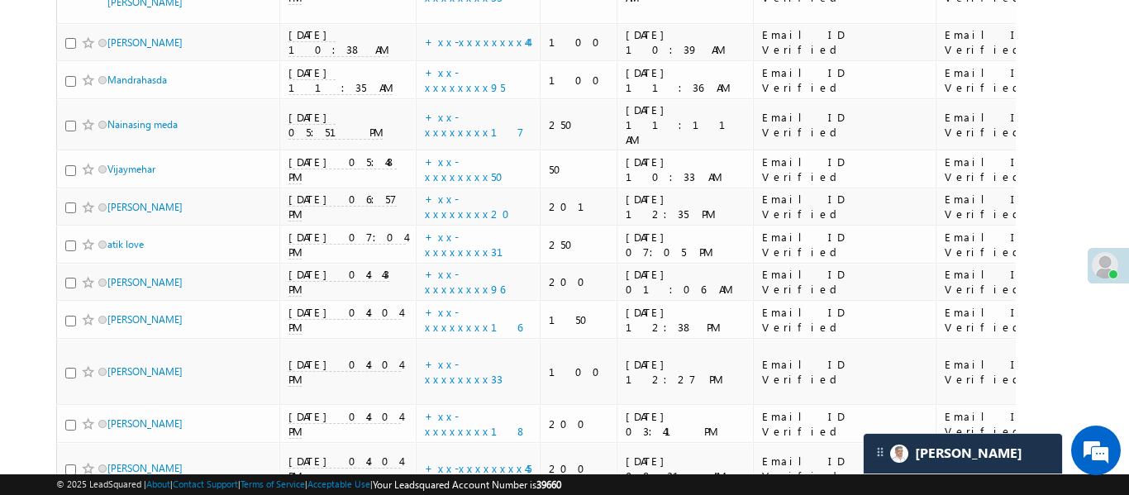
drag, startPoint x: 991, startPoint y: 189, endPoint x: 1090, endPoint y: 187, distance: 99.2
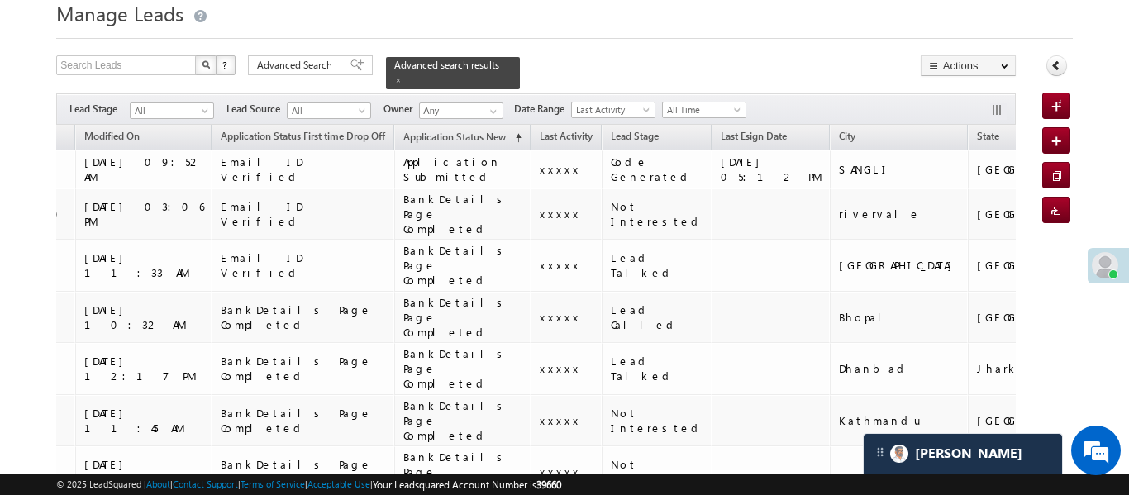
scroll to position [0, 0]
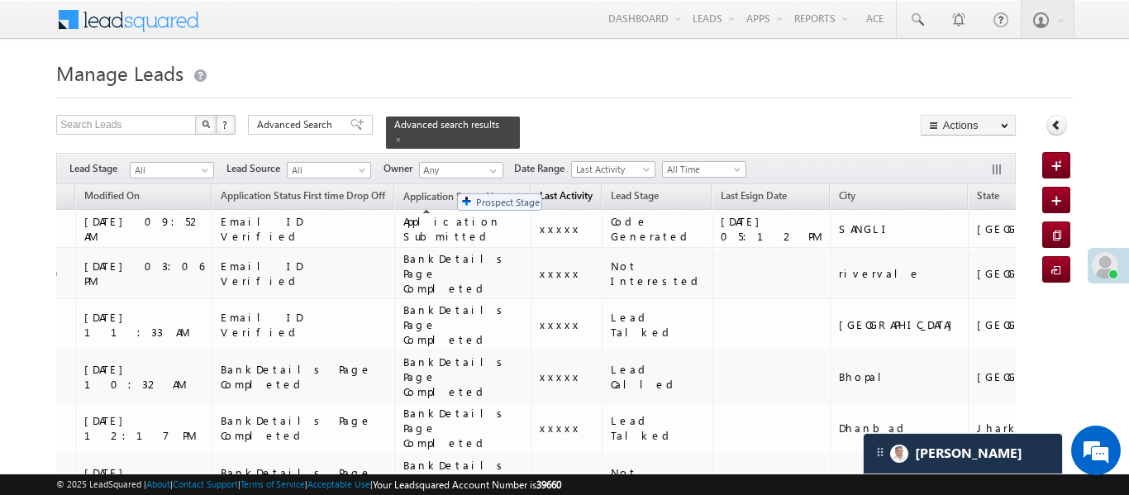
drag, startPoint x: 549, startPoint y: 189, endPoint x: 449, endPoint y: 185, distance: 100.9
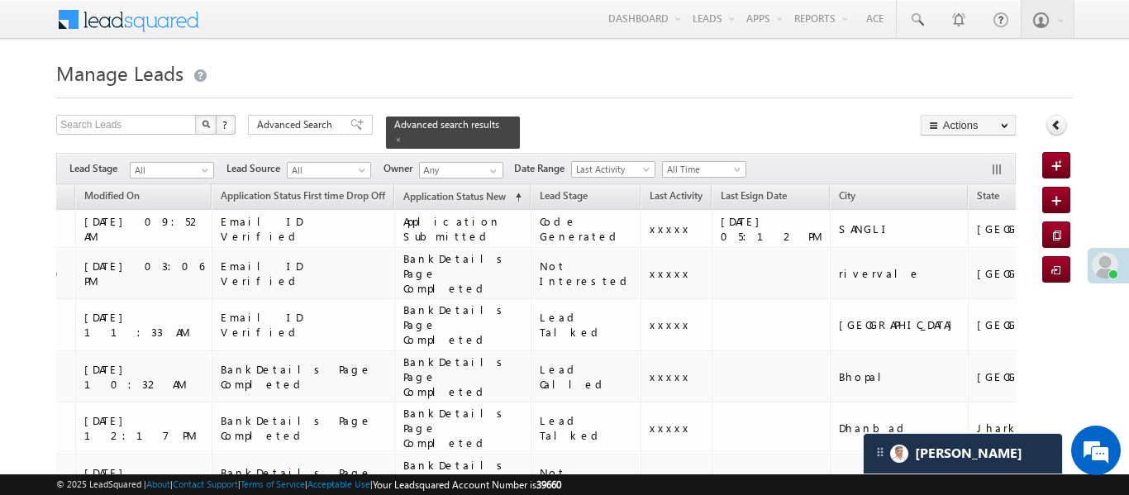
drag, startPoint x: 296, startPoint y: 248, endPoint x: 0, endPoint y: 205, distance: 298.9
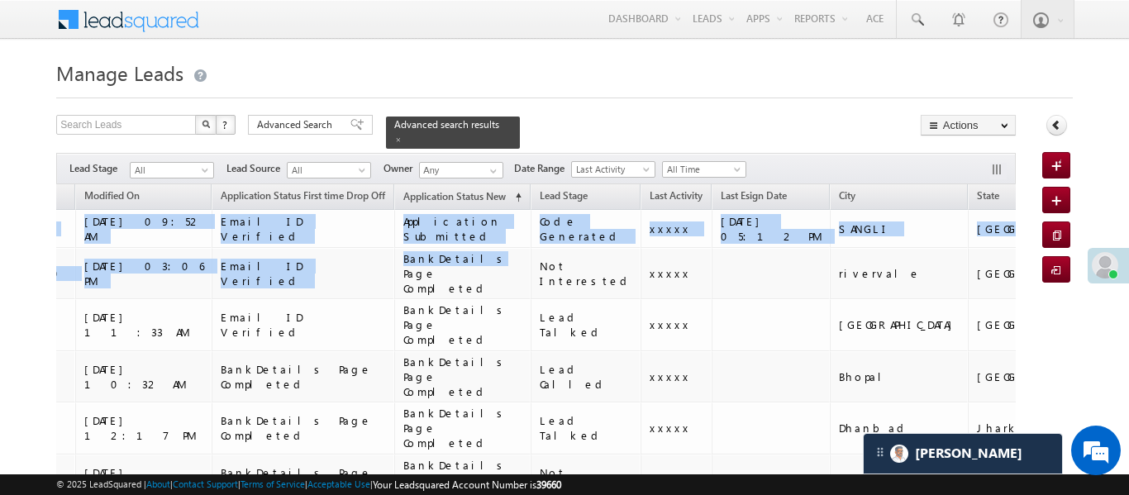
scroll to position [0, 127]
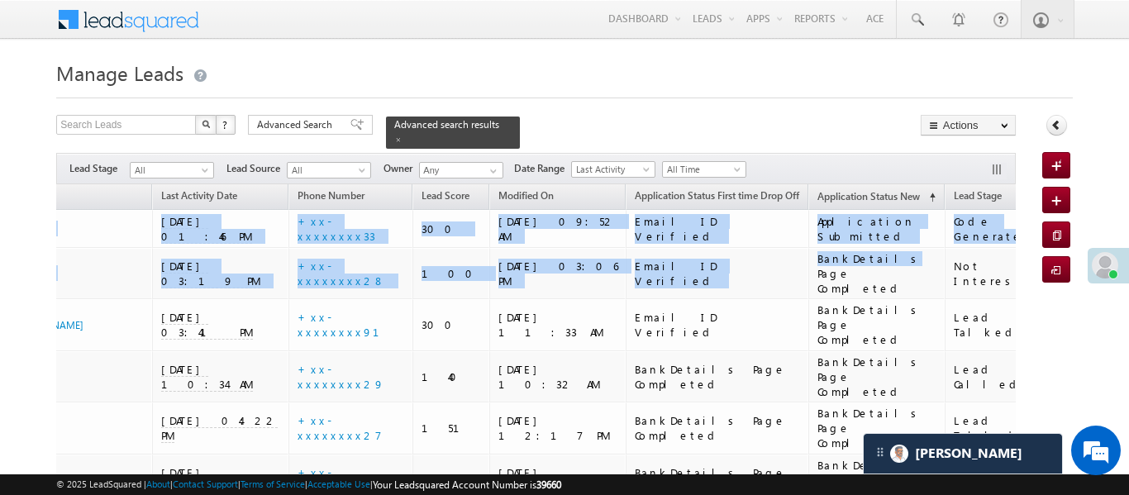
click at [738, 71] on h1 "Manage Leads" at bounding box center [563, 71] width 1015 height 32
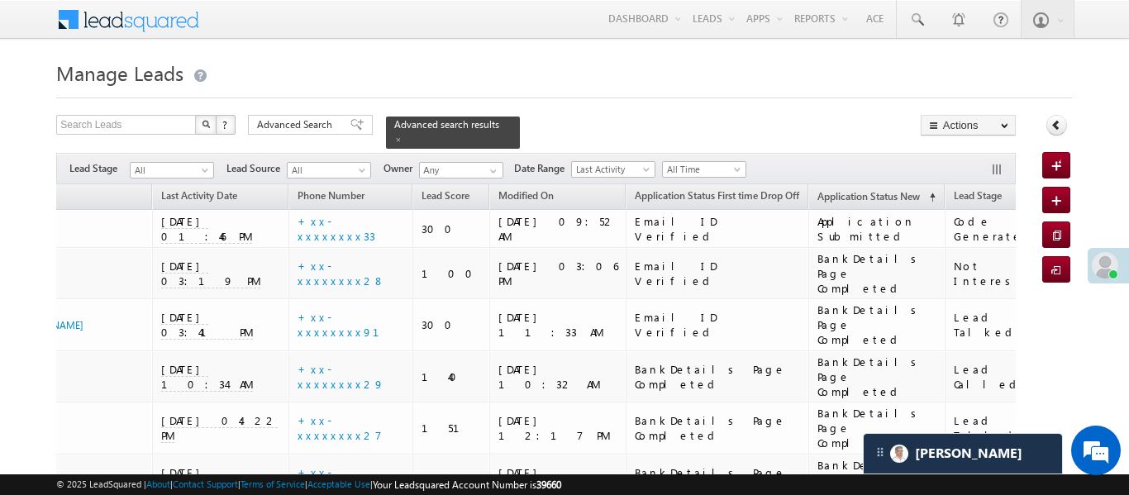
drag, startPoint x: 577, startPoint y: 252, endPoint x: 335, endPoint y: 255, distance: 242.9
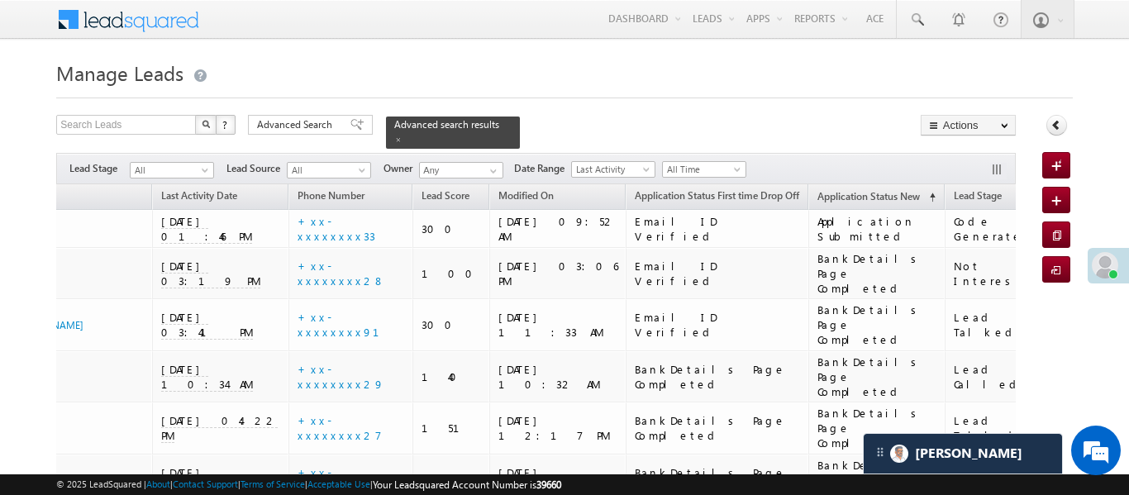
drag, startPoint x: 567, startPoint y: 297, endPoint x: 525, endPoint y: 92, distance: 209.2
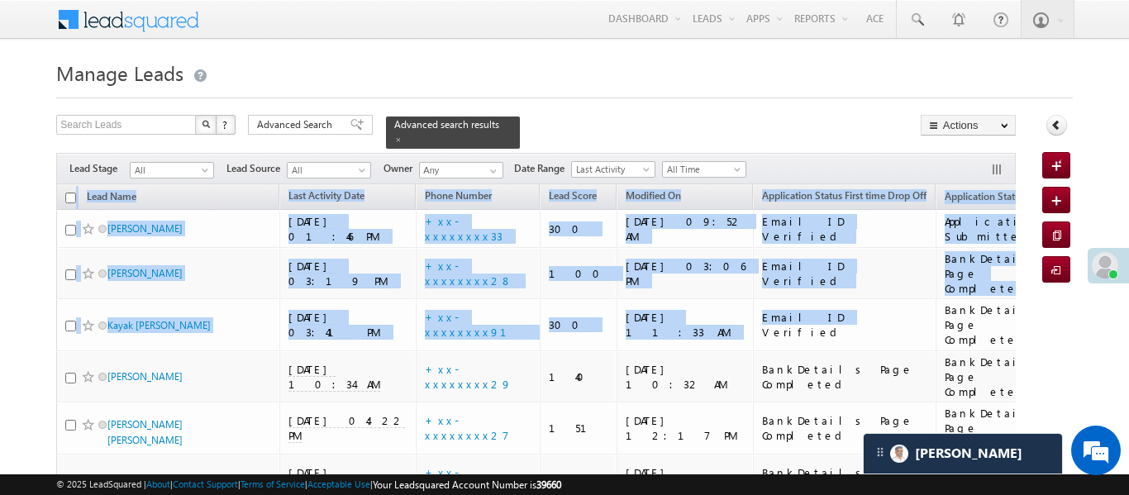
click at [486, 66] on h1 "Manage Leads" at bounding box center [563, 71] width 1015 height 32
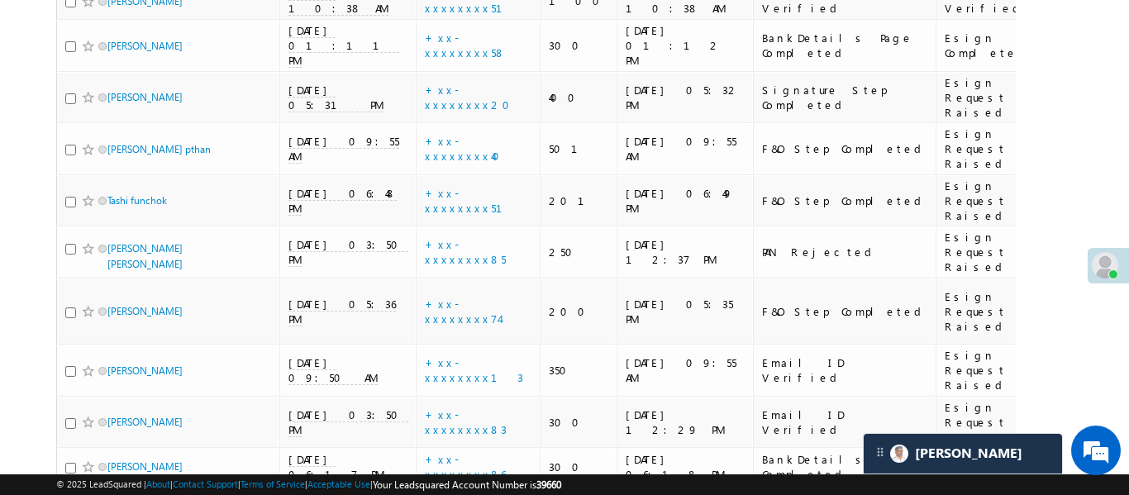
scroll to position [3742, 0]
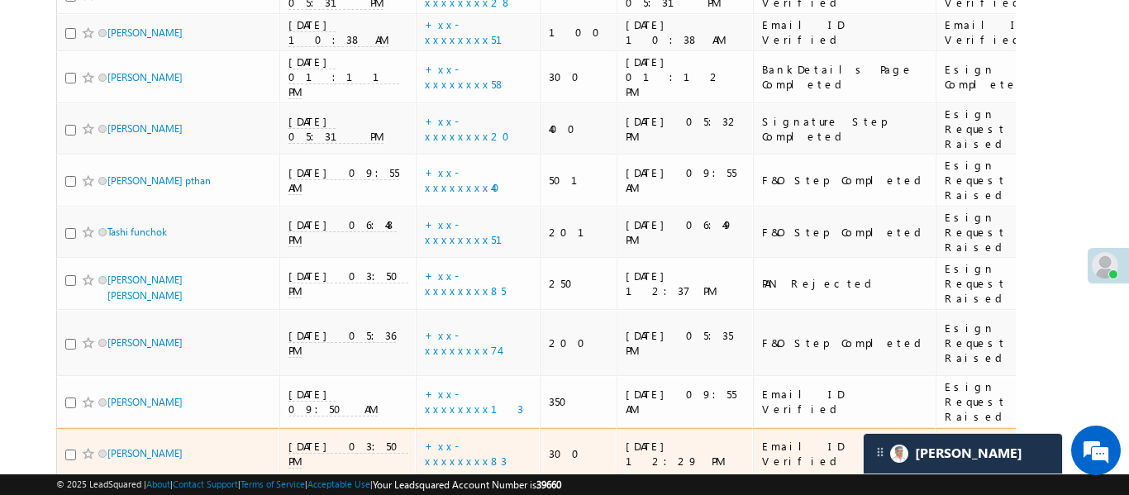
click at [335, 439] on span "10/09/25 03:50 PM" at bounding box center [348, 454] width 120 height 30
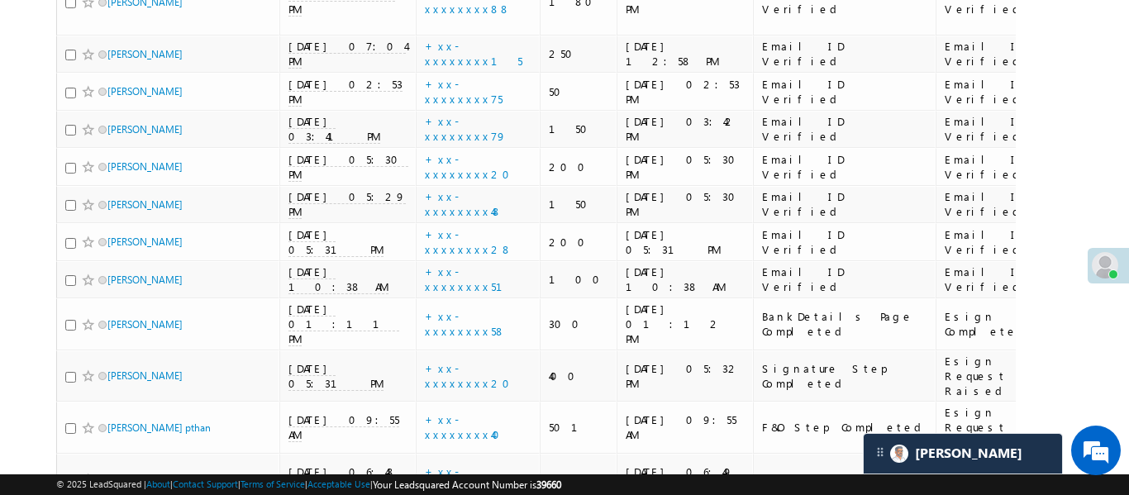
scroll to position [3311, 0]
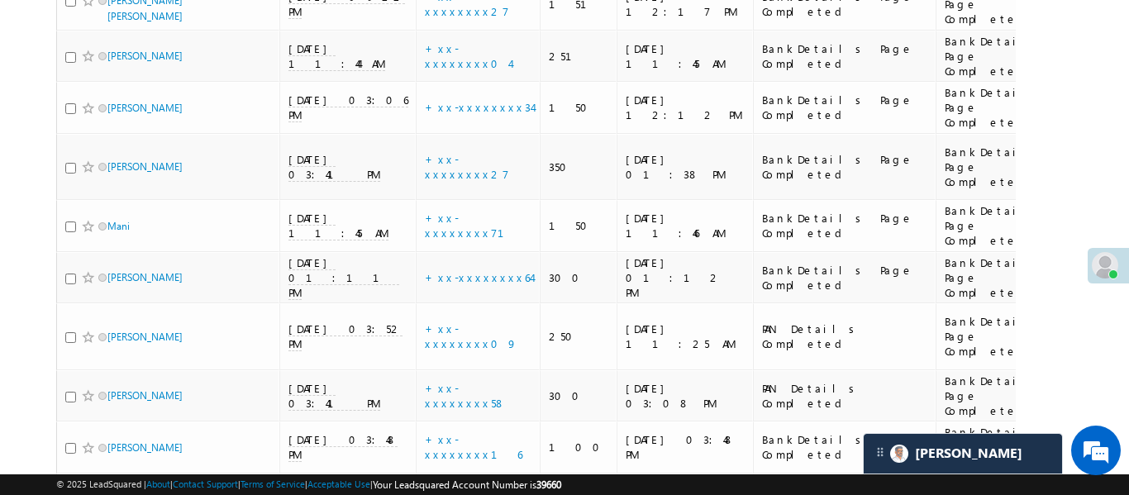
scroll to position [125, 0]
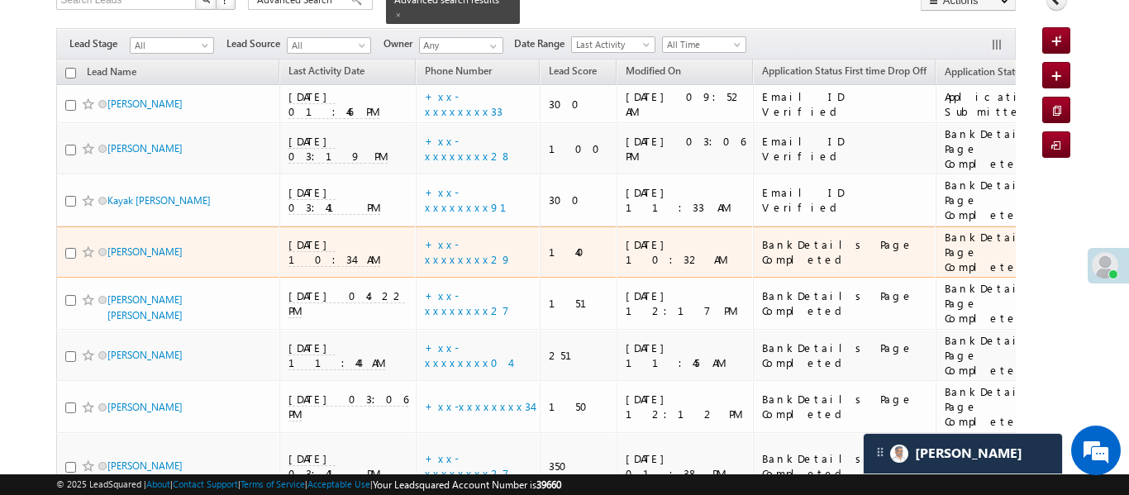
click at [317, 237] on span "11/09/25 10:34 AM" at bounding box center [334, 252] width 92 height 30
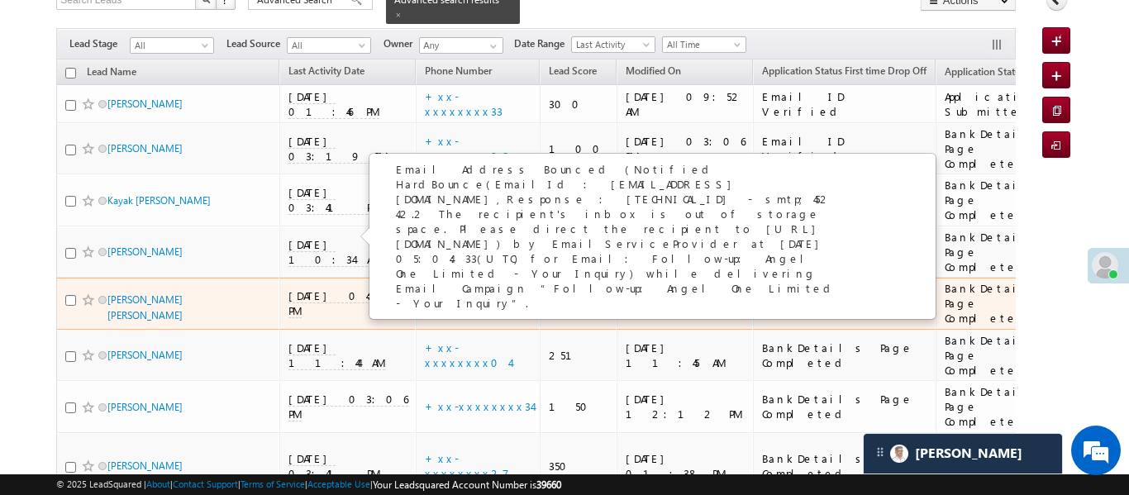
click at [327, 288] on span "10/09/25 04:22 PM" at bounding box center [346, 303] width 116 height 30
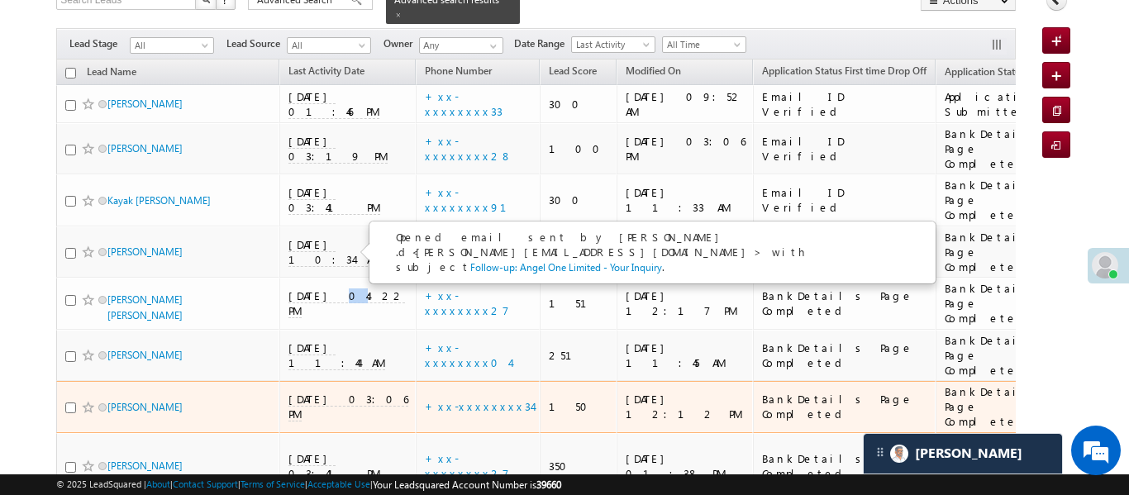
click at [325, 392] on span "07/09/25 03:06 PM" at bounding box center [348, 407] width 120 height 30
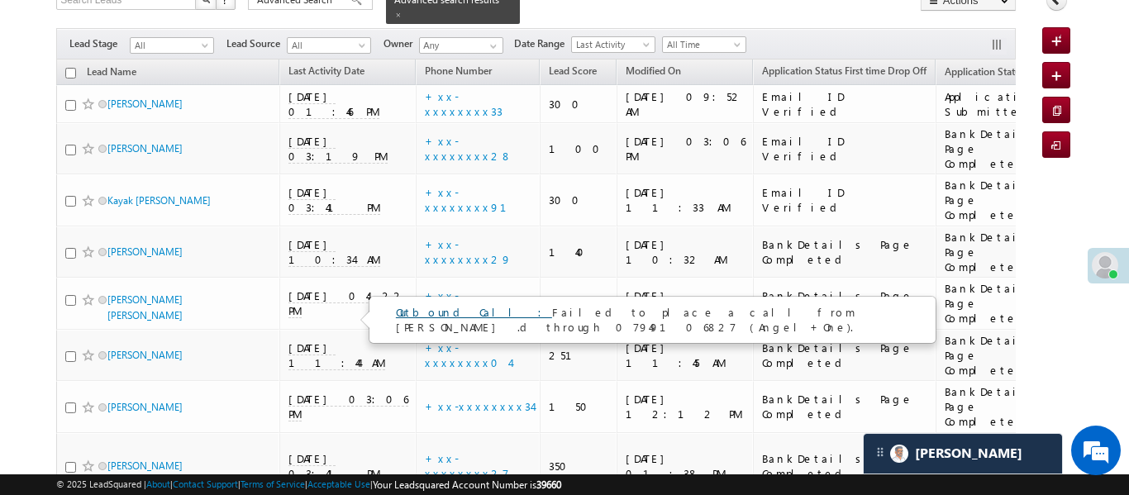
click at [437, 314] on link "Outbound Call :" at bounding box center [474, 312] width 156 height 14
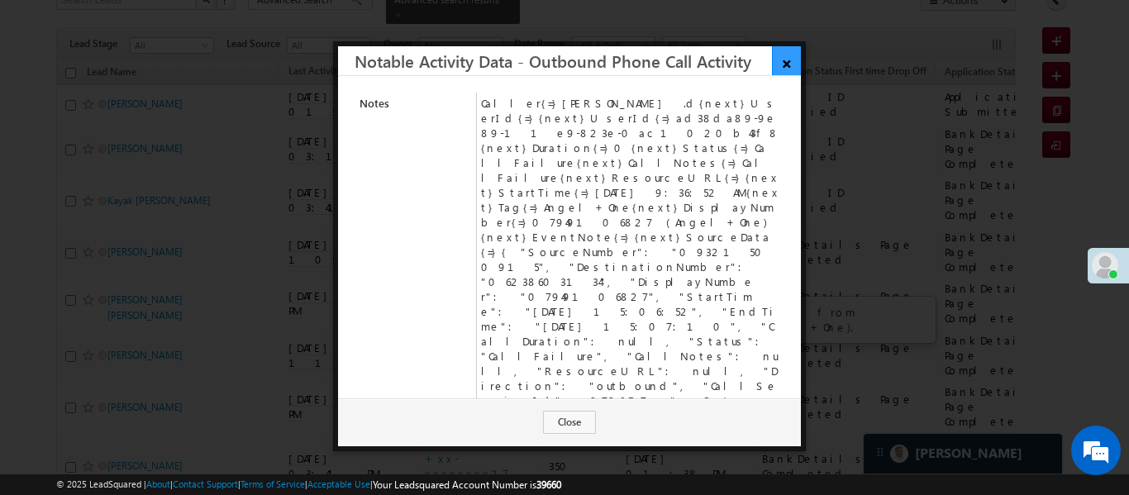
click at [792, 61] on link "×" at bounding box center [786, 60] width 29 height 29
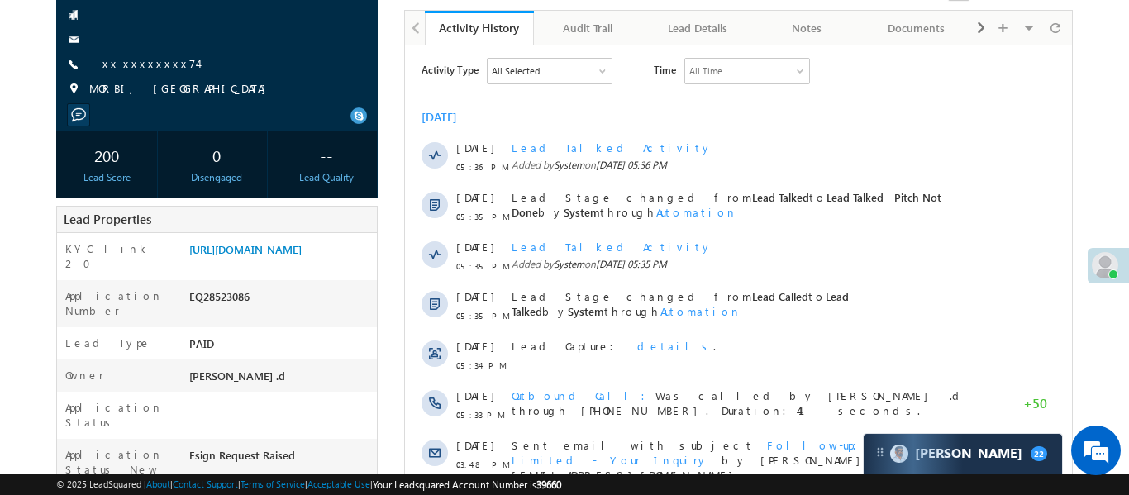
scroll to position [613, 0]
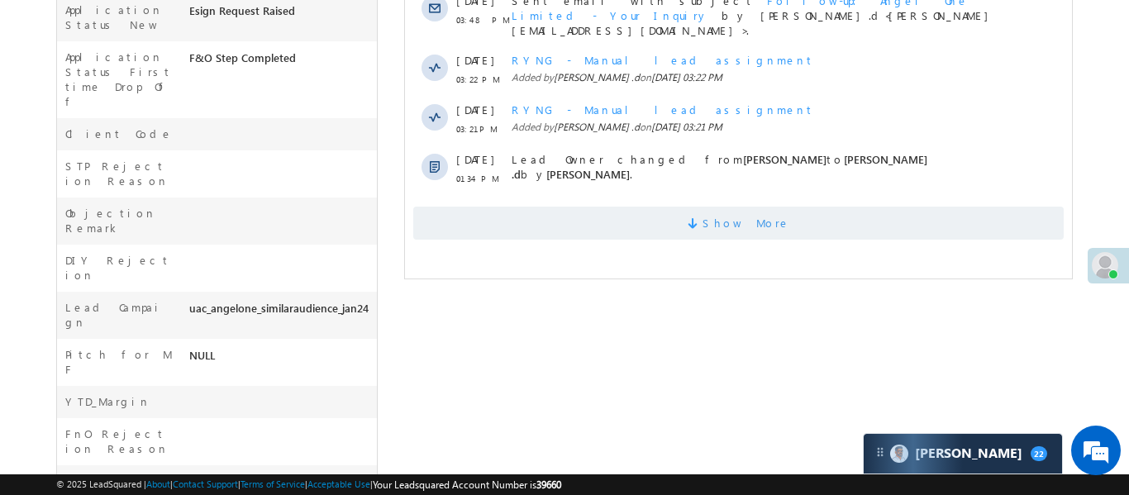
click at [647, 222] on span "Show More" at bounding box center [737, 223] width 650 height 33
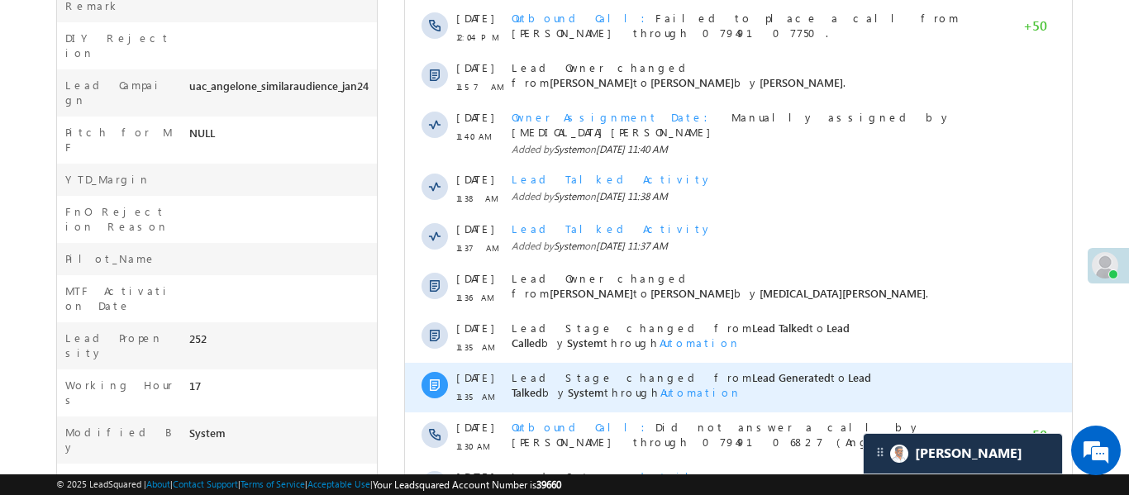
scroll to position [944, 0]
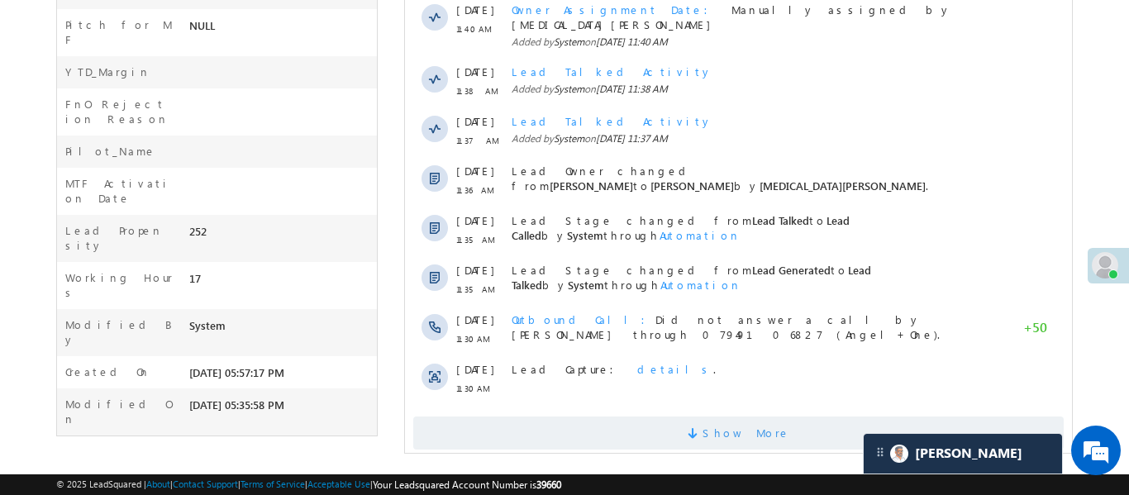
click at [677, 416] on span "Show More" at bounding box center [737, 432] width 650 height 33
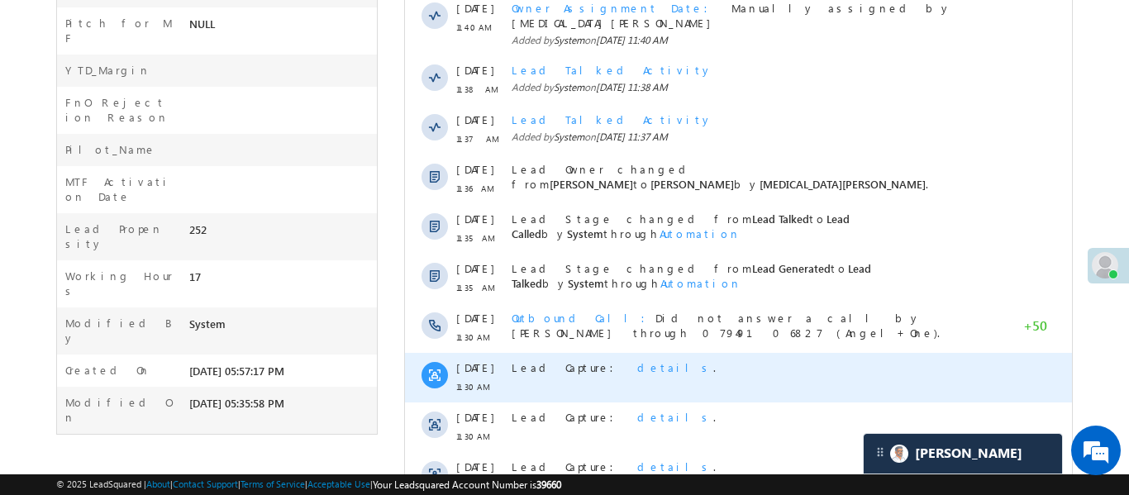
scroll to position [1471, 0]
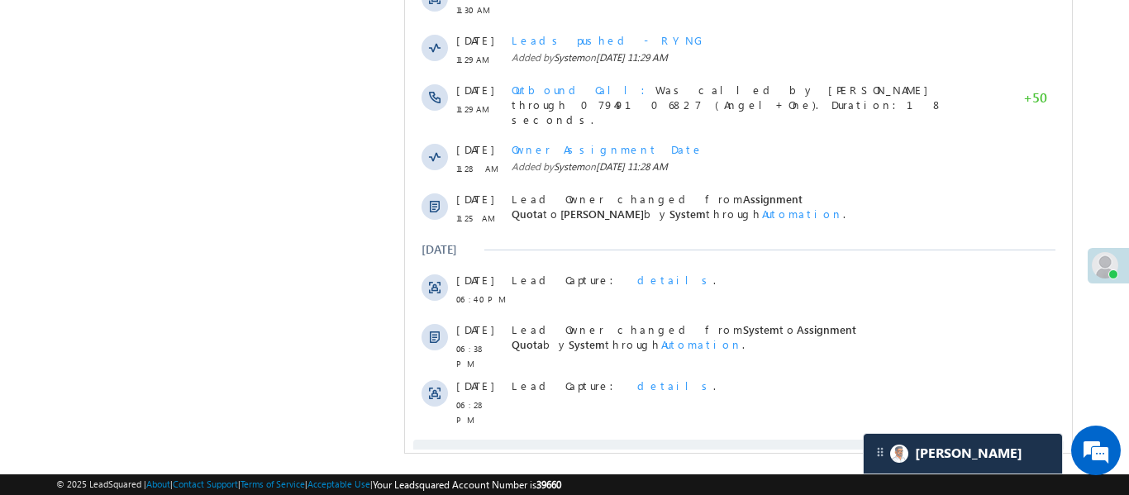
click at [639, 440] on span "Show More" at bounding box center [737, 456] width 650 height 33
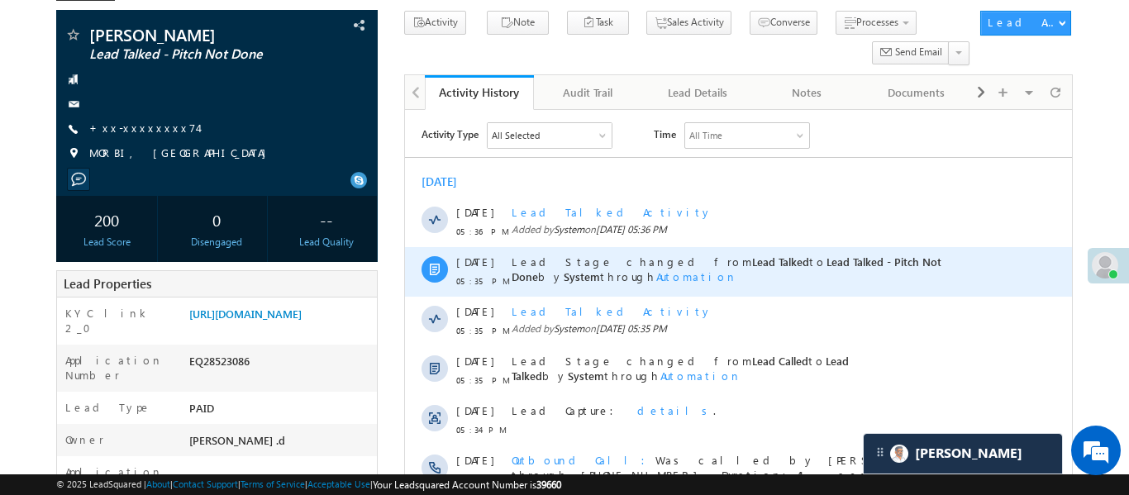
scroll to position [0, 0]
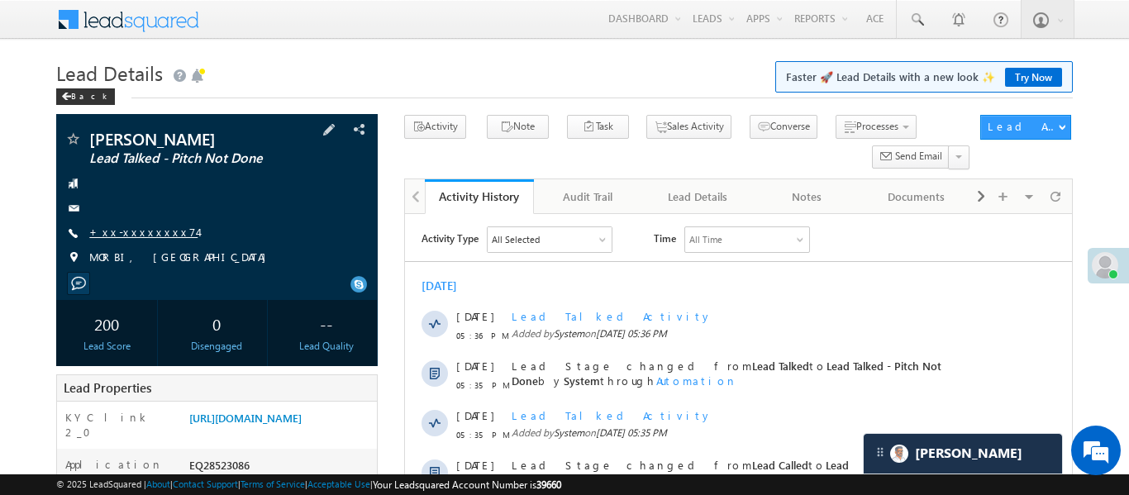
click at [129, 236] on link "+xx-xxxxxxxx74" at bounding box center [143, 232] width 108 height 14
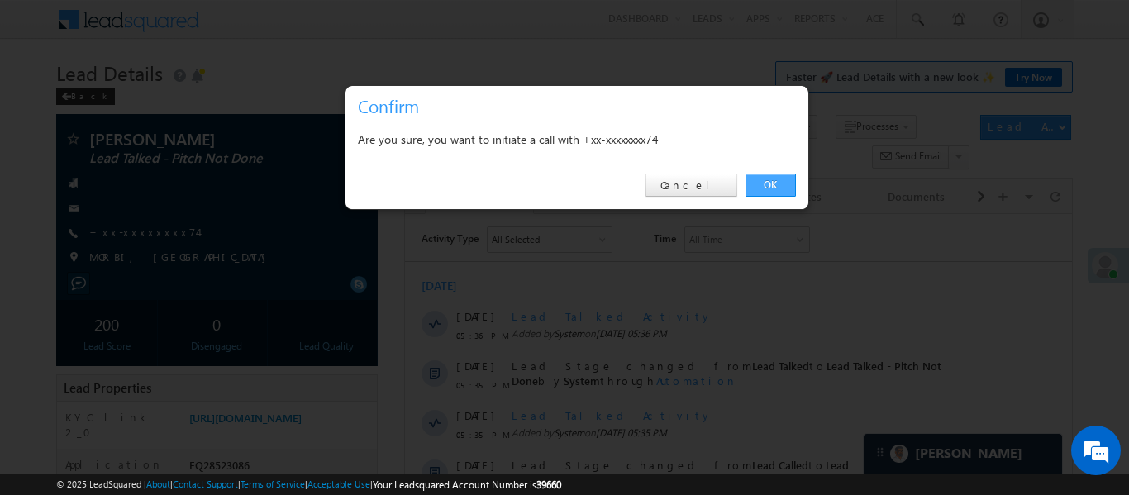
click at [777, 182] on link "OK" at bounding box center [770, 184] width 50 height 23
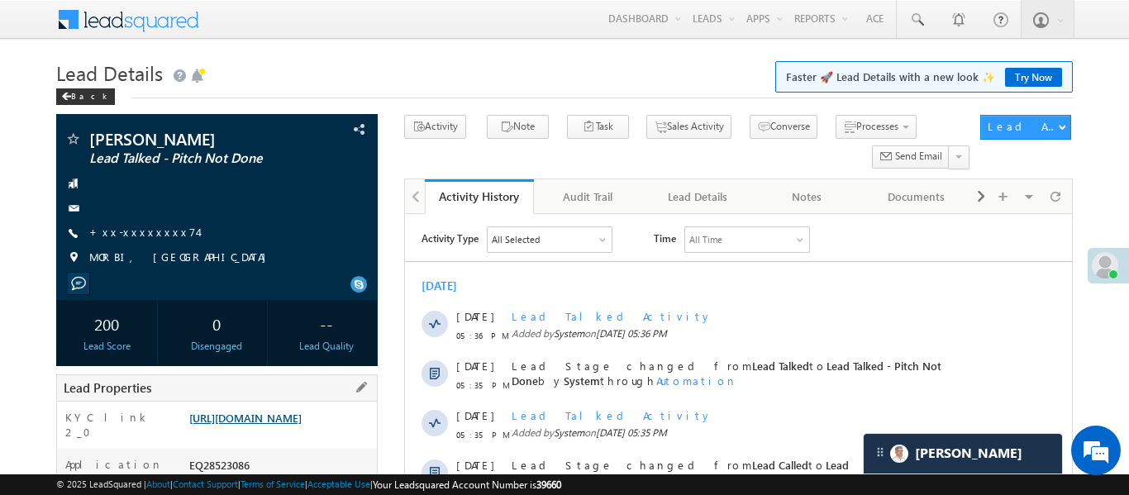
click at [302, 425] on link "[URL][DOMAIN_NAME]" at bounding box center [245, 418] width 112 height 14
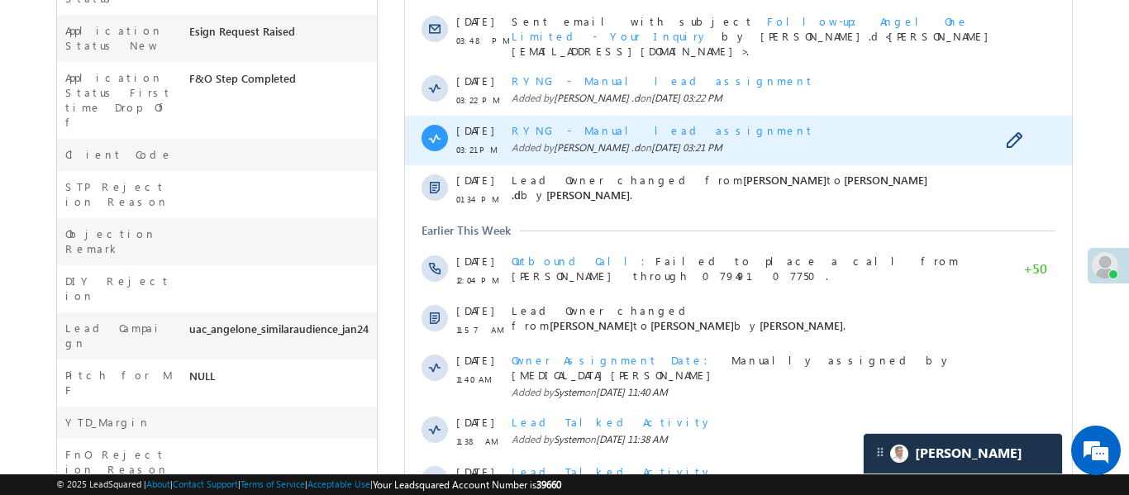
scroll to position [642, 0]
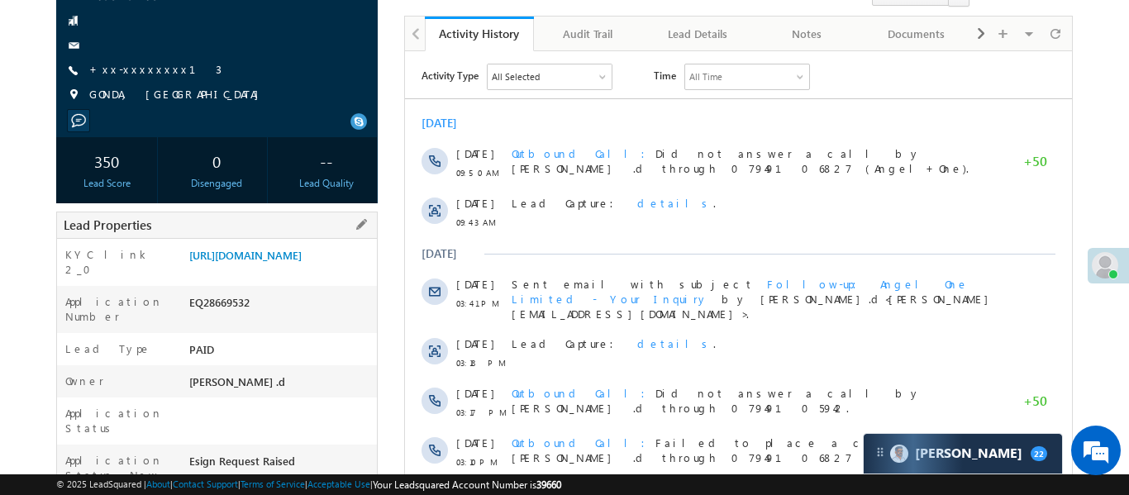
scroll to position [209, 0]
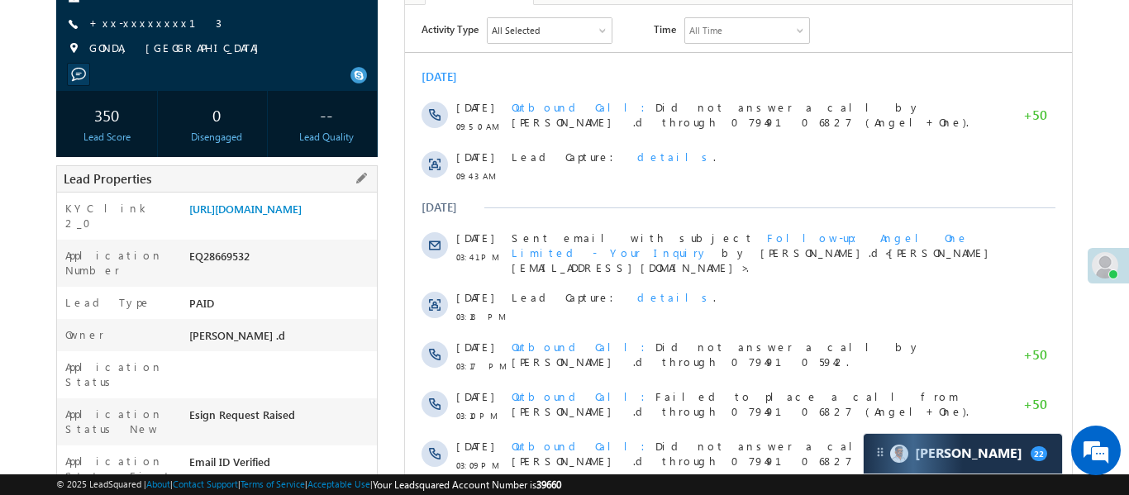
drag, startPoint x: 185, startPoint y: 212, endPoint x: 291, endPoint y: 261, distance: 116.4
click at [291, 224] on div "[URL][DOMAIN_NAME]" at bounding box center [281, 212] width 192 height 23
copy link "[URL][DOMAIN_NAME]"
click at [146, 240] on div "KYC link 2_0 [URL][DOMAIN_NAME]" at bounding box center [217, 215] width 320 height 47
drag, startPoint x: 186, startPoint y: 207, endPoint x: 264, endPoint y: 250, distance: 89.5
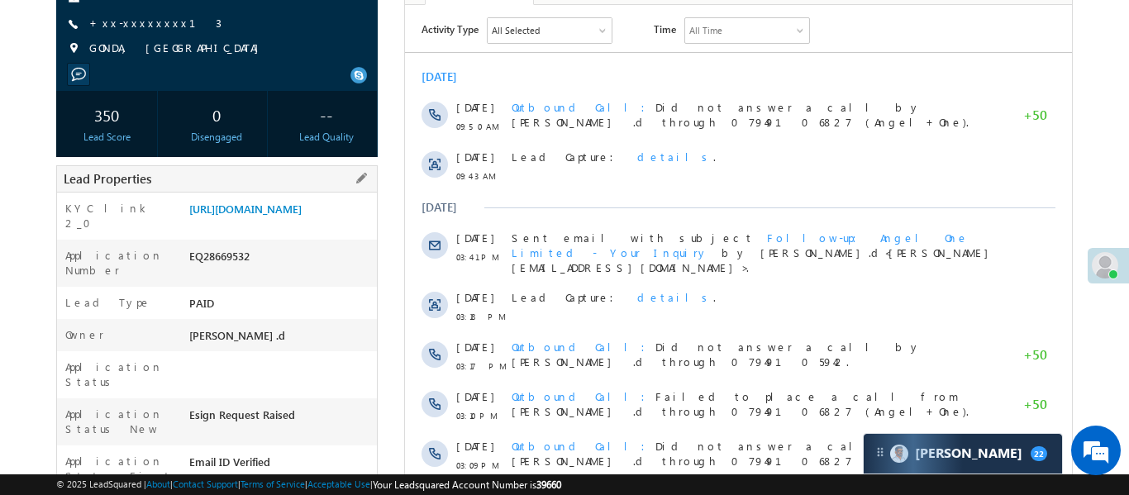
click at [264, 224] on div "[URL][DOMAIN_NAME]" at bounding box center [281, 212] width 192 height 23
copy link "[URL][DOMAIN_NAME]"
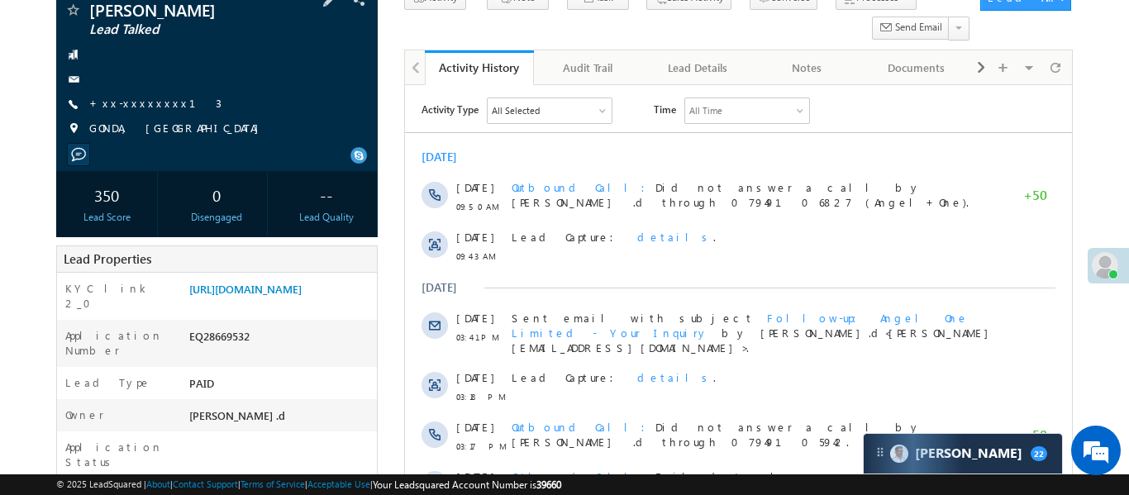
scroll to position [93, 0]
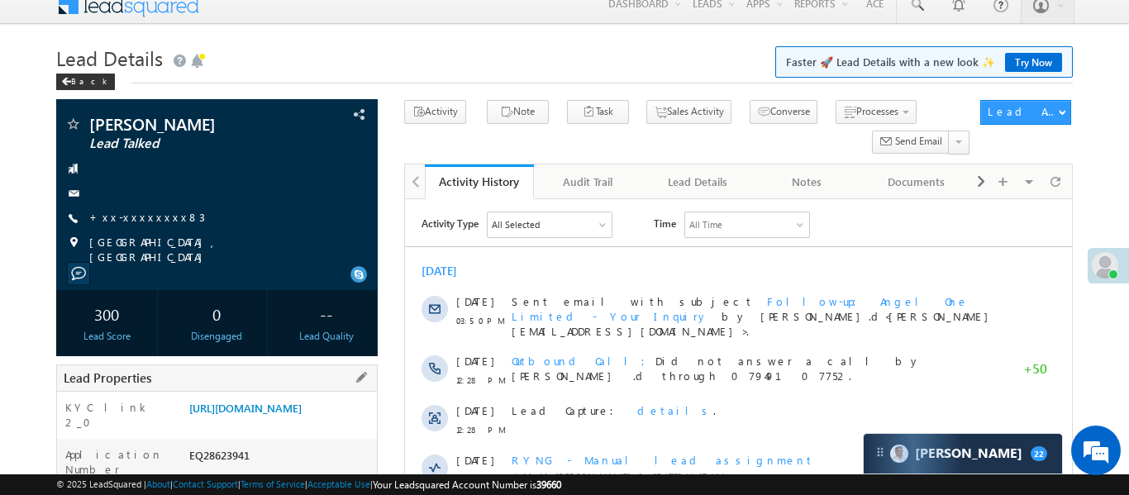
scroll to position [210, 0]
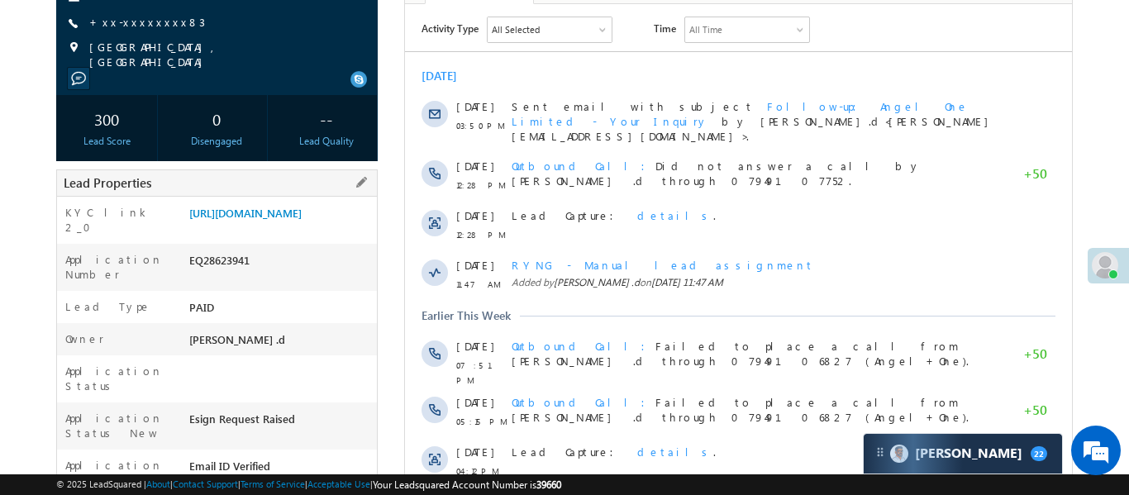
drag, startPoint x: 186, startPoint y: 207, endPoint x: 274, endPoint y: 255, distance: 100.9
click at [274, 228] on div "[URL][DOMAIN_NAME]" at bounding box center [281, 216] width 192 height 23
copy link "[URL][DOMAIN_NAME]"
click at [149, 212] on div "KYC link 2_0" at bounding box center [121, 224] width 128 height 39
drag, startPoint x: 183, startPoint y: 207, endPoint x: 257, endPoint y: 254, distance: 86.9
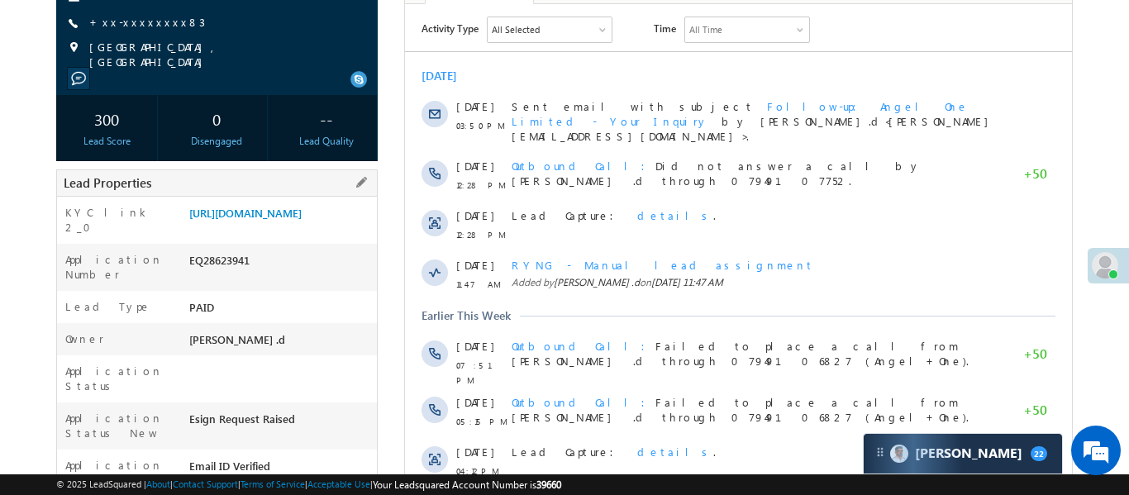
click at [257, 244] on div "KYC link 2_0 [URL][DOMAIN_NAME]" at bounding box center [217, 220] width 320 height 47
click at [172, 223] on div "KYC link 2_0" at bounding box center [121, 224] width 128 height 39
drag, startPoint x: 186, startPoint y: 208, endPoint x: 243, endPoint y: 254, distance: 73.4
click at [243, 228] on div "https://angelbroking1-pk3em7sa.customui-test.leadsquared.com?leadId=9be27cbd-f9…" at bounding box center [281, 216] width 192 height 23
copy link "https://angelbroking1-pk3em7sa.customui-test.leadsquared.com?leadId=9be27cbd-f9…"
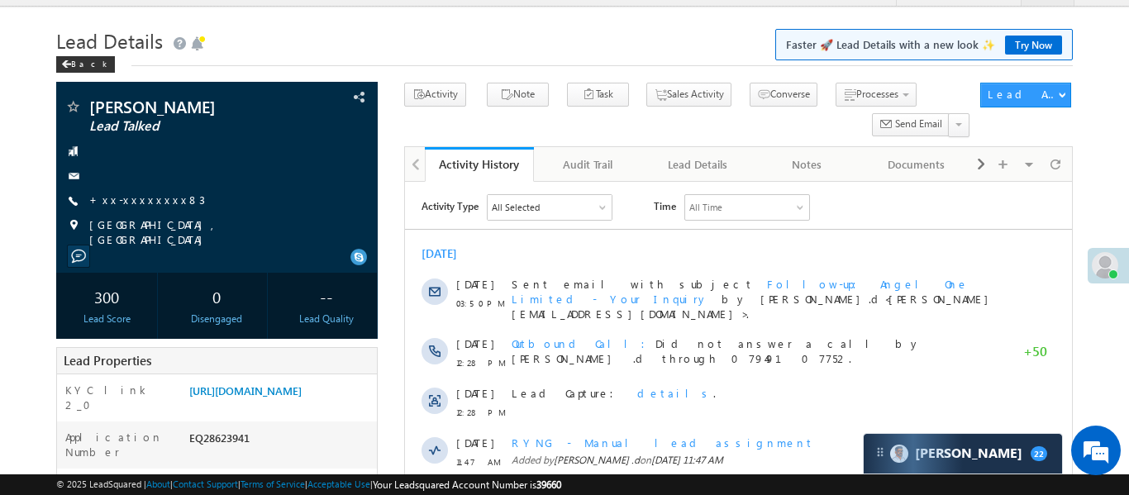
scroll to position [18, 0]
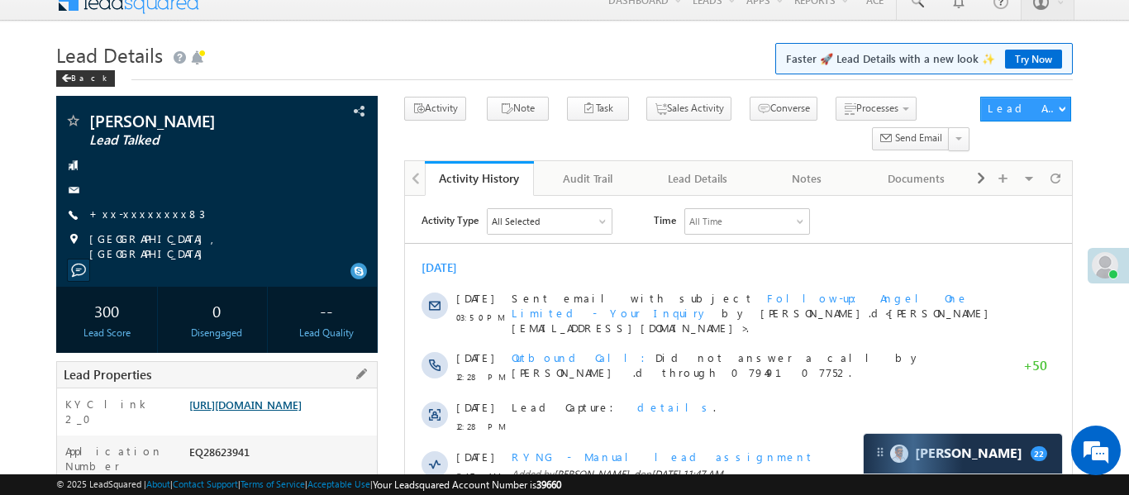
click at [302, 411] on link "https://angelbroking1-pk3em7sa.customui-test.leadsquared.com?leadId=9be27cbd-f9…" at bounding box center [245, 404] width 112 height 14
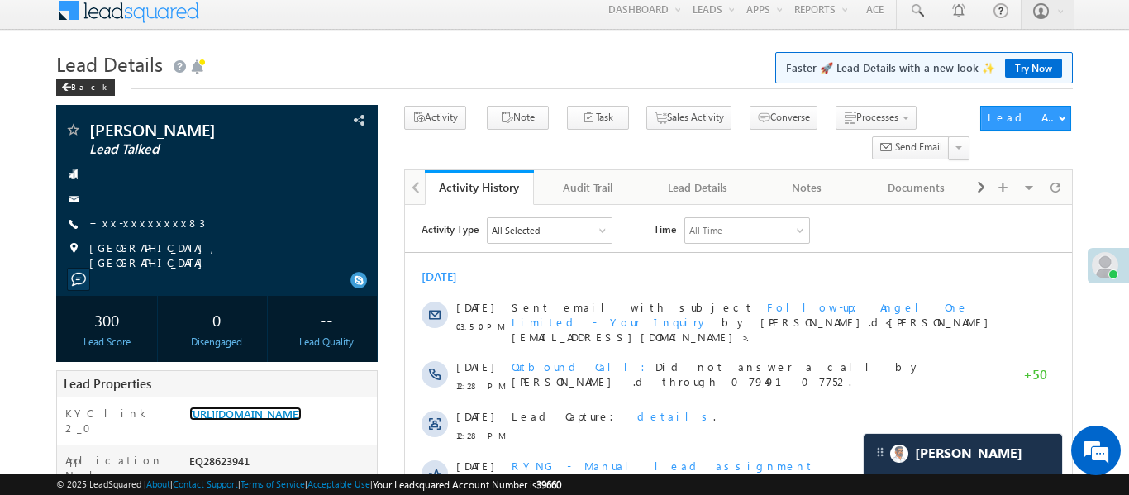
scroll to position [0, 0]
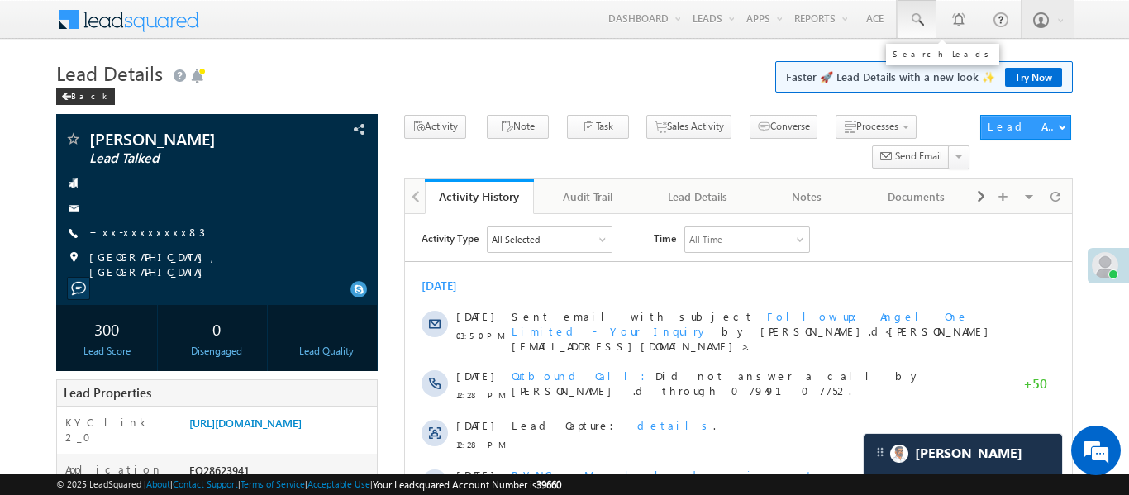
click at [921, 26] on span at bounding box center [916, 20] width 17 height 17
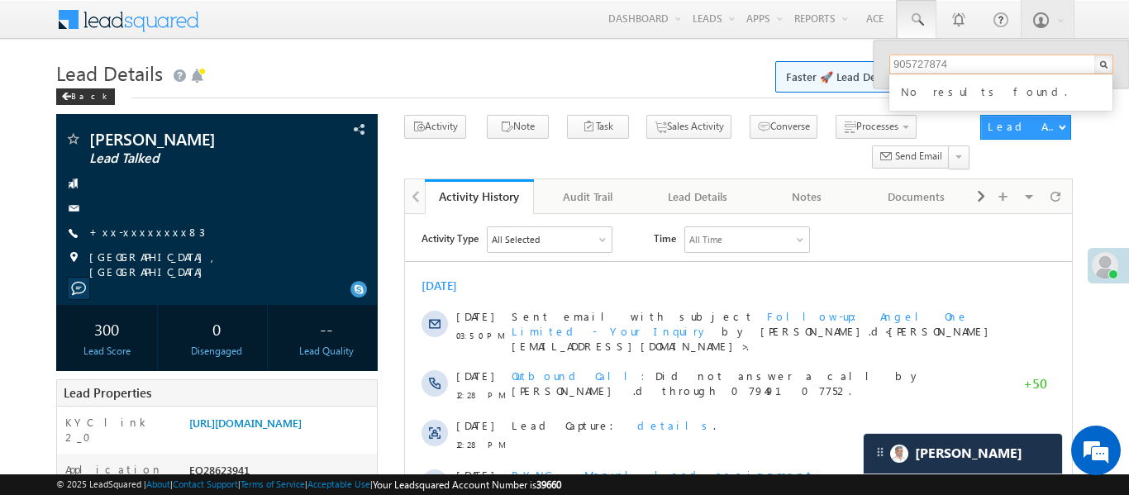
click at [931, 63] on input "905727874" at bounding box center [1001, 65] width 224 height 20
type input "9057278574"
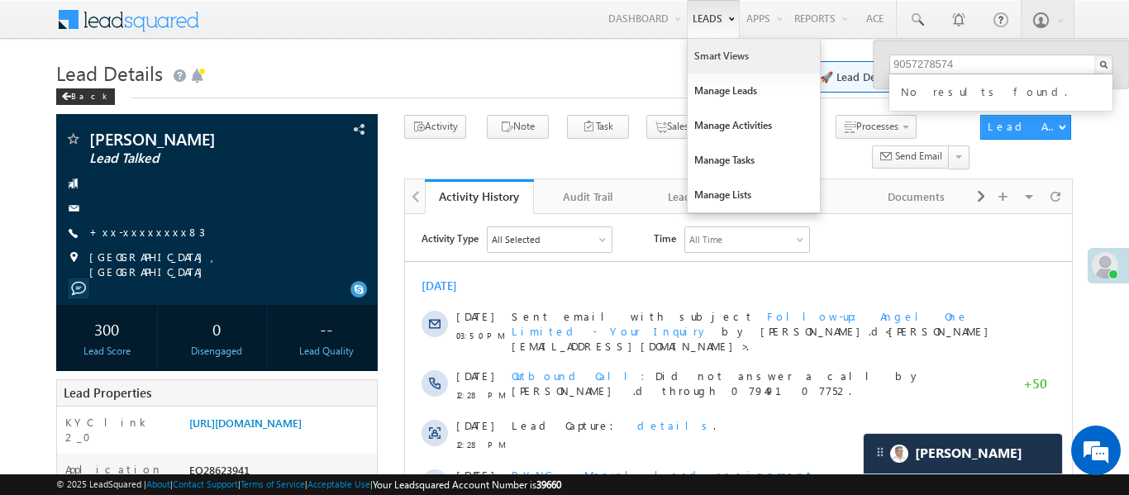
click at [736, 59] on link "Smart Views" at bounding box center [753, 56] width 132 height 35
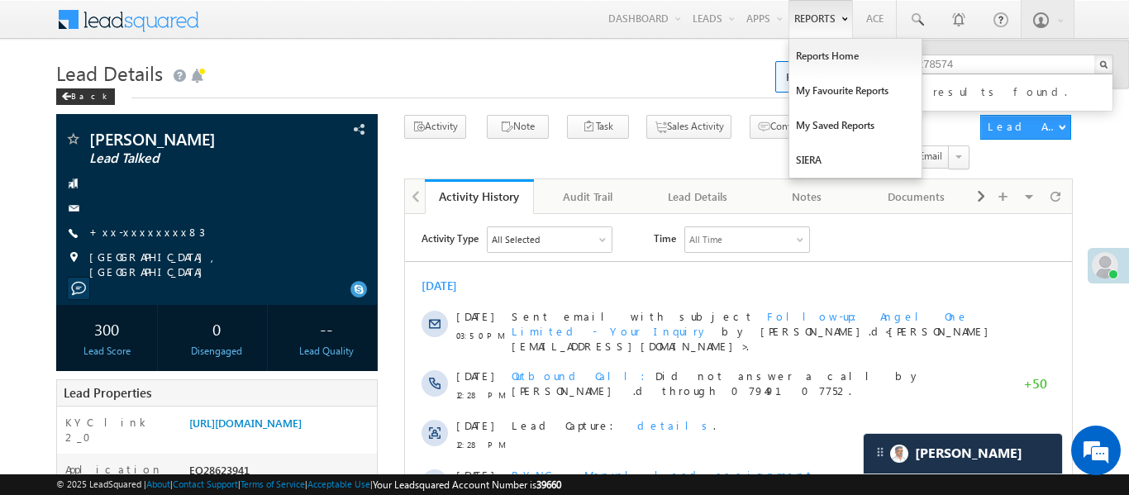
drag, startPoint x: 736, startPoint y: 59, endPoint x: 812, endPoint y: 8, distance: 91.2
click at [0, 0] on link "Smart Views" at bounding box center [0, 0] width 0 height 0
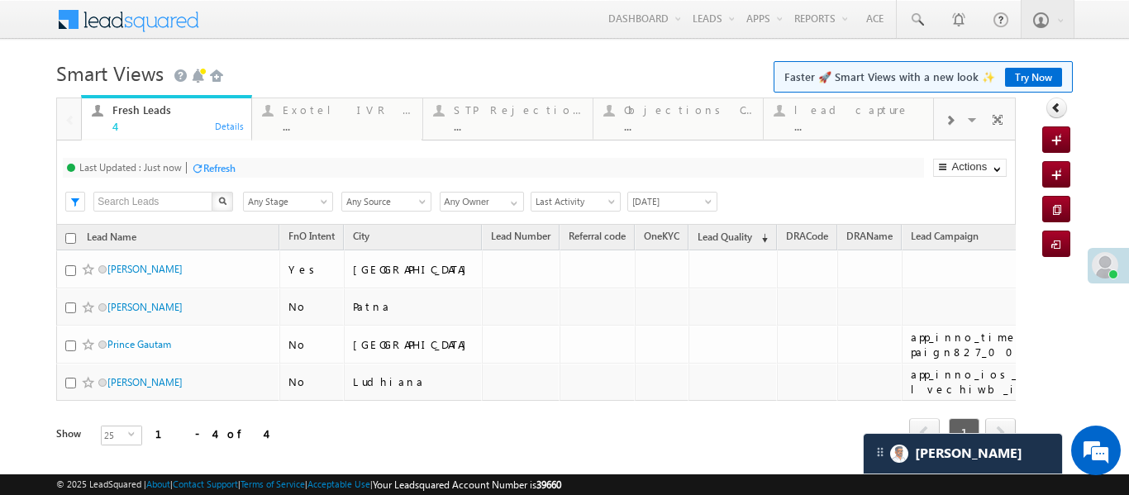
click at [953, 112] on div at bounding box center [949, 119] width 31 height 37
click at [824, 123] on div "..." at bounding box center [858, 126] width 129 height 12
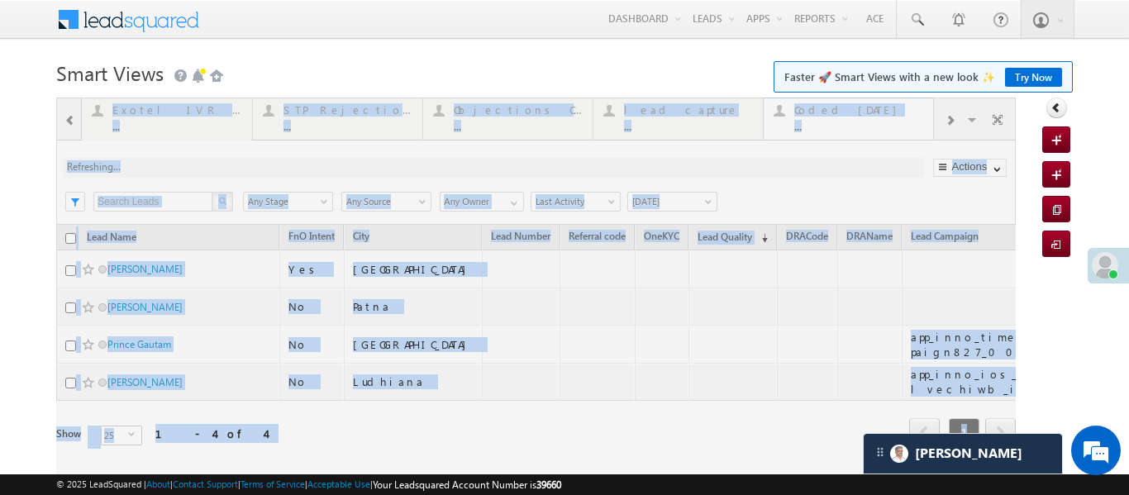
click at [824, 123] on div at bounding box center [535, 294] width 959 height 395
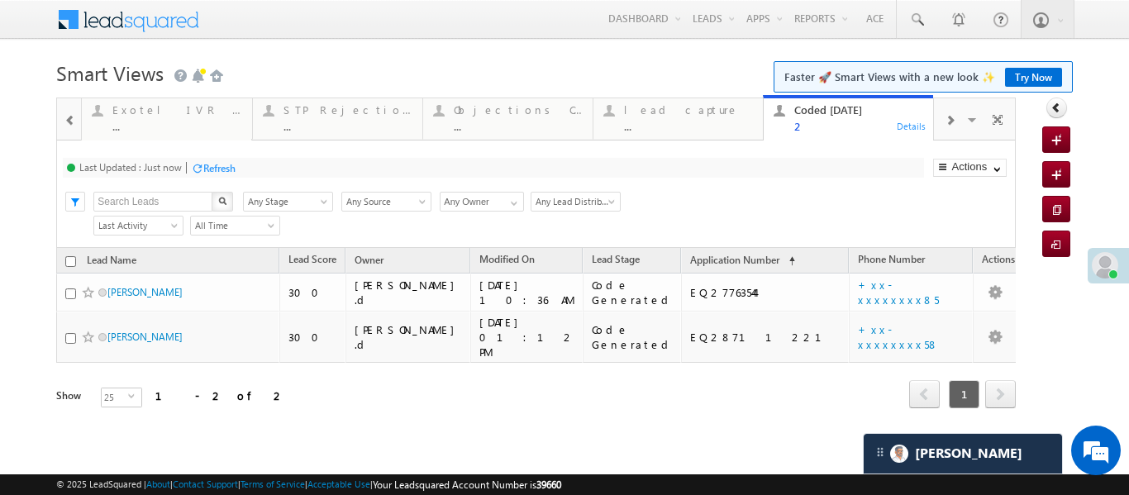
click at [63, 115] on div at bounding box center [69, 119] width 21 height 37
drag, startPoint x: 682, startPoint y: 112, endPoint x: 711, endPoint y: 163, distance: 58.8
click at [153, 124] on div "4" at bounding box center [176, 126] width 129 height 12
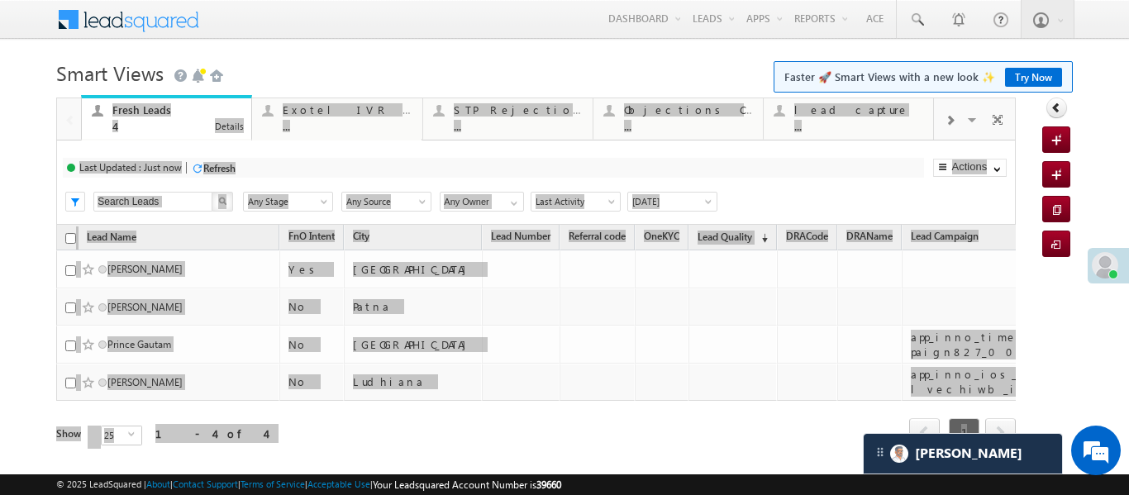
click at [153, 124] on div "4" at bounding box center [176, 126] width 129 height 12
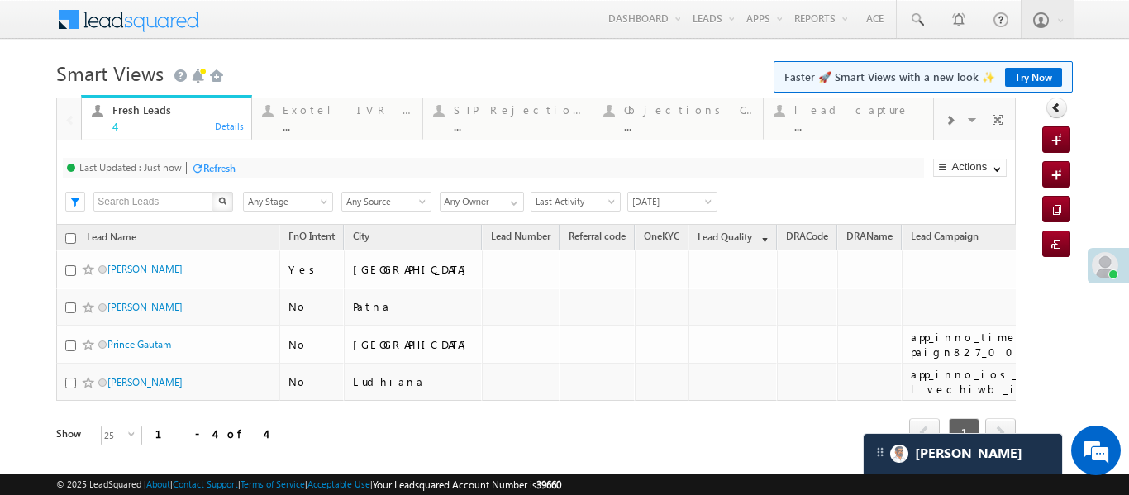
click at [941, 125] on div at bounding box center [949, 119] width 31 height 37
click at [867, 120] on div "2" at bounding box center [858, 126] width 129 height 12
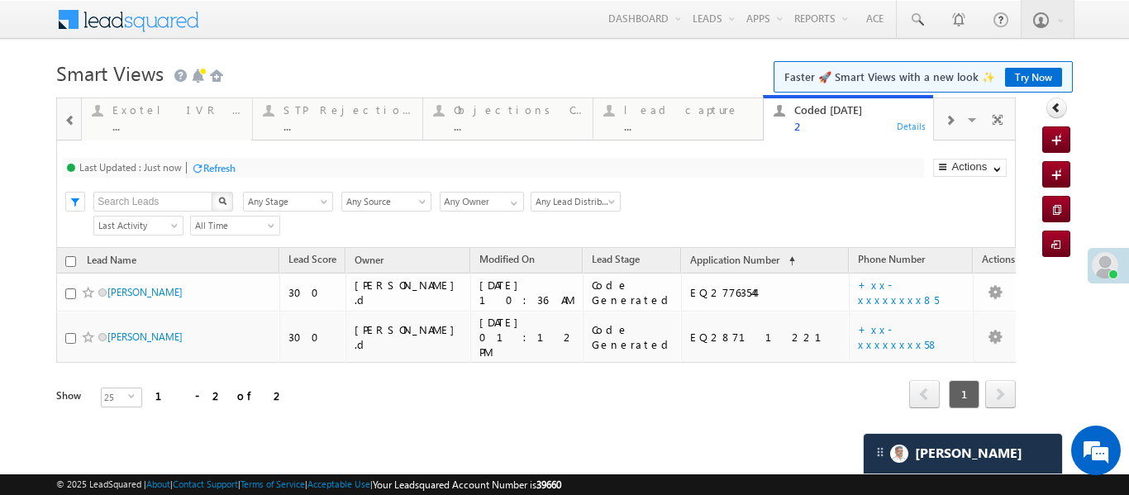
click at [867, 120] on div "2" at bounding box center [858, 126] width 129 height 12
click at [74, 125] on span at bounding box center [70, 120] width 12 height 13
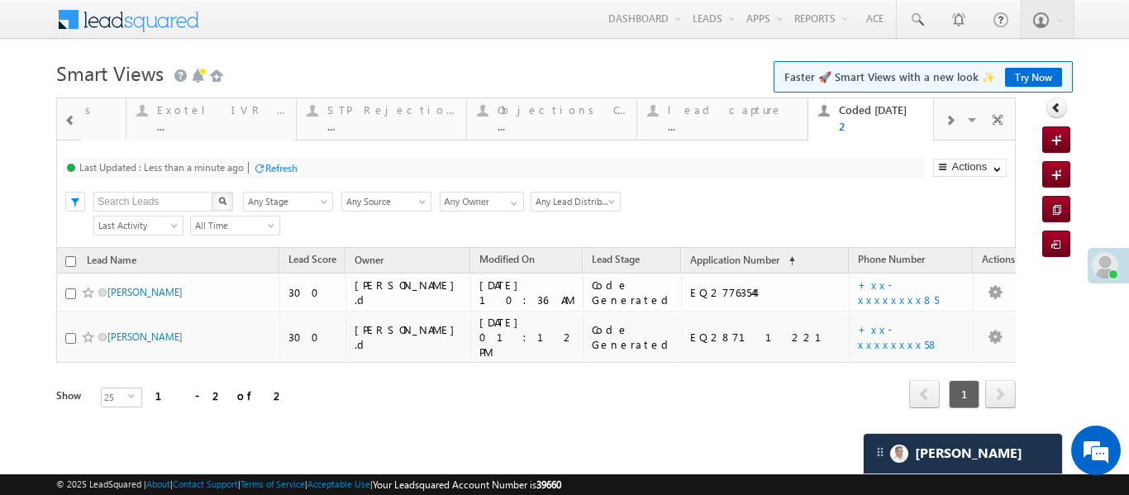
click at [74, 125] on span at bounding box center [70, 120] width 12 height 13
click at [74, 125] on div at bounding box center [69, 118] width 24 height 40
click at [147, 116] on div "Fresh Leads 4" at bounding box center [176, 116] width 129 height 32
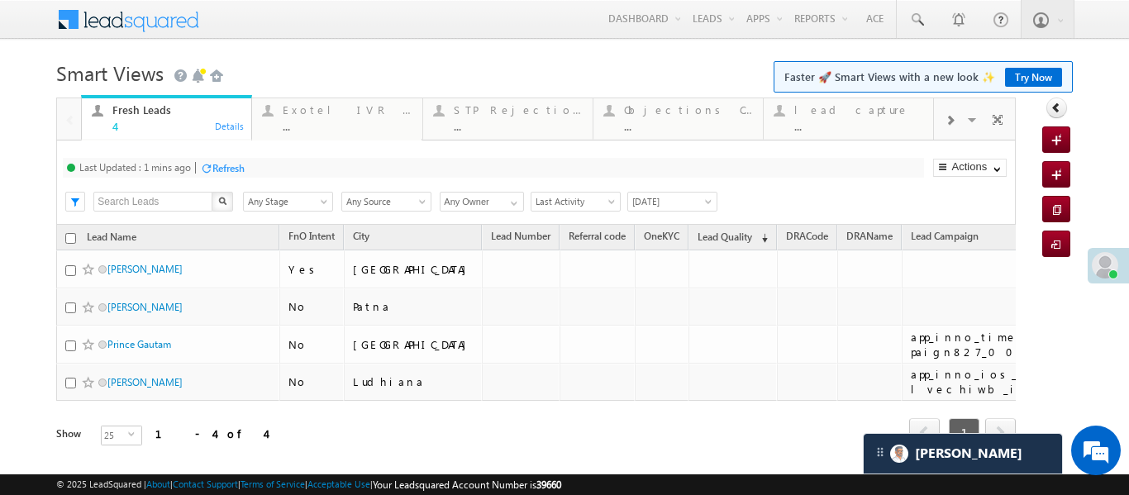
click at [147, 116] on div "Fresh Leads 4" at bounding box center [176, 116] width 129 height 32
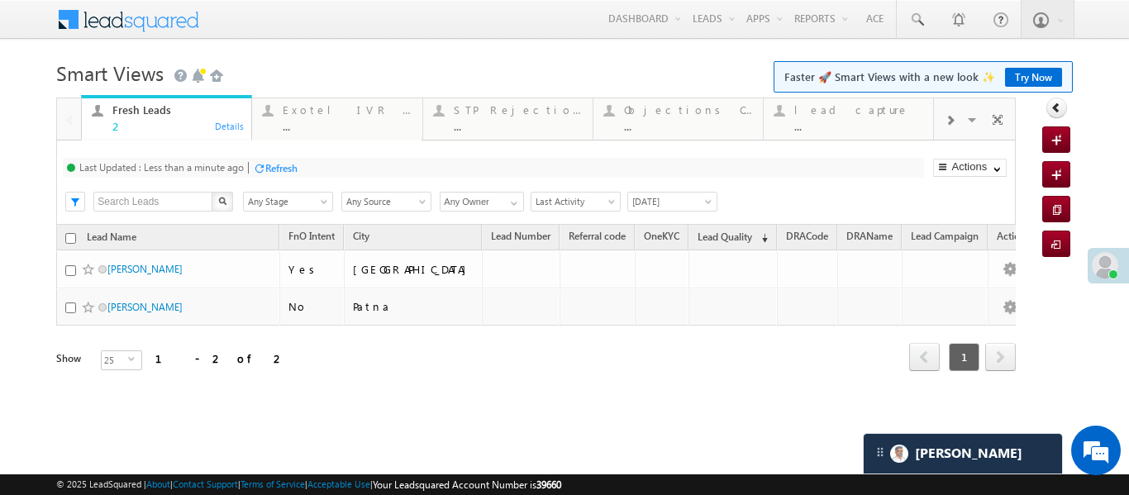
click at [953, 121] on span at bounding box center [949, 120] width 10 height 13
click at [840, 124] on div "..." at bounding box center [858, 126] width 129 height 12
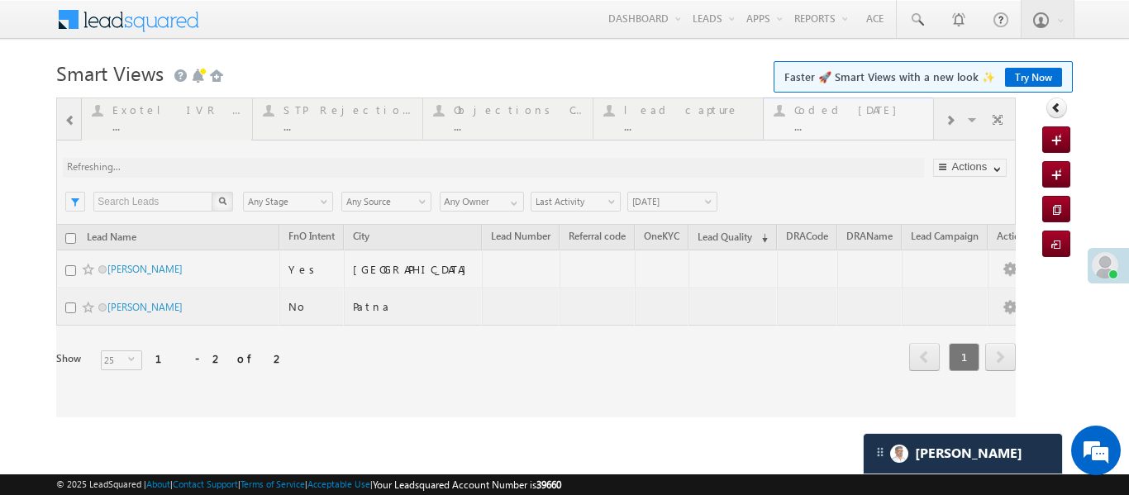
click at [840, 124] on div at bounding box center [535, 257] width 959 height 320
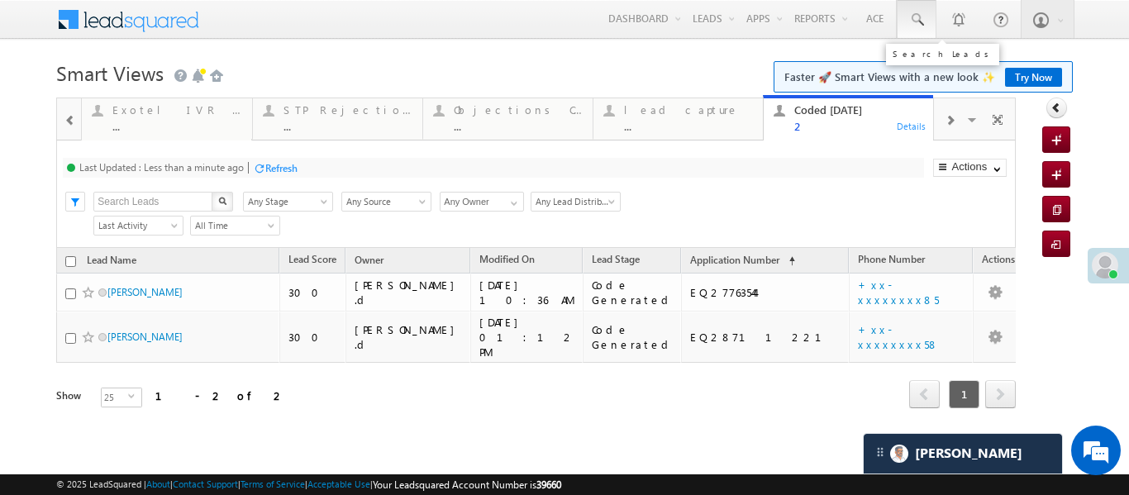
click at [910, 19] on span at bounding box center [916, 20] width 17 height 17
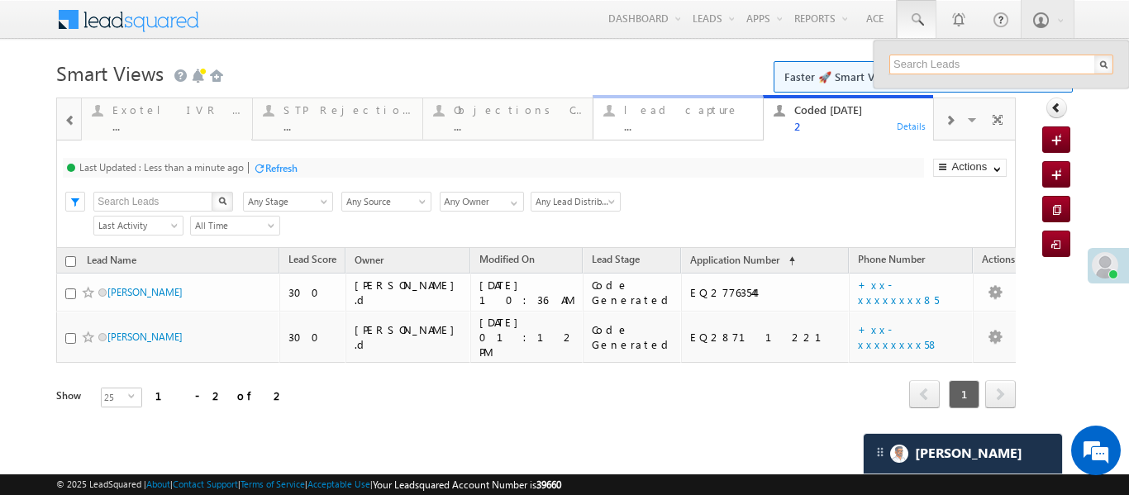
click at [699, 110] on div "lead capture" at bounding box center [688, 109] width 129 height 13
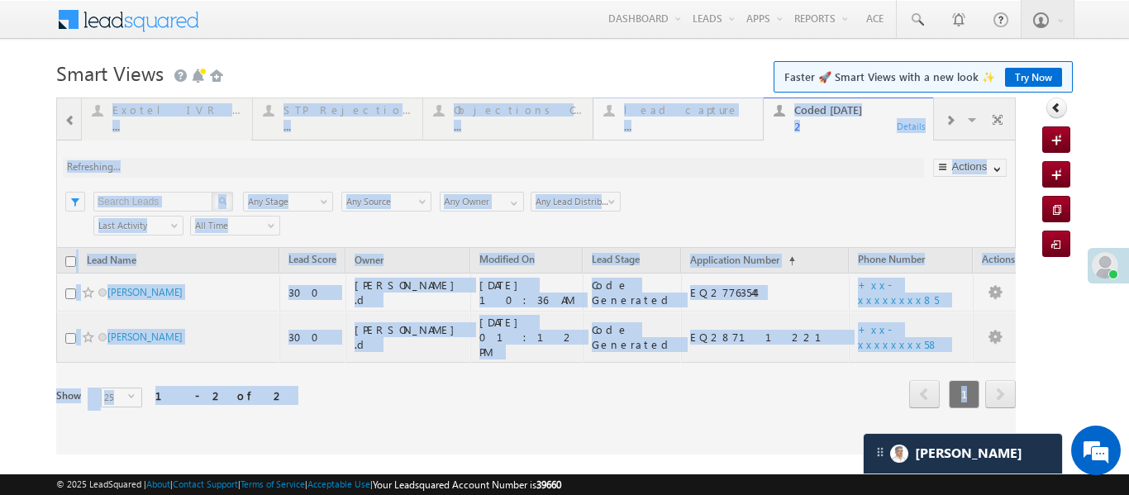
click at [699, 110] on div at bounding box center [535, 275] width 959 height 357
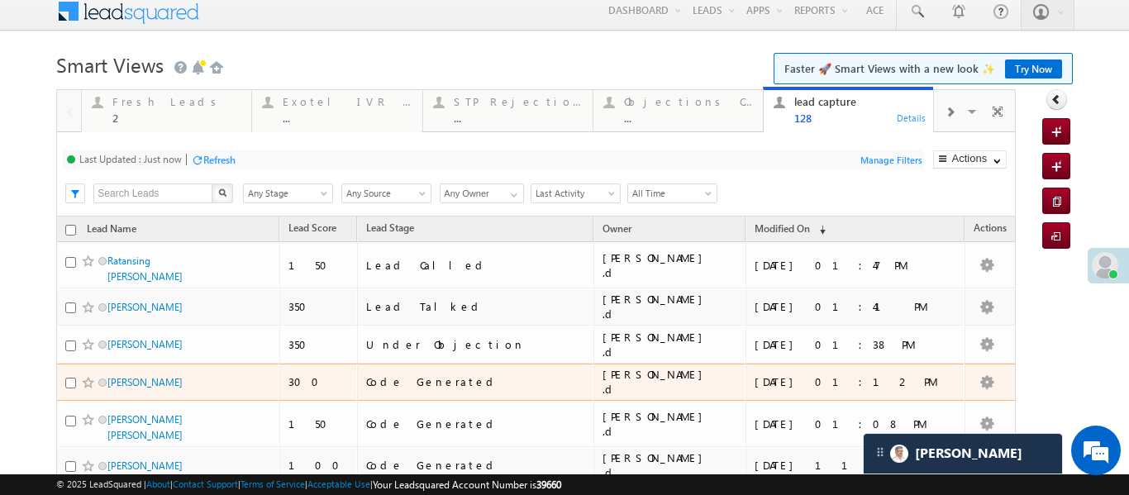
scroll to position [25, 0]
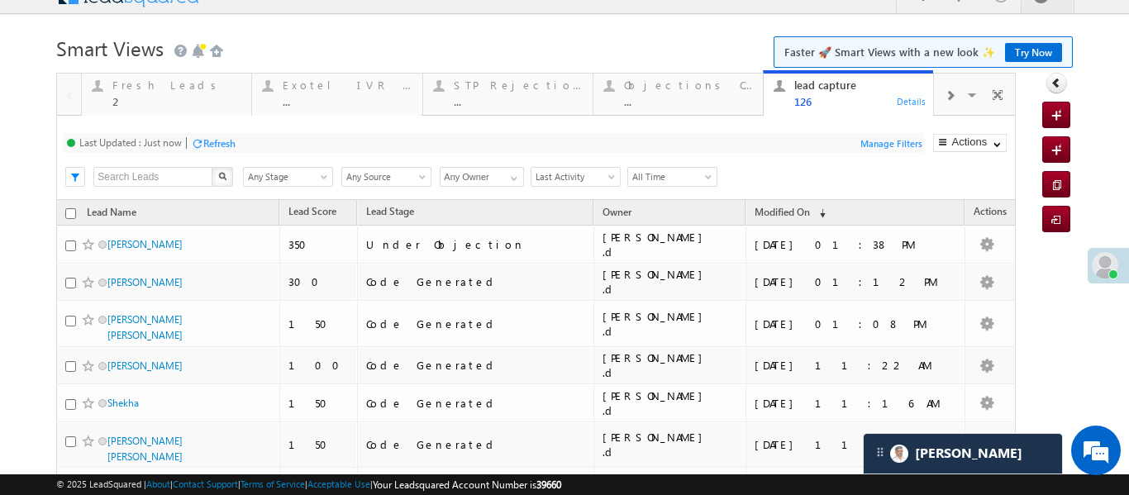
click at [943, 94] on div at bounding box center [949, 94] width 31 height 37
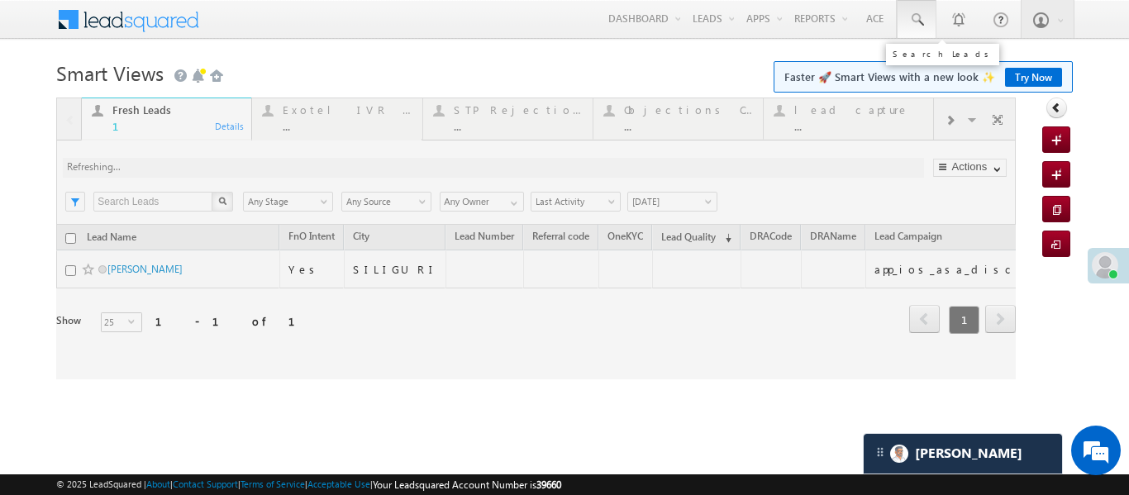
click at [918, 25] on span at bounding box center [916, 20] width 17 height 17
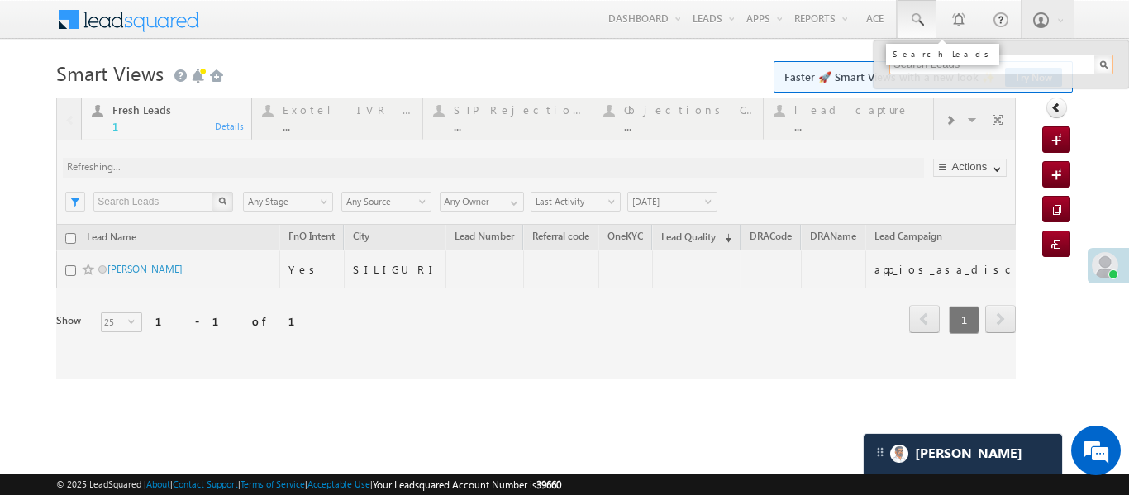
paste input "EQ28694028"
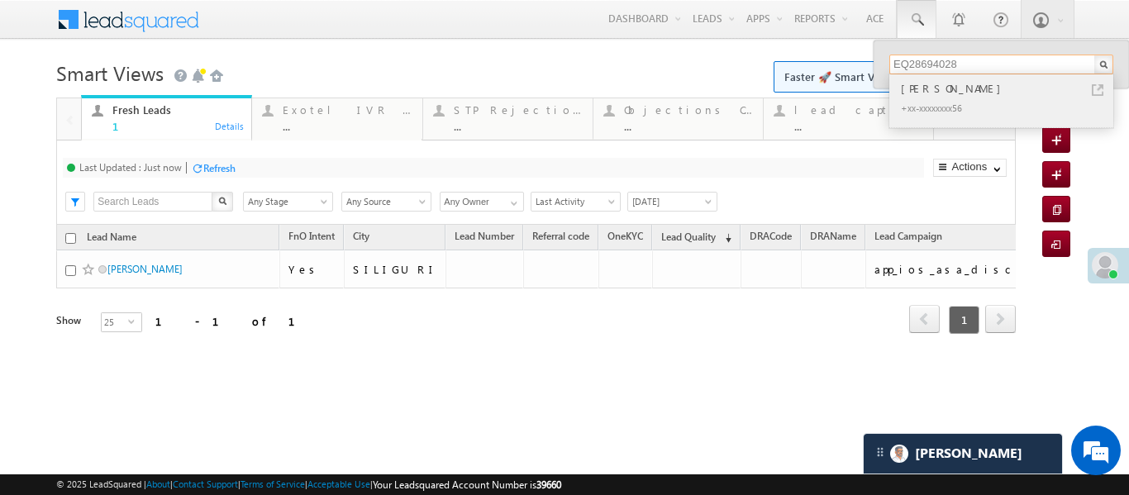
type input "EQ28694028"
click at [944, 97] on div "+xx-xxxxxxxx56" at bounding box center [1007, 107] width 221 height 20
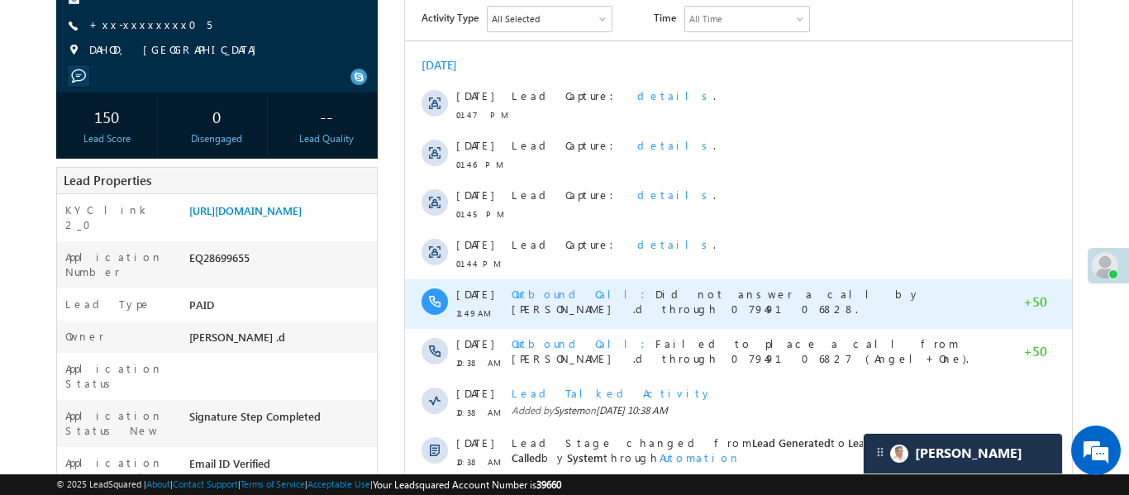
scroll to position [201, 0]
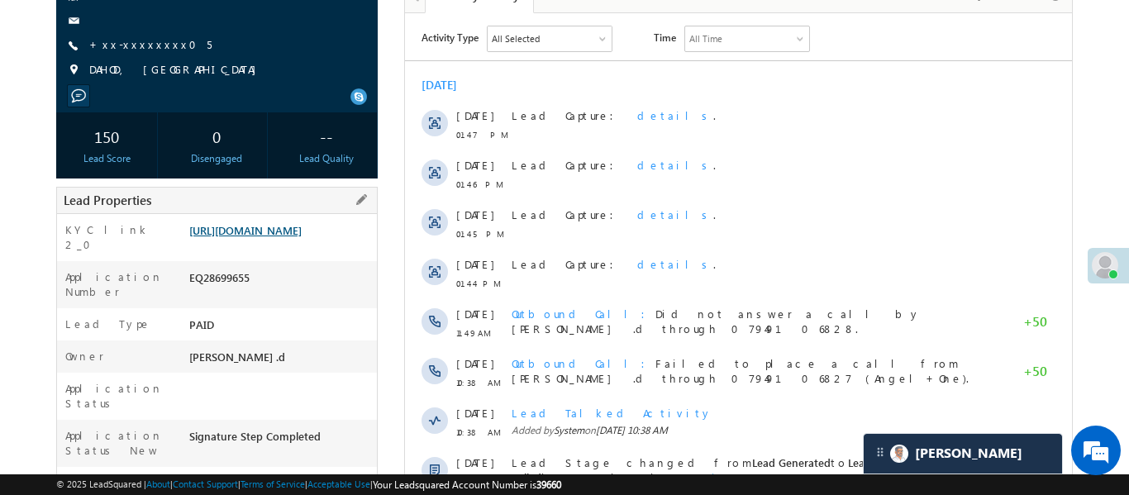
click at [302, 237] on link "[URL][DOMAIN_NAME]" at bounding box center [245, 230] width 112 height 14
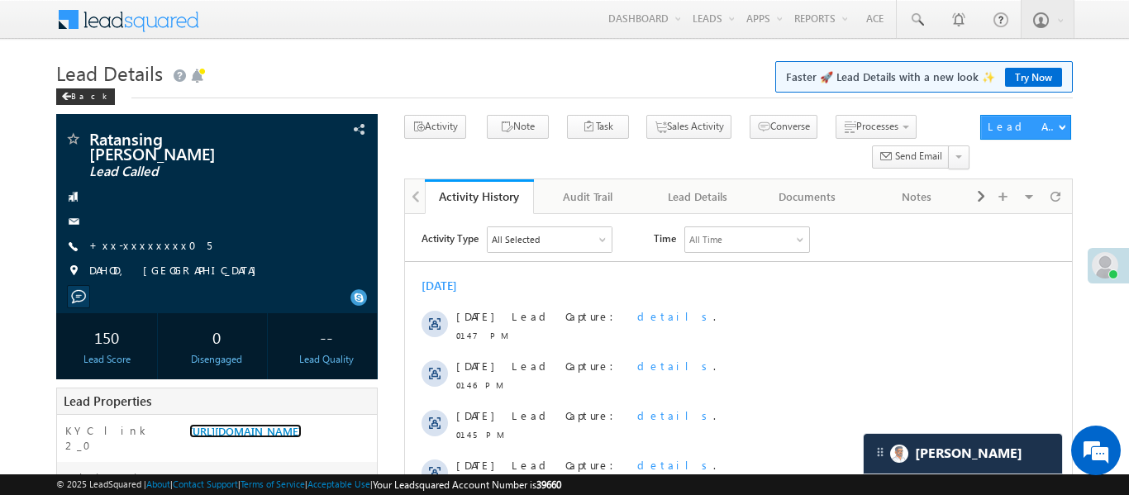
scroll to position [0, 0]
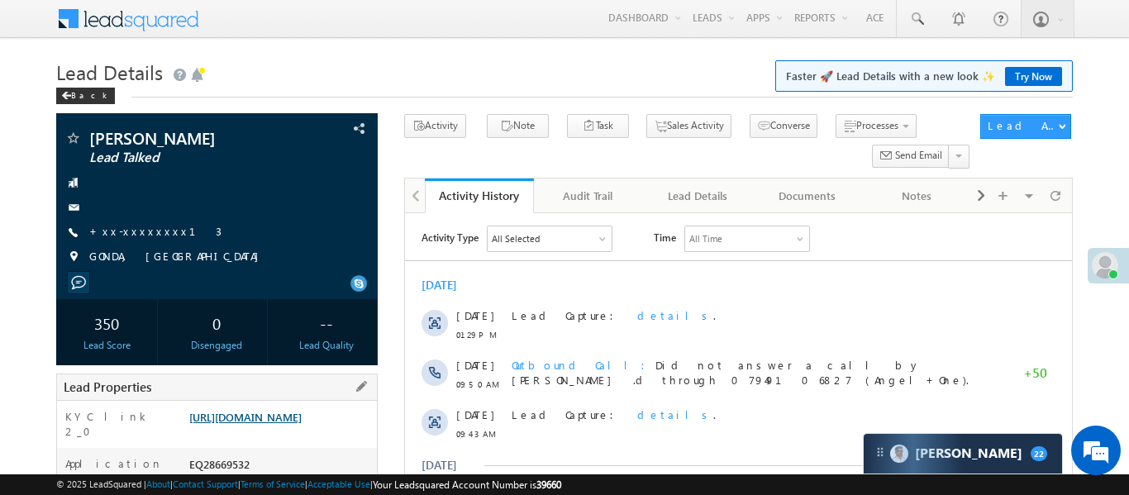
click at [302, 415] on link "[URL][DOMAIN_NAME]" at bounding box center [245, 417] width 112 height 14
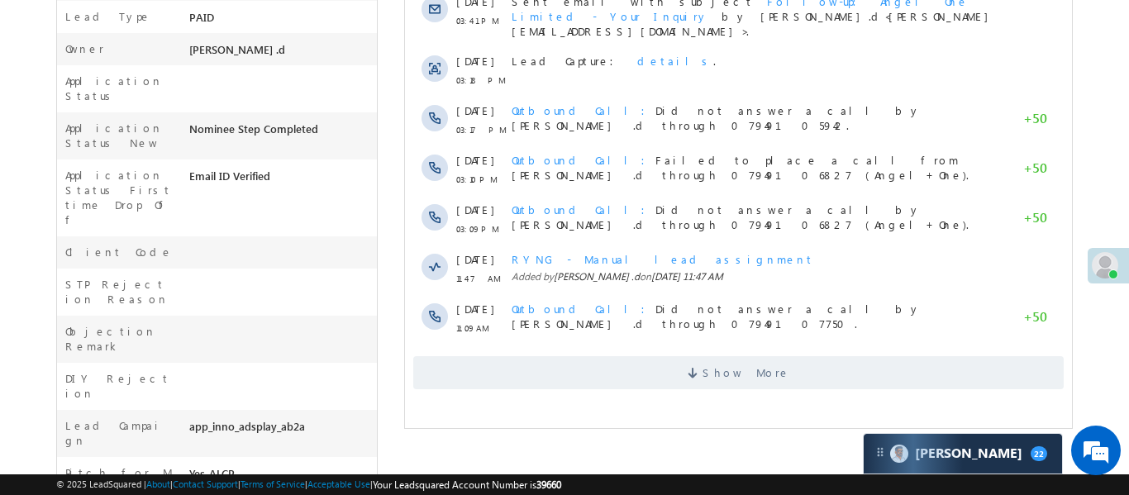
scroll to position [737, 0]
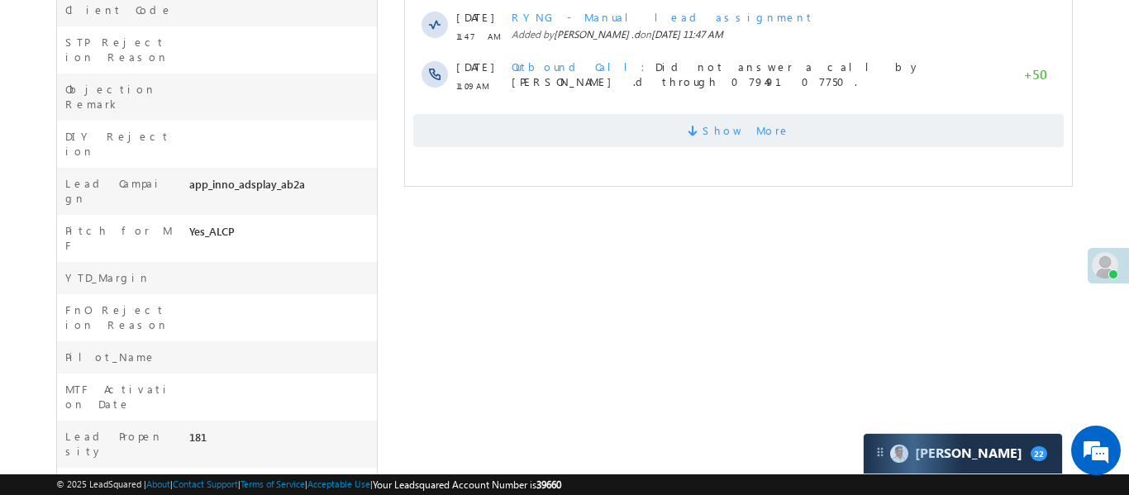
click at [729, 115] on span "Show More" at bounding box center [745, 130] width 88 height 33
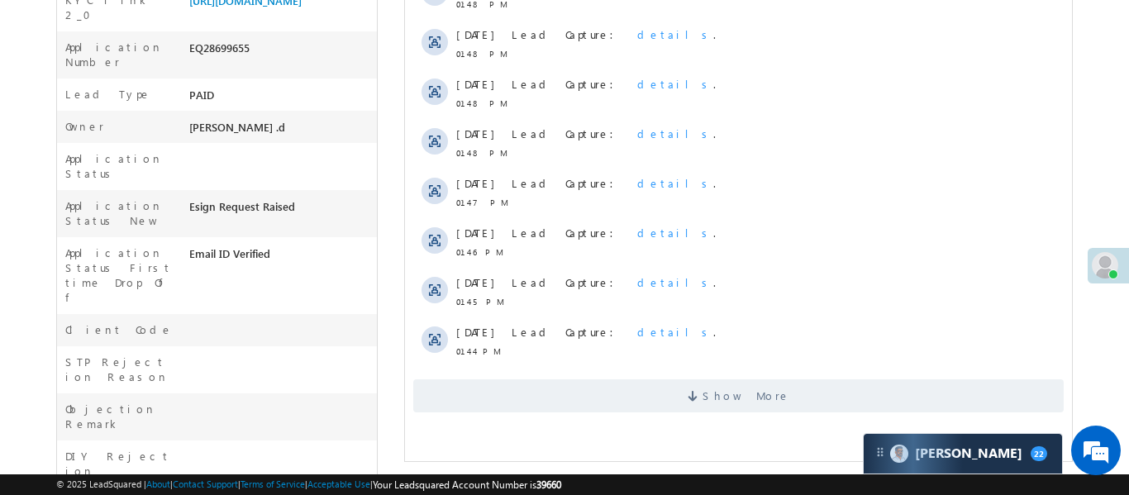
scroll to position [202, 0]
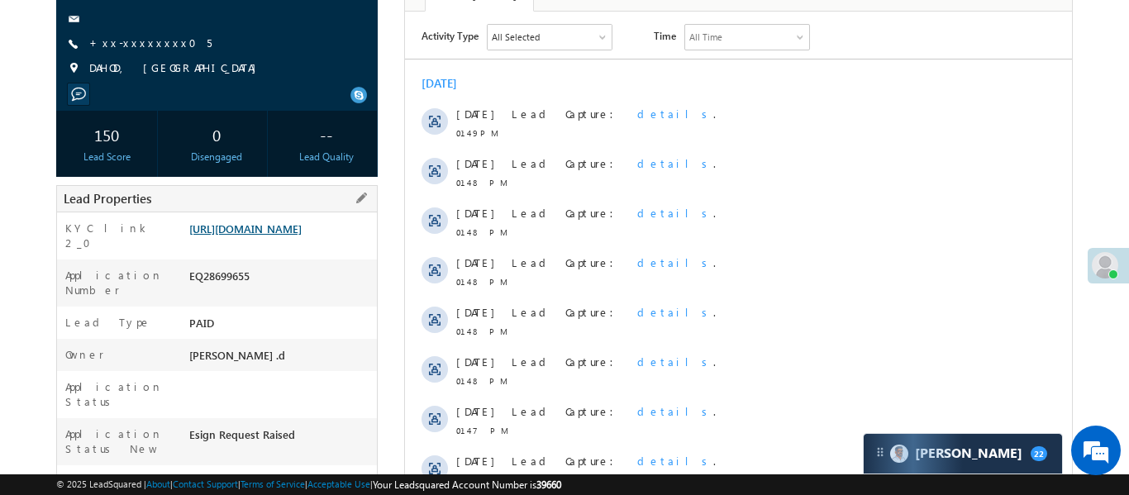
click at [302, 235] on link "[URL][DOMAIN_NAME]" at bounding box center [245, 228] width 112 height 14
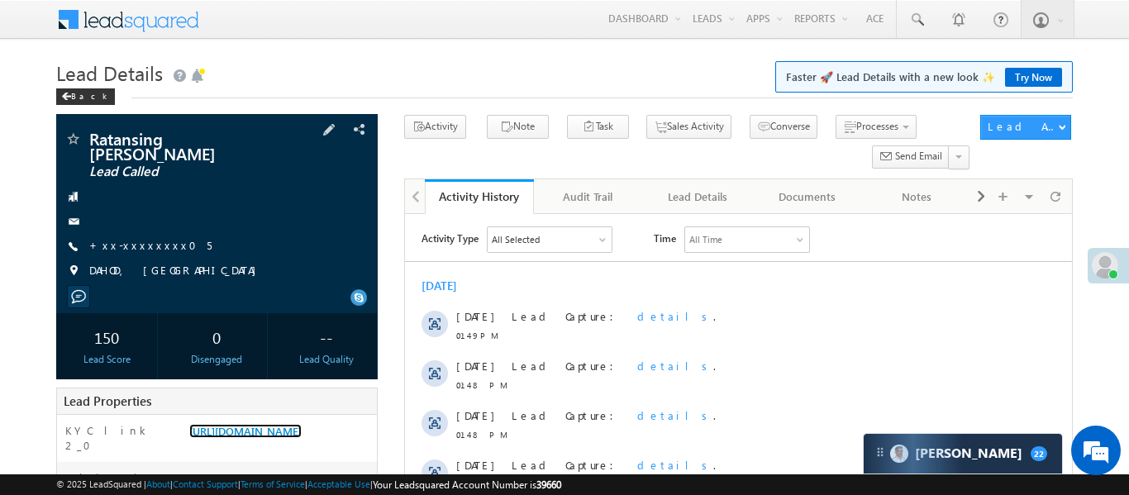
scroll to position [8, 0]
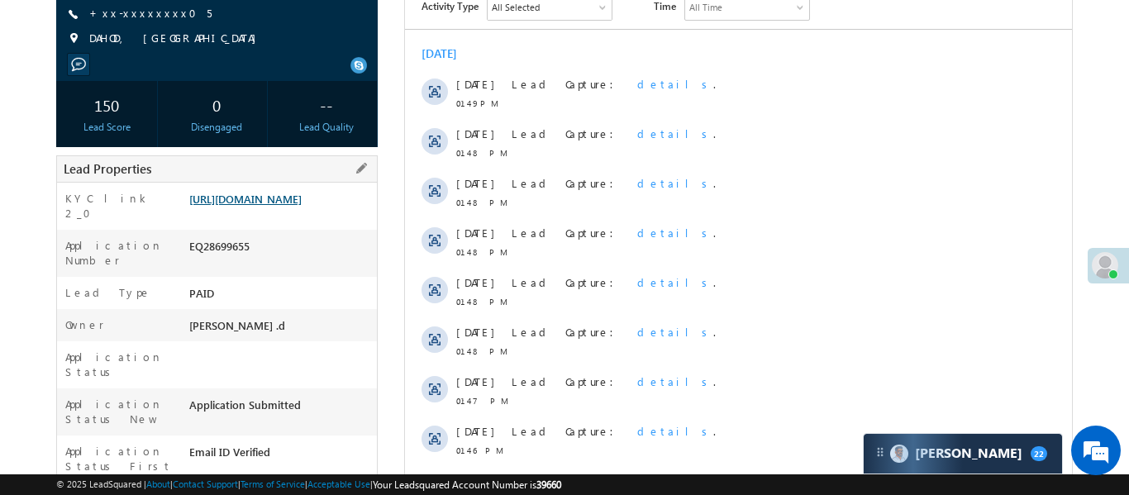
click at [292, 206] on link "[URL][DOMAIN_NAME]" at bounding box center [245, 199] width 112 height 14
click at [138, 20] on span "+xx-xxxxxxxx05" at bounding box center [150, 14] width 122 height 17
click at [150, 10] on link "+xx-xxxxxxxx05" at bounding box center [150, 13] width 122 height 14
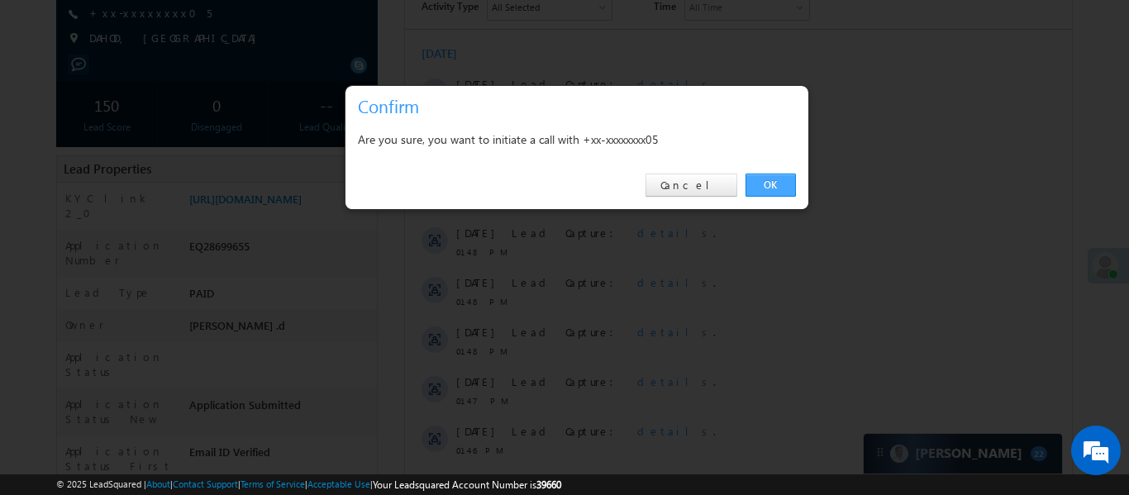
click at [784, 178] on link "OK" at bounding box center [770, 184] width 50 height 23
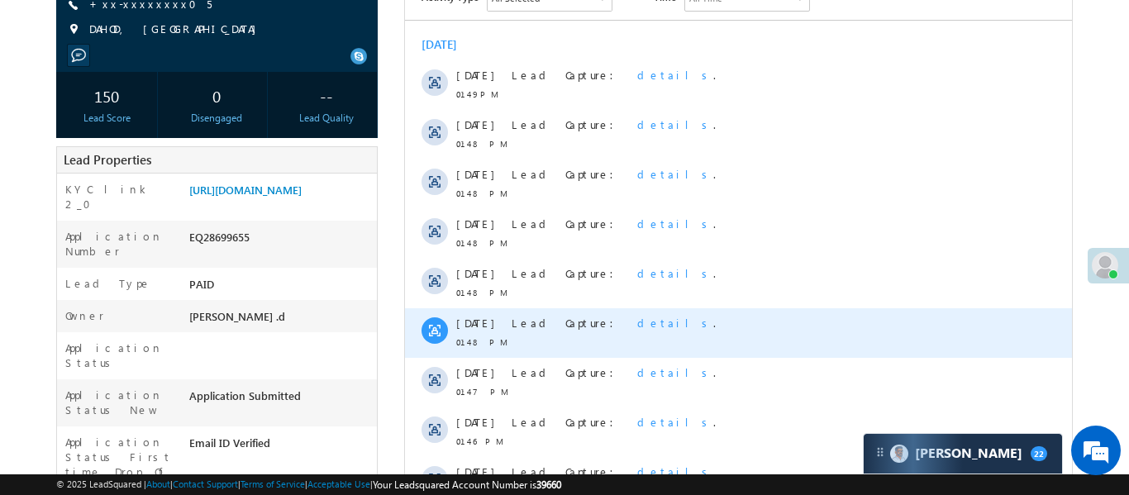
scroll to position [370, 0]
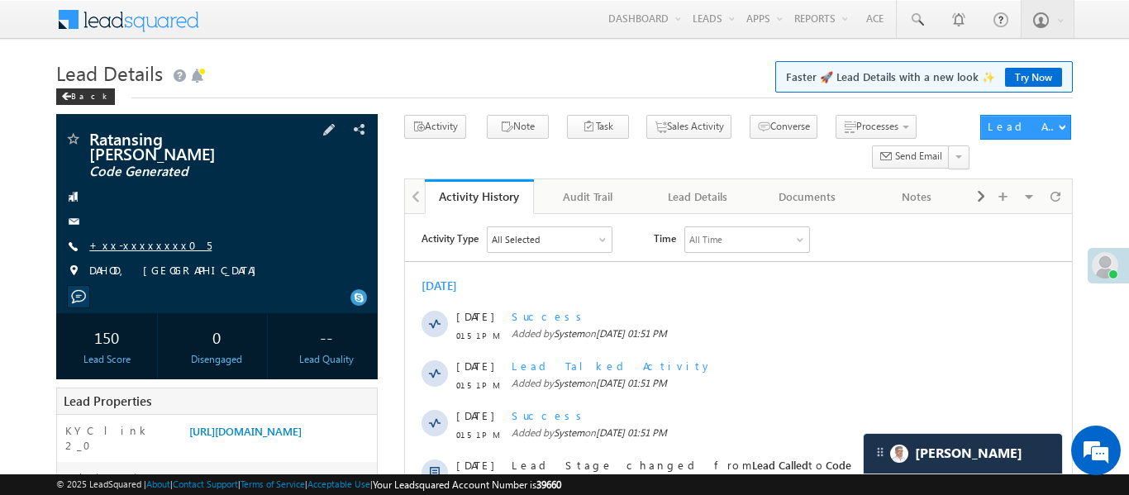
click at [135, 245] on link "+xx-xxxxxxxx05" at bounding box center [150, 245] width 122 height 14
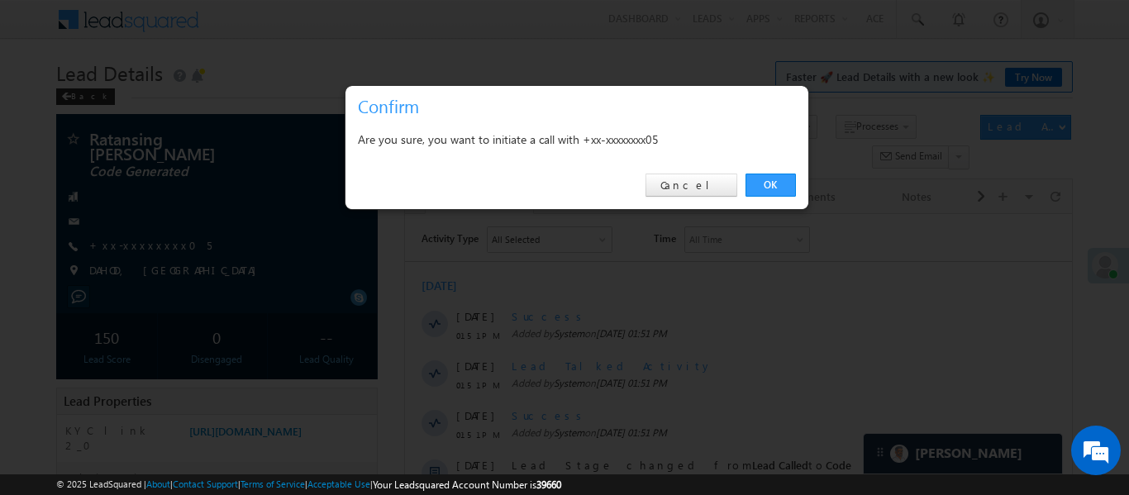
click at [768, 169] on div "OK Cancel" at bounding box center [576, 185] width 463 height 47
click at [766, 190] on link "OK" at bounding box center [770, 184] width 50 height 23
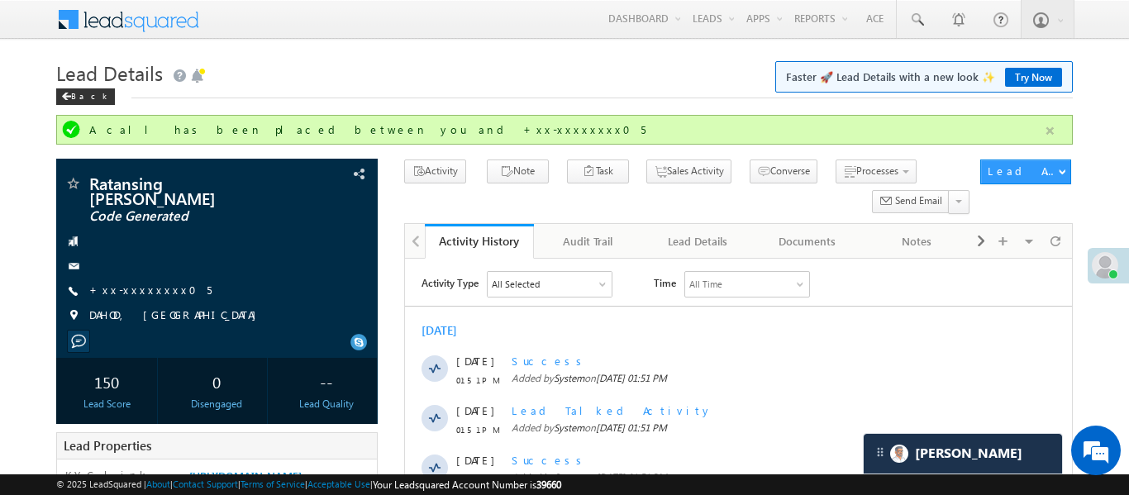
click at [1046, 133] on button "button" at bounding box center [1049, 131] width 21 height 21
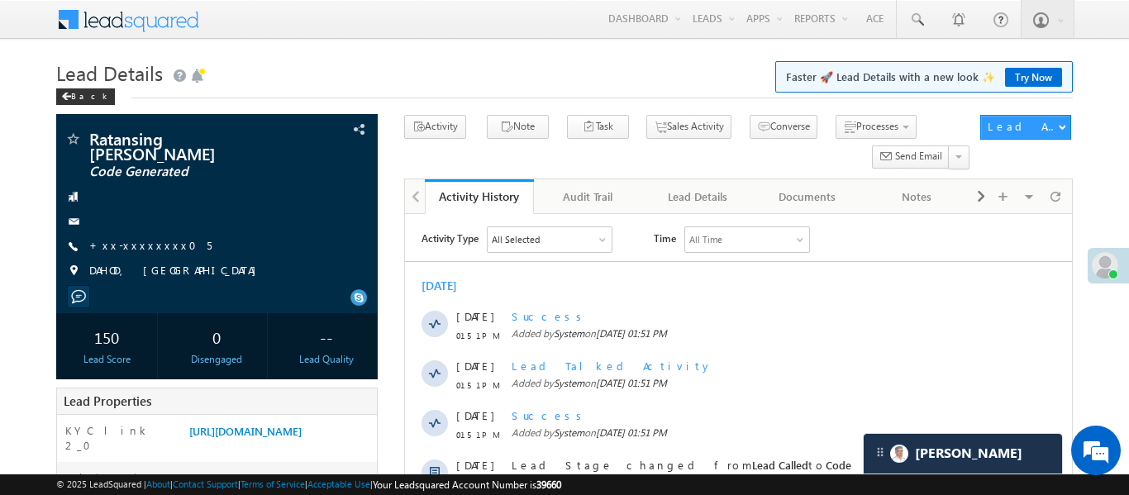
scroll to position [433, 0]
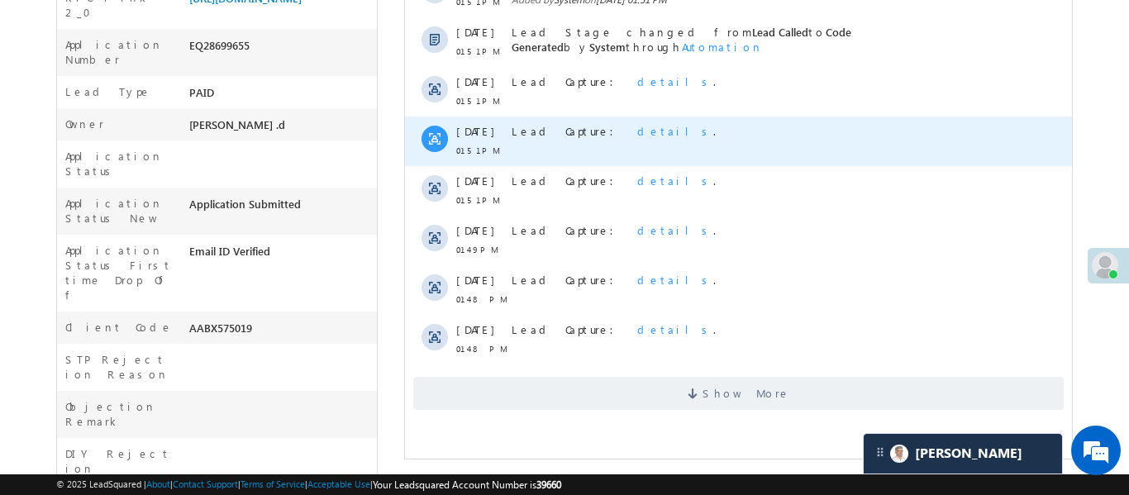
click at [793, 117] on div "Lead Capture: details ." at bounding box center [754, 141] width 487 height 50
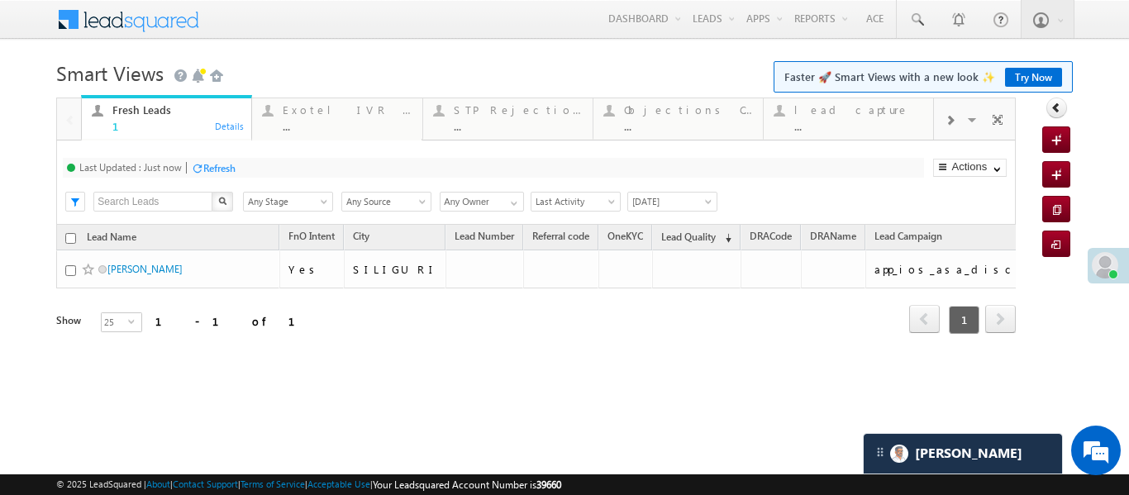
click at [943, 121] on div at bounding box center [949, 119] width 31 height 37
click at [811, 118] on div "Coded [DATE] ..." at bounding box center [858, 116] width 129 height 32
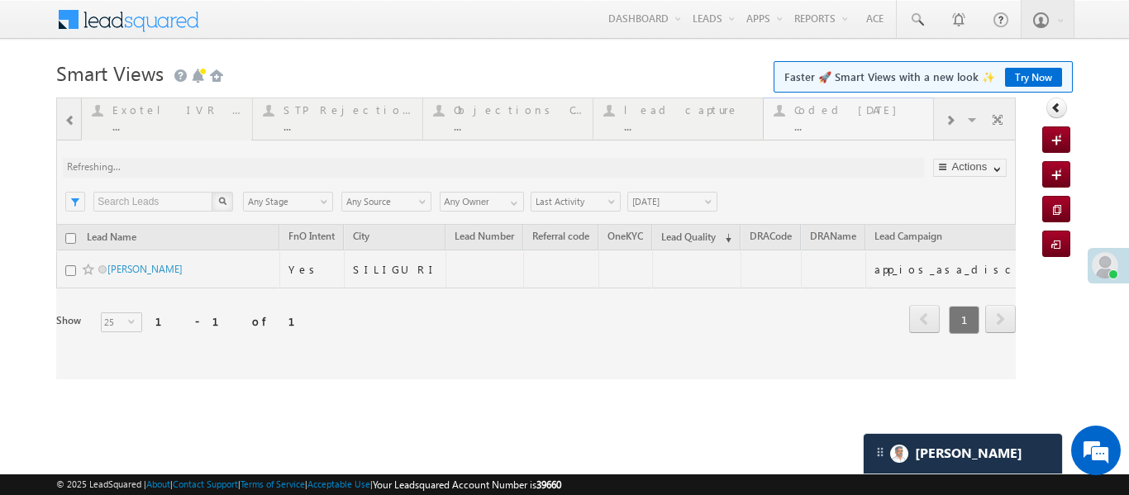
click at [811, 118] on div at bounding box center [535, 238] width 959 height 282
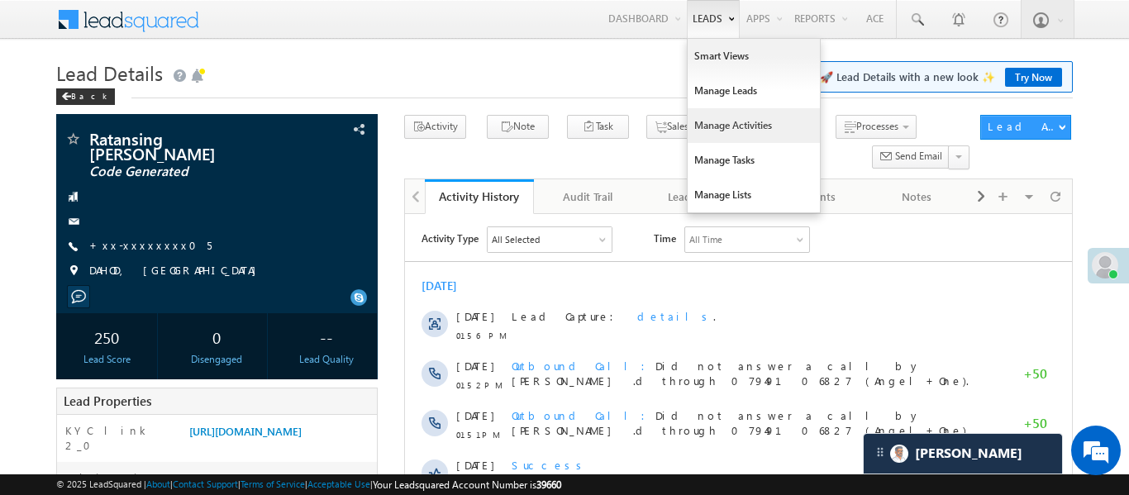
click at [726, 126] on link "Manage Activities" at bounding box center [753, 125] width 132 height 35
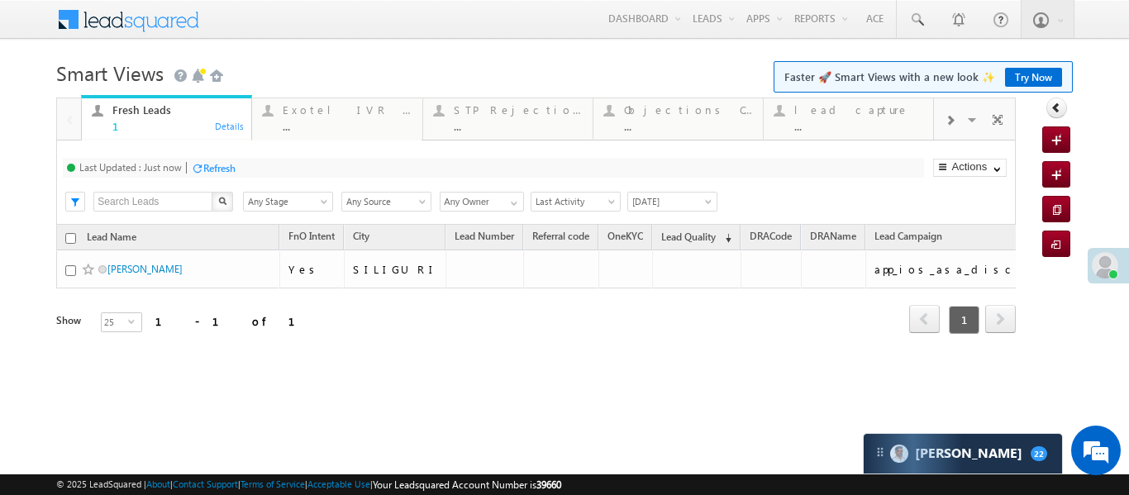
click at [950, 114] on span at bounding box center [949, 120] width 10 height 13
click at [805, 112] on div "Coded Today" at bounding box center [858, 109] width 129 height 13
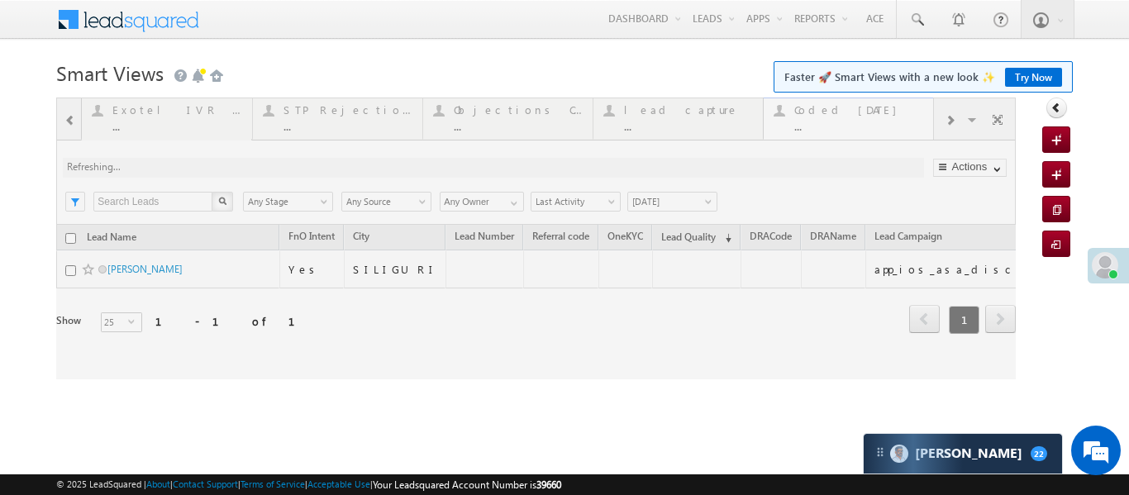
click at [805, 112] on div at bounding box center [535, 238] width 959 height 282
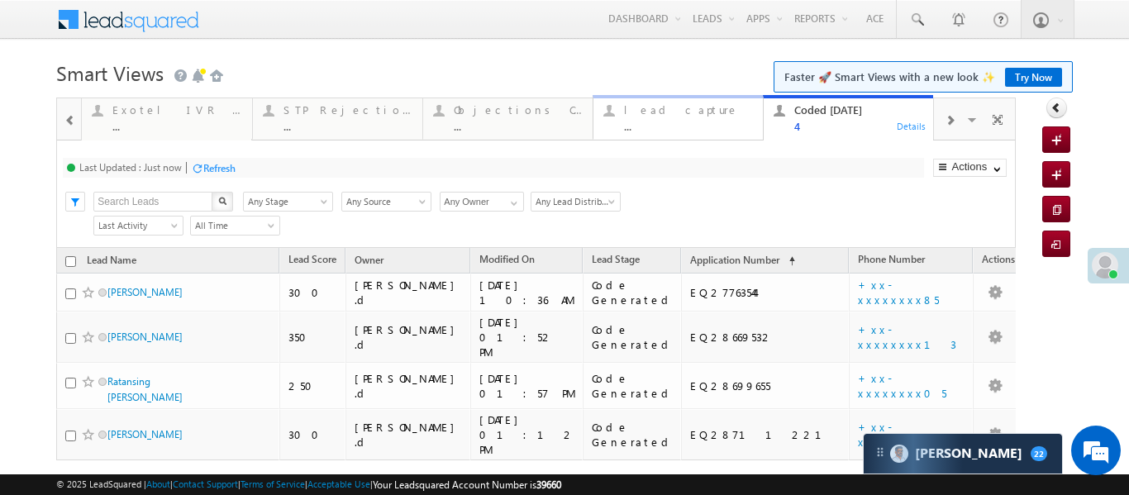
click at [705, 112] on div "lead capture" at bounding box center [688, 109] width 129 height 13
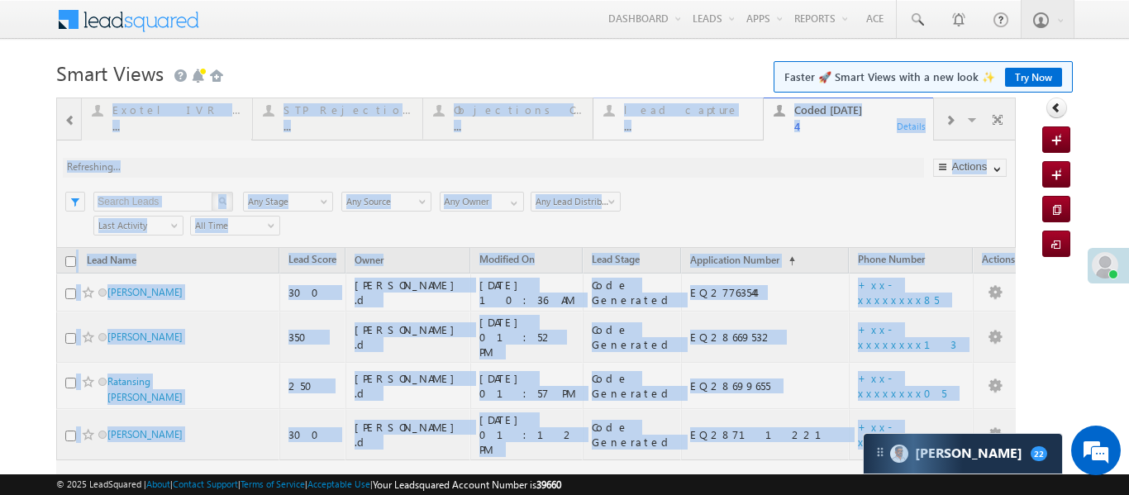
click at [705, 112] on div at bounding box center [535, 324] width 959 height 454
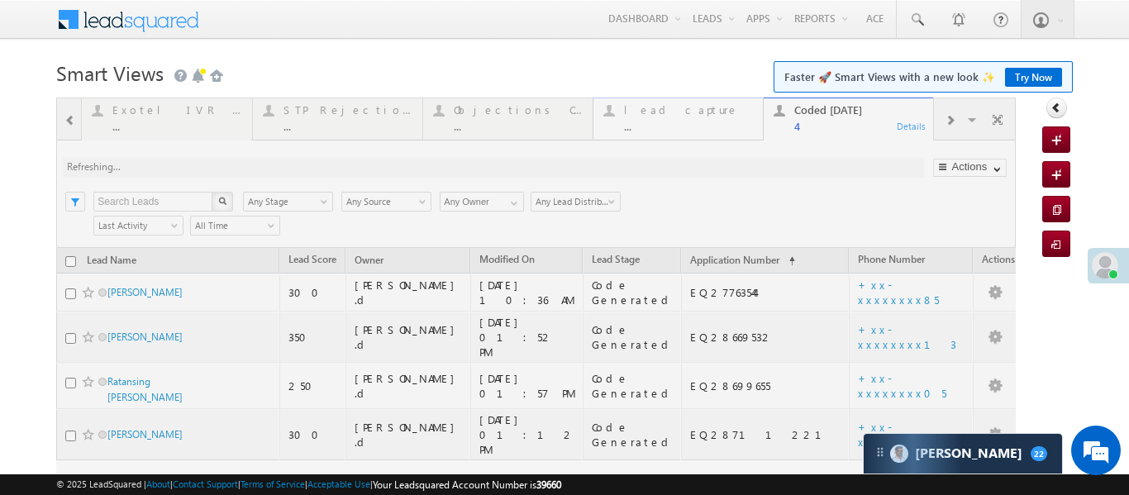
click at [705, 112] on div at bounding box center [535, 324] width 959 height 454
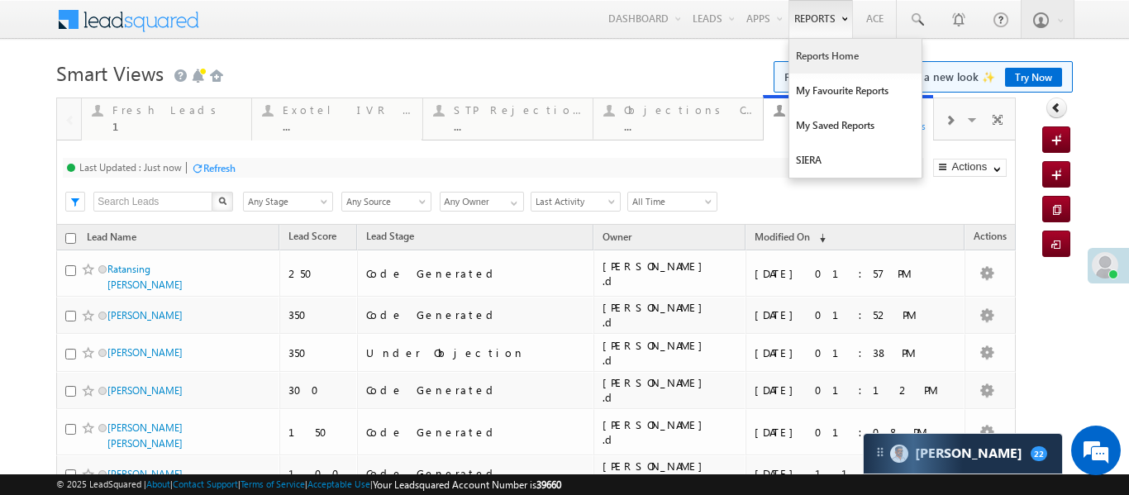
click at [842, 68] on link "Reports Home" at bounding box center [855, 56] width 132 height 35
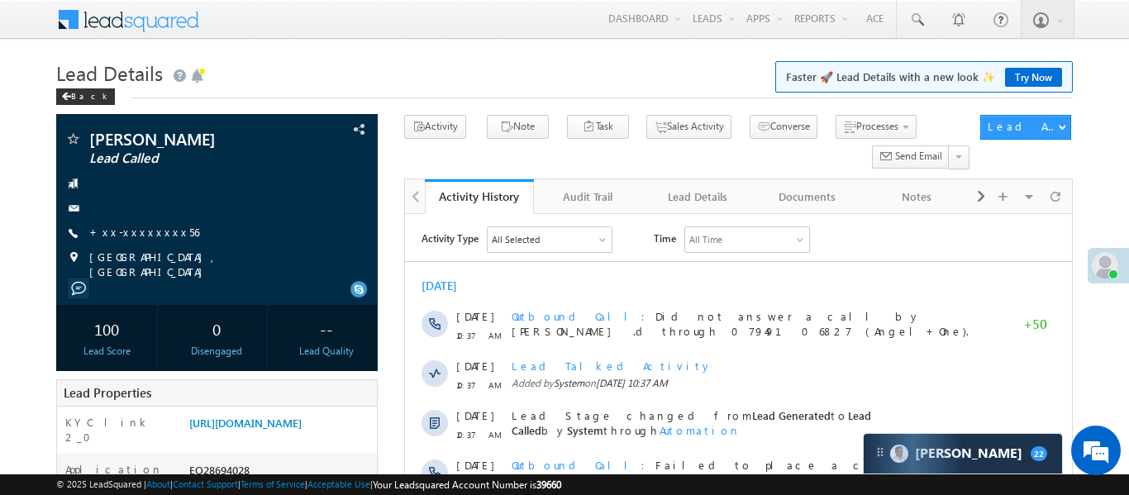
click at [1128, 248] on div at bounding box center [1107, 266] width 41 height 36
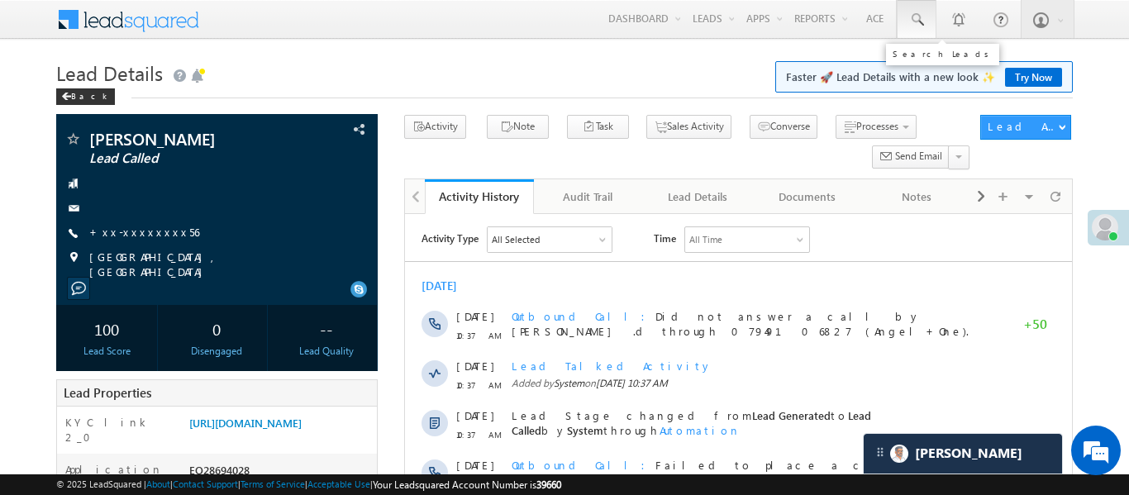
click at [928, 21] on link at bounding box center [916, 19] width 40 height 38
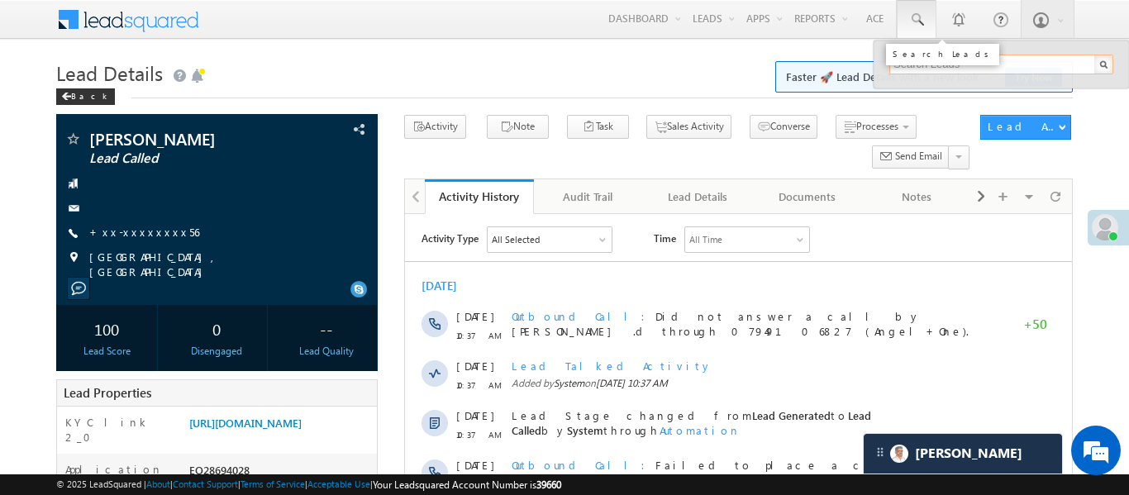
paste input "EQ28745905"
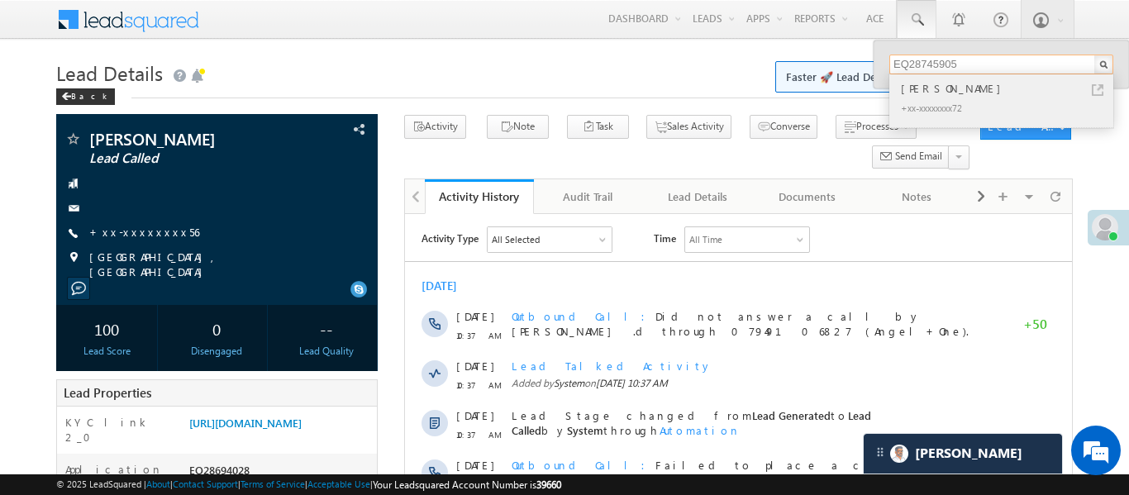
type input "EQ28745905"
click at [934, 87] on div "[PERSON_NAME]" at bounding box center [1007, 88] width 221 height 18
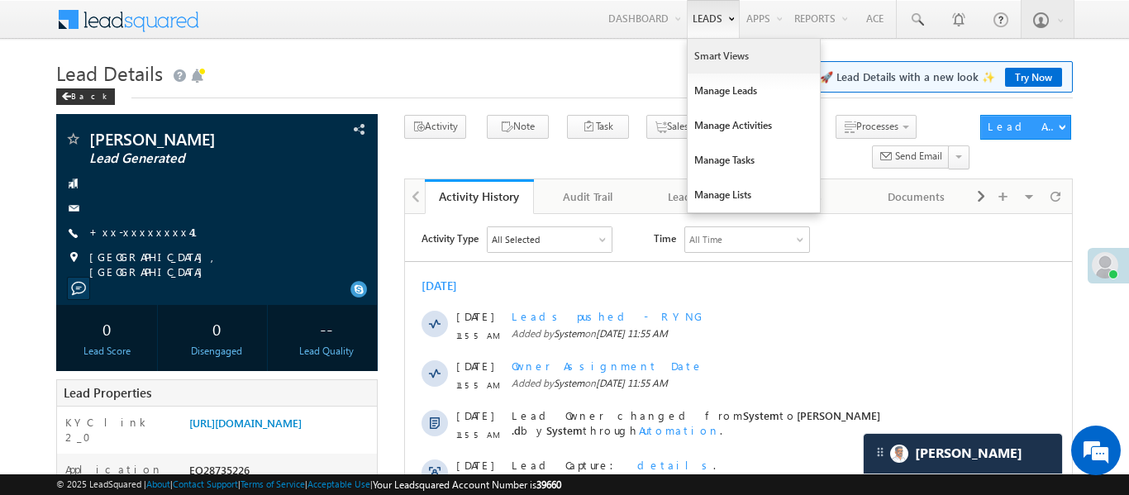
click at [716, 52] on link "Smart Views" at bounding box center [753, 56] width 132 height 35
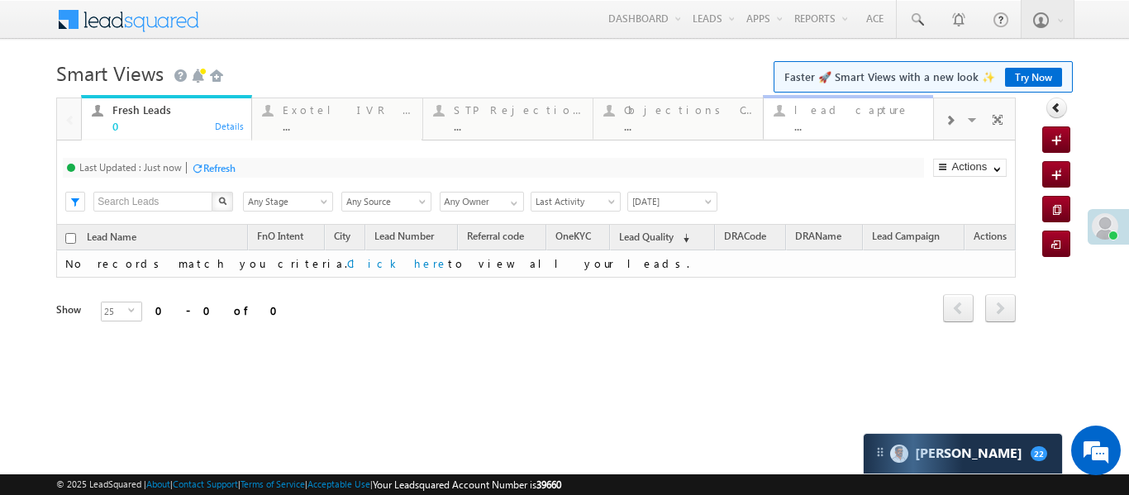
click at [840, 102] on div "lead capture ..." at bounding box center [858, 116] width 129 height 32
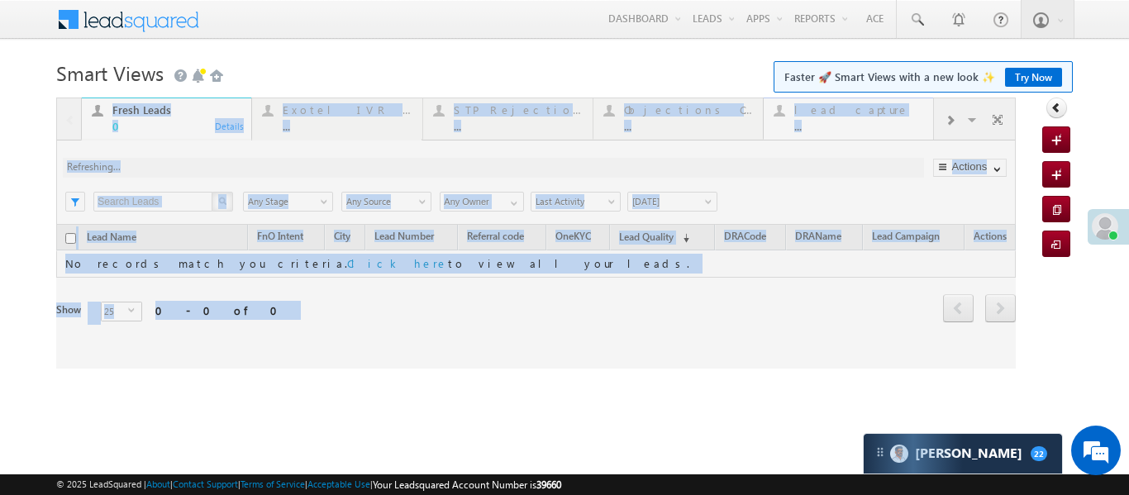
click at [839, 102] on div at bounding box center [535, 232] width 959 height 271
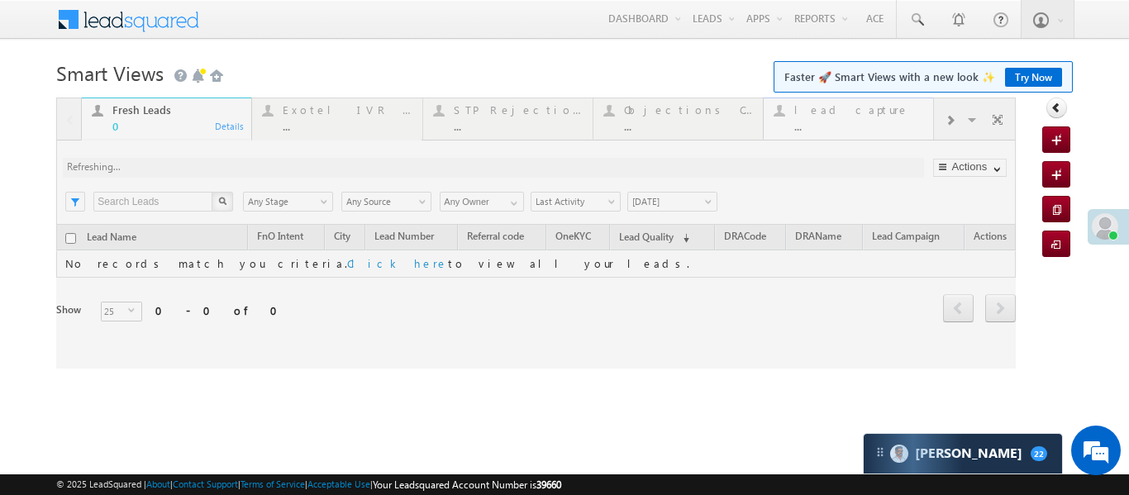
click at [839, 102] on div at bounding box center [535, 232] width 959 height 271
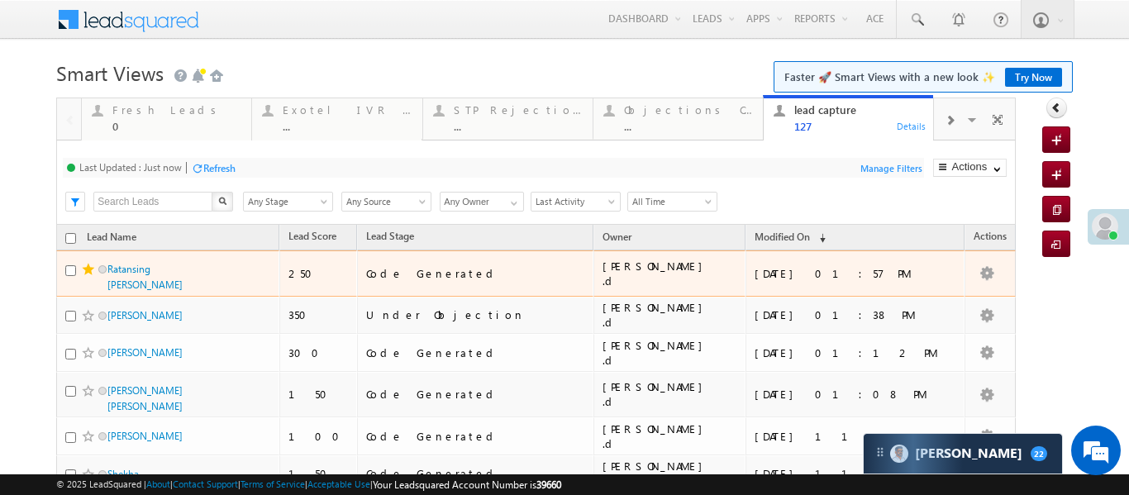
click at [93, 268] on link at bounding box center [88, 268] width 14 height 14
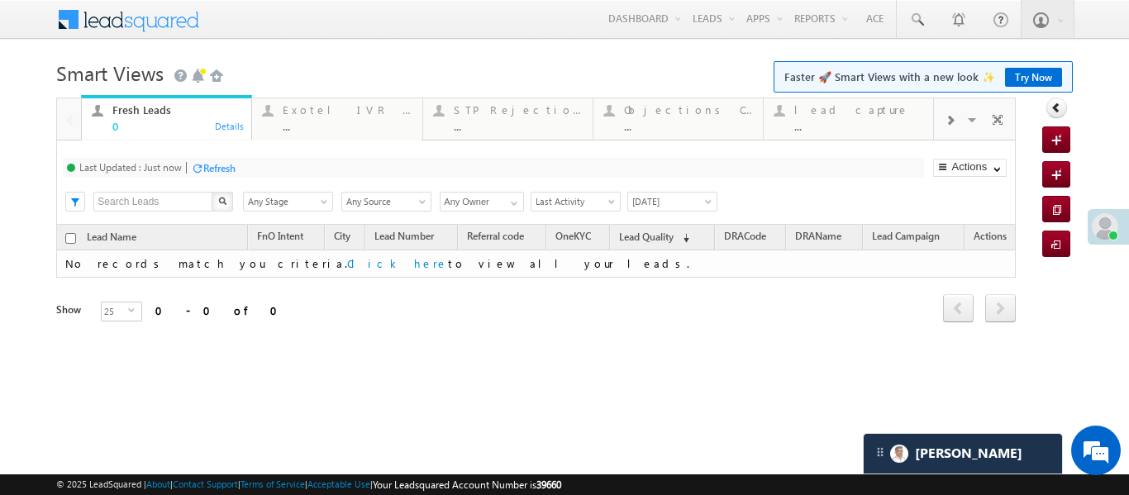
click at [962, 120] on div at bounding box center [949, 119] width 31 height 37
click at [841, 120] on div "..." at bounding box center [858, 126] width 129 height 12
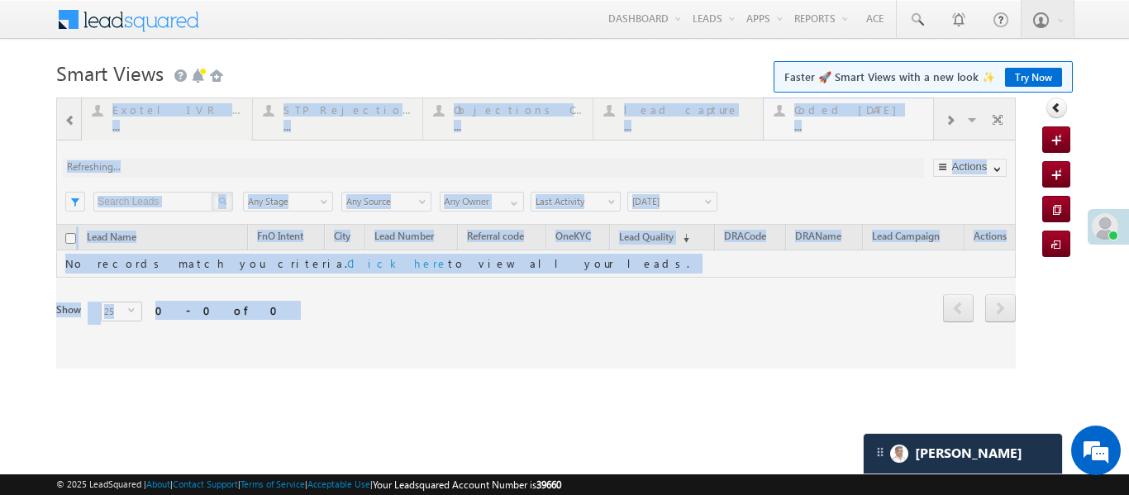
click at [841, 119] on div at bounding box center [535, 232] width 959 height 271
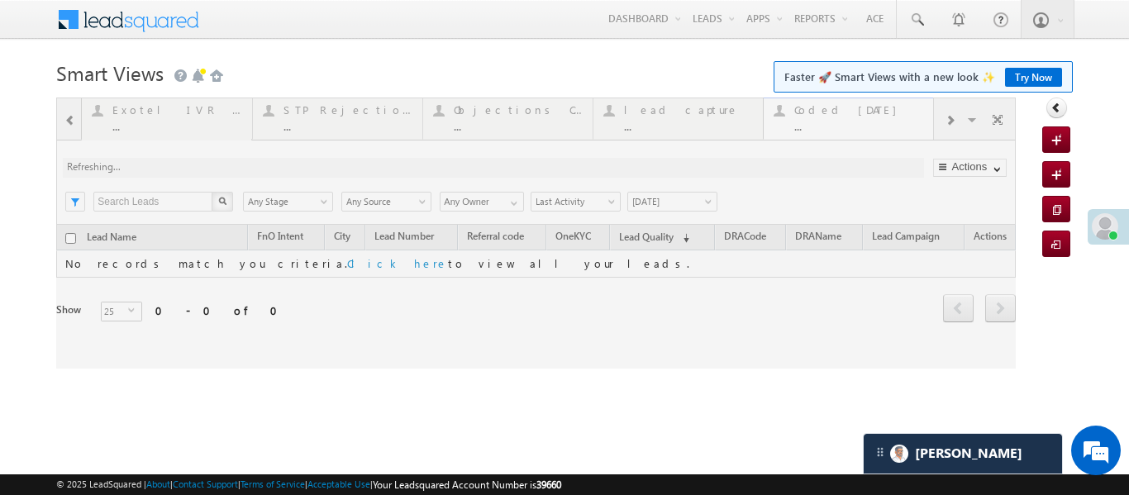
click at [841, 119] on div at bounding box center [535, 232] width 959 height 271
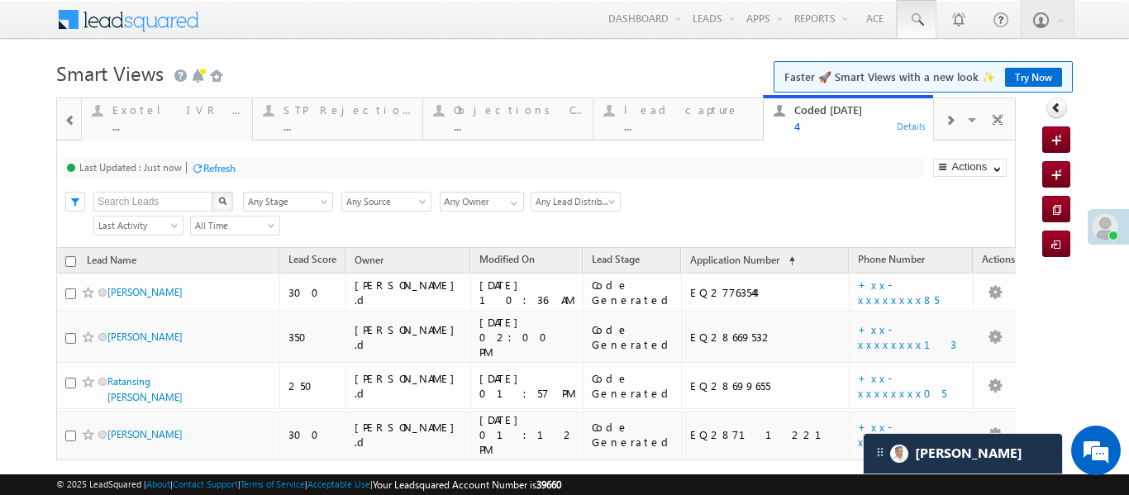
click at [913, 33] on link at bounding box center [916, 19] width 40 height 38
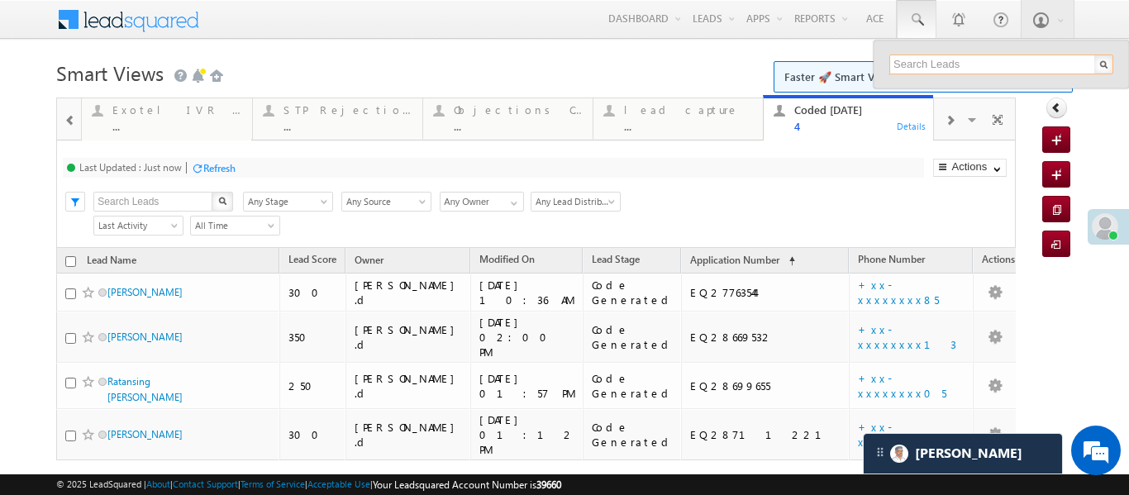
paste input "EQ28693110"
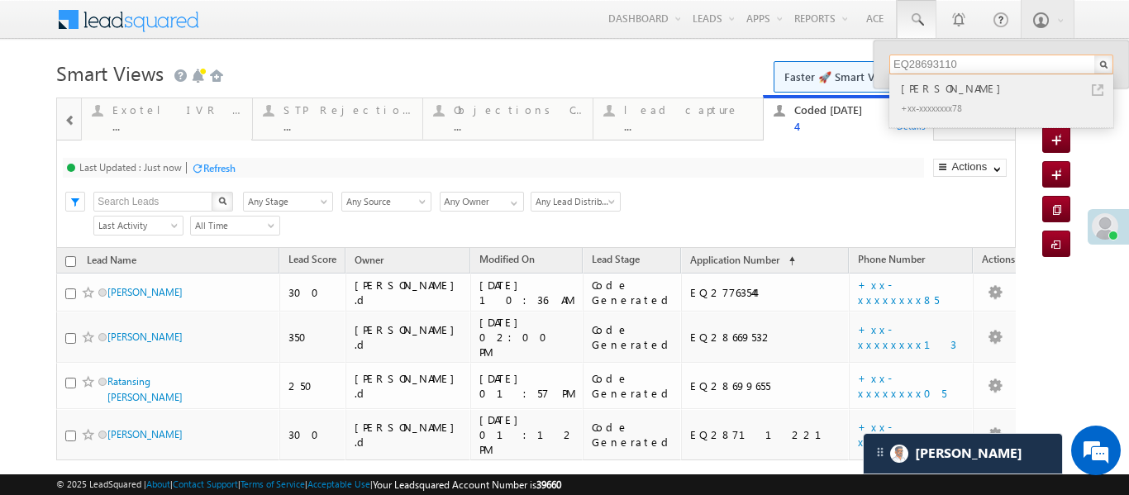
type input "EQ28693110"
click at [945, 88] on div "[PERSON_NAME]" at bounding box center [1007, 88] width 221 height 18
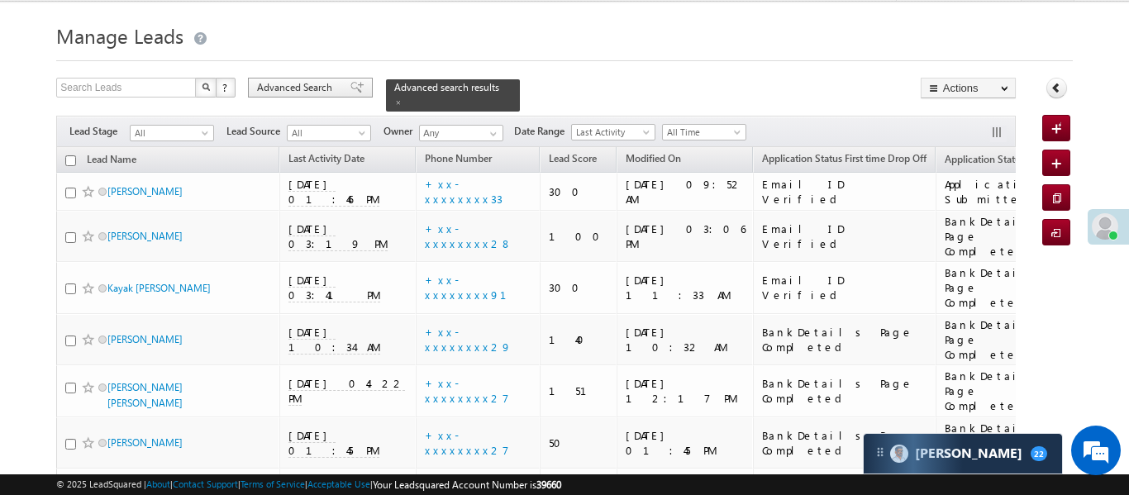
click at [281, 84] on span "Advanced Search" at bounding box center [297, 87] width 80 height 15
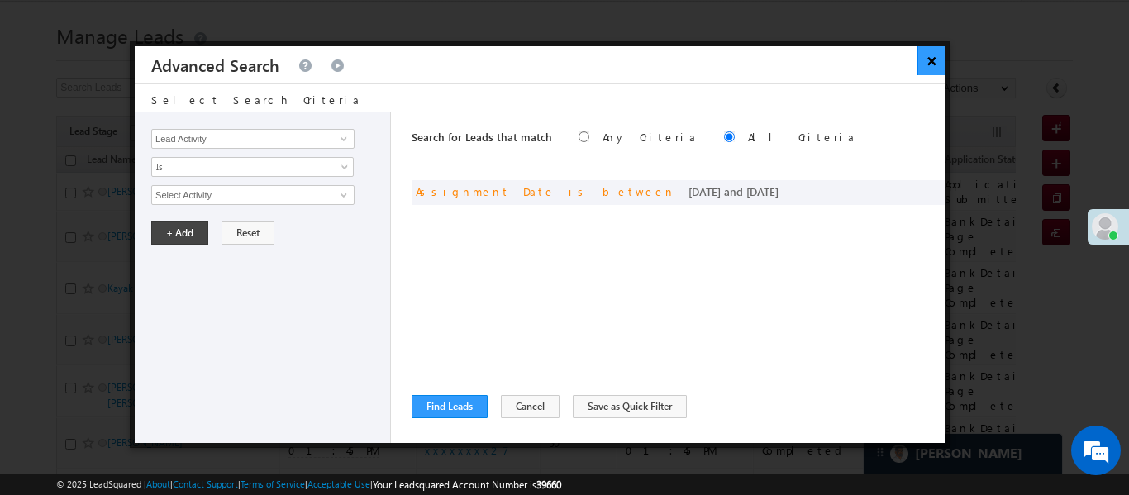
click at [934, 64] on button "×" at bounding box center [930, 60] width 27 height 29
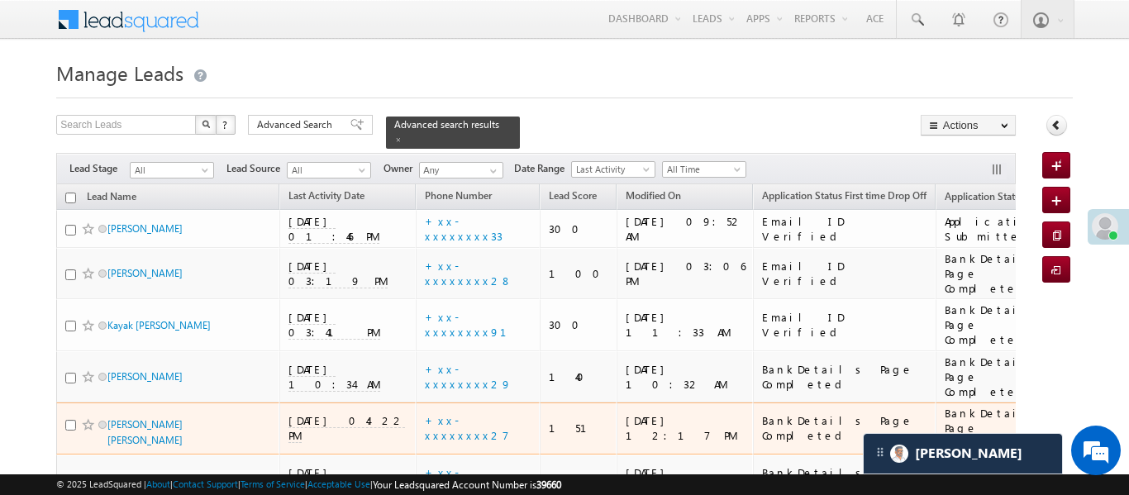
click at [352, 465] on span "[DATE] 01:45 PM" at bounding box center [333, 480] width 91 height 30
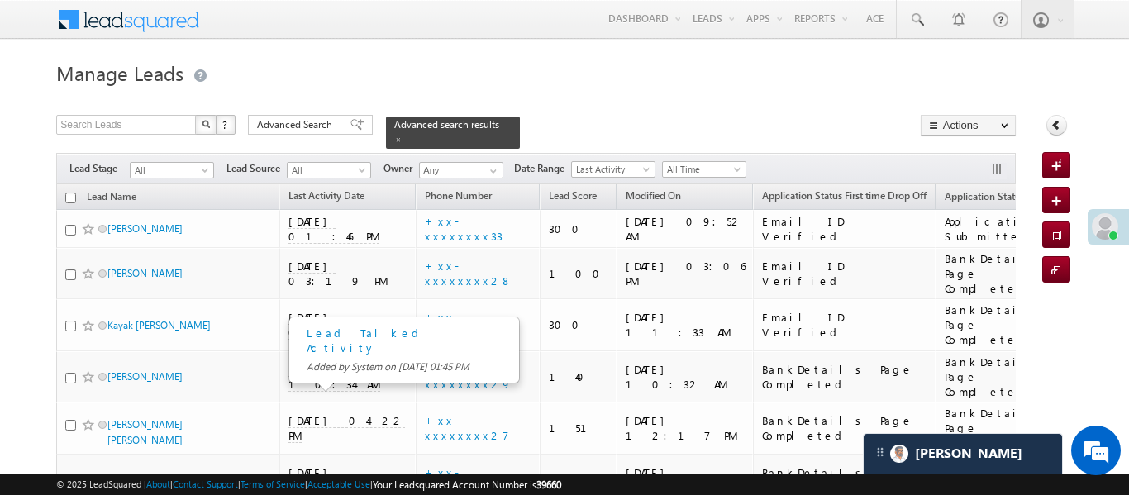
click at [680, 83] on h1 "Manage Leads" at bounding box center [563, 71] width 1015 height 32
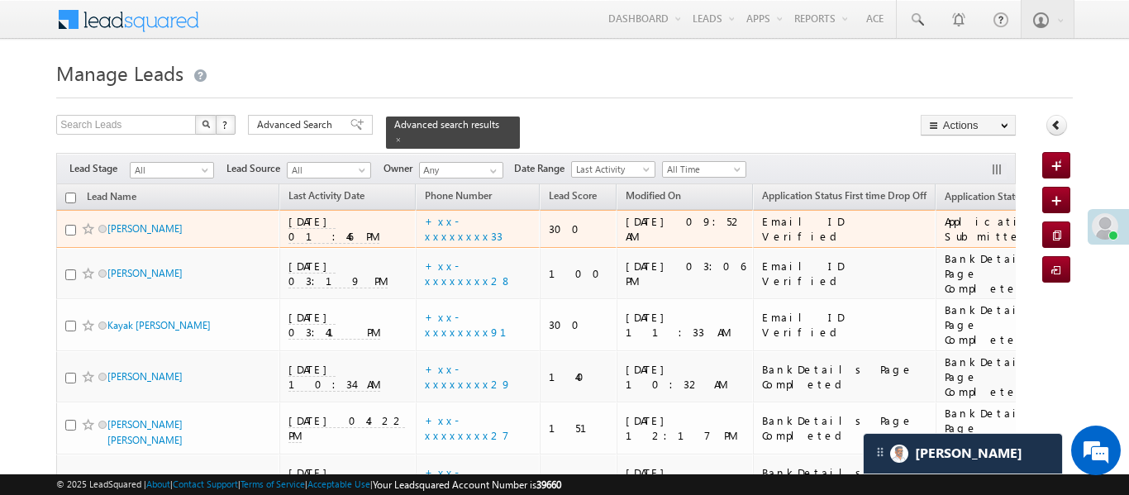
click at [349, 214] on span "10/09/25 01:46 PM" at bounding box center [333, 229] width 91 height 30
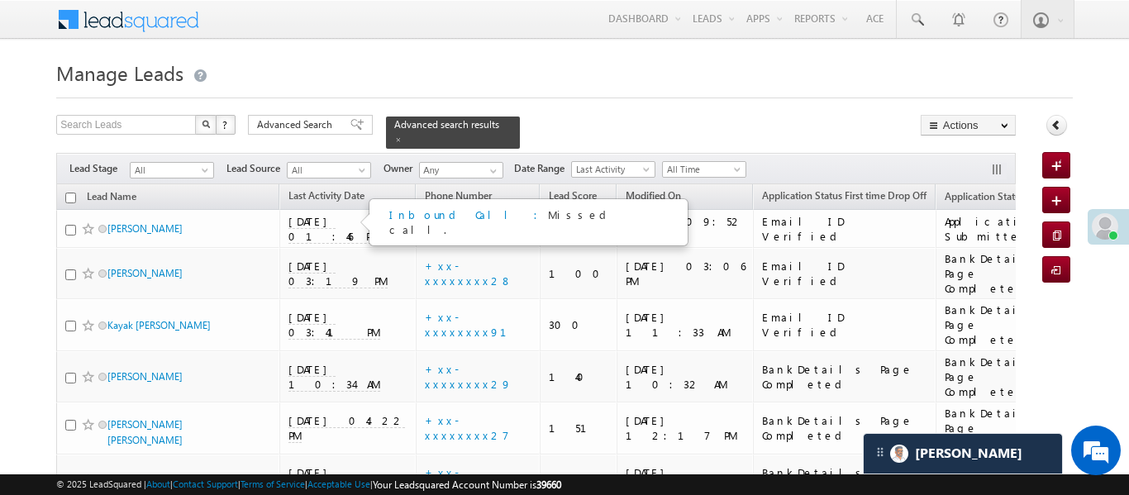
click at [588, 153] on div "Filters Lead Stage All All Lead Source All All Owner Any Any Date Range Go maxd…" at bounding box center [535, 168] width 958 height 31
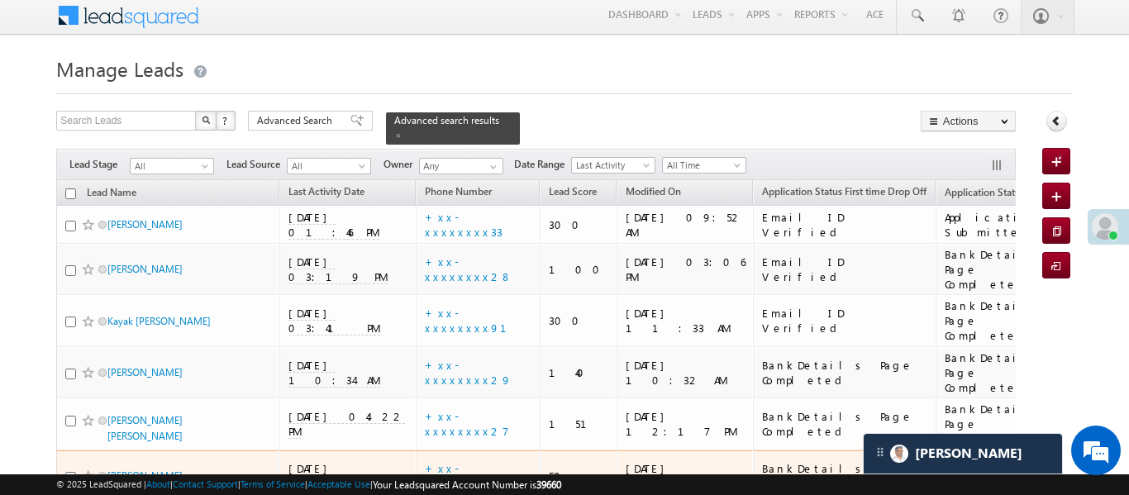
scroll to position [121, 0]
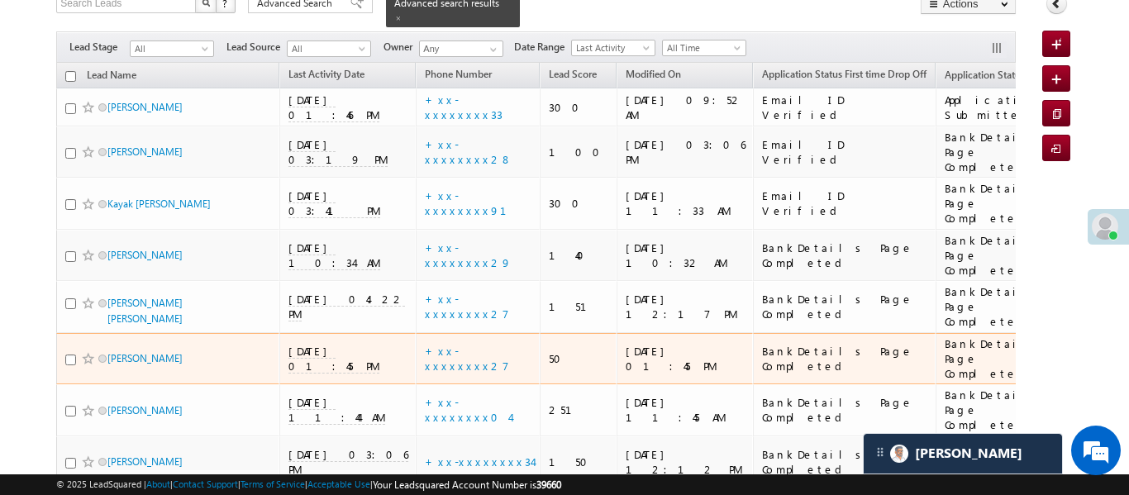
click at [340, 344] on span "11/09/25 01:45 PM" at bounding box center [333, 359] width 91 height 30
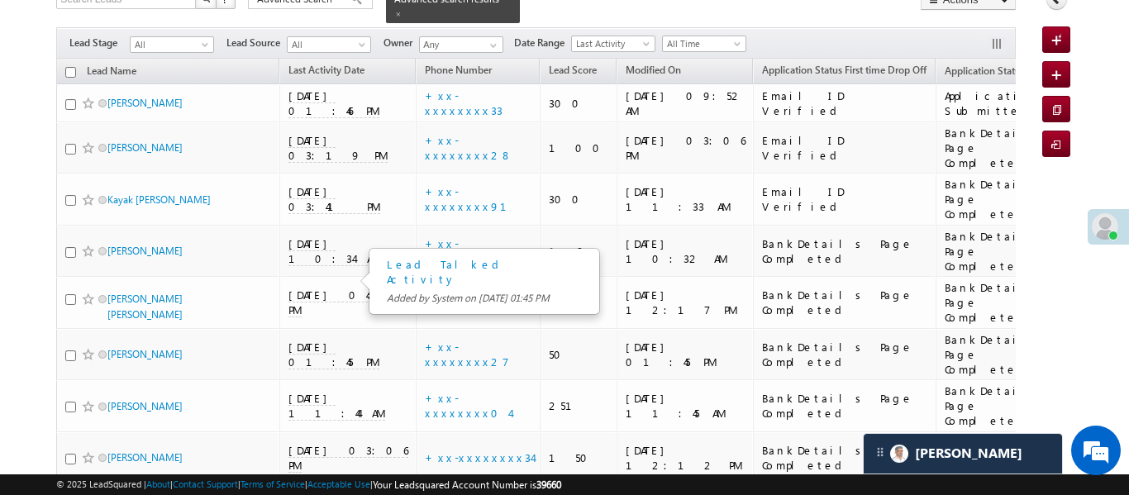
scroll to position [332, 0]
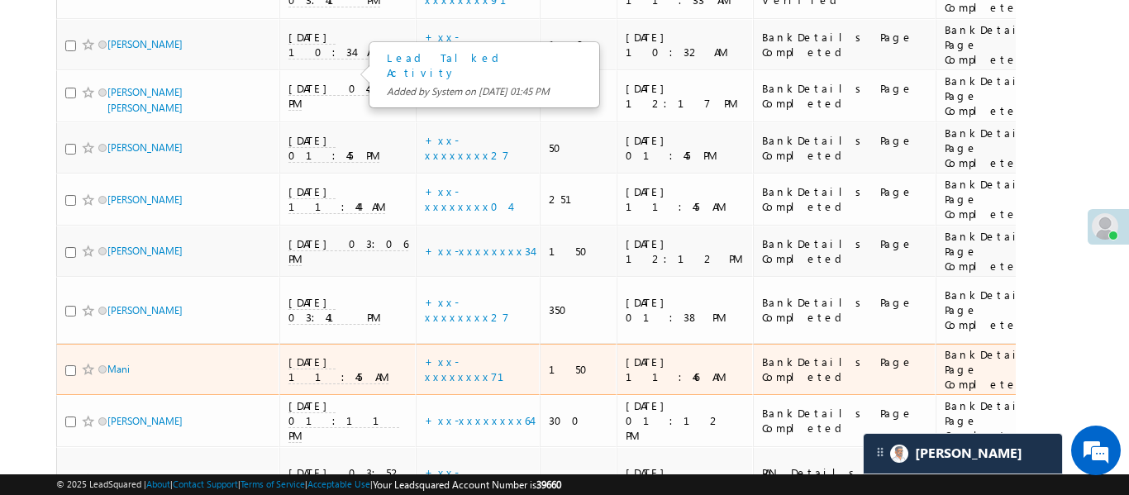
click at [337, 354] on span "[DATE] 11:45 AM" at bounding box center [338, 369] width 100 height 30
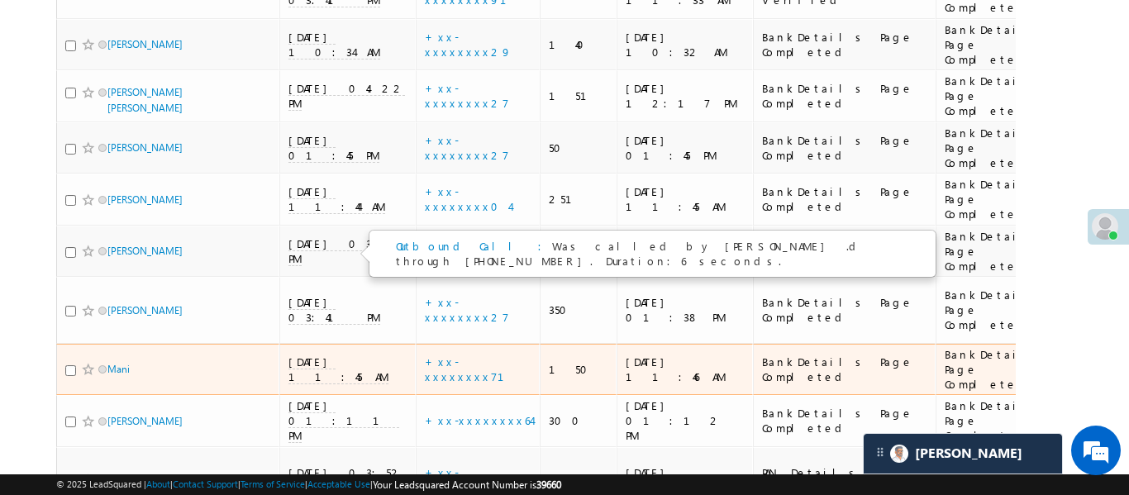
click at [417, 255] on span "Outbound Call : Was called by Aakansha .d through +917949106834. Duration:6 sec…" at bounding box center [629, 253] width 466 height 29
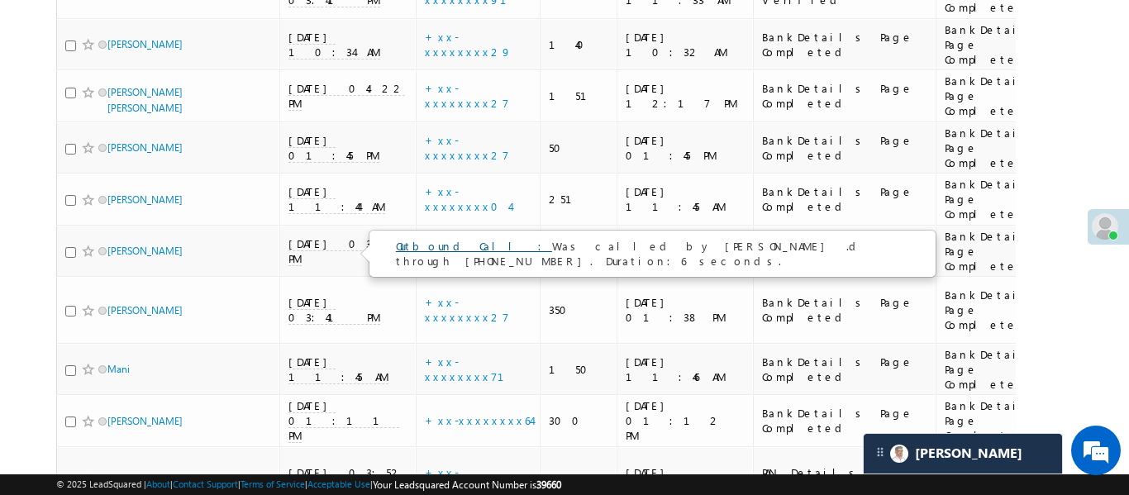
click at [416, 245] on link "Outbound Call :" at bounding box center [474, 246] width 156 height 14
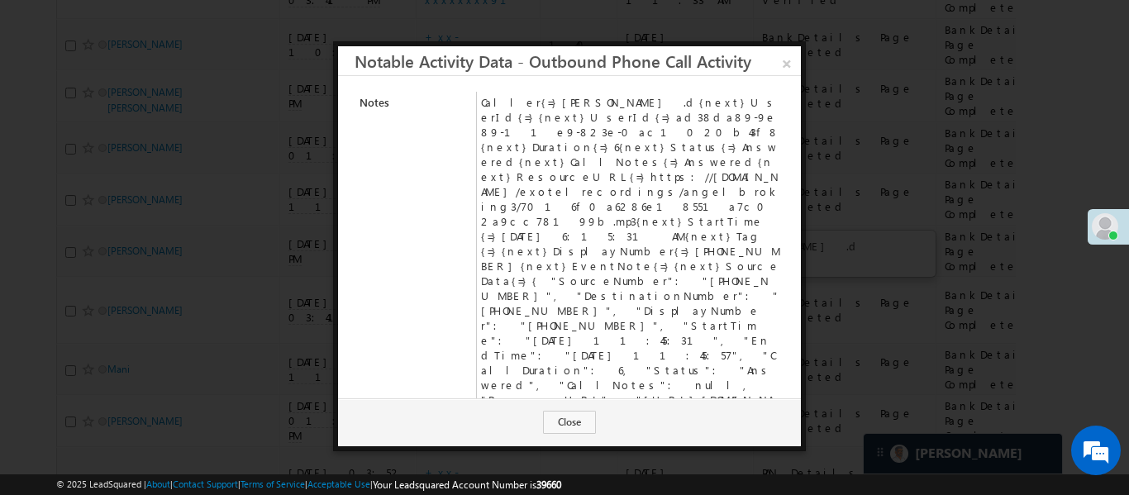
scroll to position [0, 0]
click at [791, 56] on link "×" at bounding box center [786, 60] width 29 height 29
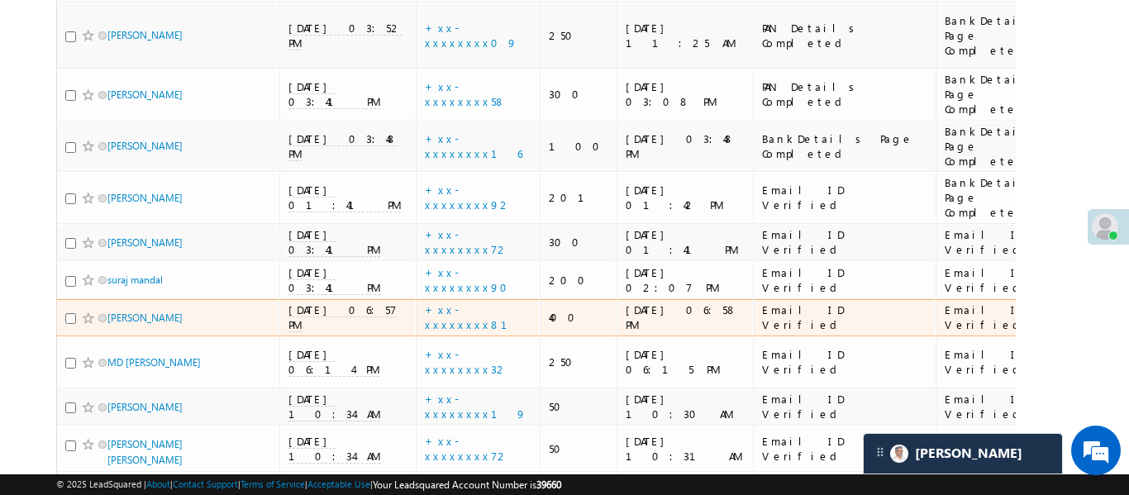
scroll to position [898, 0]
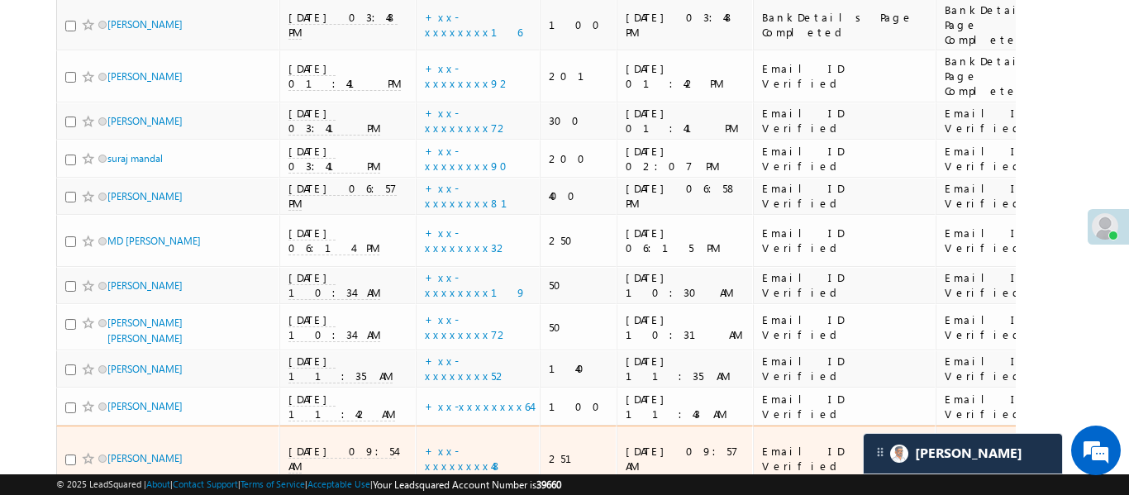
click at [316, 444] on span "11/09/25 09:54 AM" at bounding box center [341, 459] width 107 height 30
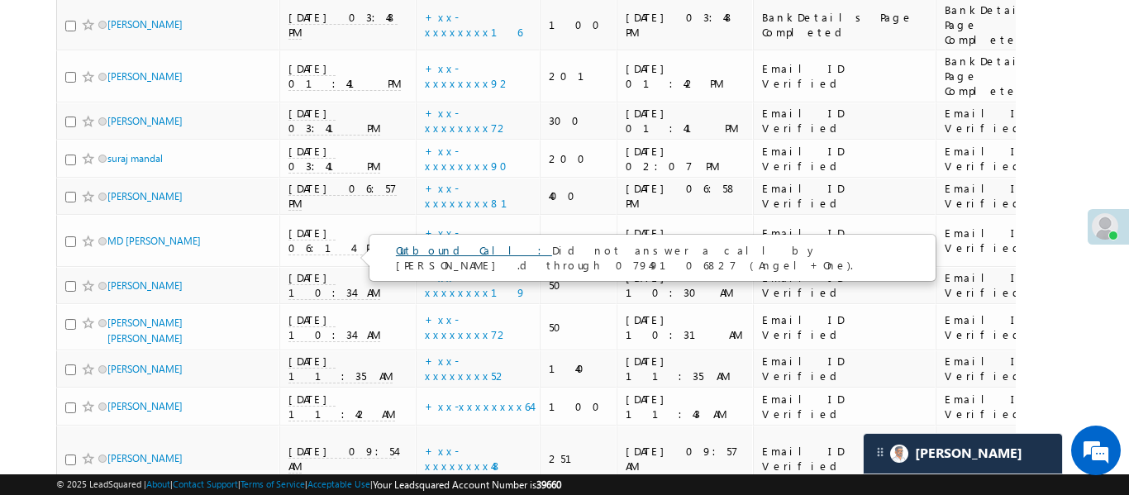
click at [449, 245] on link "Outbound Call :" at bounding box center [474, 250] width 156 height 14
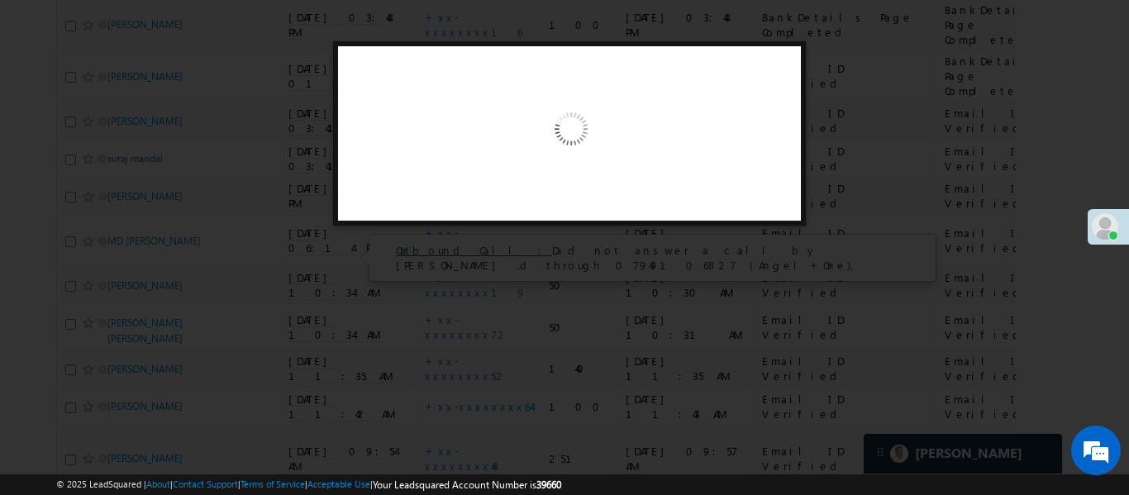
click at [449, 245] on div at bounding box center [564, 247] width 1129 height 495
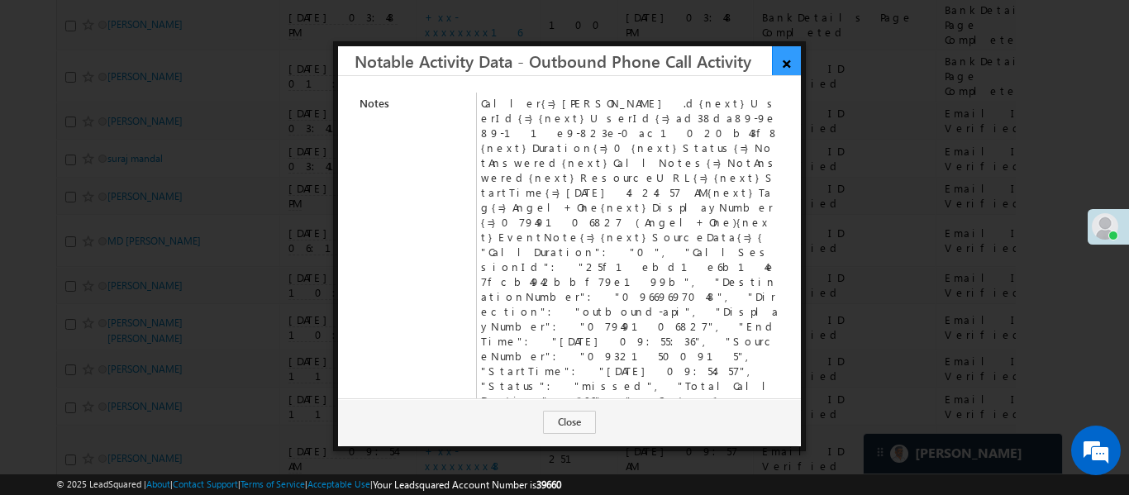
click at [792, 60] on link "×" at bounding box center [786, 60] width 29 height 29
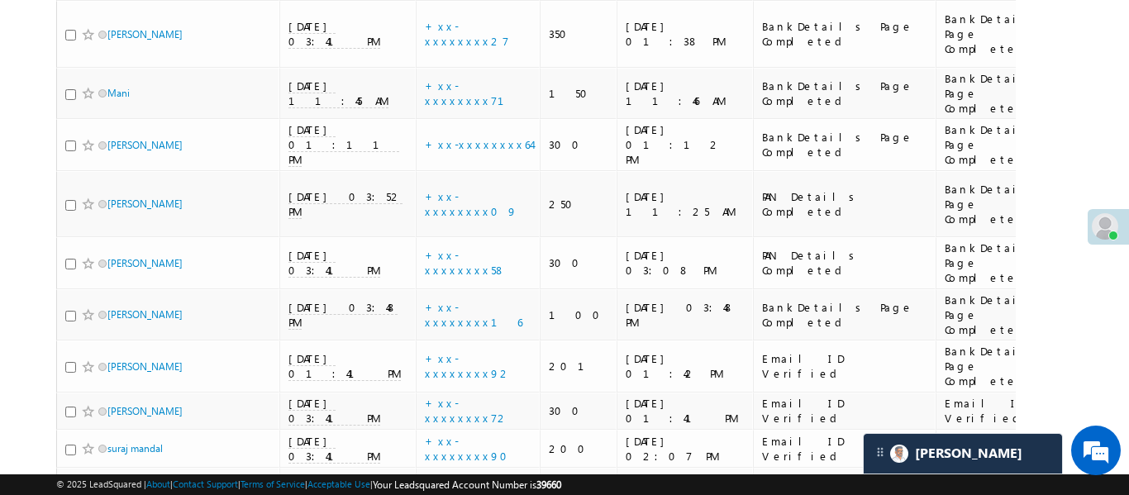
click at [341, 108] on span "11/09/25 11:45 AM" at bounding box center [338, 93] width 100 height 30
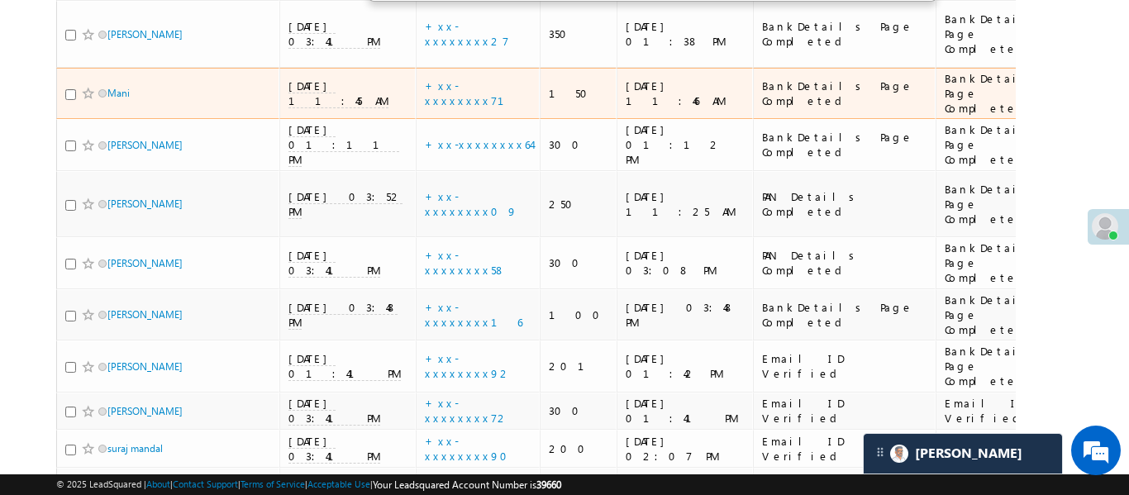
scroll to position [265, 0]
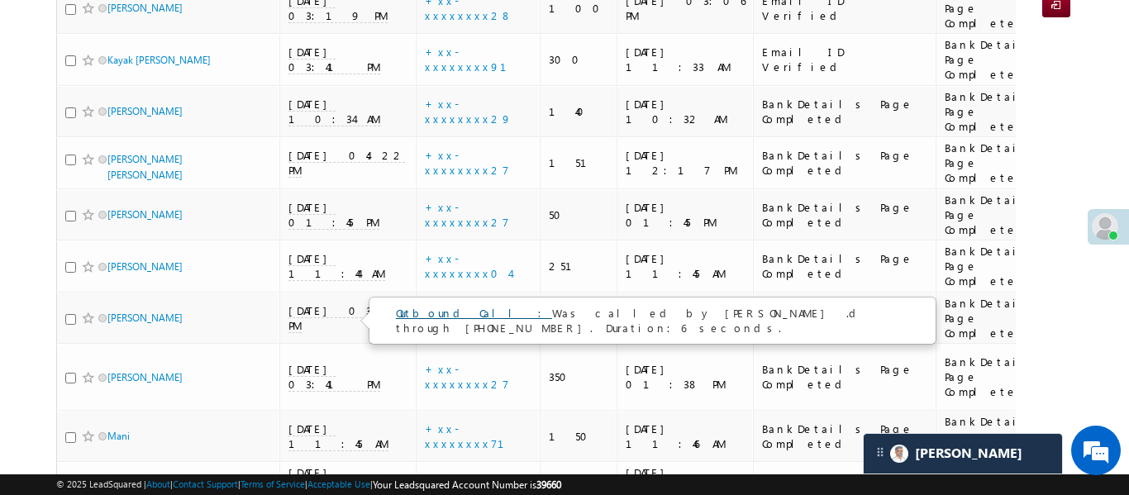
click at [417, 310] on link "Outbound Call :" at bounding box center [474, 313] width 156 height 14
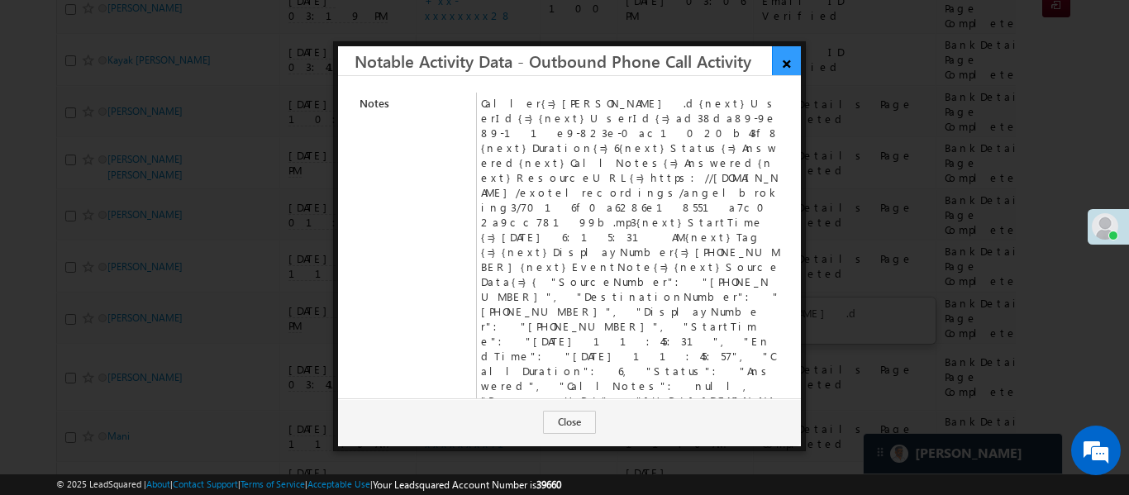
click at [782, 53] on link "×" at bounding box center [786, 60] width 29 height 29
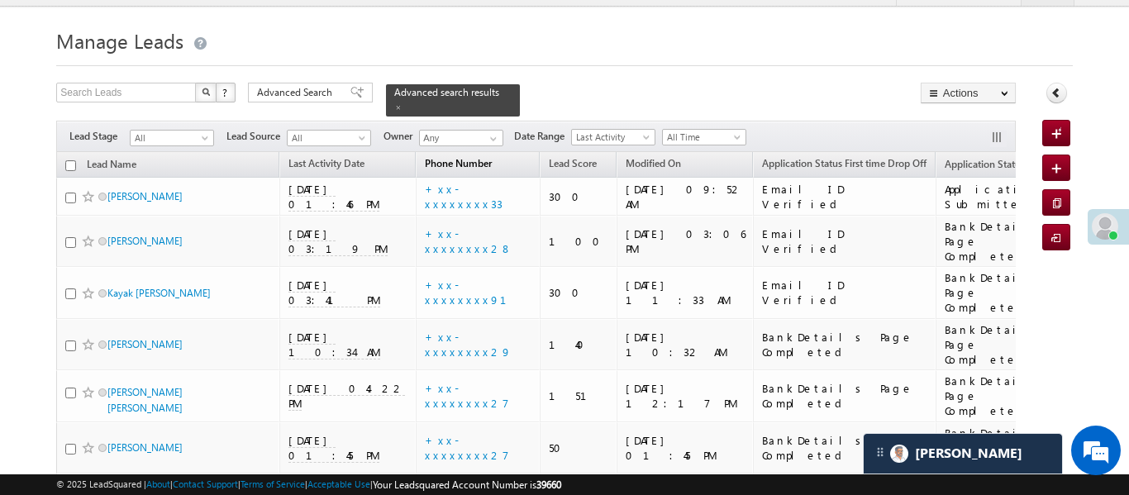
scroll to position [0, 0]
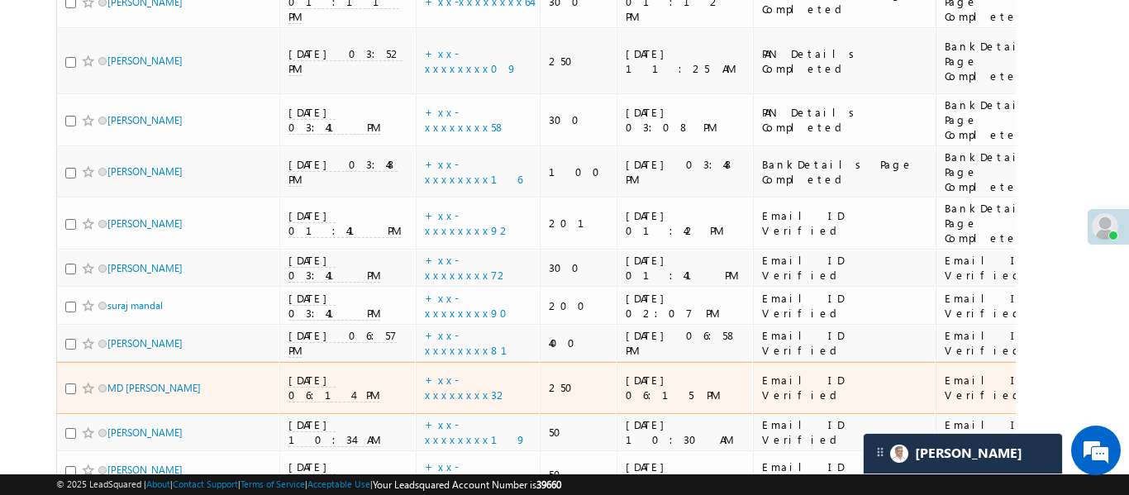
click at [313, 459] on div "11/09/25 10:34 AM" at bounding box center [348, 474] width 120 height 30
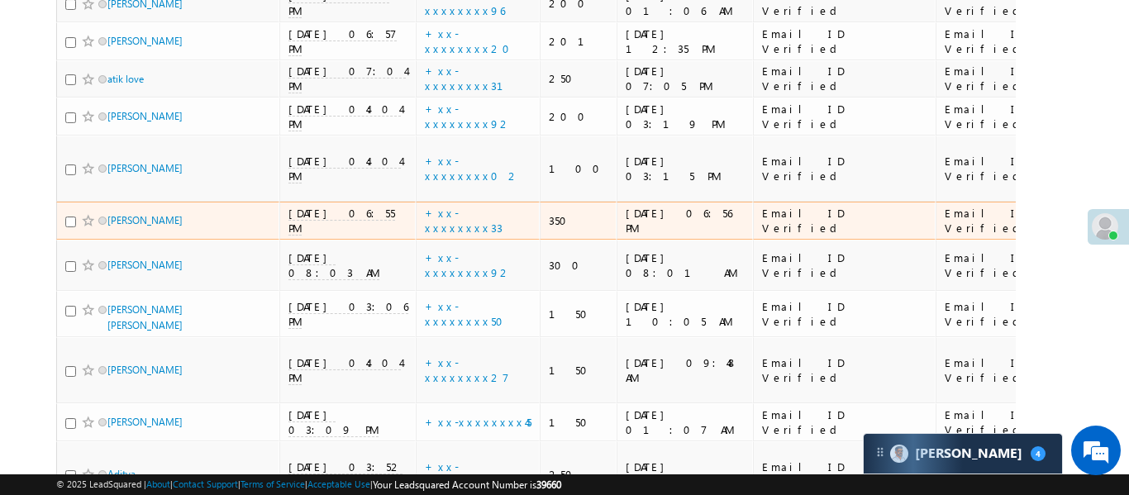
scroll to position [2678, 0]
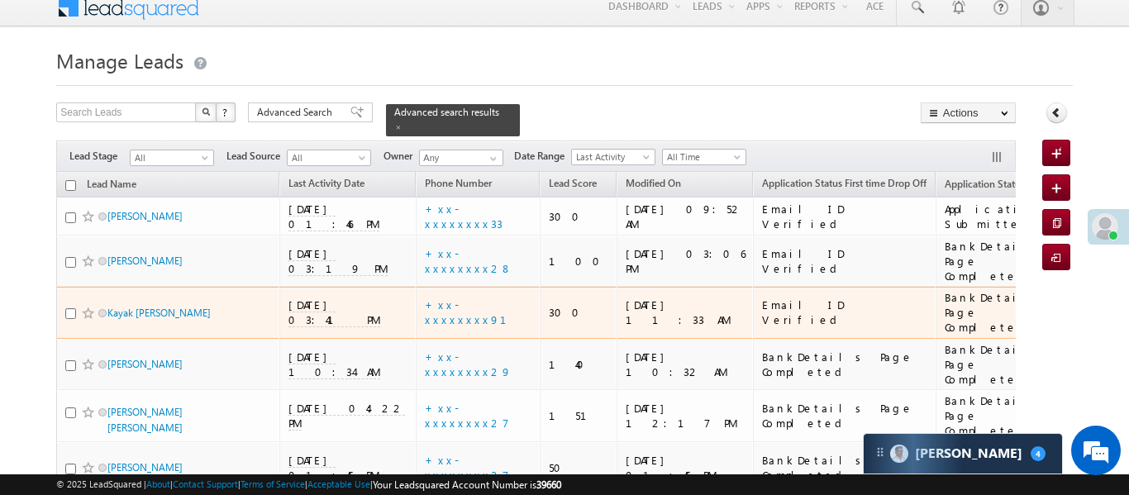
scroll to position [7, 0]
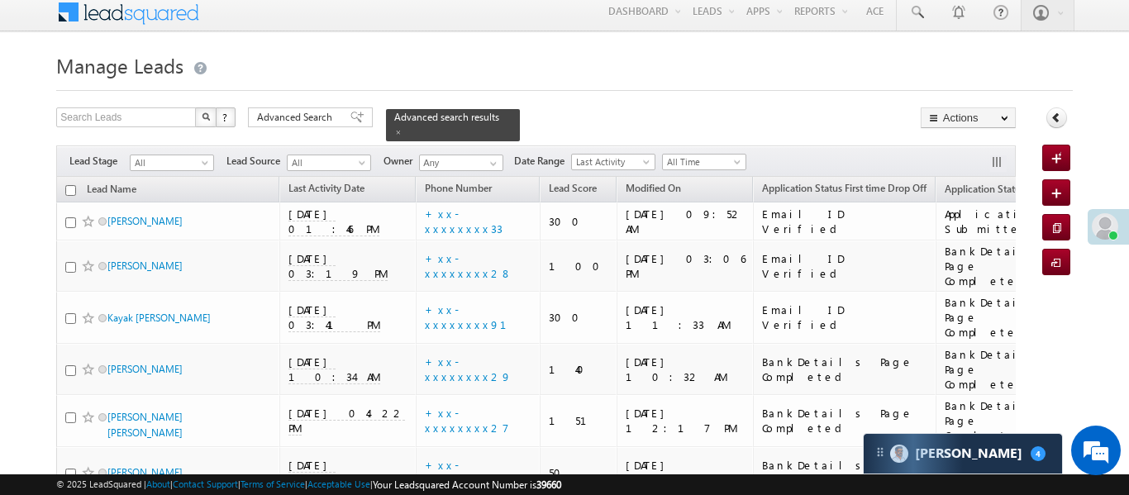
click at [266, 112] on div "Lead Source" at bounding box center [281, 125] width 121 height 26
click at [297, 123] on span "Advanced Search" at bounding box center [297, 117] width 80 height 15
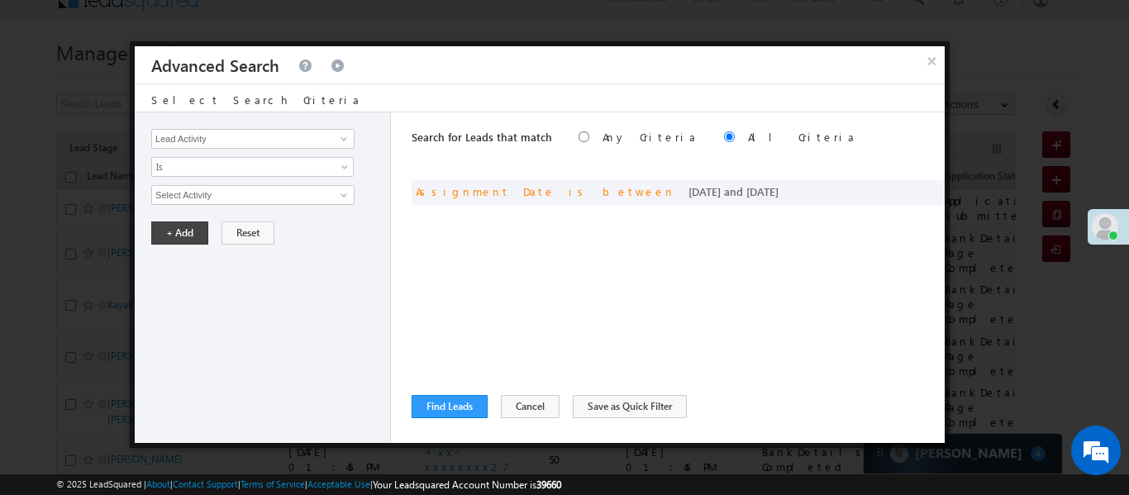
scroll to position [67, 0]
click at [901, 188] on span at bounding box center [907, 190] width 12 height 12
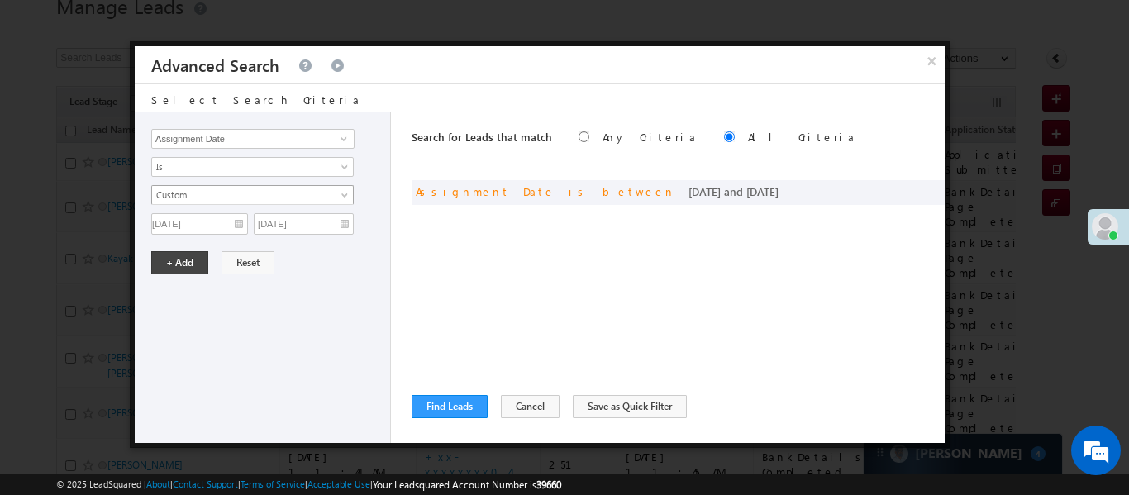
click at [222, 202] on link "Custom" at bounding box center [252, 195] width 202 height 20
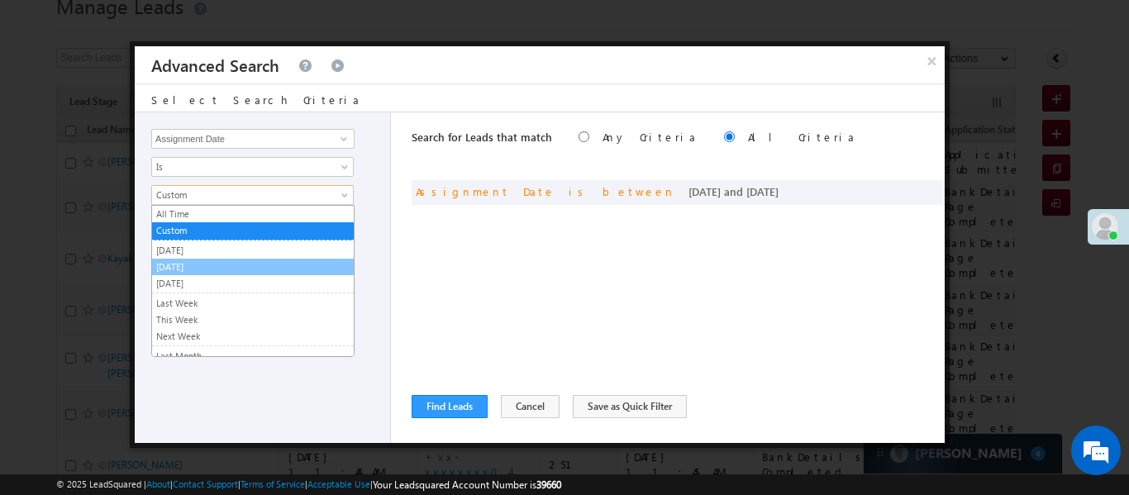
click at [194, 266] on link "[DATE]" at bounding box center [253, 266] width 202 height 15
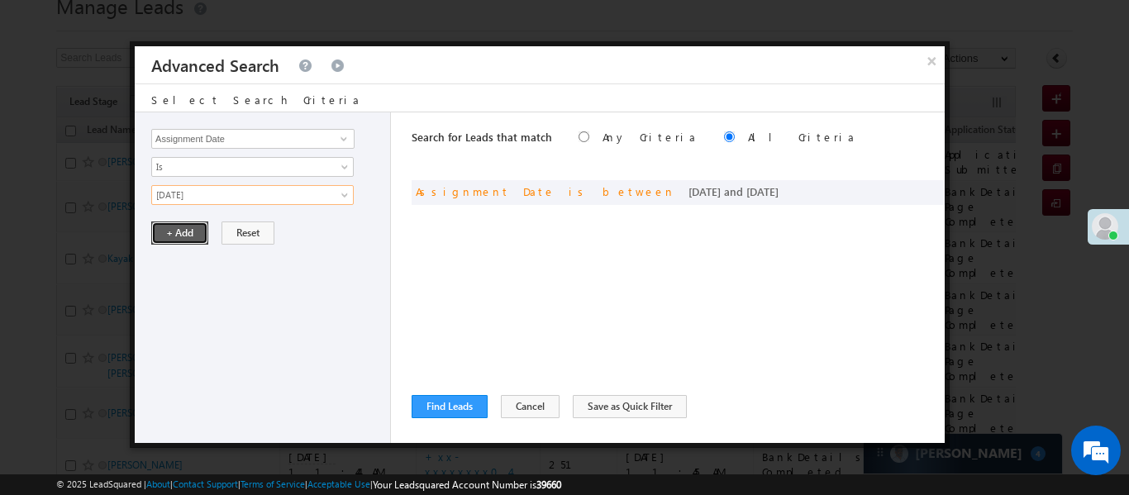
click at [184, 234] on button "+ Add" at bounding box center [179, 232] width 57 height 23
click at [437, 392] on div "Search for Leads that match Any Criteria All Criteria Note that the current tri…" at bounding box center [677, 277] width 533 height 330
click at [454, 419] on div "Search for Leads that match Any Criteria All Criteria Note that the current tri…" at bounding box center [677, 277] width 533 height 330
click at [463, 404] on button "Find Leads" at bounding box center [449, 406] width 76 height 23
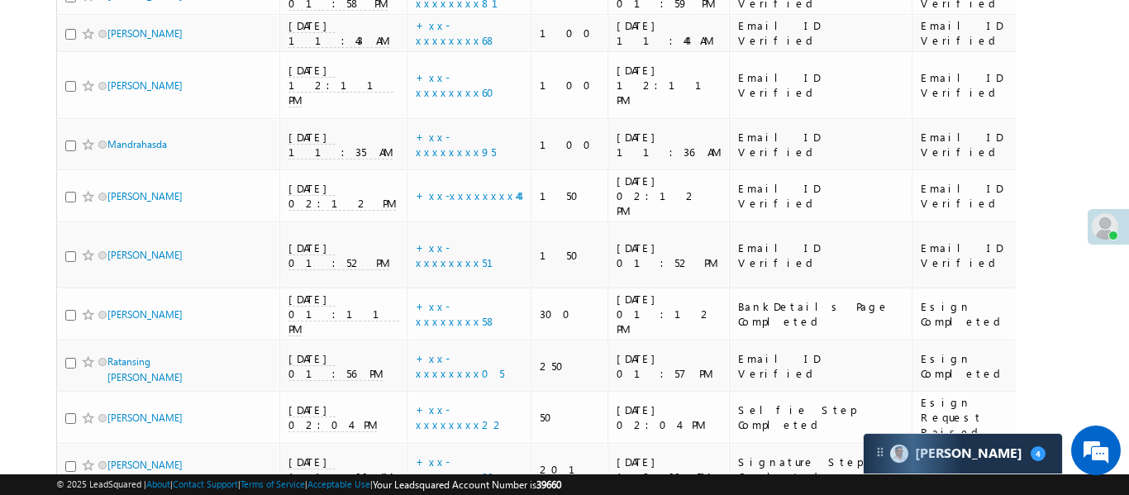
scroll to position [851, 0]
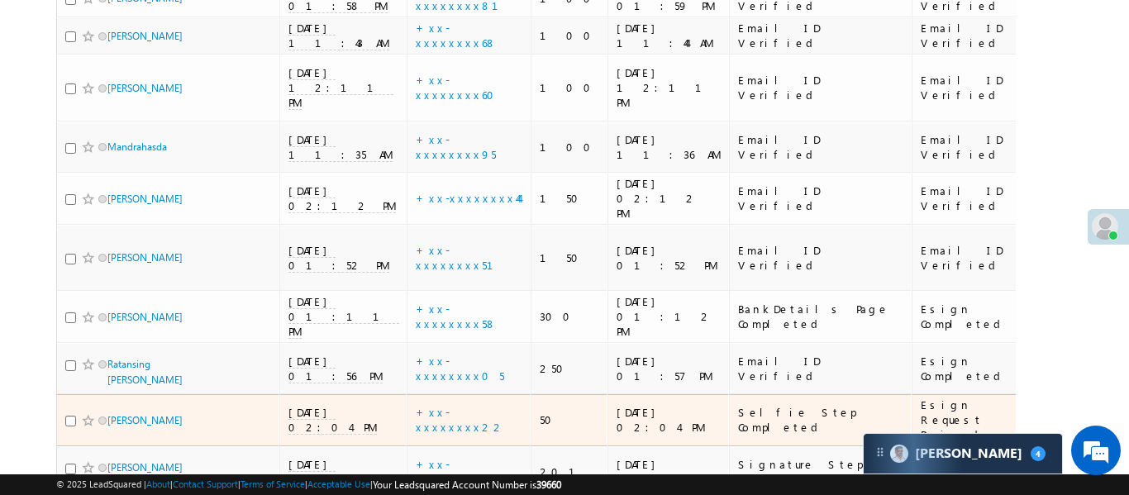
click at [316, 405] on span "11/09/25 02:04 PM" at bounding box center [332, 420] width 88 height 30
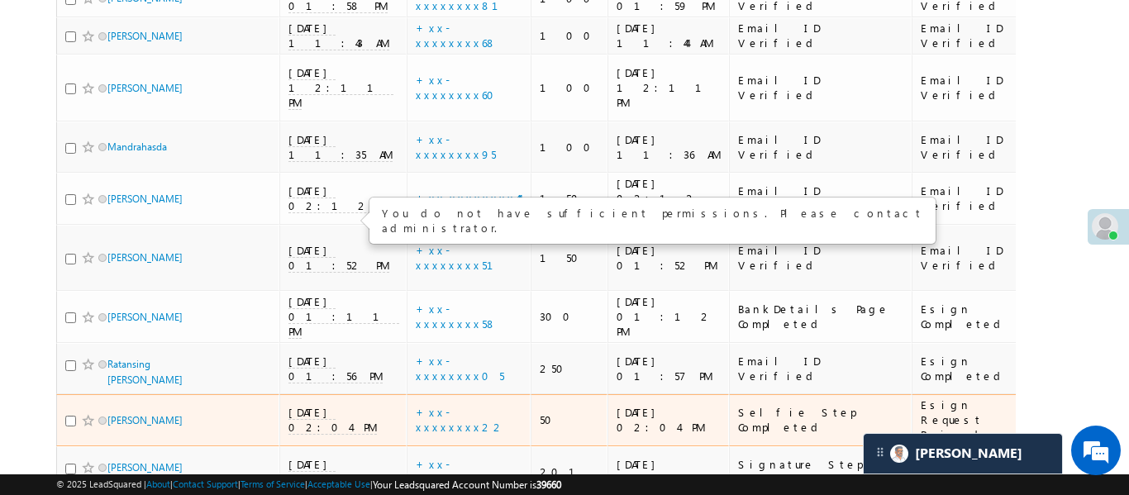
click at [334, 405] on span "11/09/25 02:04 PM" at bounding box center [332, 420] width 88 height 30
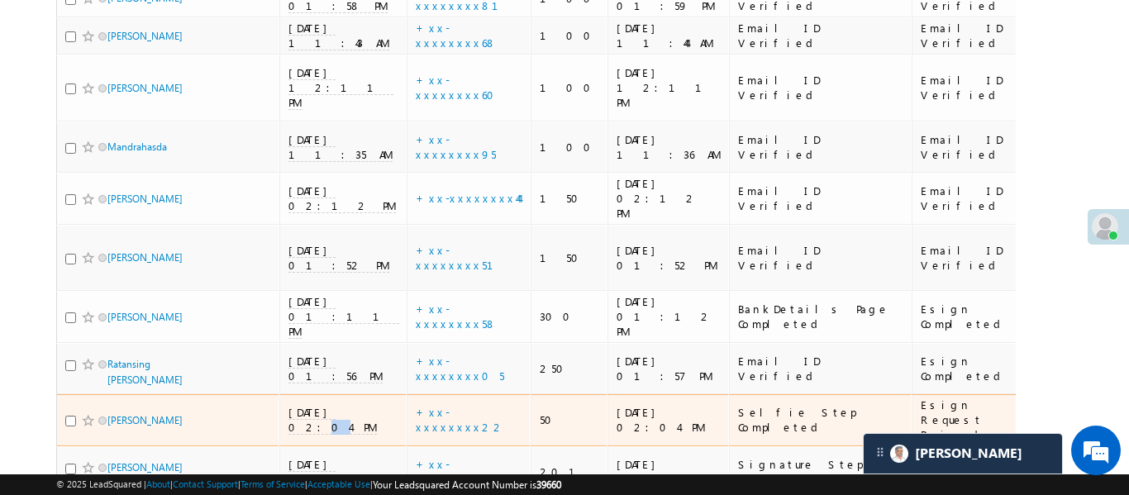
click at [334, 405] on span "11/09/25 02:04 PM" at bounding box center [332, 420] width 88 height 30
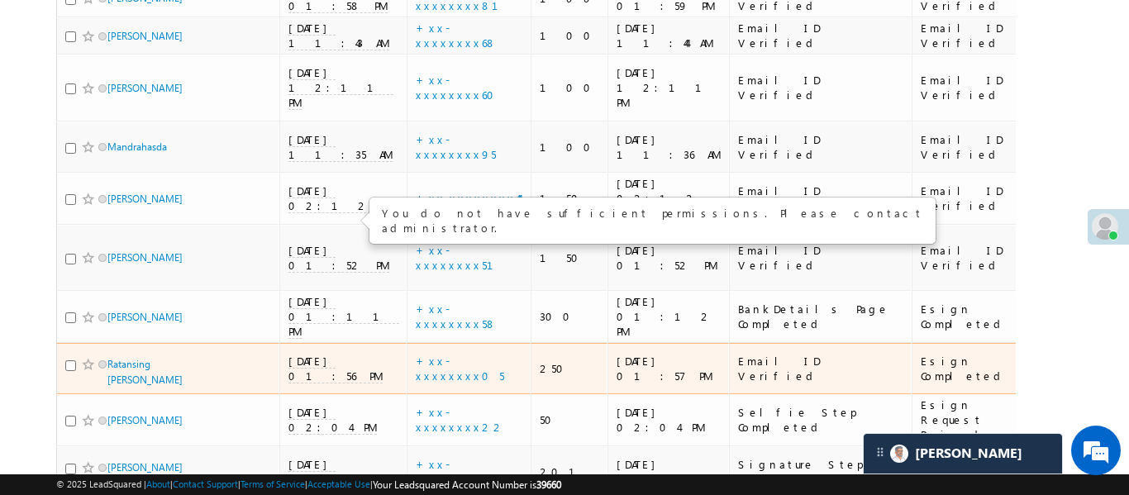
click at [321, 354] on span "11/09/25 01:56 PM" at bounding box center [335, 369] width 94 height 30
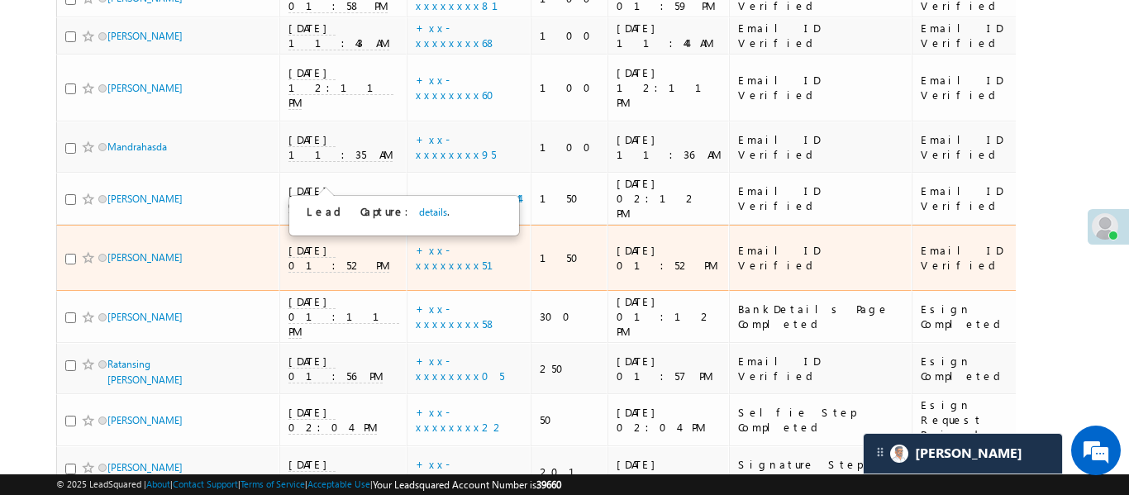
click at [1057, 228] on div "Lead Talked - Pitch Not Done" at bounding box center [1103, 257] width 93 height 59
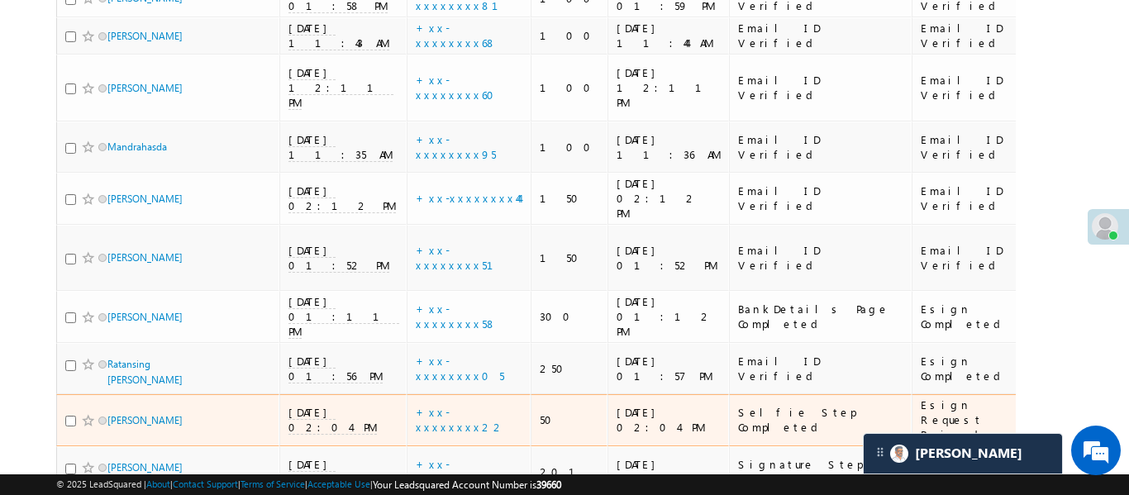
click at [335, 405] on span "11/09/25 02:04 PM" at bounding box center [332, 420] width 88 height 30
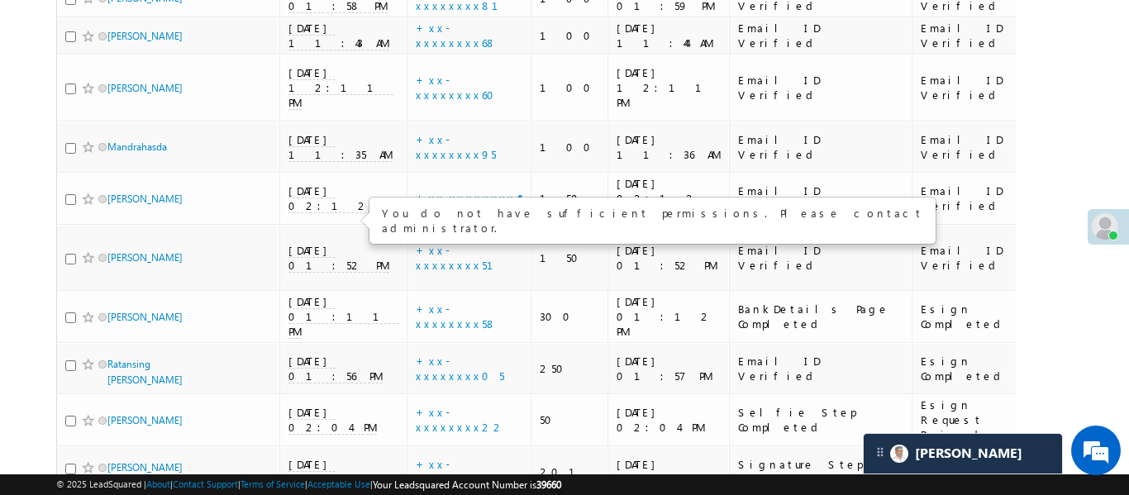
click at [1103, 98] on body "Menu Aakansha .d Aakan sha.D @ange lbrok ing.c om" at bounding box center [564, 298] width 1129 height 2298
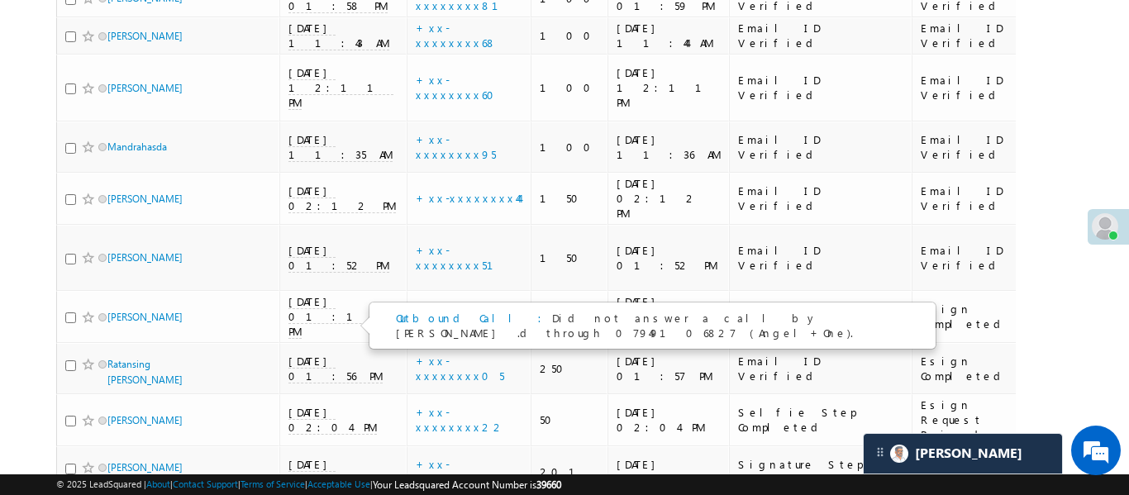
click at [1102, 149] on body "Menu Aakansha .d Aakan sha.D @ange lbrok ing.c om" at bounding box center [564, 298] width 1129 height 2298
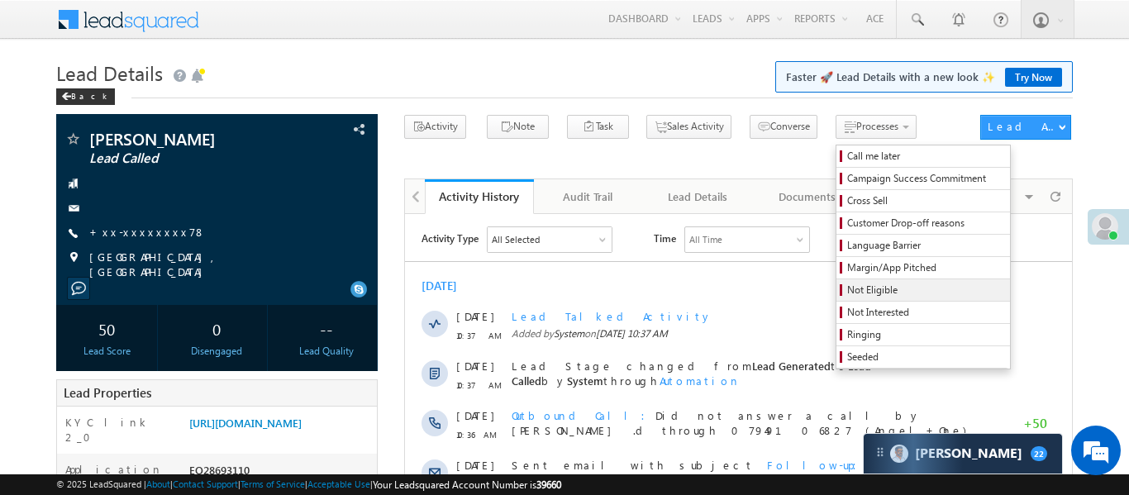
click at [843, 300] on link "Not Eligible" at bounding box center [922, 289] width 173 height 21
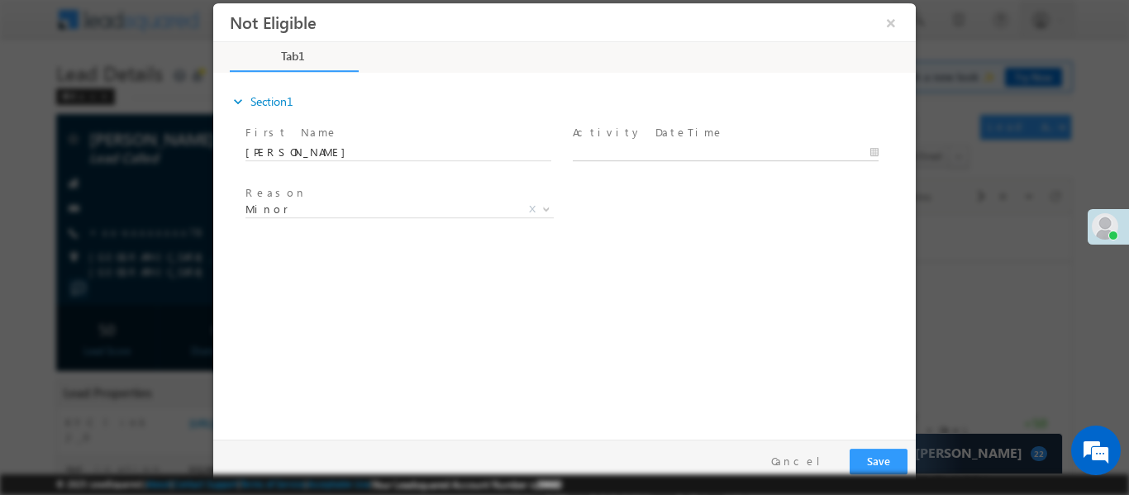
type input "[DATE] 2:11 PM"
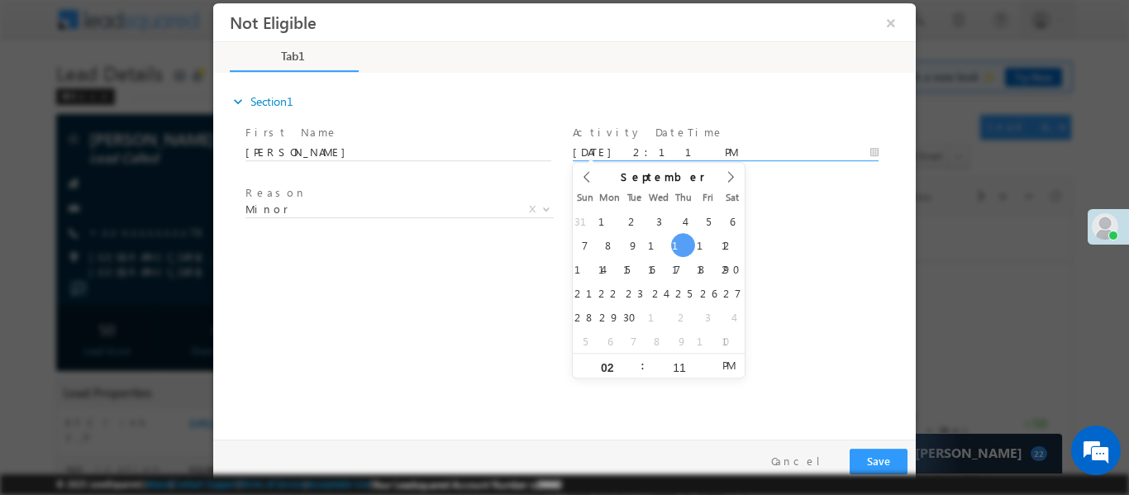
click at [734, 154] on body "Not Eligible ×" at bounding box center [564, 216] width 702 height 429
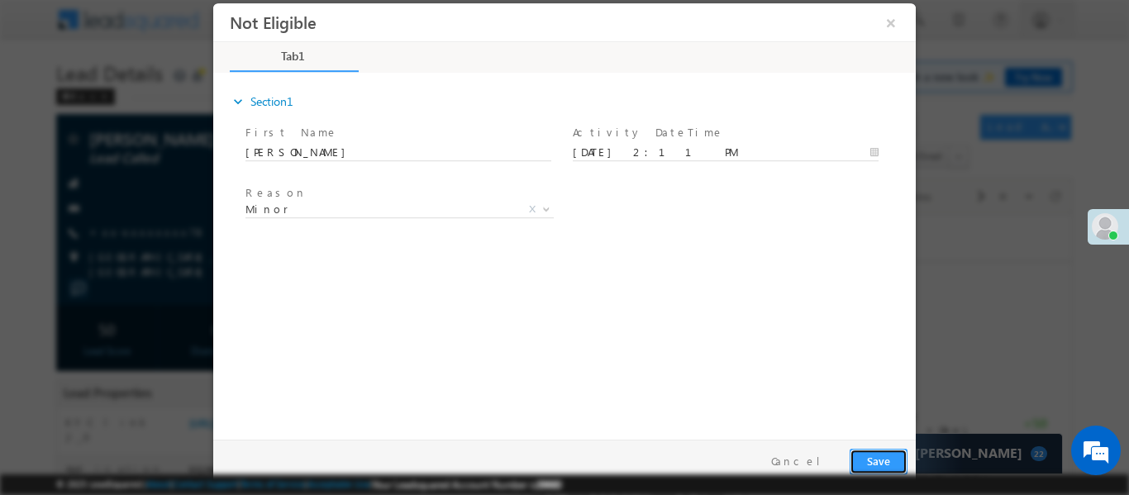
click at [873, 457] on button "Save" at bounding box center [878, 461] width 58 height 26
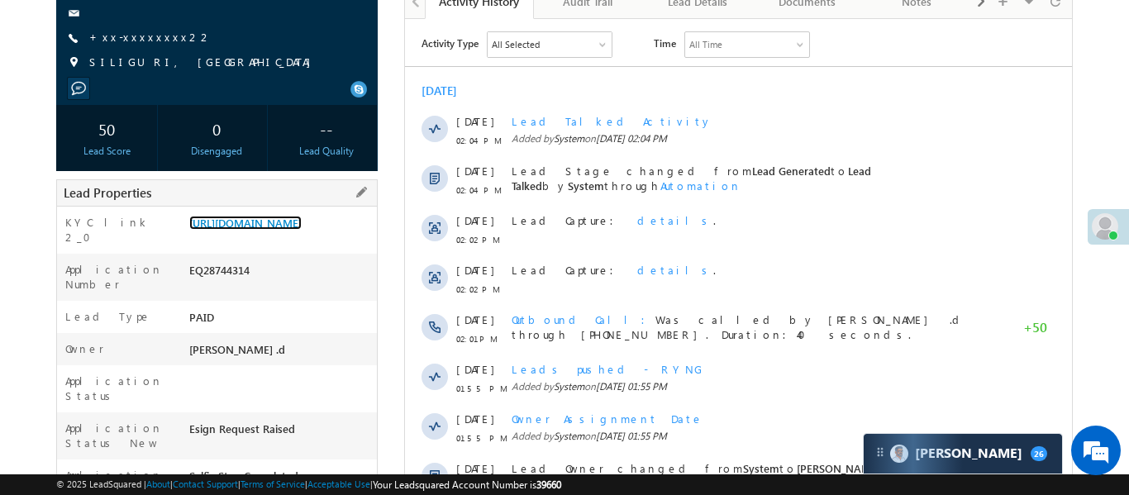
drag, startPoint x: 188, startPoint y: 226, endPoint x: 271, endPoint y: 302, distance: 112.8
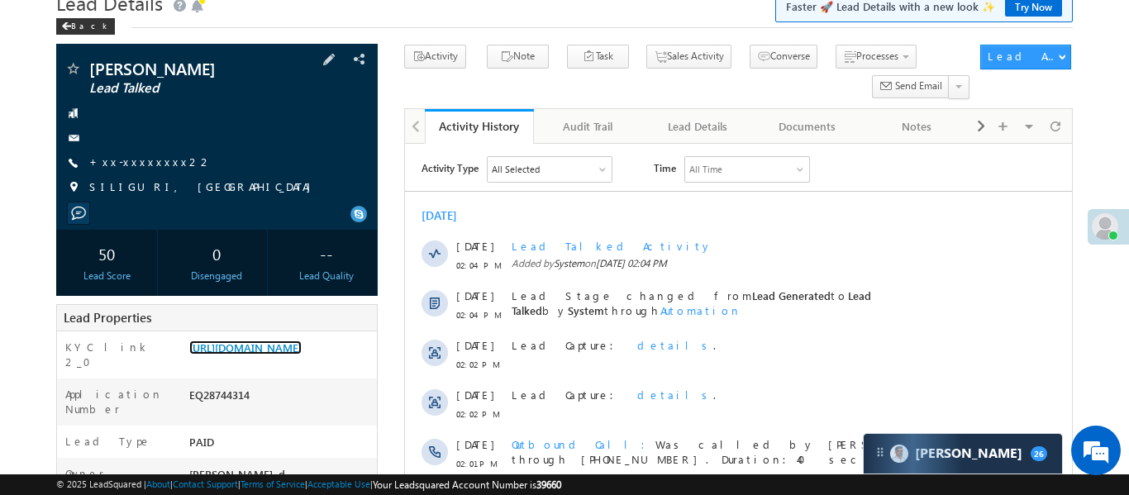
scroll to position [54, 0]
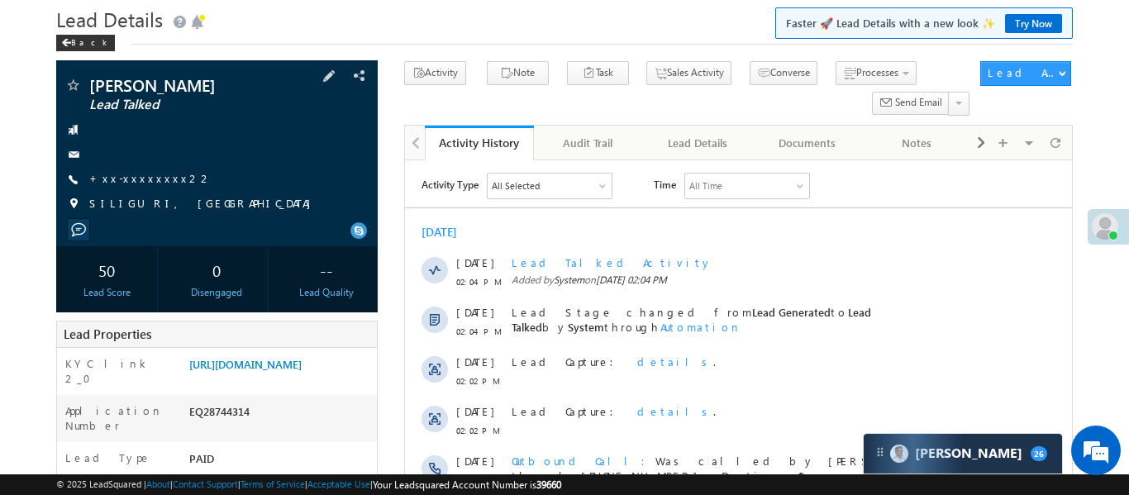
click at [126, 186] on span "+xx-xxxxxxxx22" at bounding box center [150, 179] width 123 height 17
click at [127, 183] on link "+xx-xxxxxxxx22" at bounding box center [150, 178] width 123 height 14
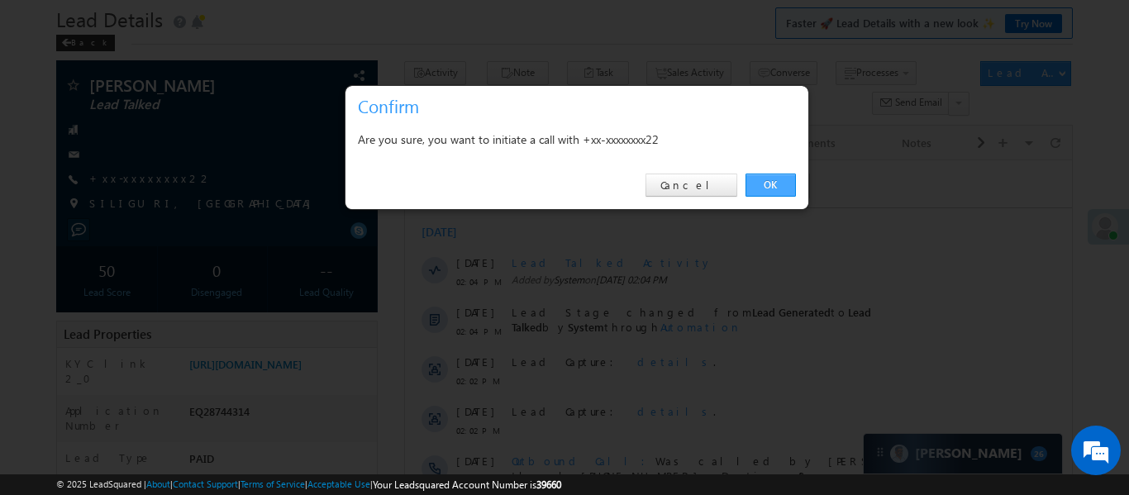
click at [769, 178] on link "OK" at bounding box center [770, 184] width 50 height 23
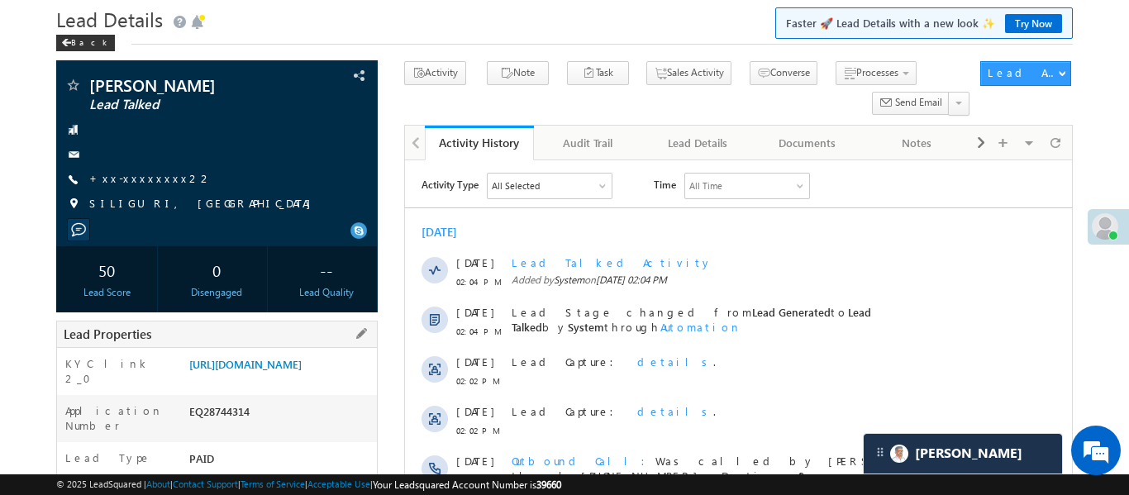
drag, startPoint x: 201, startPoint y: 376, endPoint x: 227, endPoint y: 407, distance: 41.0
click at [227, 379] on div "[URL][DOMAIN_NAME]" at bounding box center [281, 367] width 192 height 23
copy link "[URL][DOMAIN_NAME]"
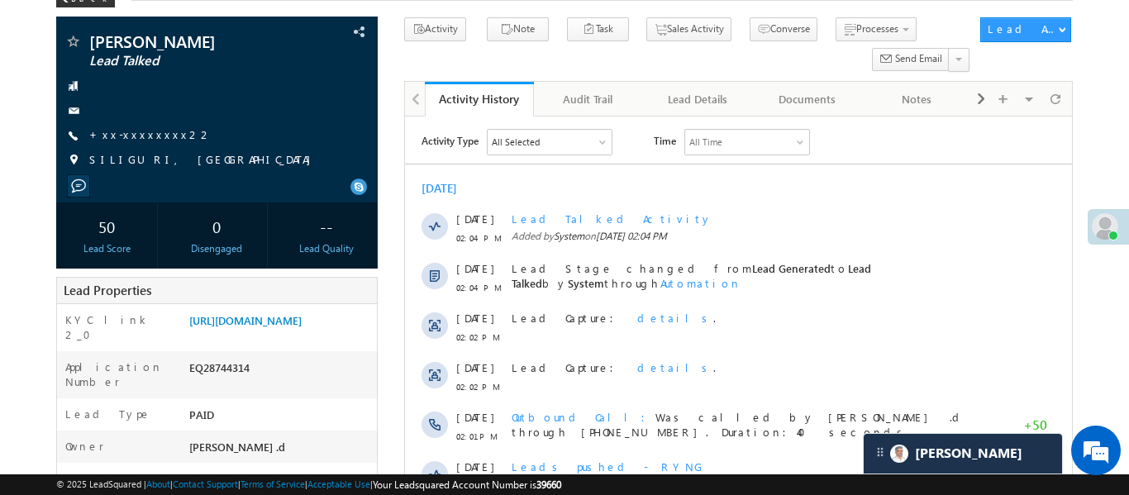
scroll to position [126, 0]
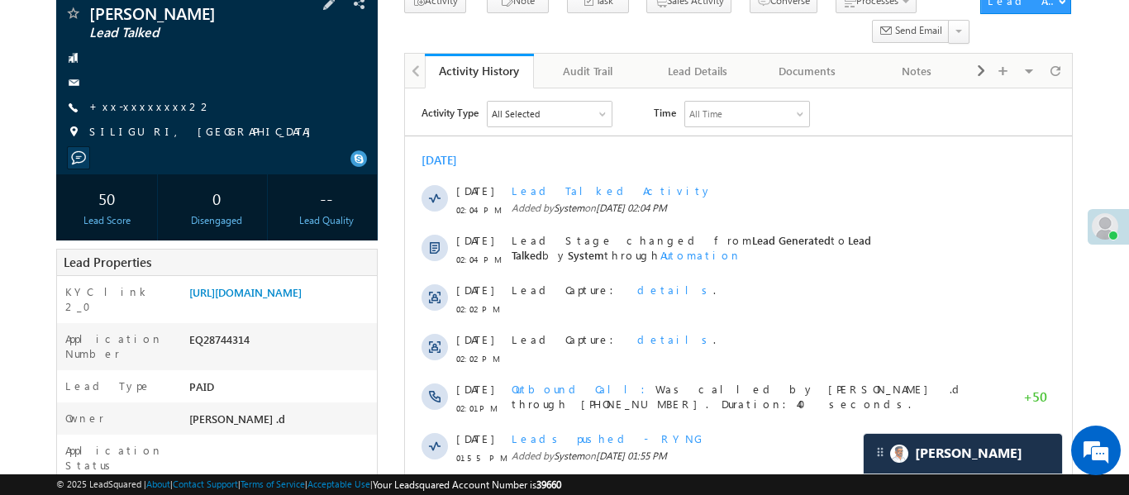
click at [285, 89] on div at bounding box center [216, 82] width 305 height 17
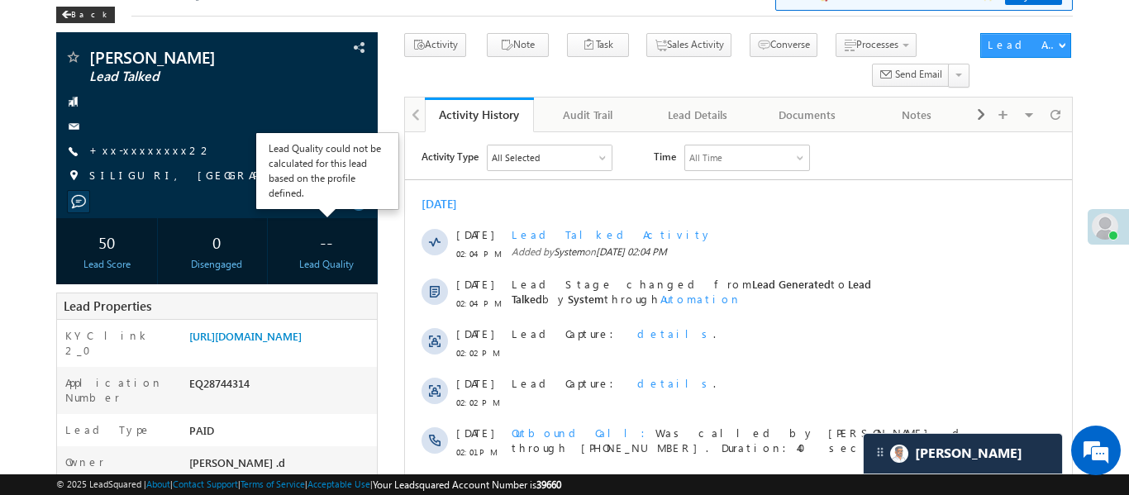
scroll to position [0, 0]
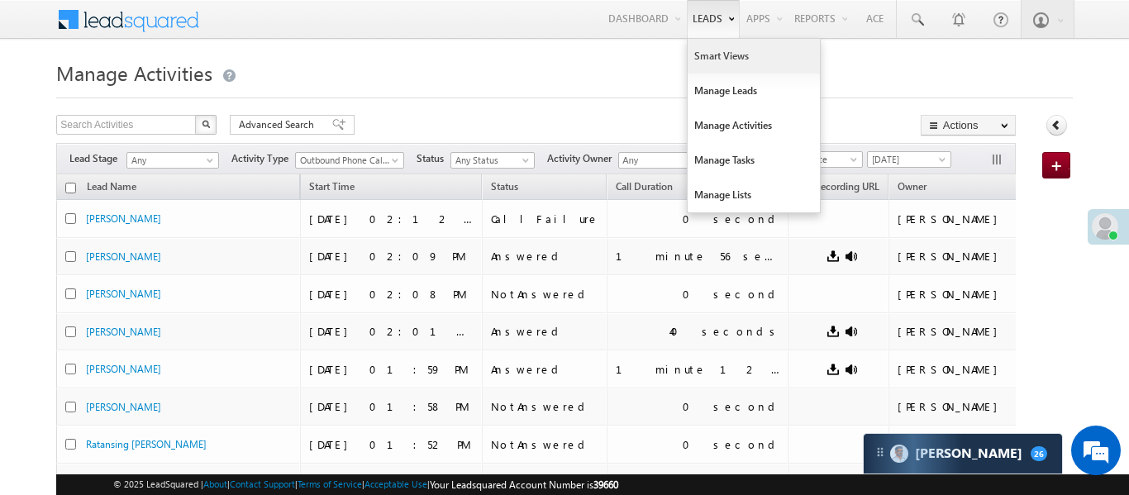
click at [706, 62] on link "Smart Views" at bounding box center [753, 56] width 132 height 35
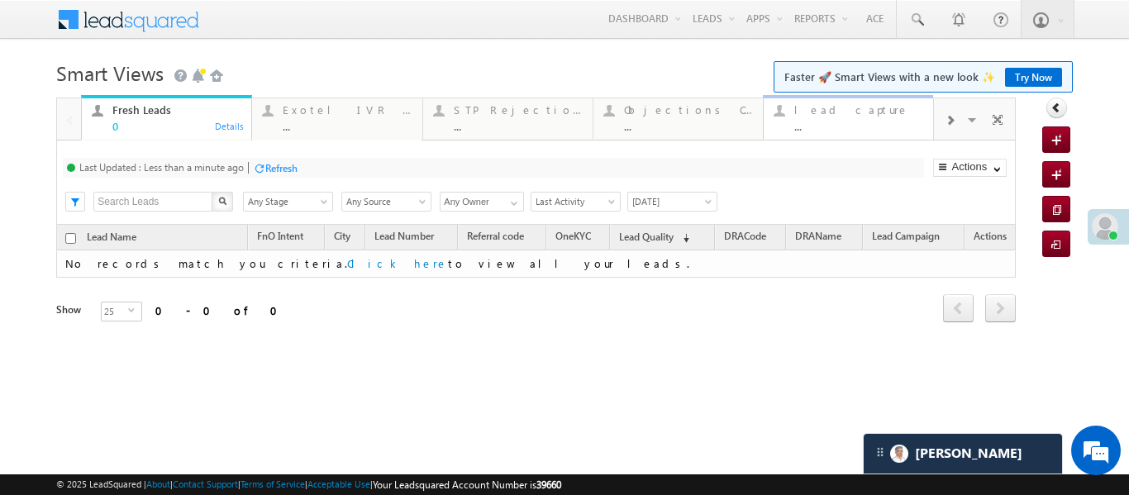
click at [855, 122] on div "..." at bounding box center [858, 126] width 129 height 12
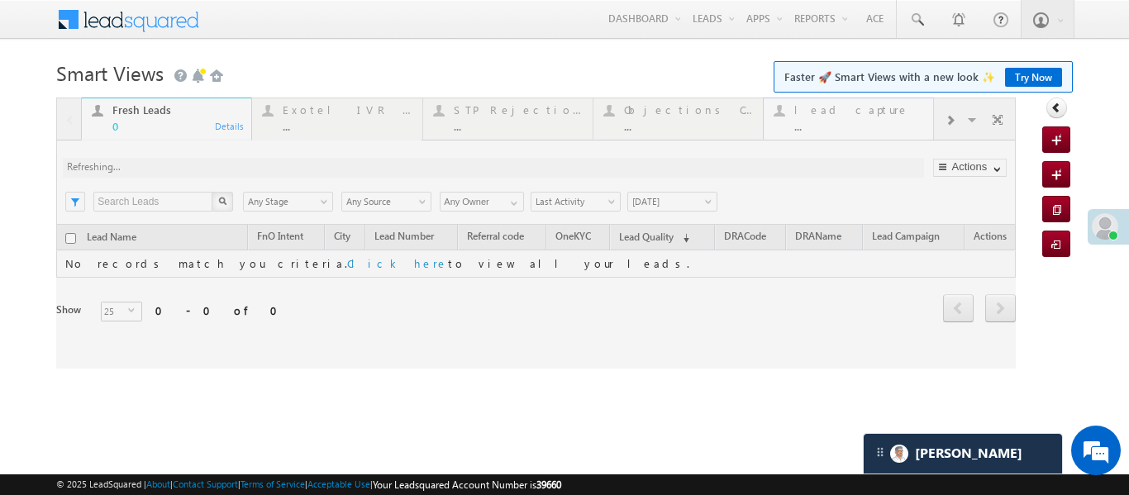
click at [855, 122] on div at bounding box center [535, 232] width 959 height 271
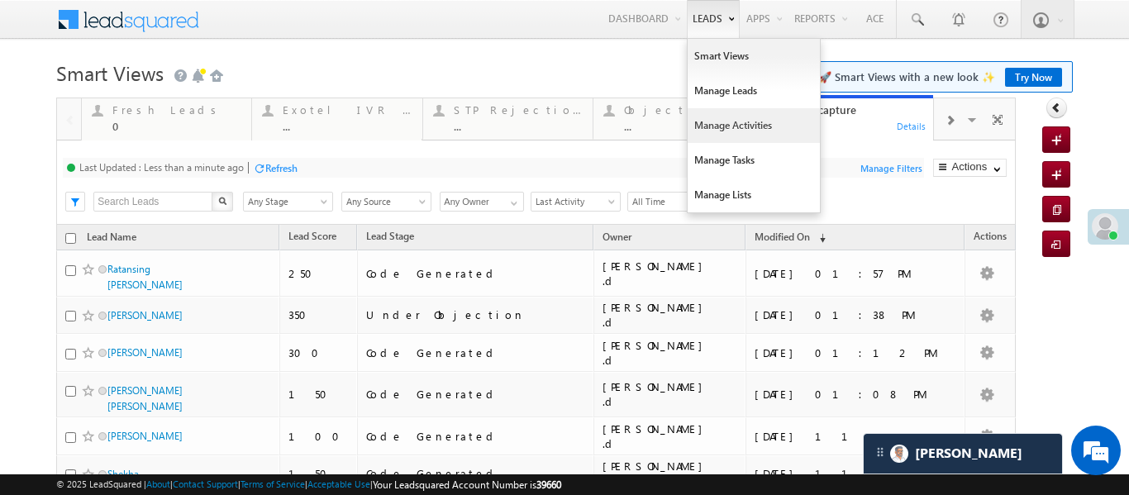
click at [726, 116] on link "Manage Activities" at bounding box center [753, 125] width 132 height 35
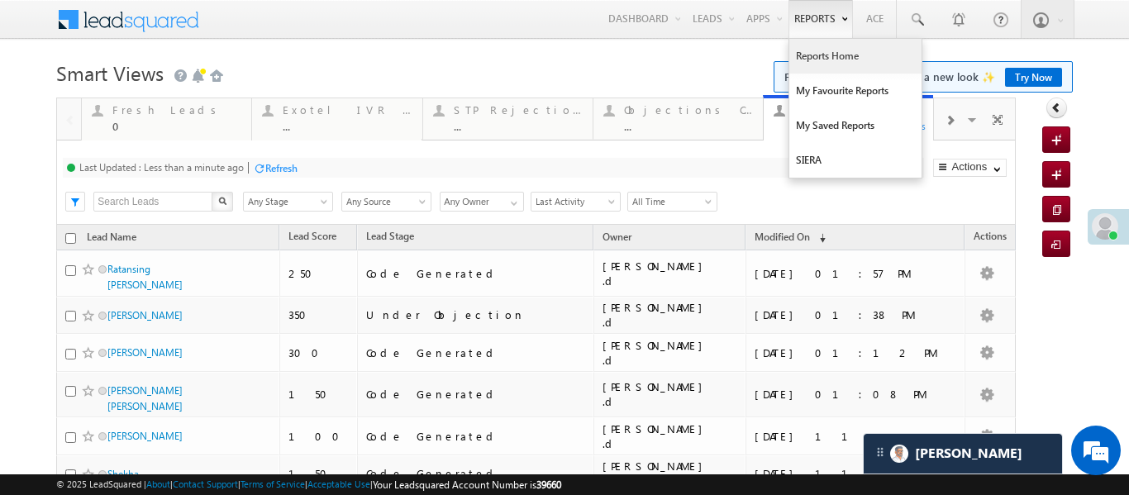
click at [828, 66] on link "Reports Home" at bounding box center [855, 56] width 132 height 35
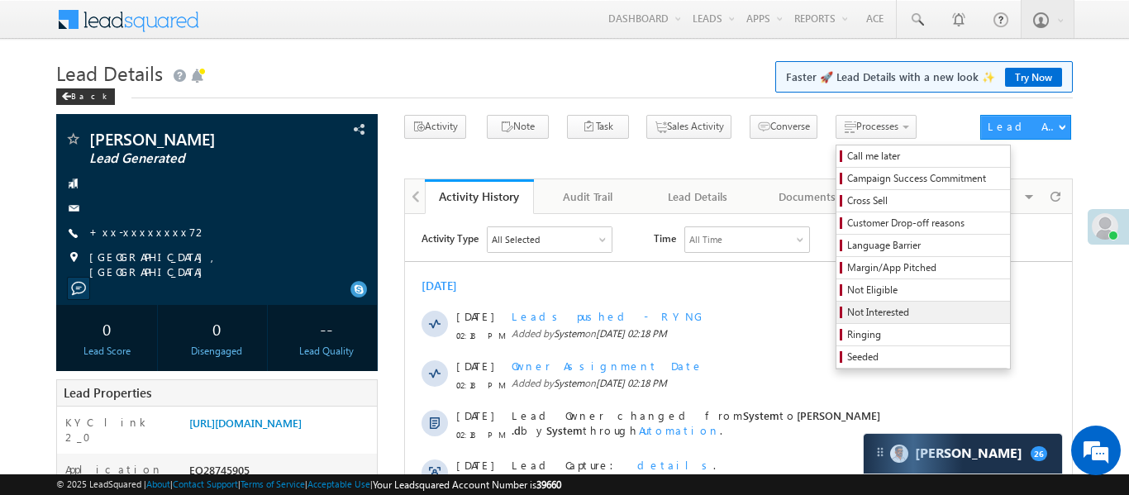
click at [847, 315] on span "Not Interested" at bounding box center [925, 312] width 157 height 15
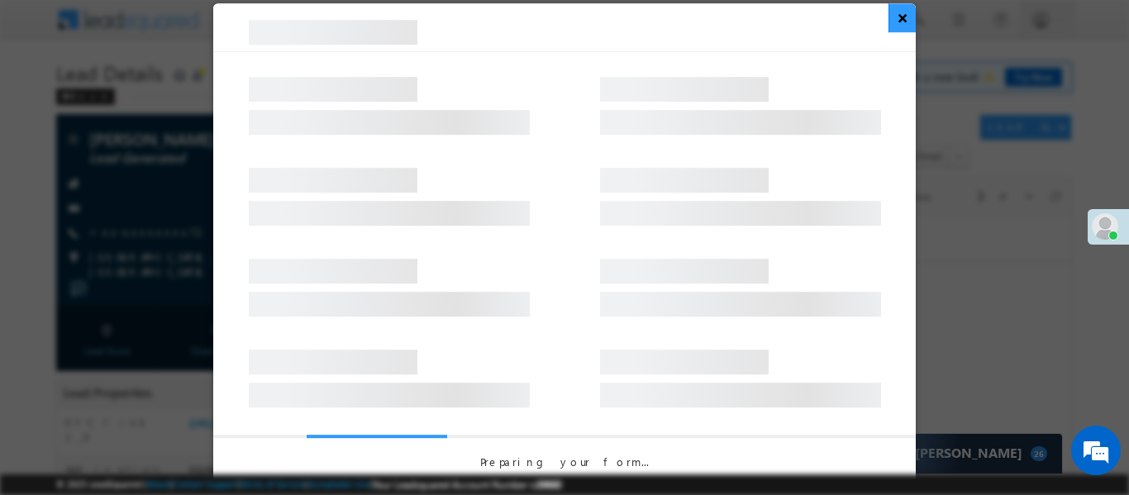
click at [895, 31] on button "×" at bounding box center [901, 17] width 27 height 29
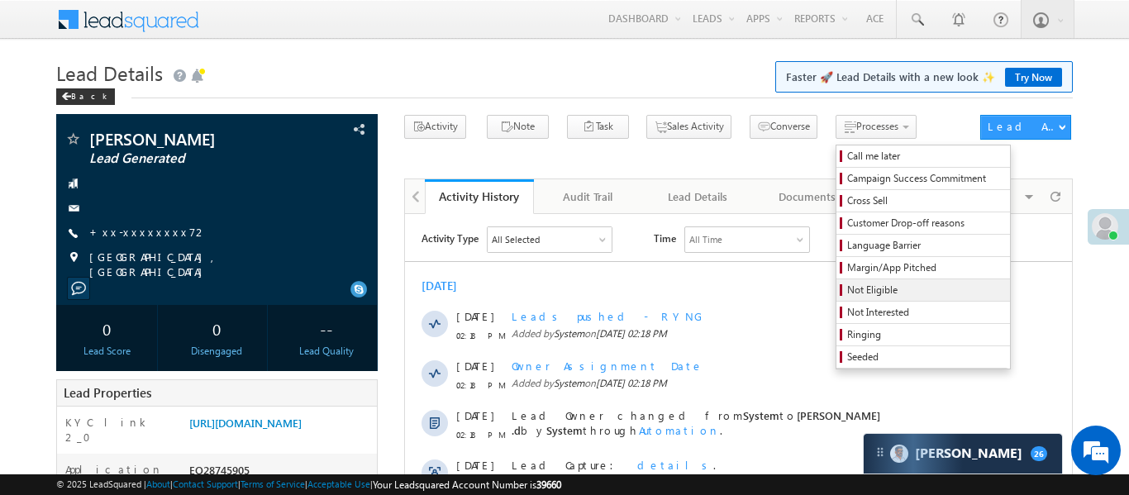
click at [848, 287] on span "Not Eligible" at bounding box center [925, 290] width 157 height 15
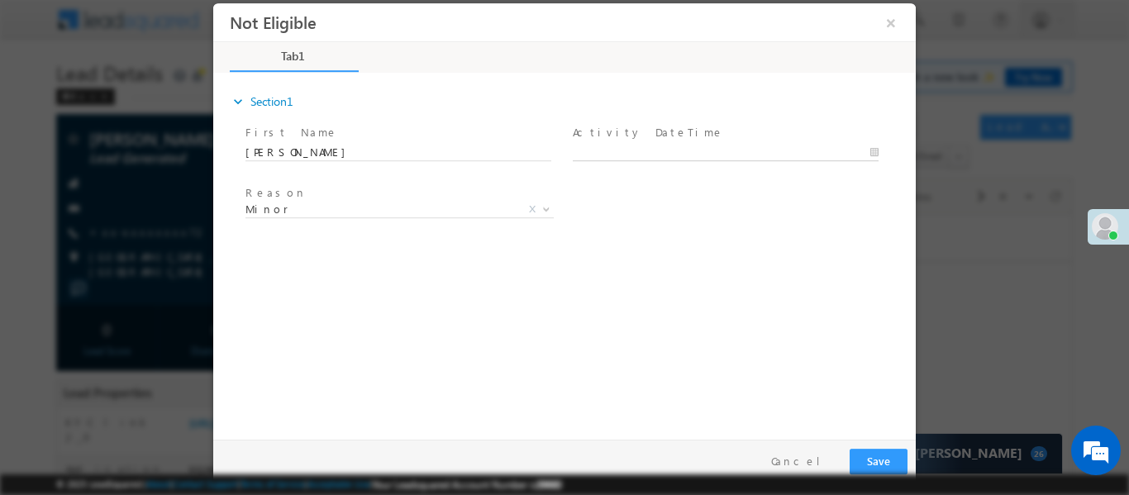
type input "[DATE] 2:21 PM"
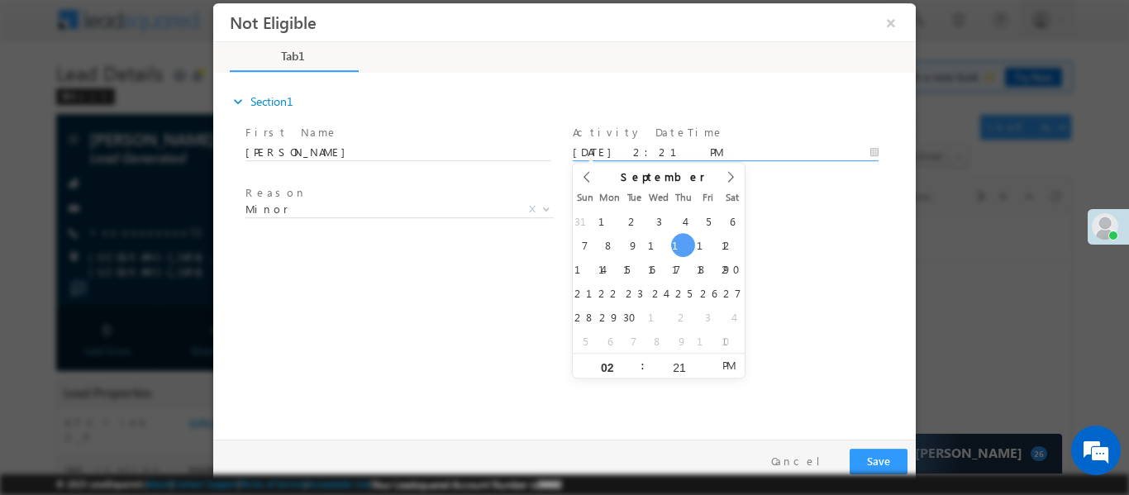
click at [701, 150] on input "[DATE] 2:21 PM" at bounding box center [726, 152] width 306 height 17
click at [894, 450] on button "Save" at bounding box center [878, 461] width 58 height 26
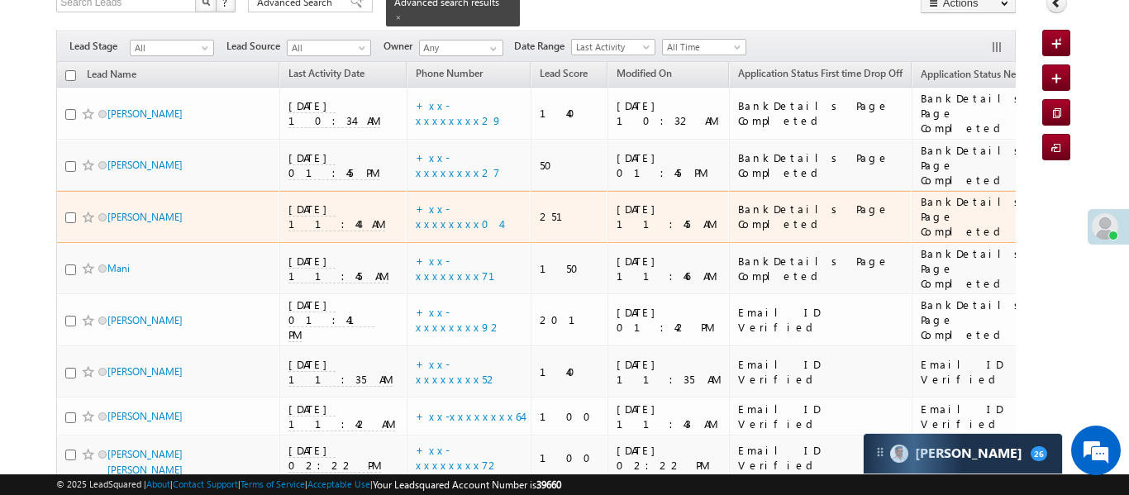
scroll to position [288, 0]
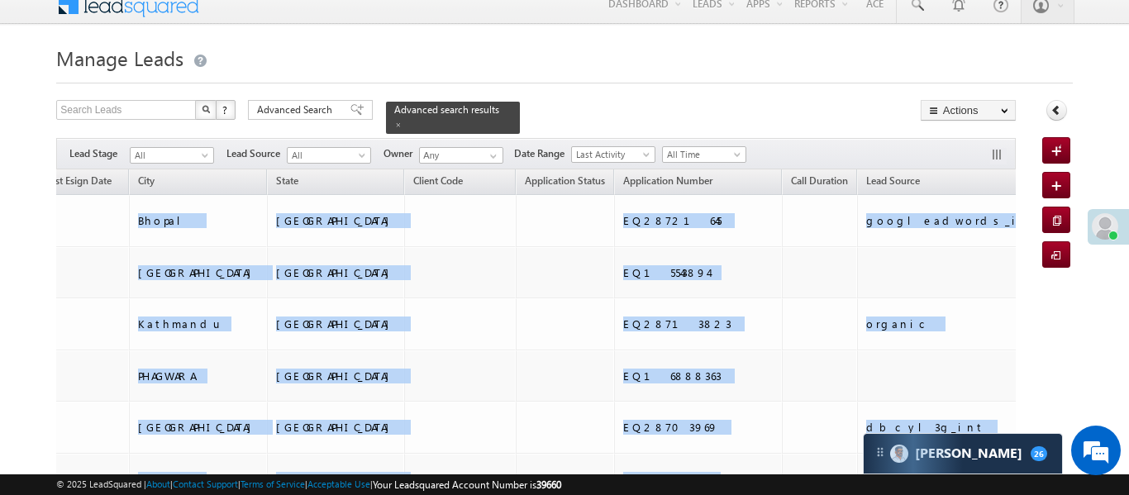
drag, startPoint x: 882, startPoint y: 194, endPoint x: 642, endPoint y: 209, distance: 240.9
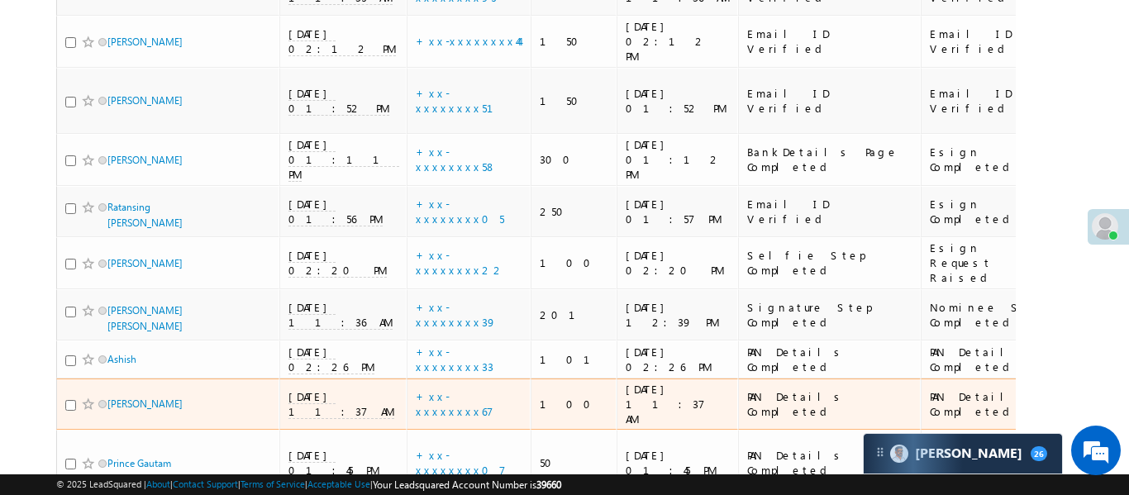
scroll to position [927, 0]
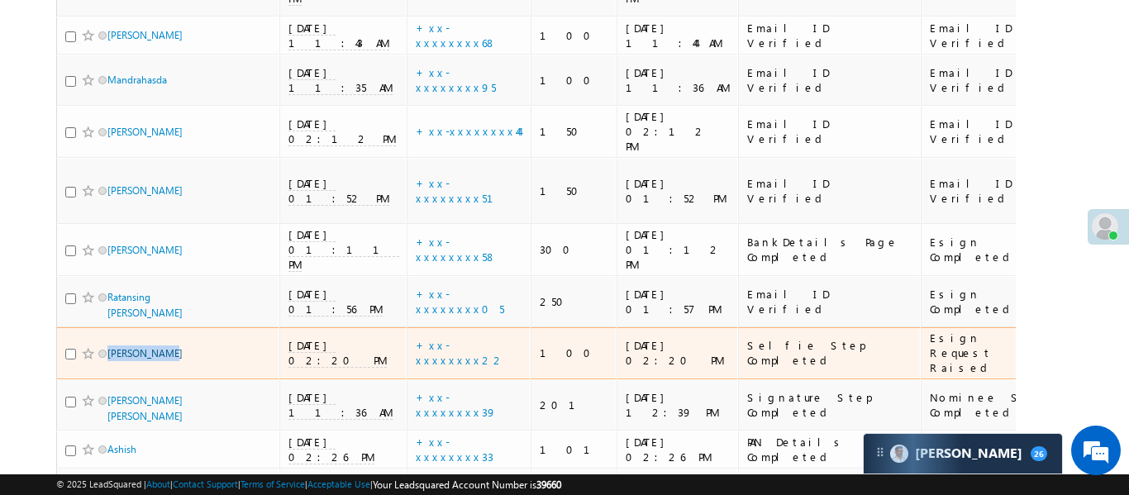
click at [1089, 140] on body "Menu [PERSON_NAME] .d Aakan sha.D @ange lbrok ing.c om" at bounding box center [564, 234] width 1129 height 2322
click at [326, 338] on span "[DATE] 02:20 PM" at bounding box center [337, 353] width 98 height 30
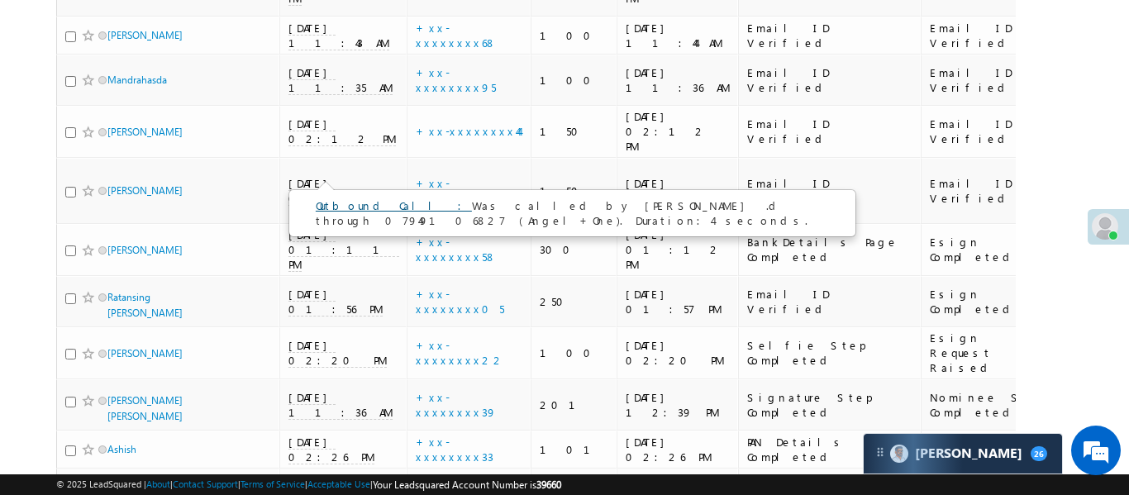
click at [361, 207] on link "Outbound Call :" at bounding box center [394, 205] width 156 height 14
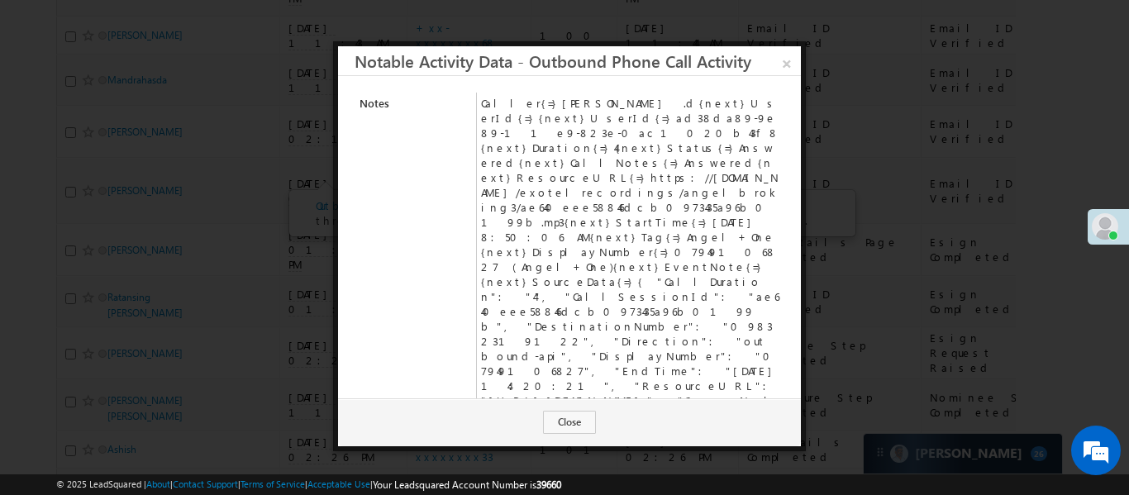
scroll to position [17, 0]
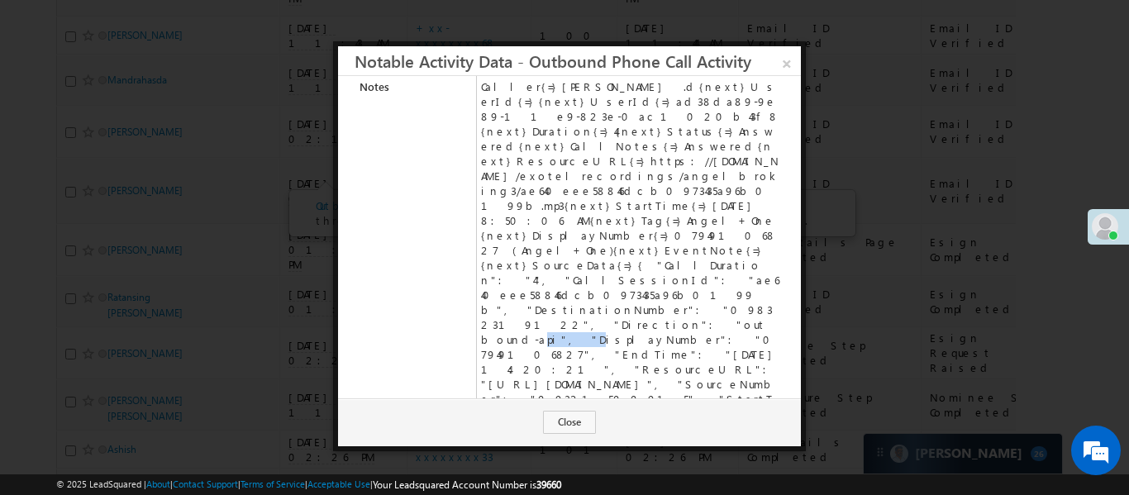
drag, startPoint x: 729, startPoint y: 205, endPoint x: 758, endPoint y: 226, distance: 36.2
click at [774, 210] on td "Caller{=}Aakansha .d{next}UserId{=}{next}UserId{=}ad38da89-9e89-11e9-823e-0ac10…" at bounding box center [631, 280] width 308 height 408
click at [746, 206] on td "Caller{=}Aakansha .d{next}UserId{=}{next}UserId{=}ad38da89-9e89-11e9-823e-0ac10…" at bounding box center [631, 280] width 308 height 408
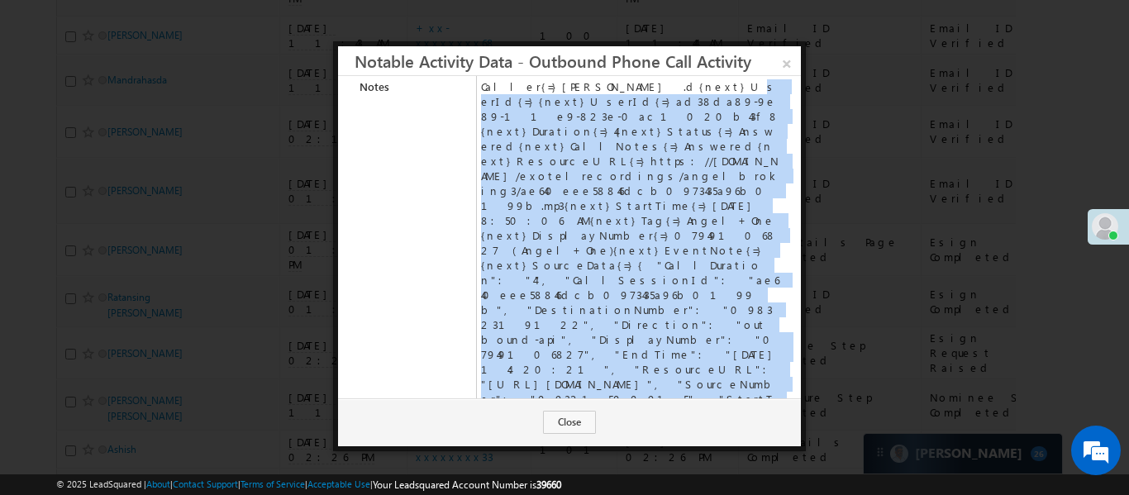
click at [746, 206] on td "Caller{=}Aakansha .d{next}UserId{=}{next}UserId{=}ad38da89-9e89-11e9-823e-0ac10…" at bounding box center [631, 280] width 308 height 408
click at [762, 206] on td "Caller{=}Aakansha .d{next}UserId{=}{next}UserId{=}ad38da89-9e89-11e9-823e-0ac10…" at bounding box center [631, 280] width 308 height 408
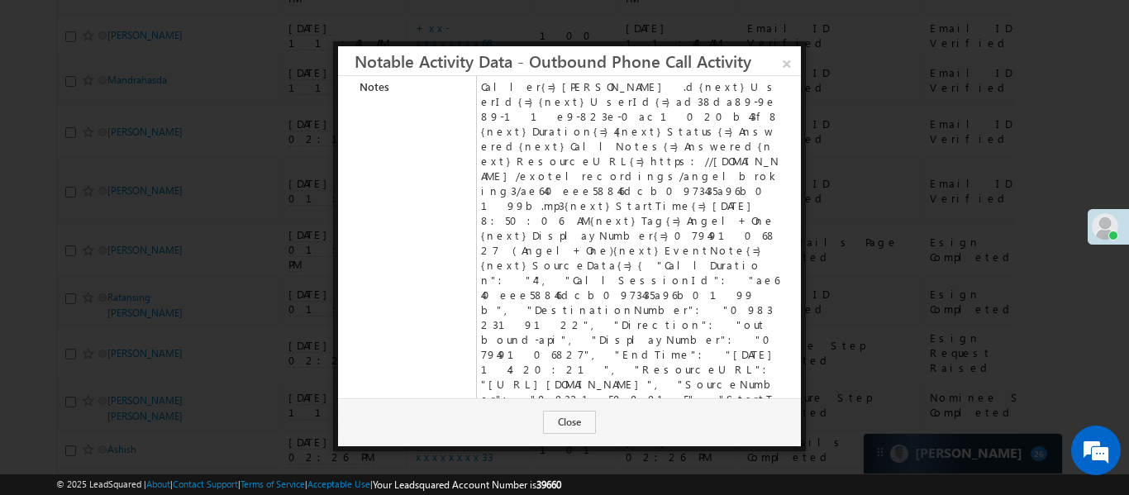
click at [759, 209] on td "Caller{=}Aakansha .d{next}UserId{=}{next}UserId{=}ad38da89-9e89-11e9-823e-0ac10…" at bounding box center [631, 280] width 308 height 408
copy td "09832319122"
click at [786, 67] on link "×" at bounding box center [786, 60] width 29 height 29
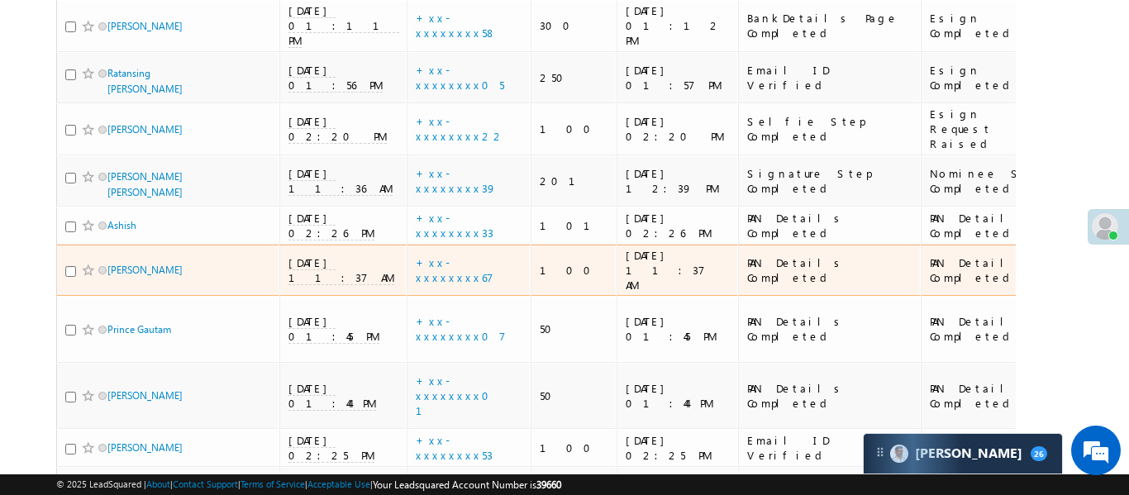
scroll to position [1300, 0]
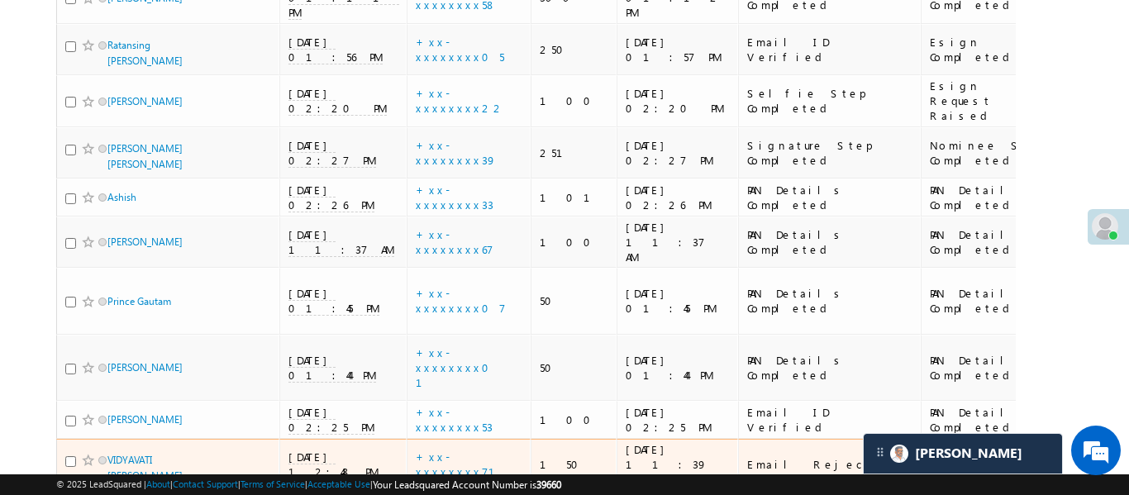
click at [333, 449] on span "[DATE] 12:48 PM" at bounding box center [333, 464] width 90 height 30
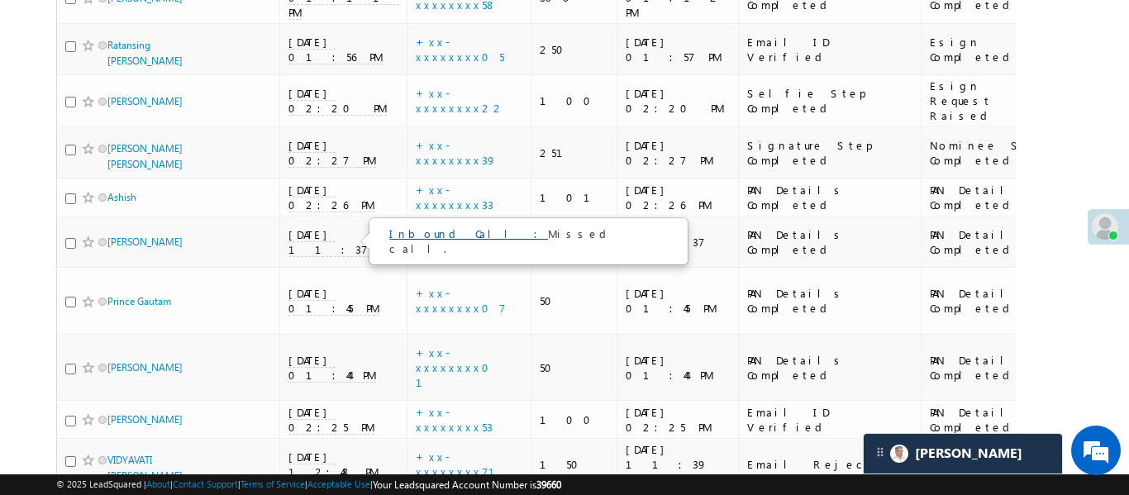
click at [429, 240] on link "Inbound Call :" at bounding box center [468, 233] width 159 height 14
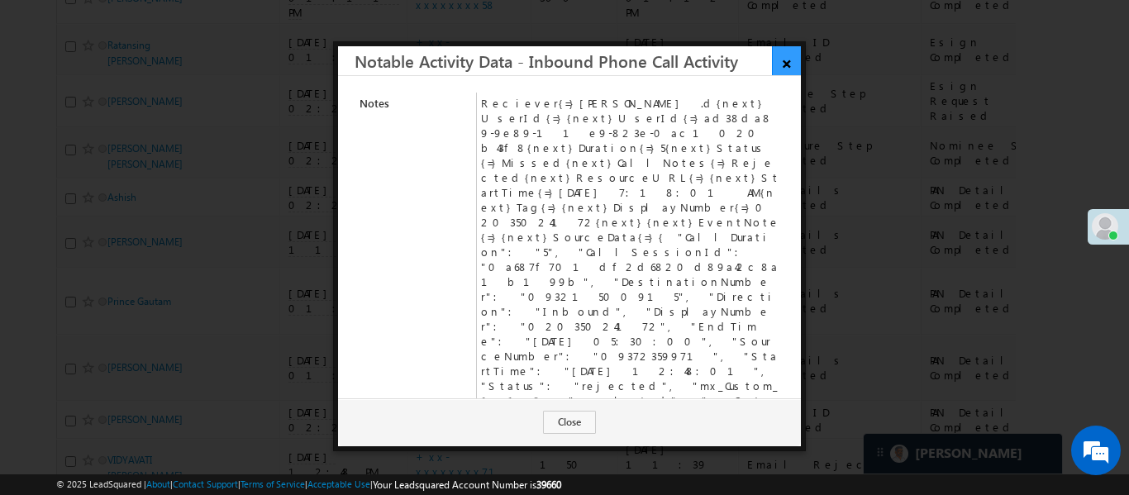
click at [787, 60] on link "×" at bounding box center [786, 60] width 29 height 29
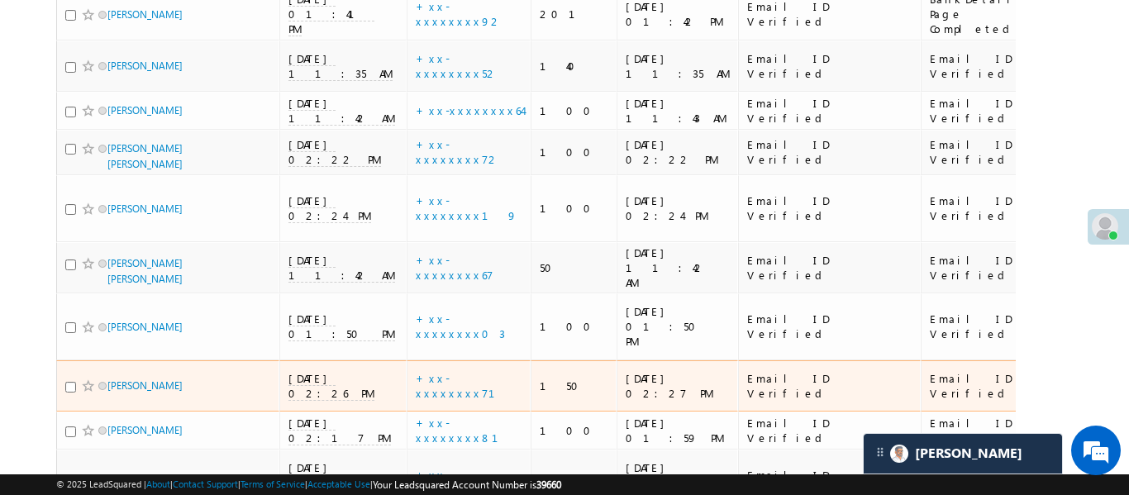
scroll to position [441, 0]
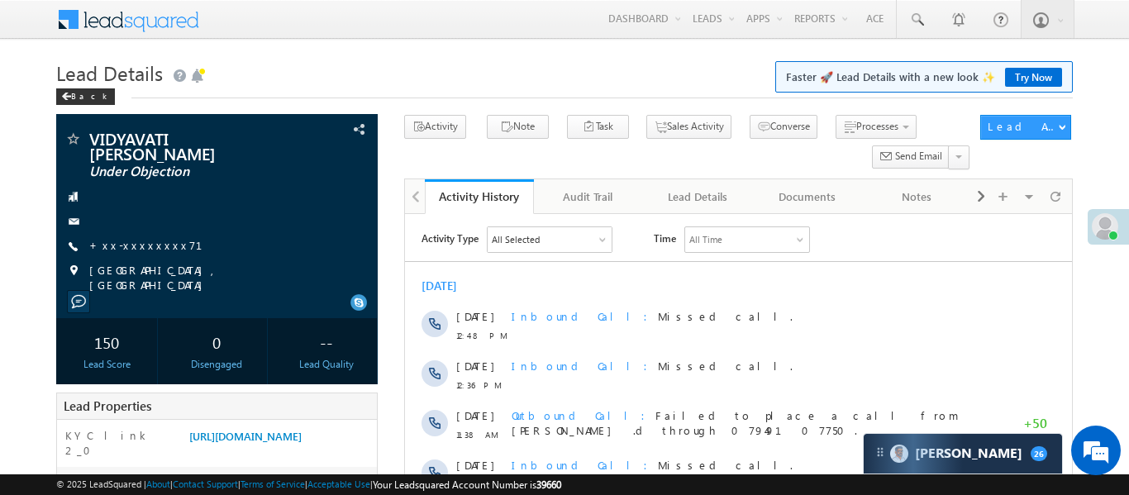
scroll to position [235, 0]
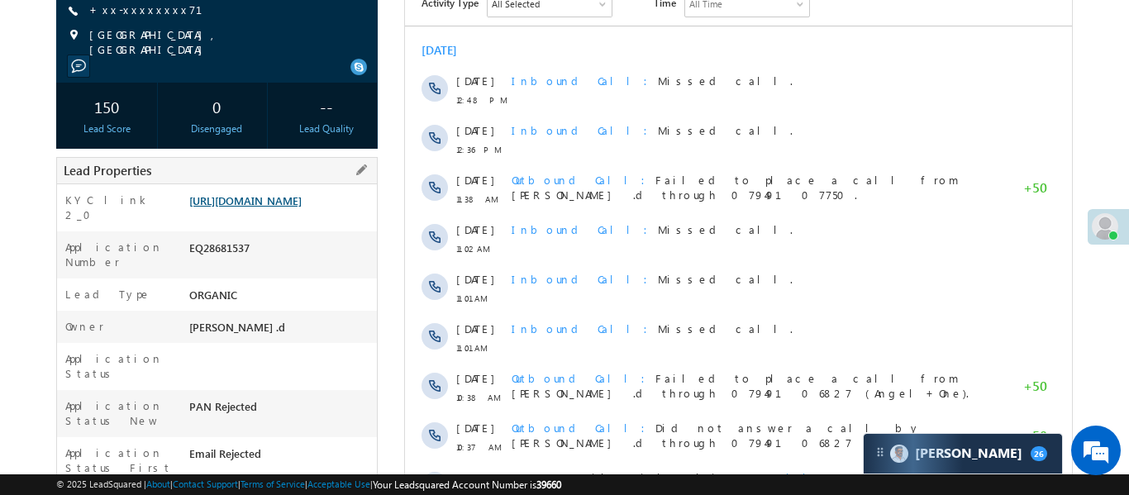
click at [302, 207] on link "[URL][DOMAIN_NAME]" at bounding box center [245, 200] width 112 height 14
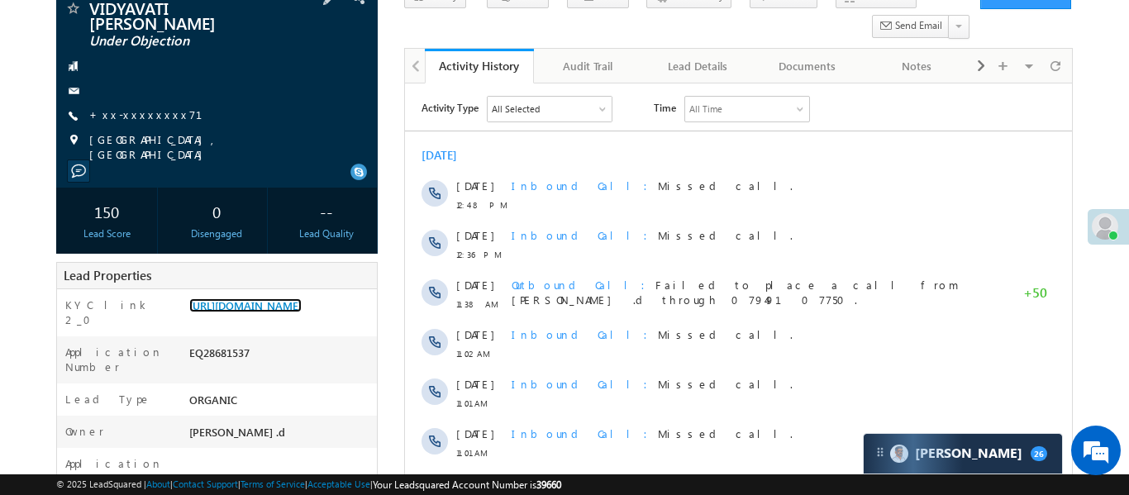
scroll to position [0, 0]
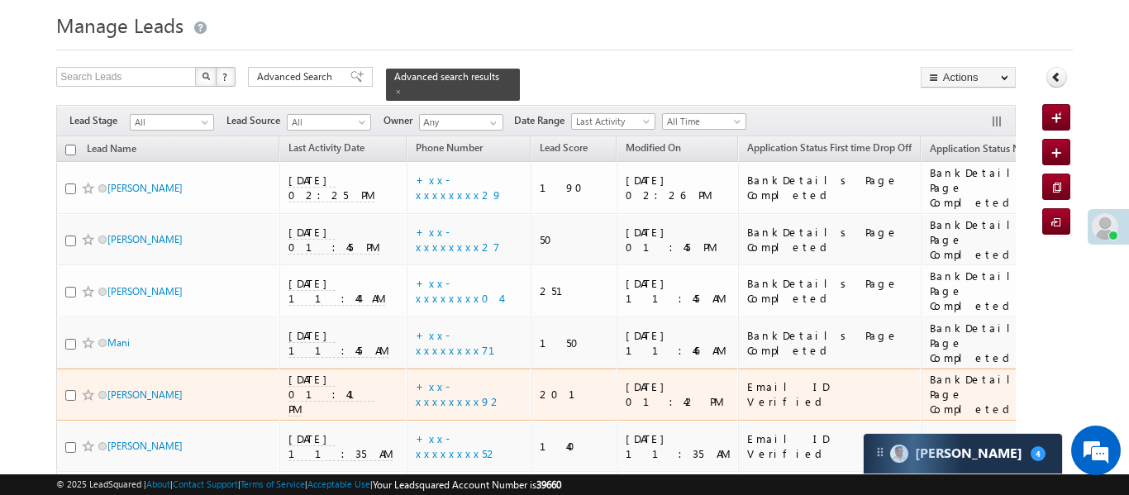
scroll to position [268, 0]
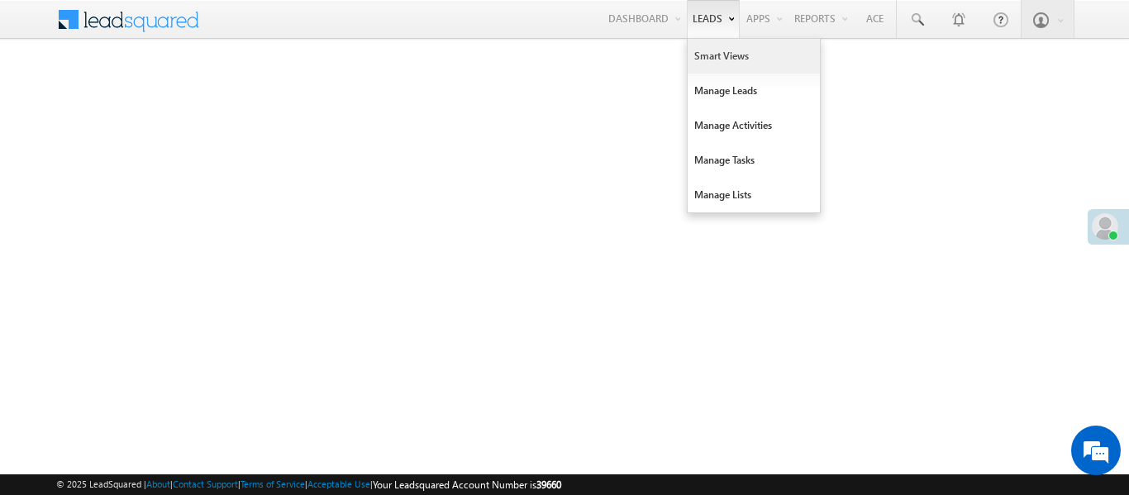
click at [721, 66] on link "Smart Views" at bounding box center [753, 56] width 132 height 35
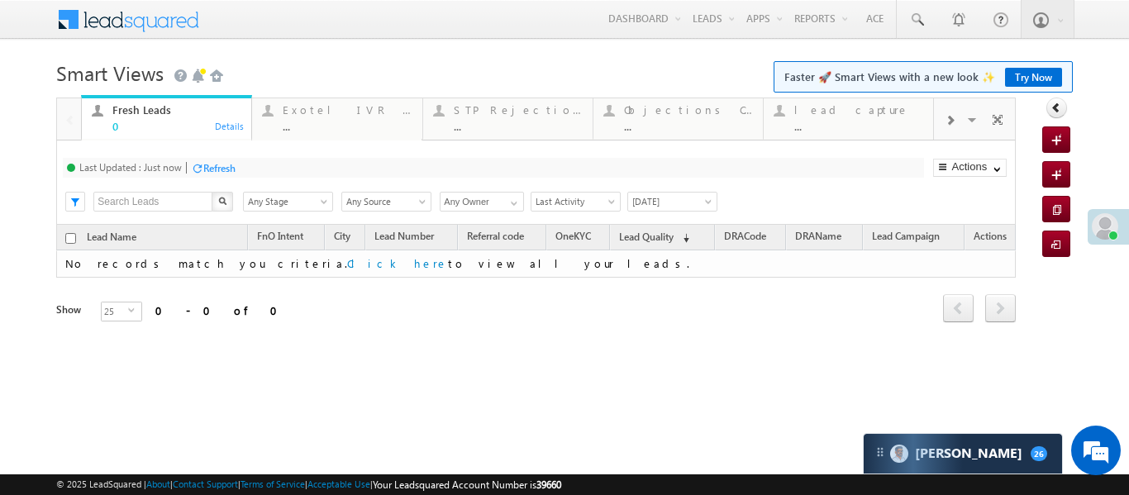
click at [950, 119] on span at bounding box center [949, 120] width 10 height 13
click at [864, 121] on div "..." at bounding box center [858, 126] width 129 height 12
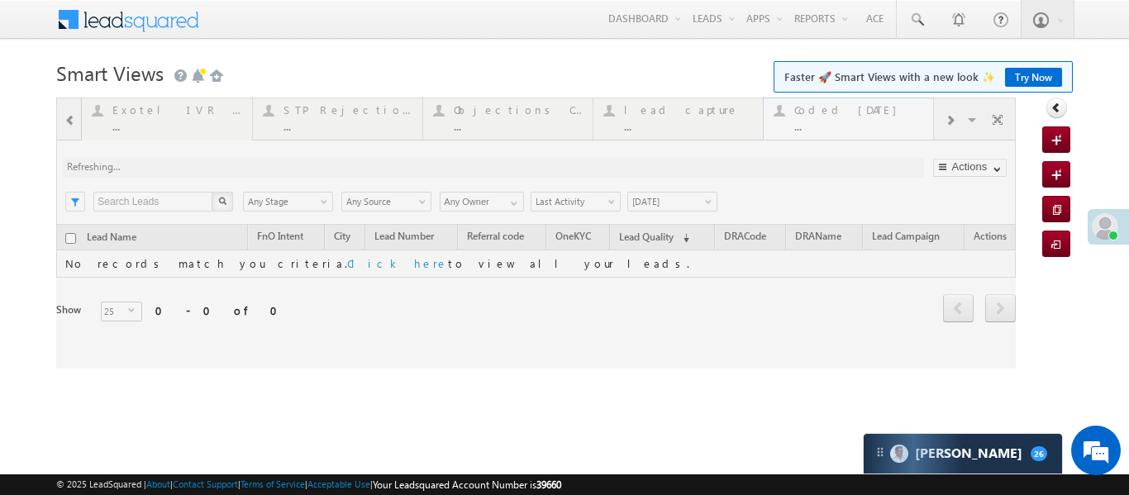
click at [864, 121] on div at bounding box center [535, 232] width 959 height 271
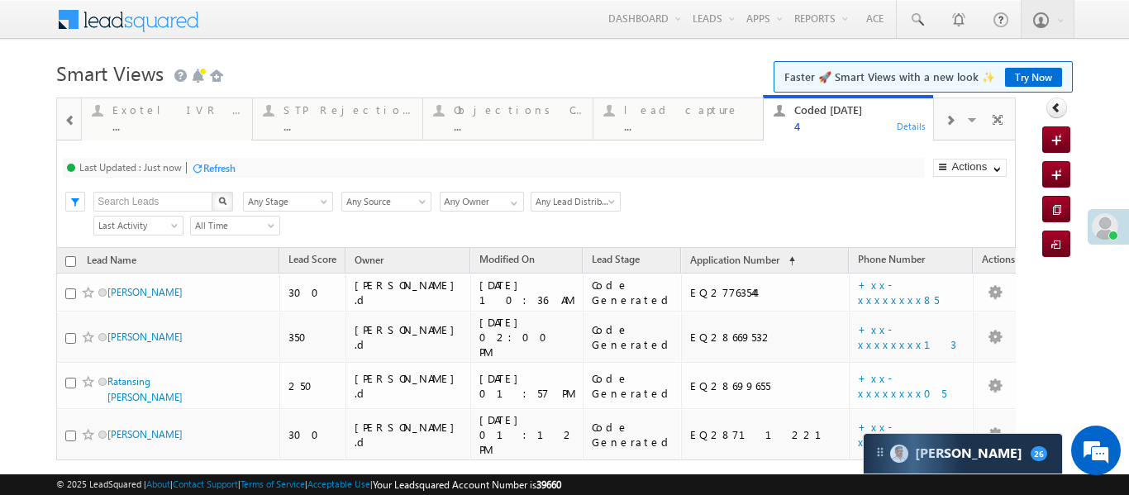
click at [72, 125] on span at bounding box center [70, 120] width 12 height 13
click at [72, 125] on div at bounding box center [69, 118] width 24 height 40
click at [133, 126] on div "0" at bounding box center [176, 126] width 129 height 12
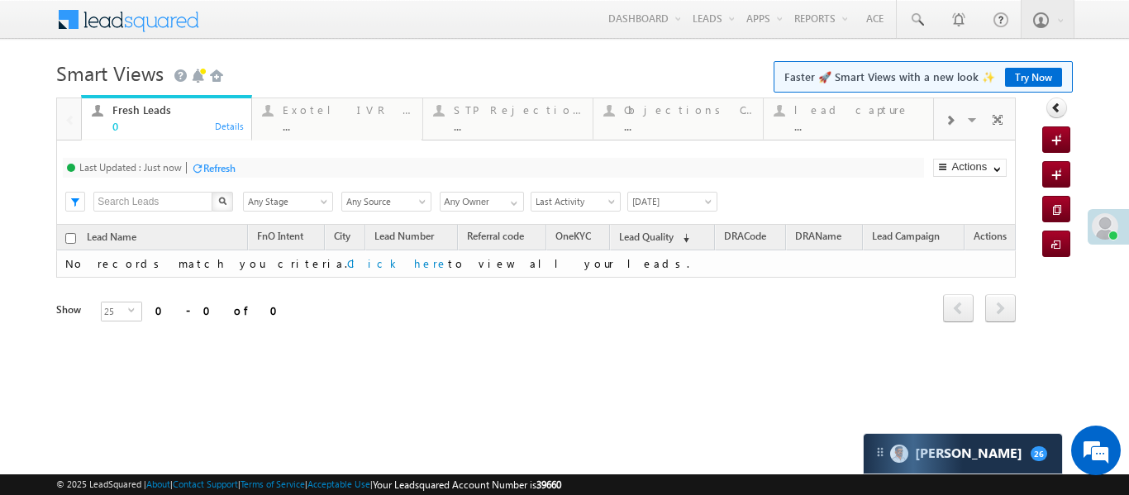
click at [133, 126] on div "0" at bounding box center [176, 126] width 129 height 12
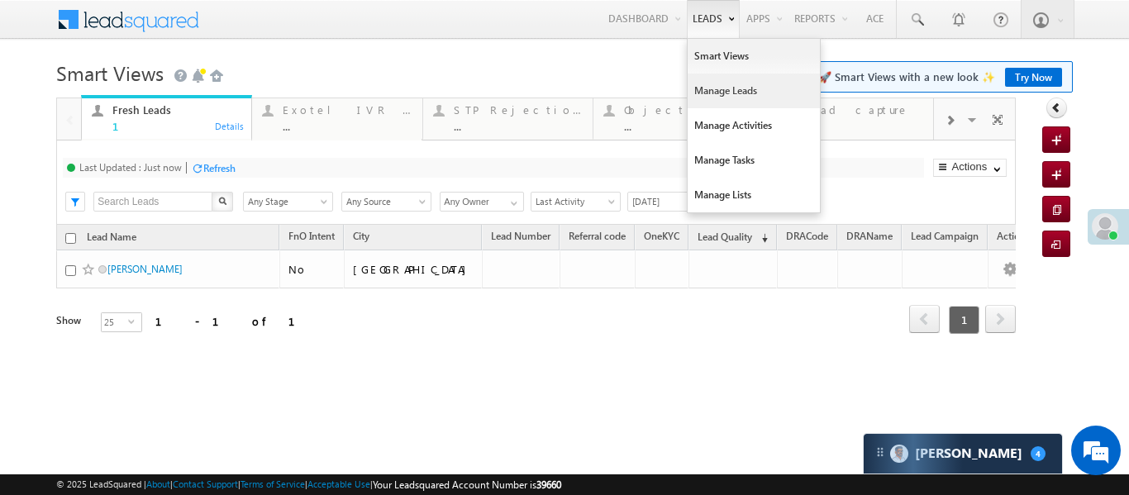
click at [696, 95] on link "Manage Leads" at bounding box center [753, 91] width 132 height 35
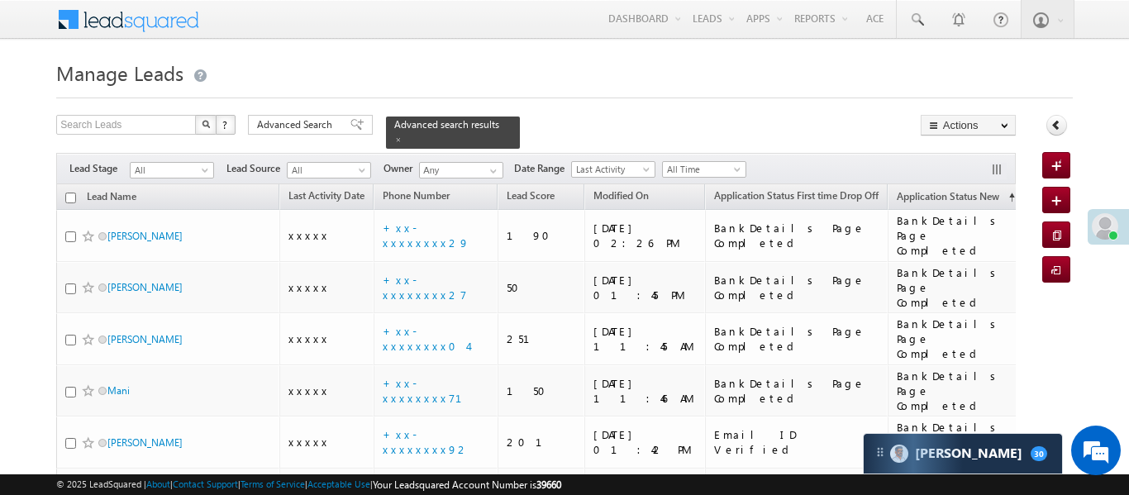
scroll to position [8, 0]
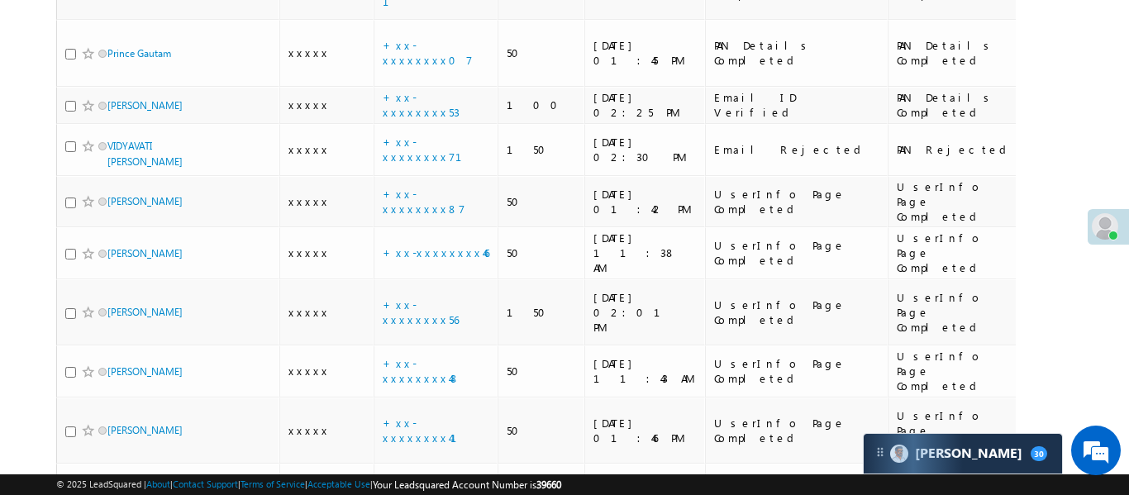
scroll to position [1577, 0]
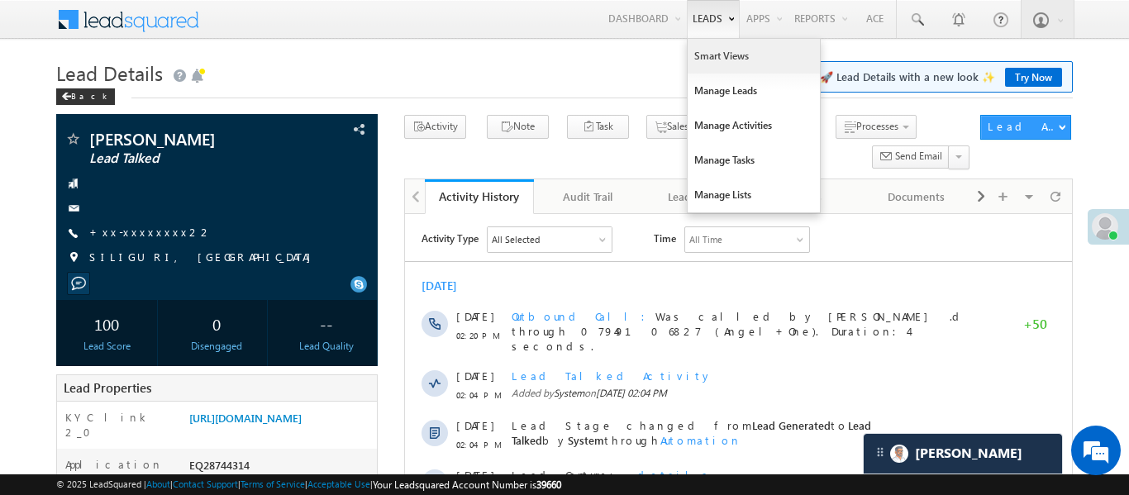
click at [725, 55] on link "Smart Views" at bounding box center [753, 56] width 132 height 35
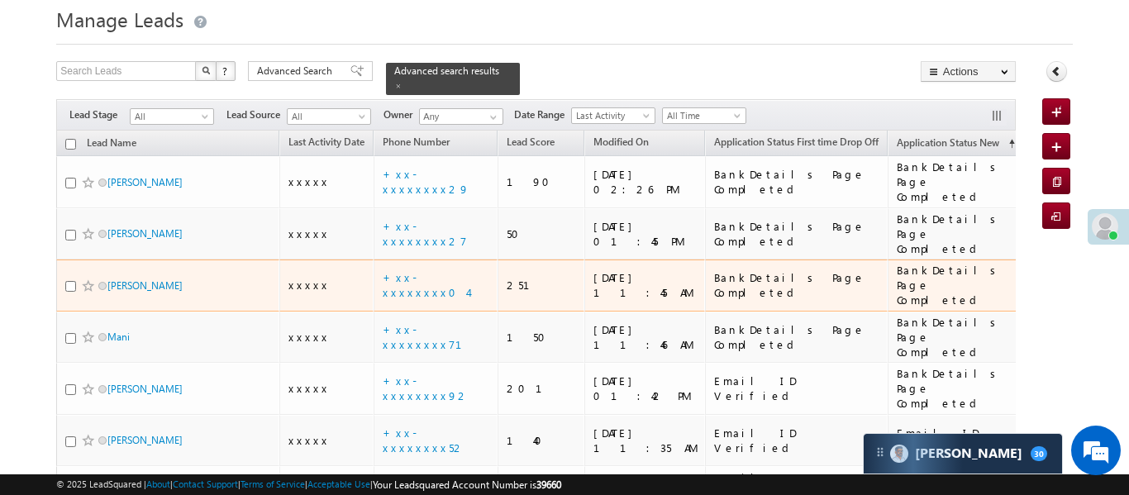
scroll to position [55, 0]
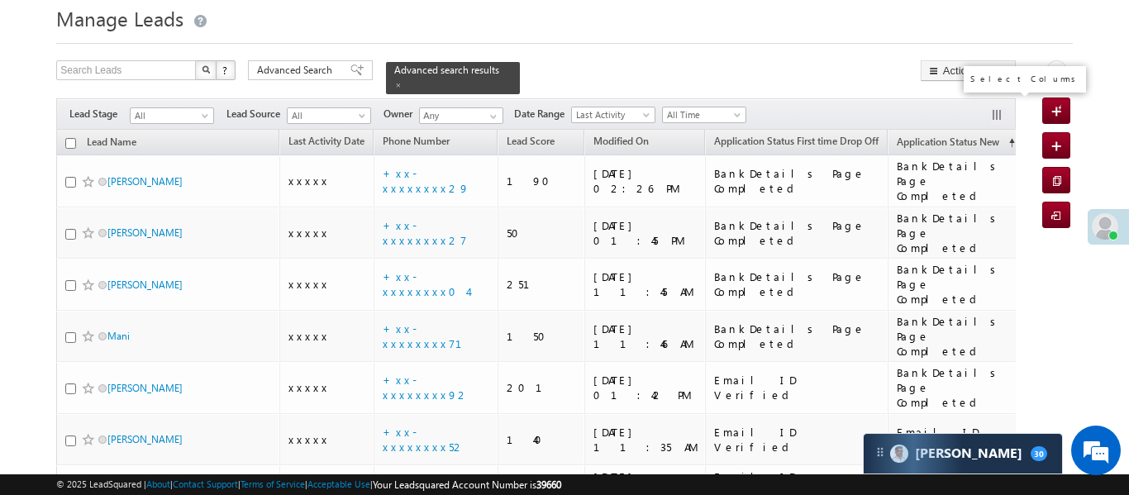
click at [1001, 108] on button "button" at bounding box center [998, 116] width 17 height 17
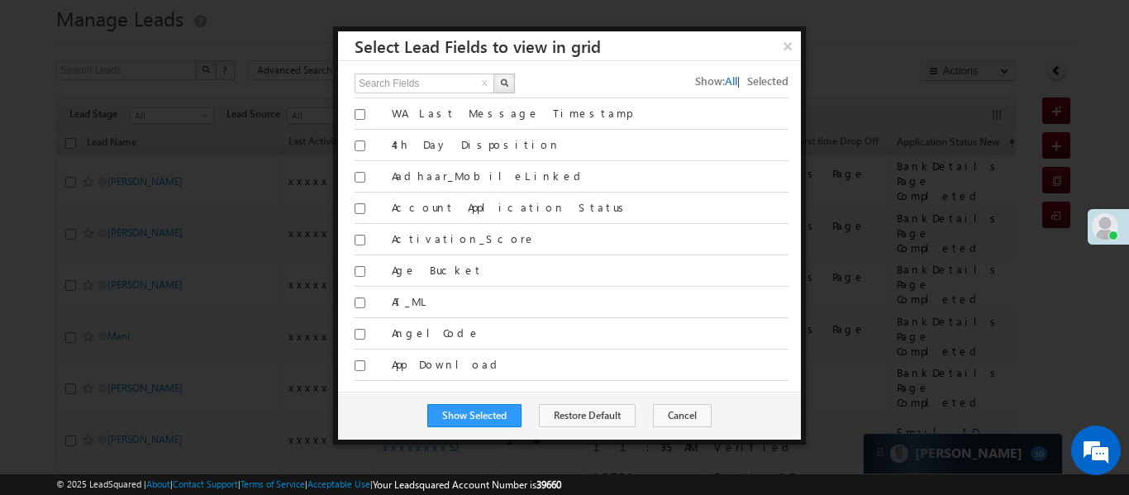
scroll to position [0, 0]
click at [452, 82] on input "text" at bounding box center [424, 84] width 141 height 20
type input "last activity date"
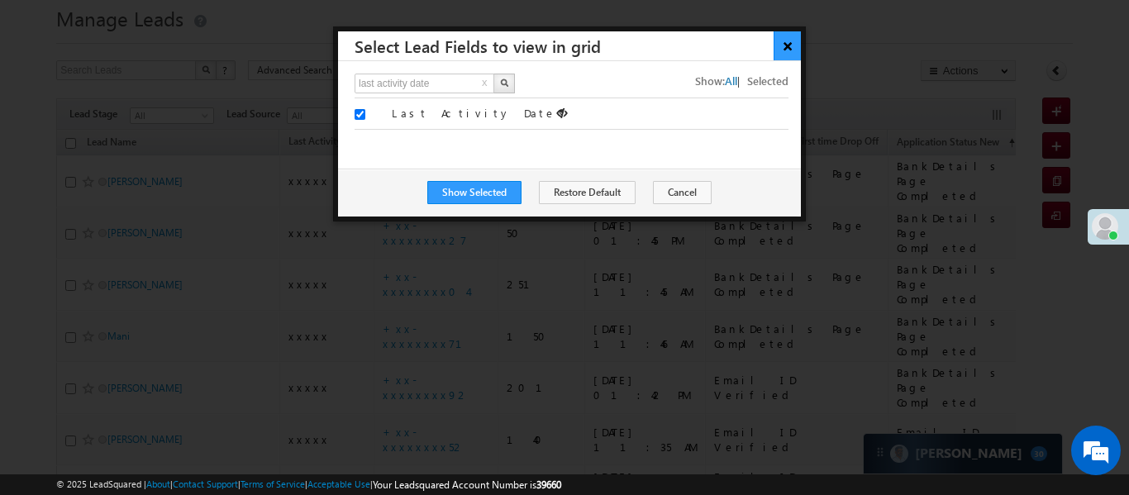
click at [784, 45] on button "×" at bounding box center [786, 45] width 27 height 29
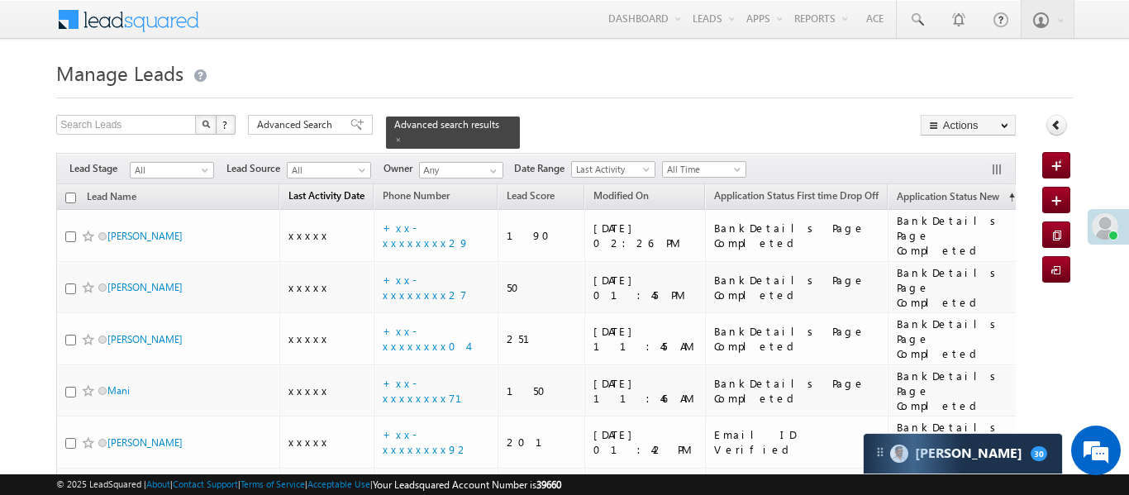
click at [311, 187] on link "Last Activity Date" at bounding box center [326, 197] width 93 height 21
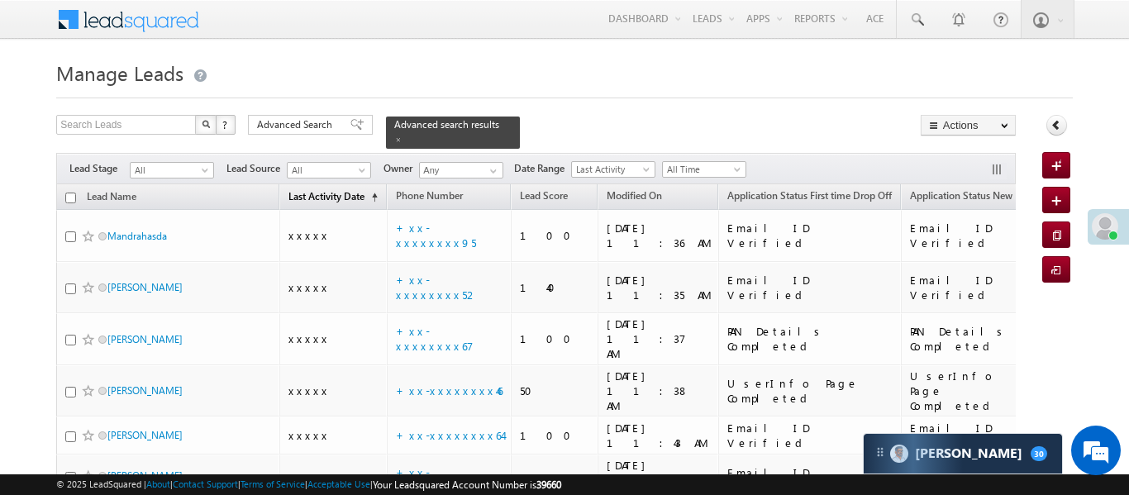
click at [354, 190] on link "Last Activity Date (sorted ascending)" at bounding box center [333, 197] width 106 height 21
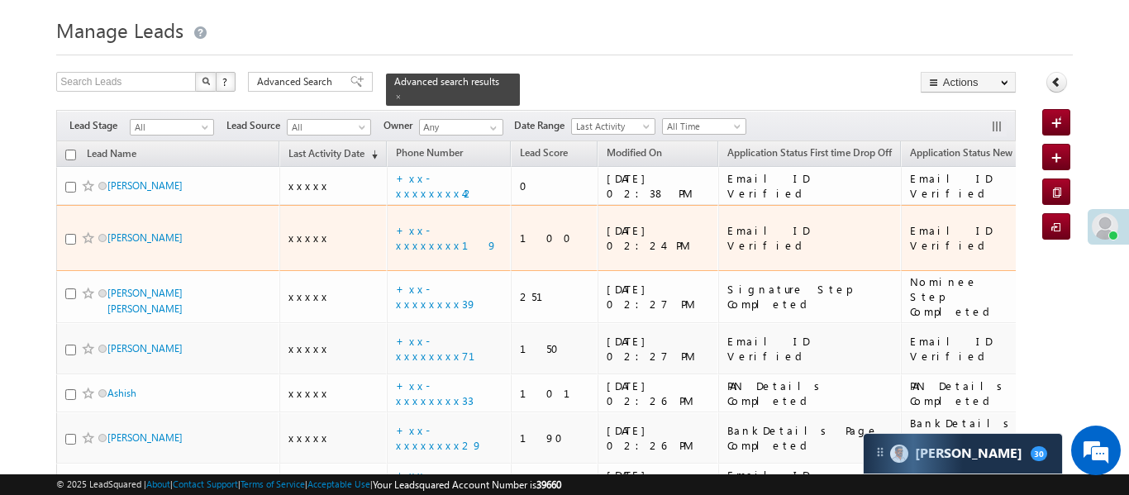
scroll to position [40, 0]
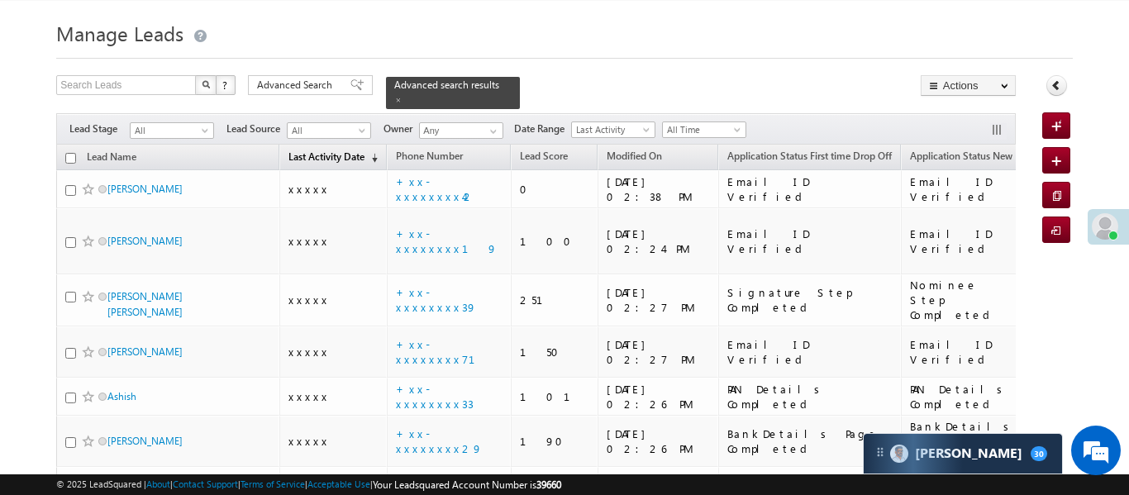
click at [346, 147] on link "Last Activity Date (sorted descending)" at bounding box center [333, 157] width 106 height 21
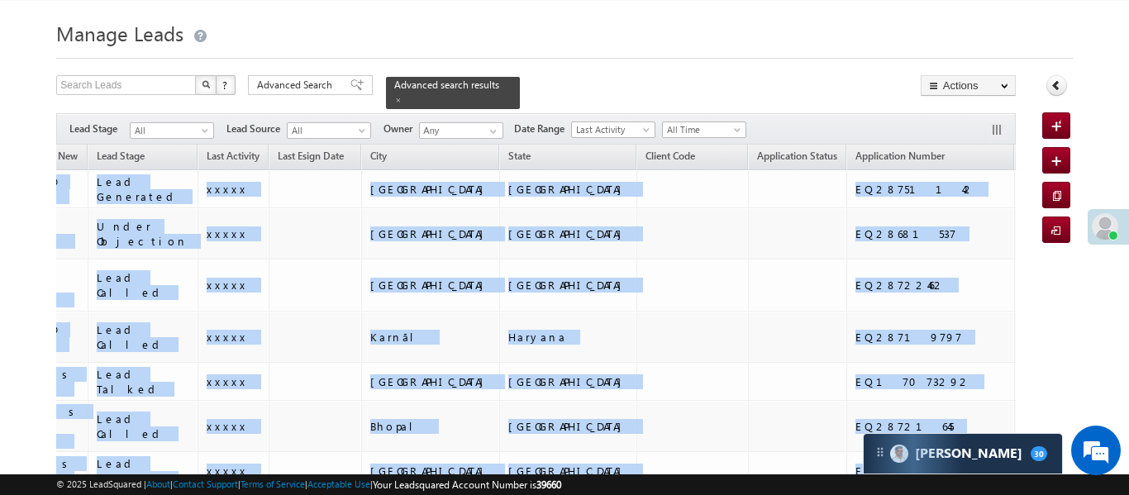
scroll to position [0, 1239]
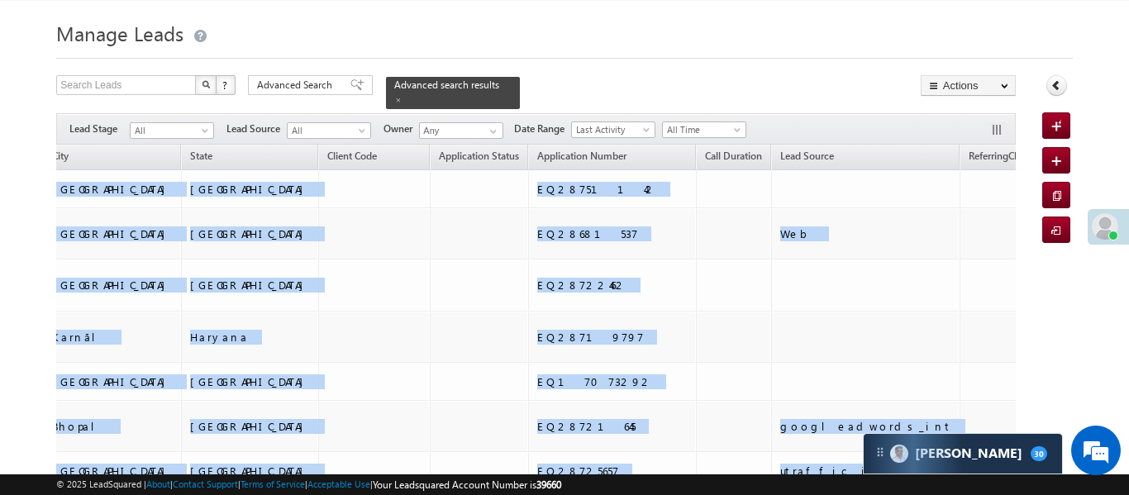
drag, startPoint x: 700, startPoint y: 182, endPoint x: 1054, endPoint y: 215, distance: 356.0
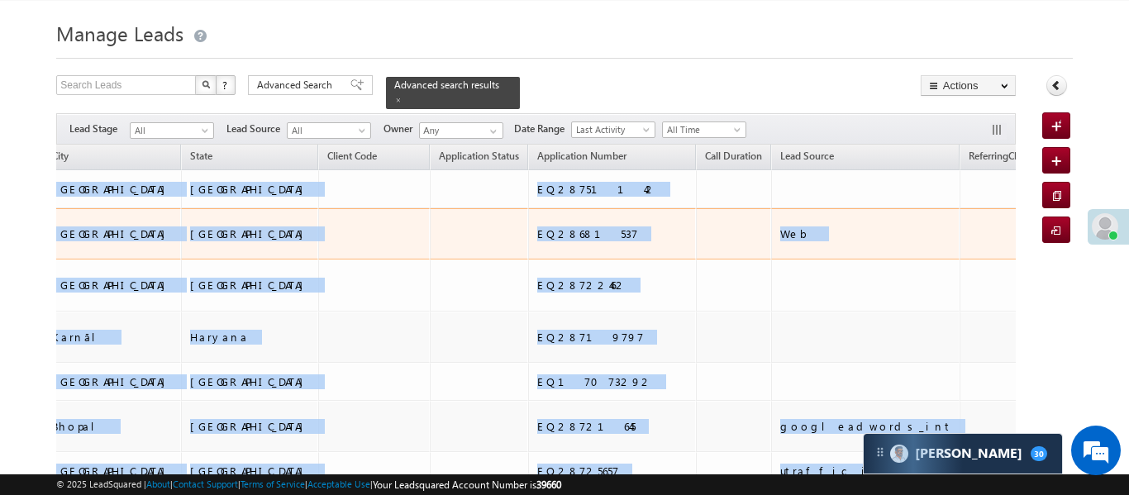
click at [959, 219] on td at bounding box center [1021, 234] width 124 height 52
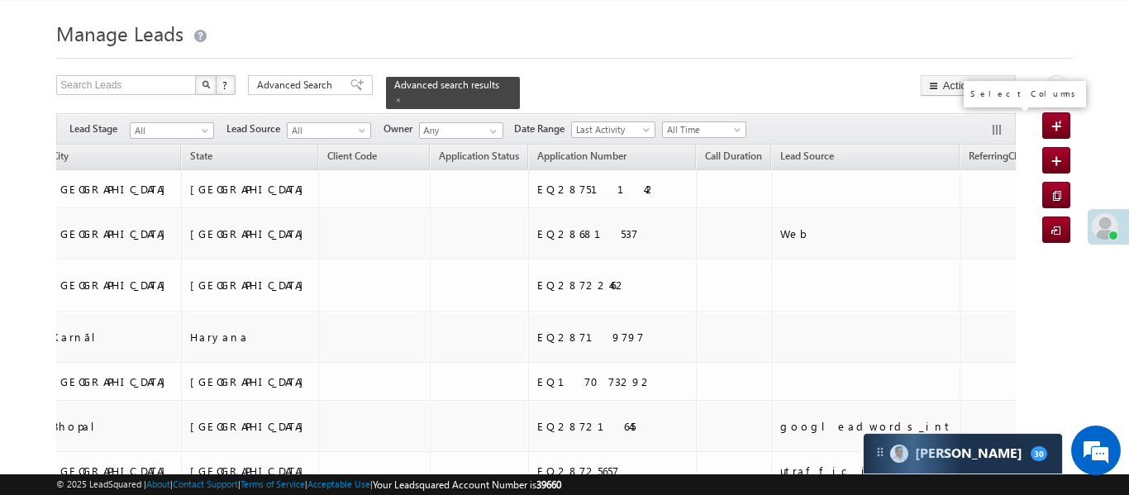
click at [1000, 123] on button "button" at bounding box center [998, 131] width 17 height 17
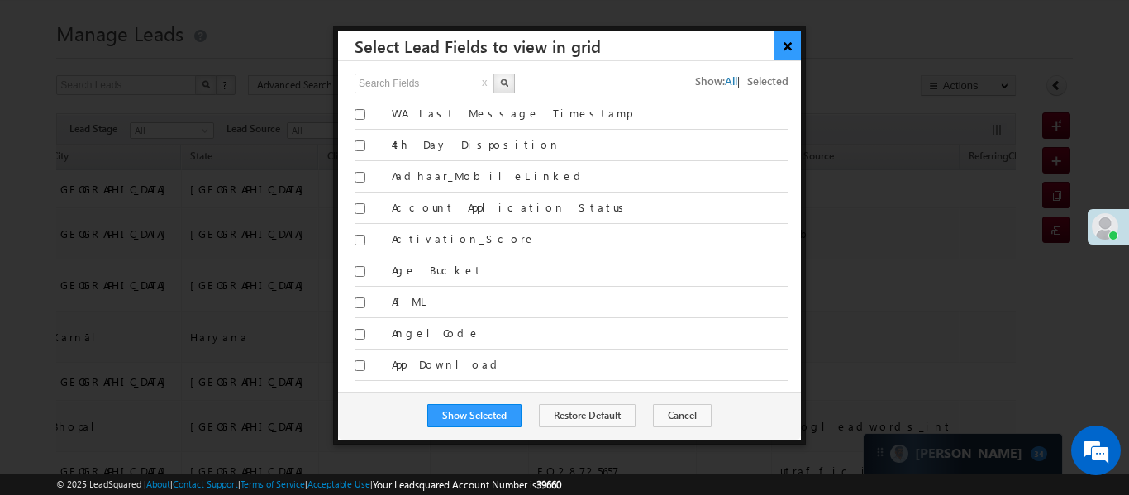
click at [800, 42] on button "×" at bounding box center [786, 45] width 27 height 29
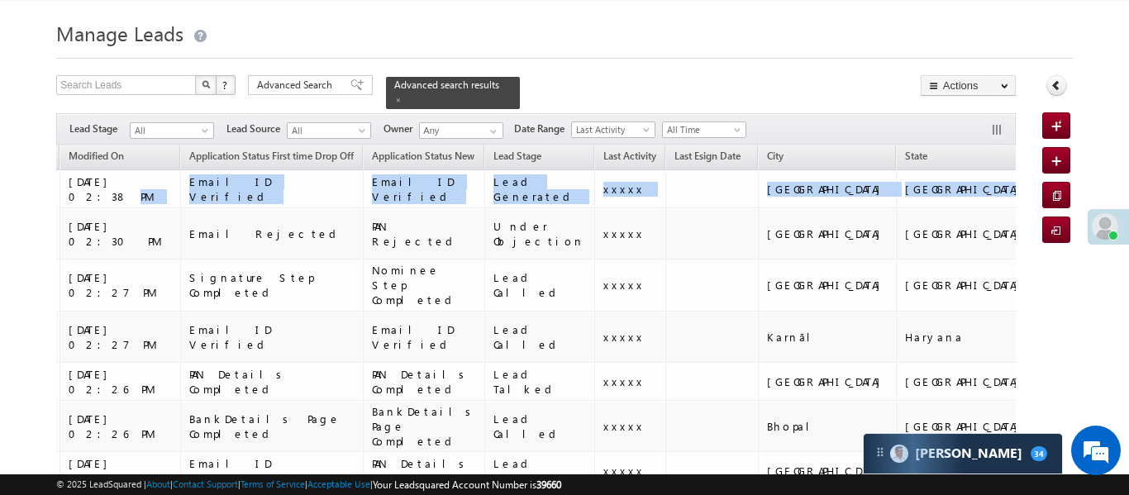
scroll to position [0, 0]
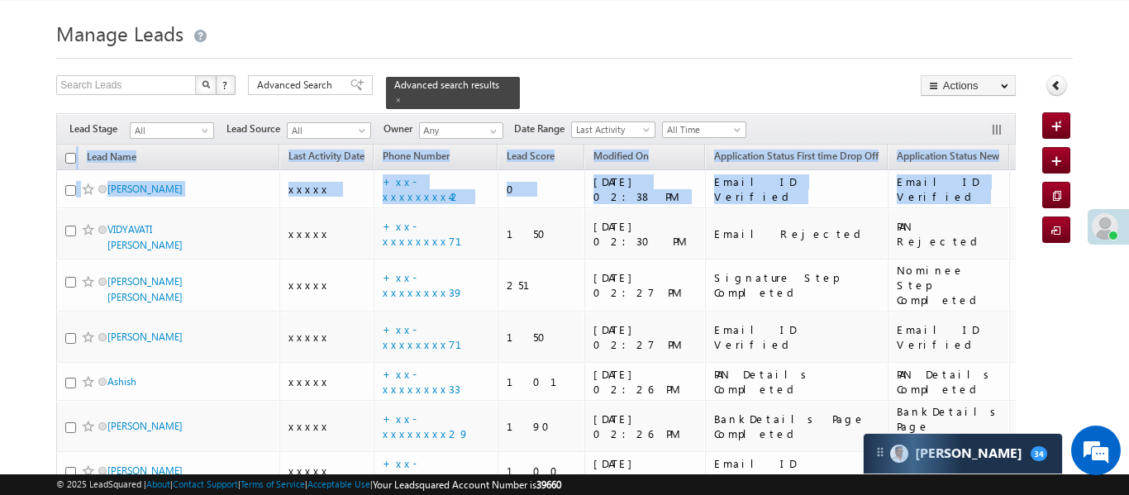
drag, startPoint x: 735, startPoint y: 177, endPoint x: 192, endPoint y: 124, distance: 545.4
click at [269, 30] on h1 "Manage Leads" at bounding box center [563, 32] width 1015 height 32
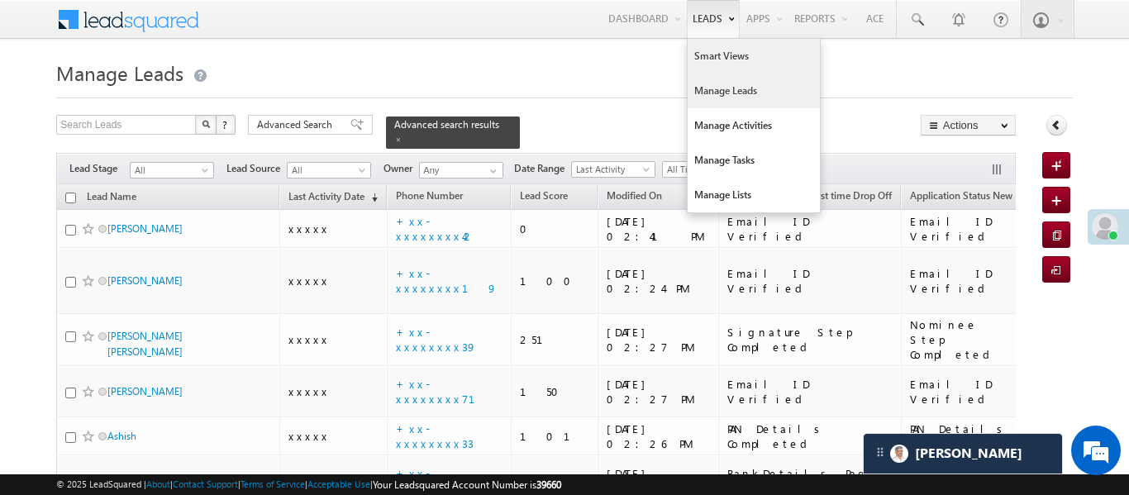
click at [717, 45] on link "Smart Views" at bounding box center [753, 56] width 132 height 35
drag, startPoint x: 717, startPoint y: 45, endPoint x: 710, endPoint y: 40, distance: 9.4
click at [716, 45] on link "Smart Views" at bounding box center [753, 56] width 132 height 35
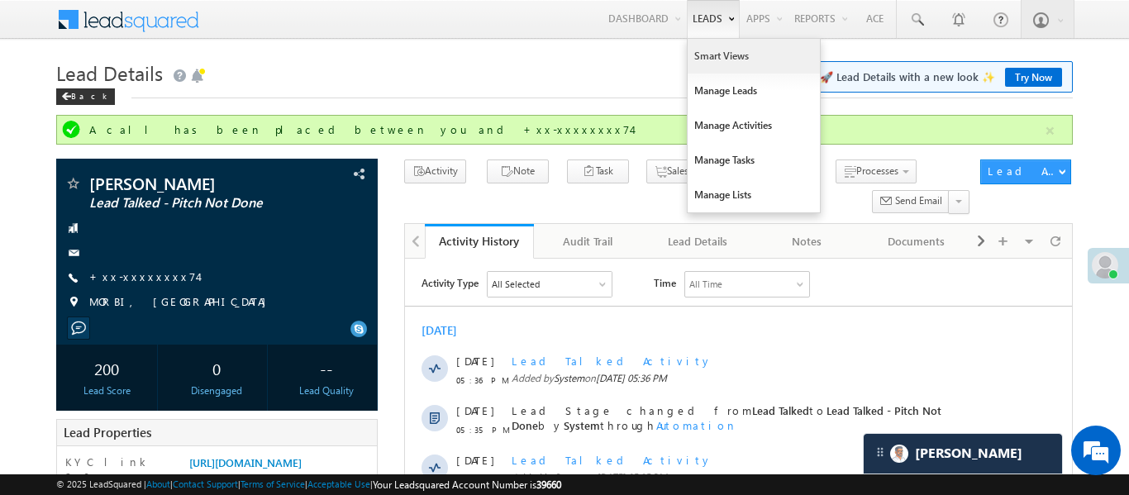
click at [711, 60] on link "Smart Views" at bounding box center [753, 56] width 132 height 35
